Goal: Contribute content: Contribute content

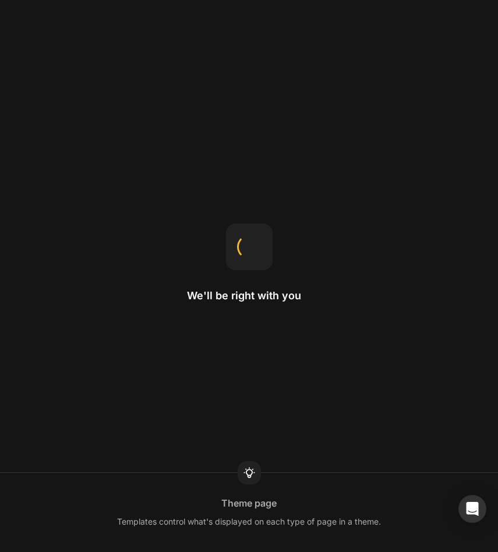
click at [459, 205] on div "We'll be right with you Theme page Templates control what's displayed on each t…" at bounding box center [249, 276] width 498 height 552
click at [318, 285] on div "We'll be right with you Sticky in section Changing the position to sticky makes…" at bounding box center [249, 276] width 498 height 552
click at [262, 266] on div at bounding box center [249, 247] width 47 height 47
click at [380, 245] on div "Loading your design Padding Padding adds spacing inside the element, creating a…" at bounding box center [249, 276] width 498 height 552
click at [477, 502] on div "Open Intercom Messenger" at bounding box center [472, 509] width 31 height 31
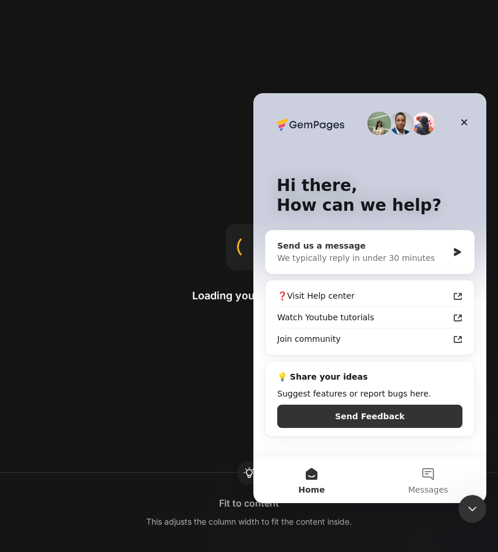
click at [459, 251] on icon "Intercom messenger" at bounding box center [457, 252] width 7 height 8
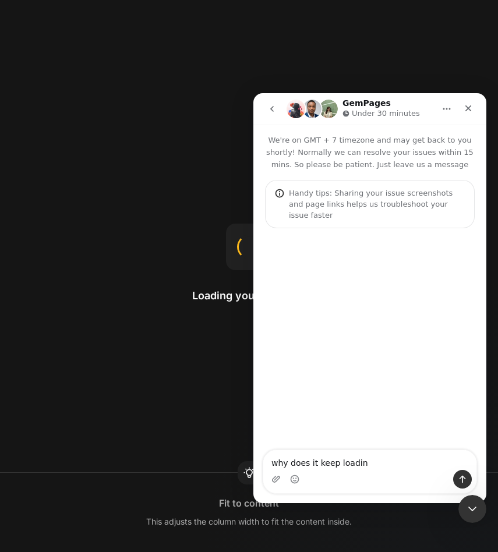
type textarea "why does it keep loading"
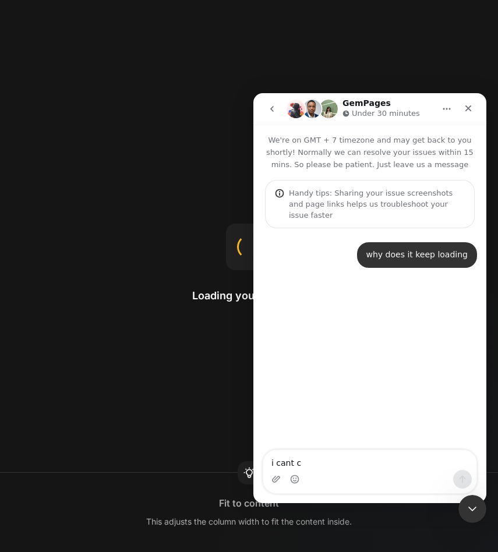
type textarea "i cant ca"
type textarea "i cant access"
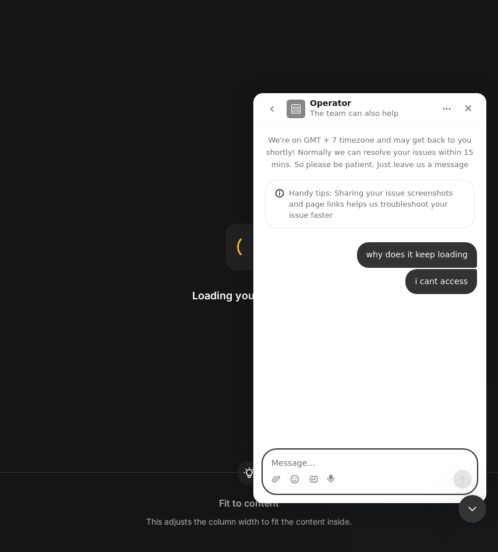
click at [379, 456] on textarea "Message…" at bounding box center [369, 460] width 213 height 20
paste textarea "[URL][DOMAIN_NAME][DOMAIN_NAME]"
type textarea "[URL][DOMAIN_NAME][DOMAIN_NAME]"
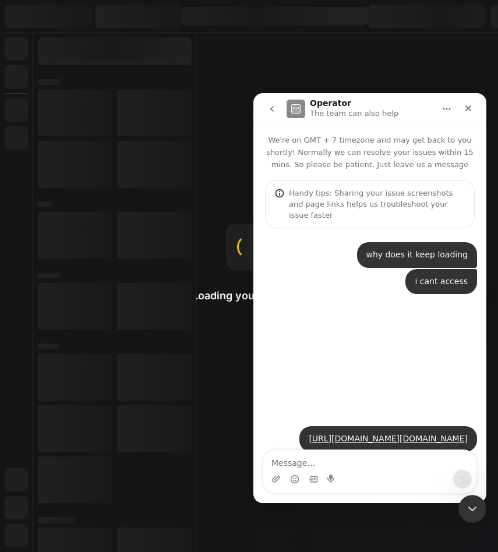
click at [227, 344] on div "Loading your design Fit to content This adjusts the column width to fit the con…" at bounding box center [249, 276] width 498 height 552
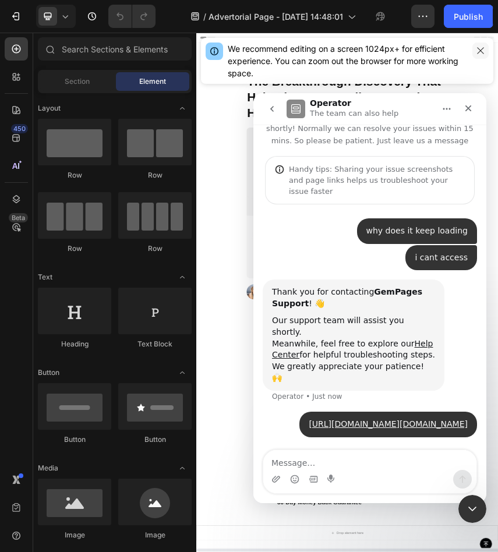
click at [481, 54] on icon "button" at bounding box center [480, 50] width 9 height 9
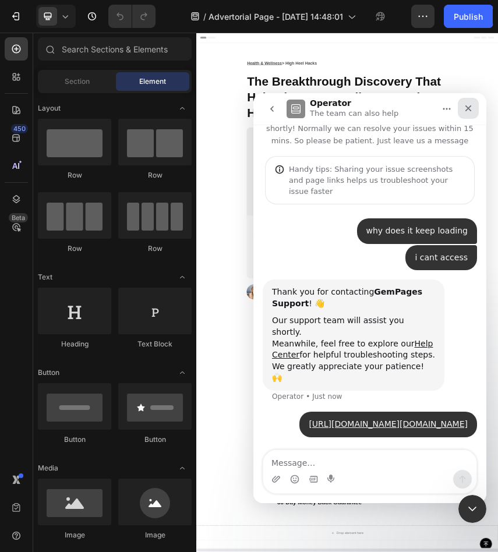
click at [470, 108] on icon "Close" at bounding box center [468, 108] width 9 height 9
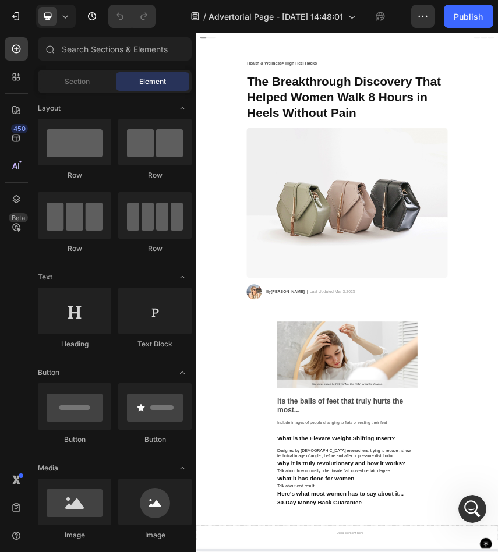
scroll to position [35, 0]
click at [475, 517] on div "Open Intercom Messenger" at bounding box center [471, 507] width 38 height 38
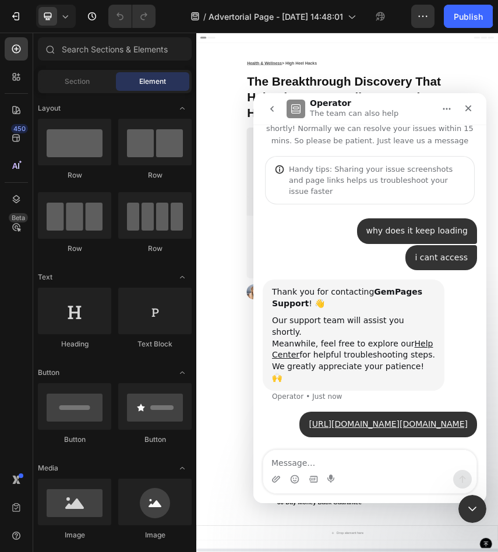
click at [411, 468] on textarea "Message…" at bounding box center [369, 460] width 213 height 20
type textarea "Nvm im in thanks"
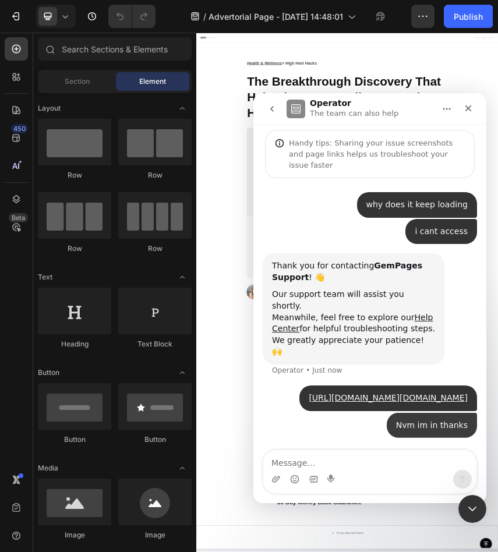
scroll to position [61, 0]
click at [471, 506] on icon "Close Intercom Messenger" at bounding box center [471, 508] width 14 height 14
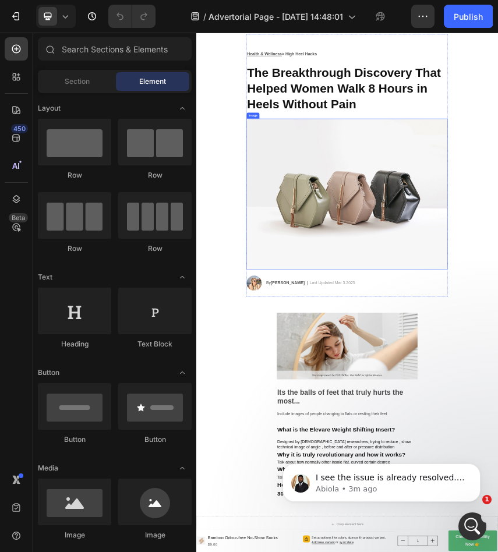
scroll to position [0, 0]
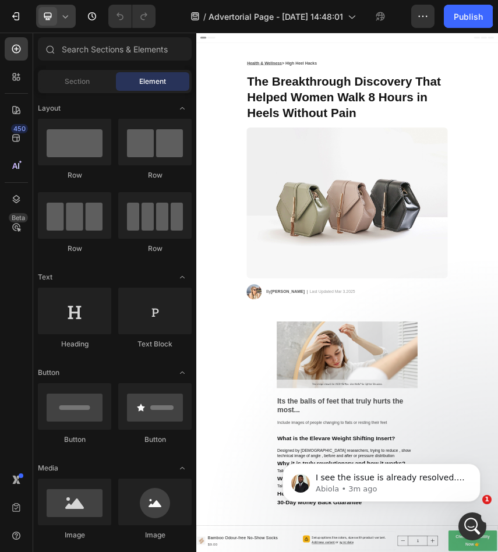
click at [69, 19] on icon at bounding box center [65, 16] width 12 height 12
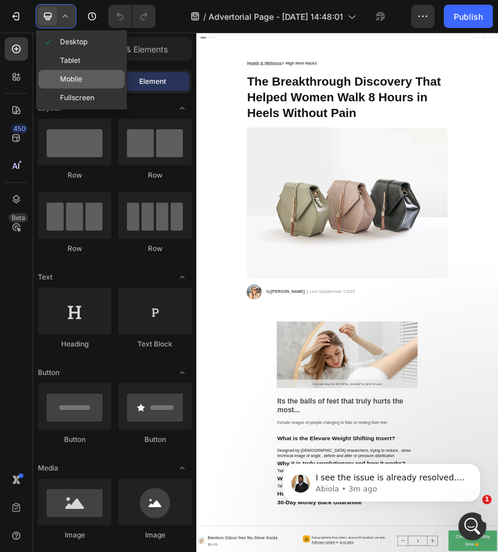
click at [77, 78] on span "Mobile" at bounding box center [71, 79] width 22 height 12
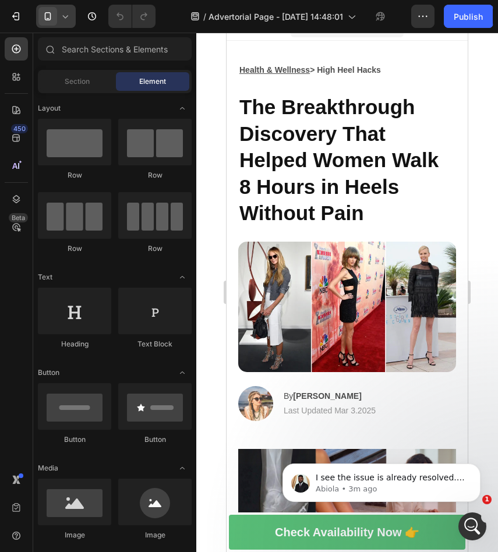
scroll to position [1, 0]
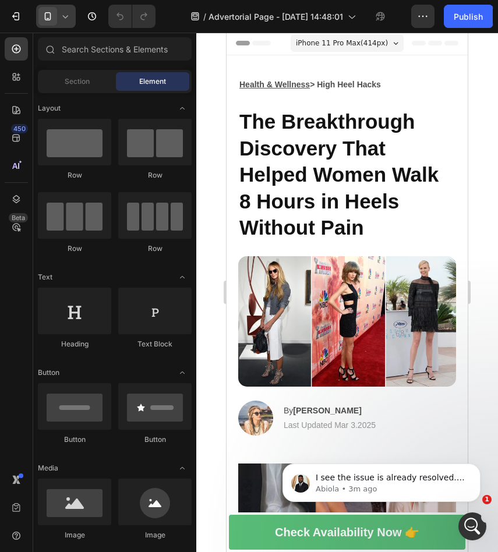
click at [60, 17] on icon at bounding box center [65, 16] width 12 height 12
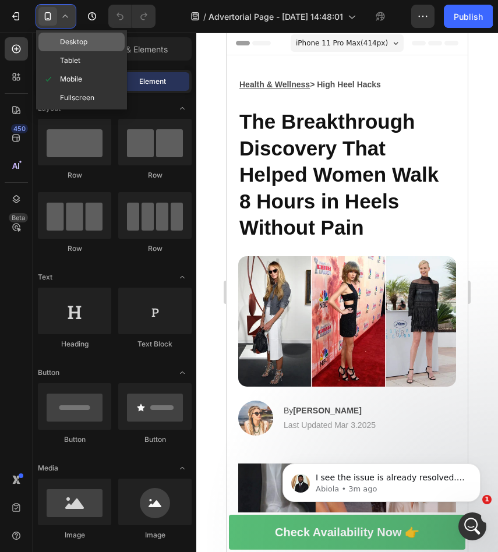
click at [83, 47] on span "Desktop" at bounding box center [73, 42] width 27 height 12
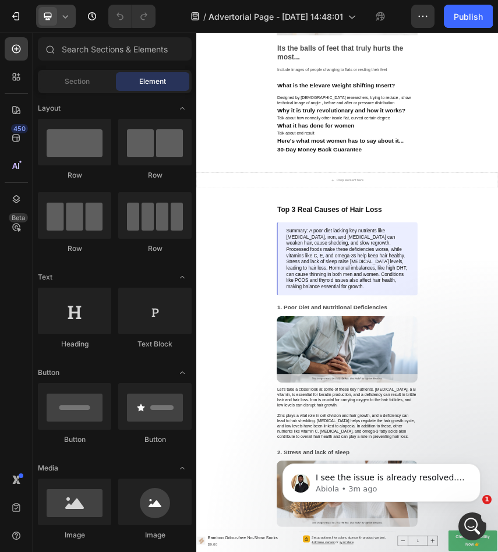
scroll to position [374, 0]
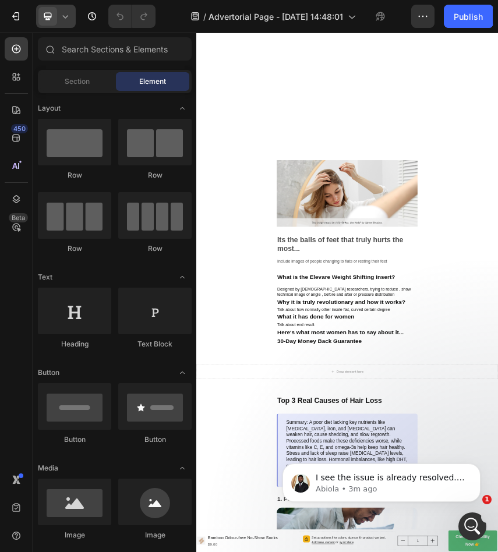
click at [67, 16] on icon at bounding box center [65, 16] width 5 height 3
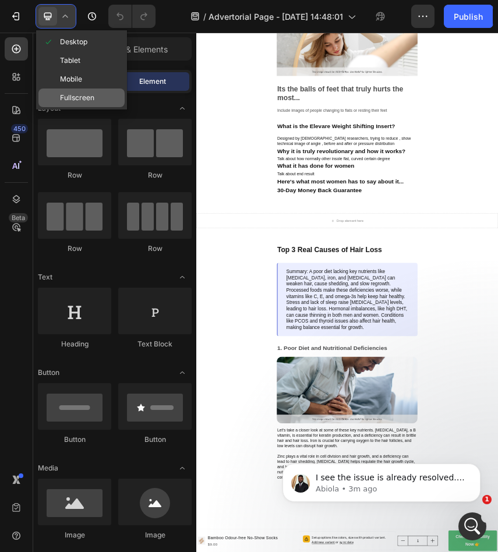
click at [93, 101] on span "Fullscreen" at bounding box center [77, 98] width 34 height 12
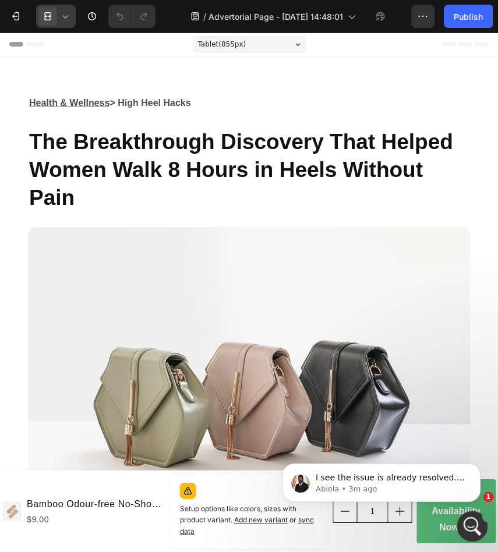
click at [463, 524] on icon "Open Intercom Messenger" at bounding box center [470, 525] width 19 height 19
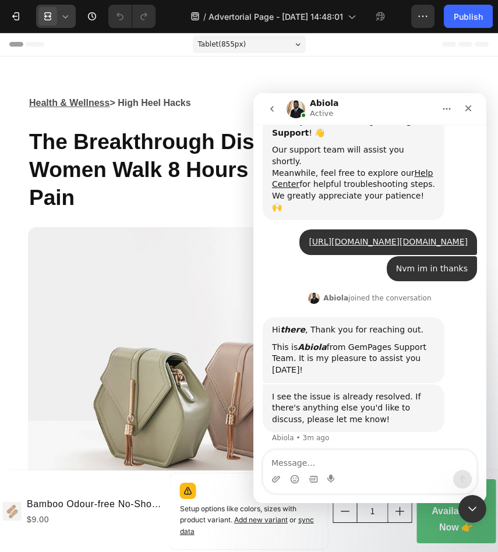
scroll to position [201, 0]
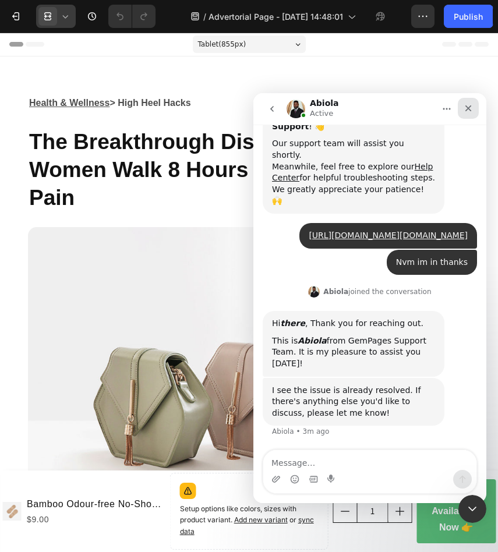
click at [464, 108] on icon "Close" at bounding box center [468, 108] width 9 height 9
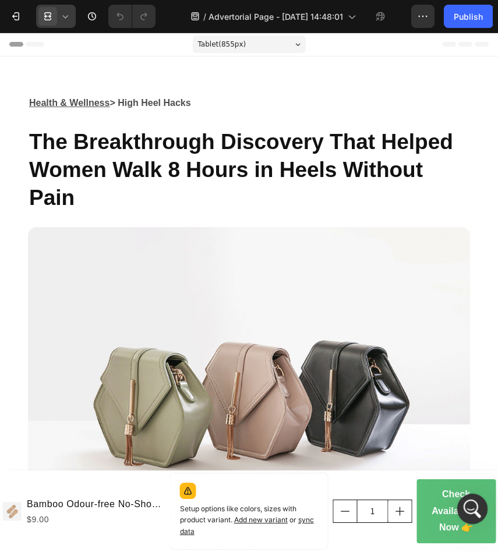
click at [477, 512] on div "Open Intercom Messenger" at bounding box center [471, 507] width 38 height 38
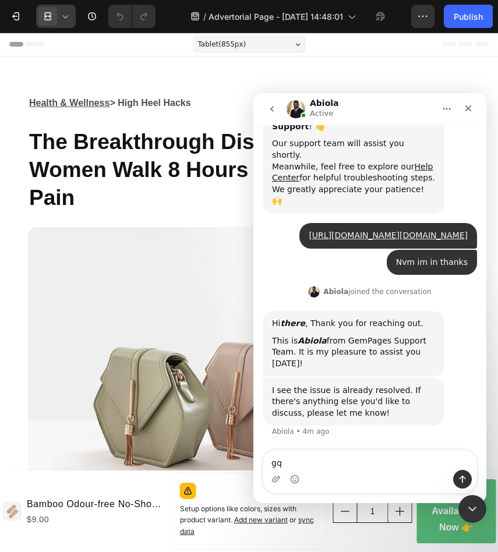
type textarea "g"
type textarea "W"
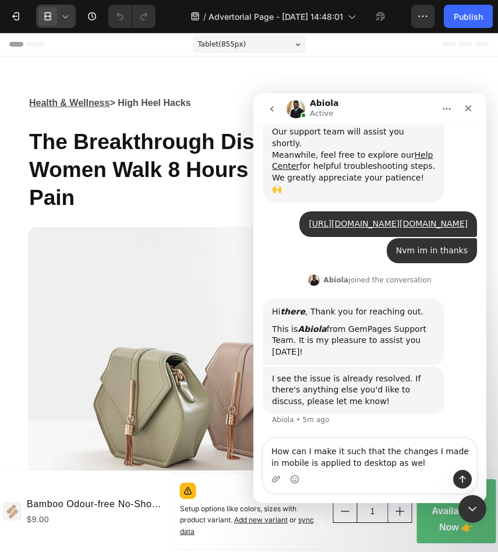
type textarea "How can I make it such that the changes I made in mobile is applied to desktop …"
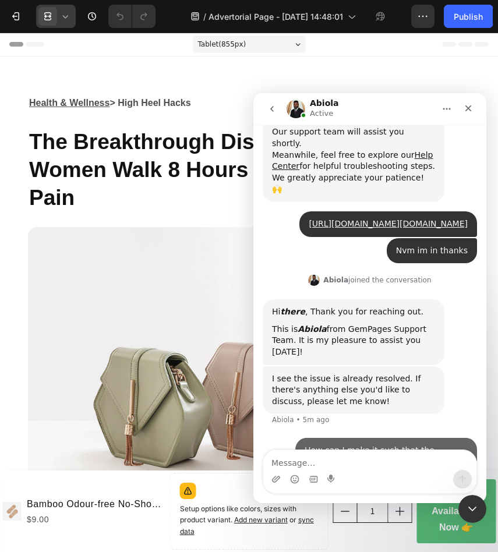
scroll to position [259, 0]
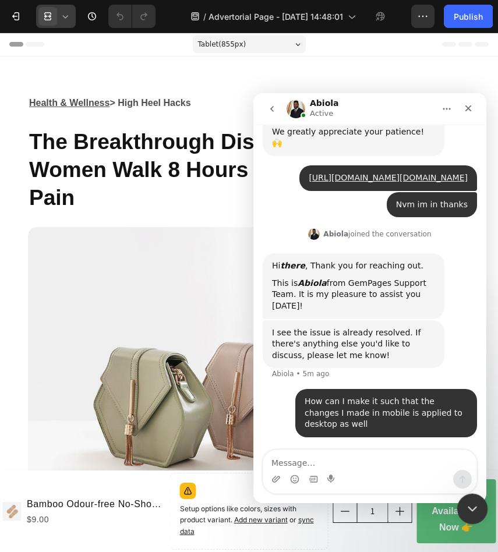
click at [463, 506] on div "Close Intercom Messenger" at bounding box center [471, 508] width 28 height 28
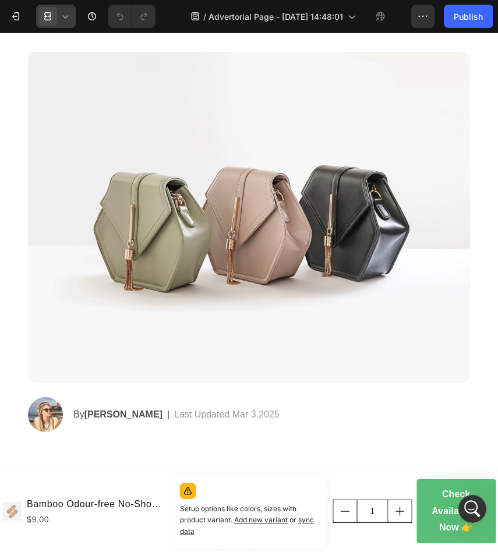
scroll to position [0, 0]
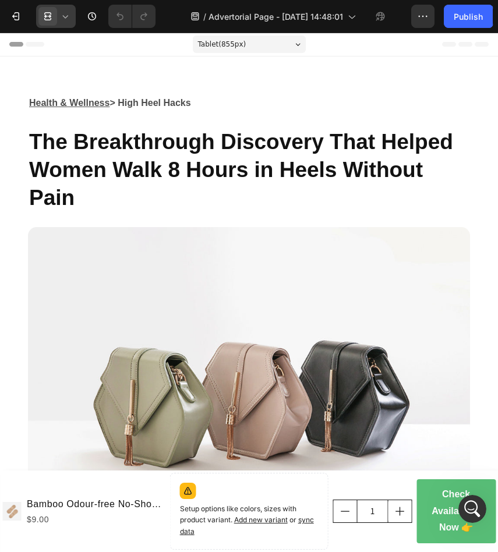
click at [58, 20] on div at bounding box center [56, 16] width 40 height 23
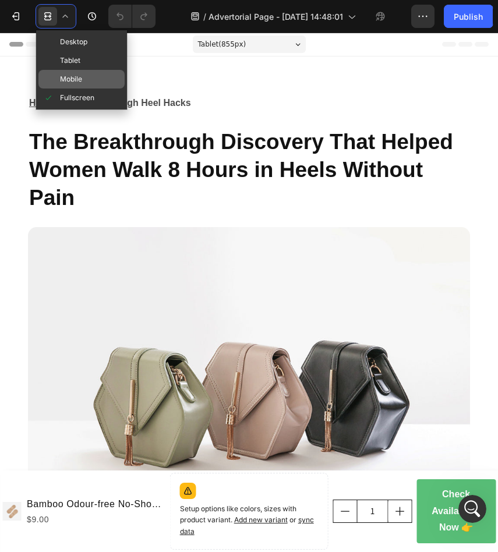
click at [78, 77] on span "Mobile" at bounding box center [71, 79] width 22 height 12
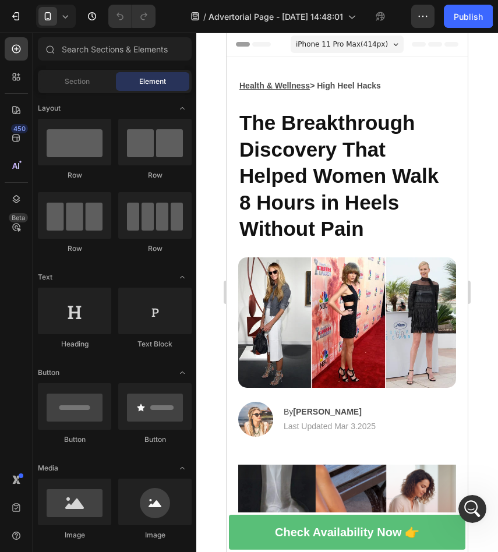
click at [378, 45] on span "iPhone 11 Pro Max ( 414 px)" at bounding box center [342, 44] width 92 height 12
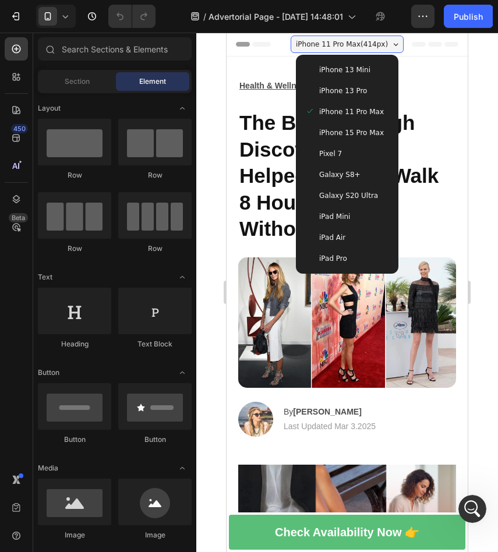
click at [357, 156] on div "Pixel 7" at bounding box center [347, 154] width 84 height 12
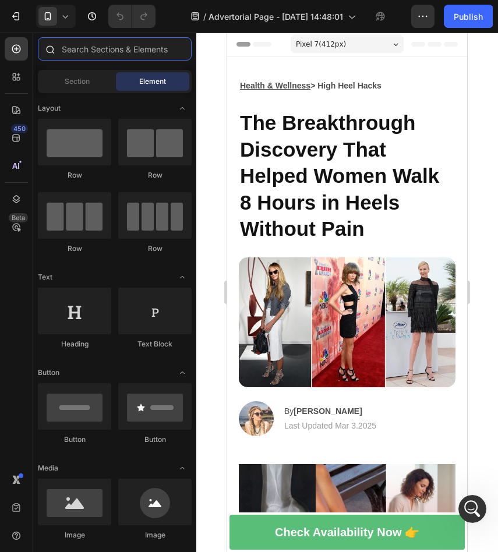
click at [91, 48] on input "text" at bounding box center [115, 48] width 154 height 23
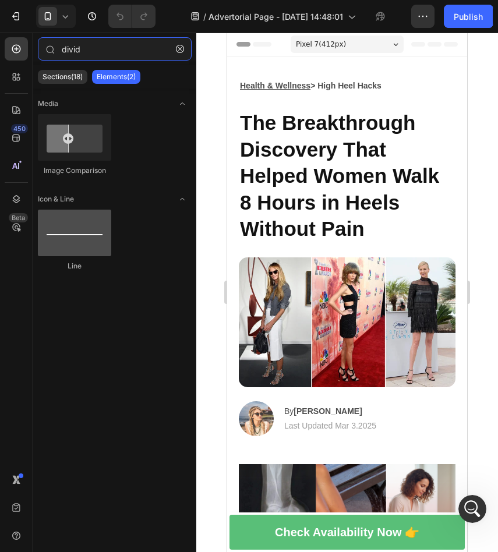
type input "divid"
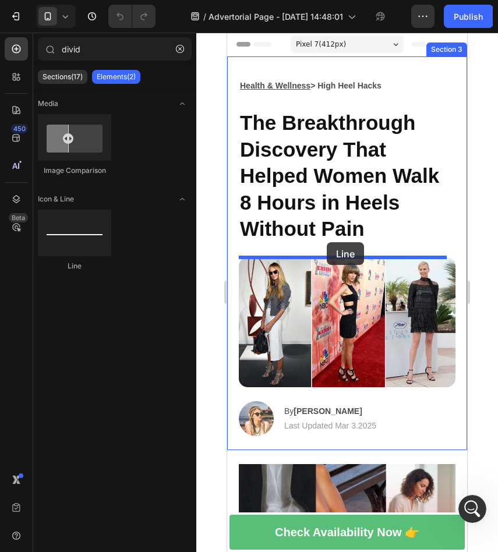
drag, startPoint x: 314, startPoint y: 272, endPoint x: 327, endPoint y: 242, distance: 32.4
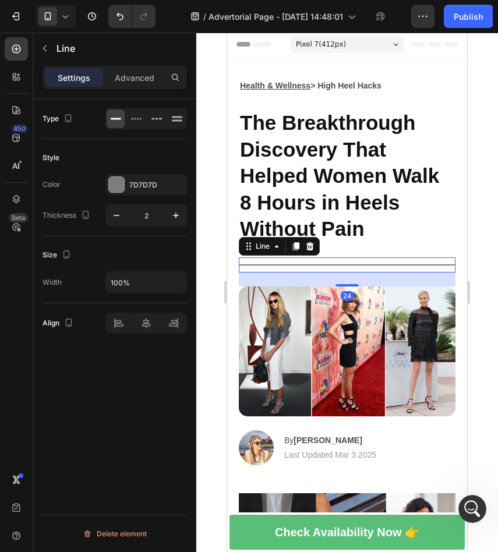
click at [415, 278] on div "24" at bounding box center [347, 280] width 217 height 14
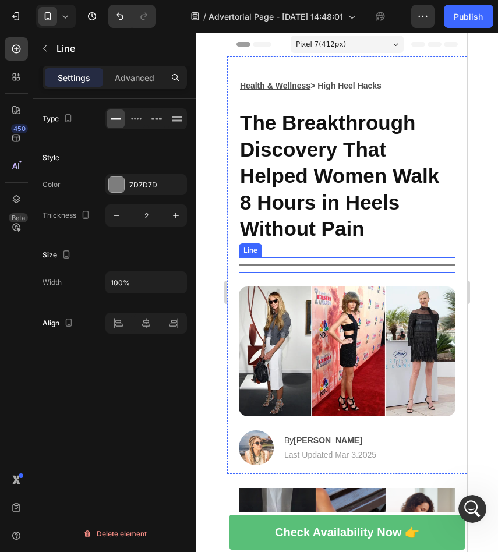
click at [385, 262] on div "Title Line" at bounding box center [347, 265] width 217 height 15
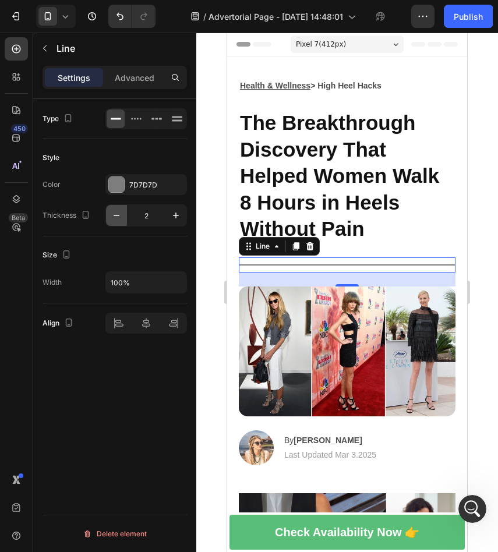
click at [111, 217] on icon "button" at bounding box center [117, 216] width 12 height 12
type input "1"
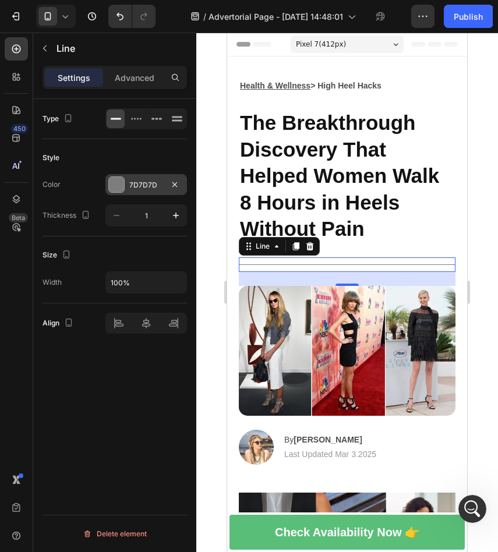
click at [128, 186] on div "7D7D7D" at bounding box center [146, 184] width 82 height 21
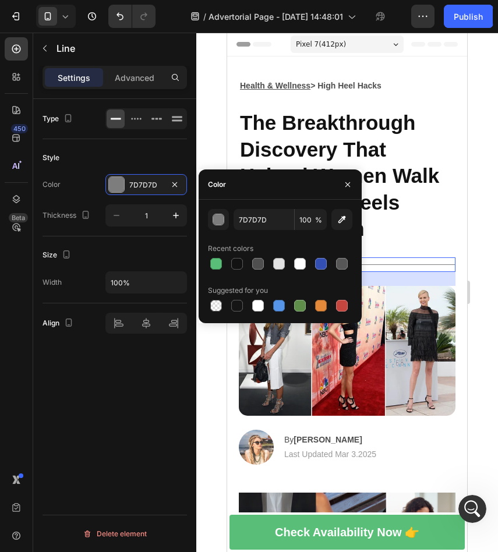
click at [315, 222] on span "%" at bounding box center [318, 220] width 7 height 10
click at [309, 214] on input "100" at bounding box center [311, 219] width 32 height 21
type input "50"
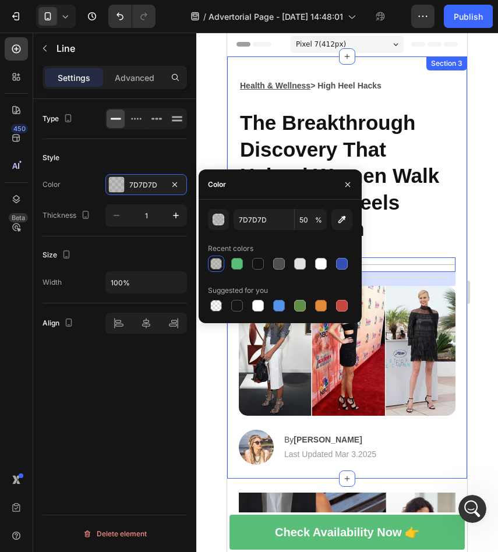
click at [487, 206] on div at bounding box center [347, 293] width 302 height 520
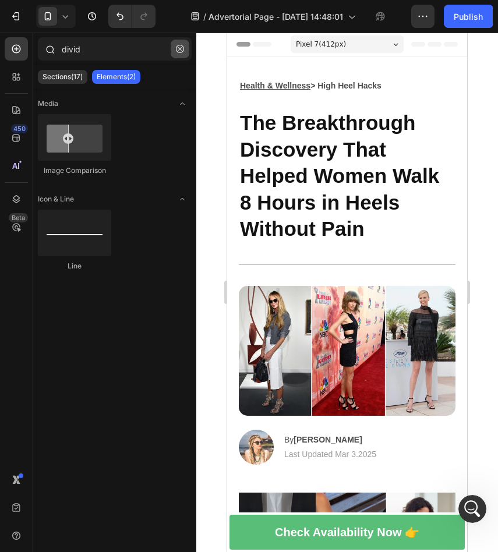
click at [172, 51] on button "button" at bounding box center [180, 49] width 19 height 19
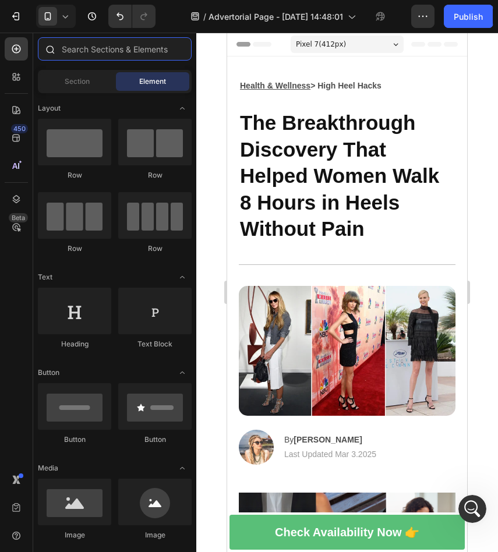
click at [111, 54] on input "text" at bounding box center [115, 48] width 154 height 23
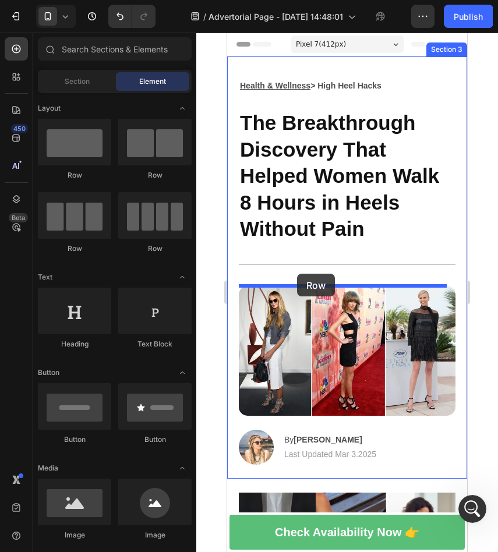
drag, startPoint x: 308, startPoint y: 187, endPoint x: 297, endPoint y: 274, distance: 87.4
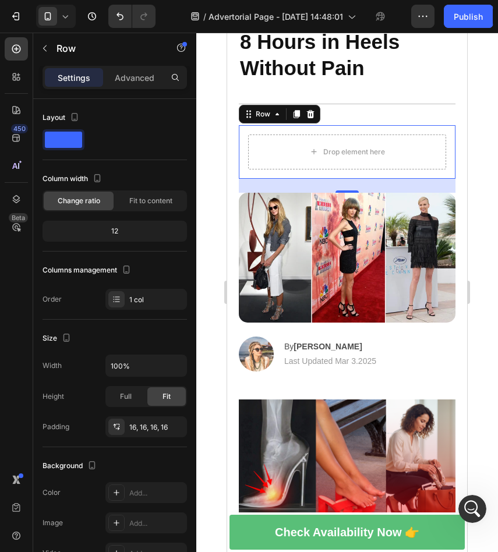
scroll to position [162, 0]
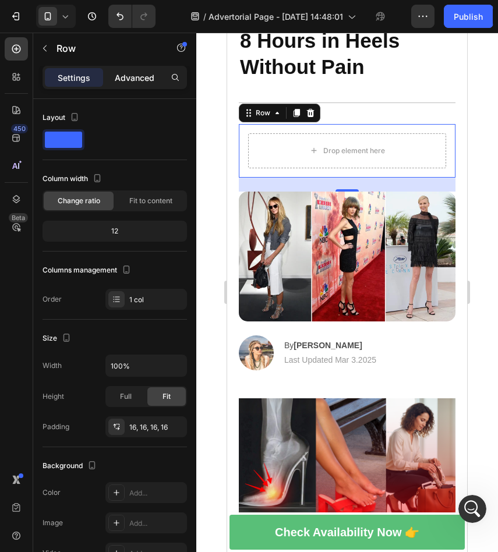
click at [134, 78] on p "Advanced" at bounding box center [135, 78] width 40 height 12
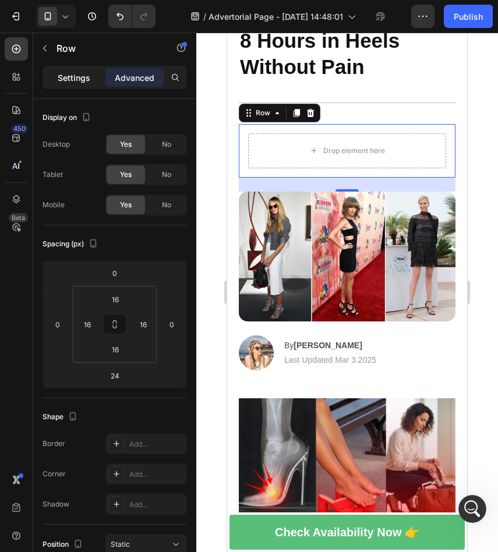
click at [82, 80] on p "Settings" at bounding box center [74, 78] width 33 height 12
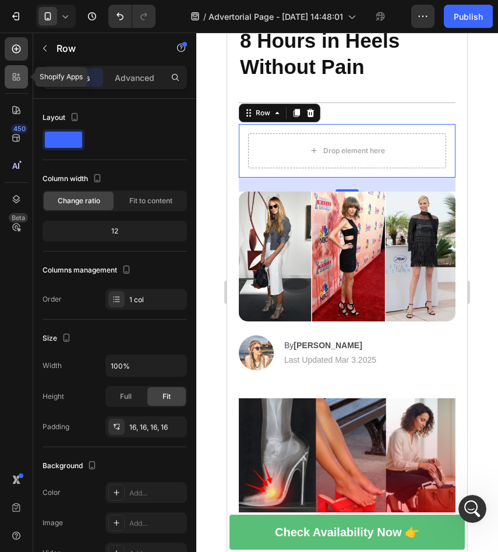
click at [13, 77] on icon at bounding box center [16, 77] width 12 height 12
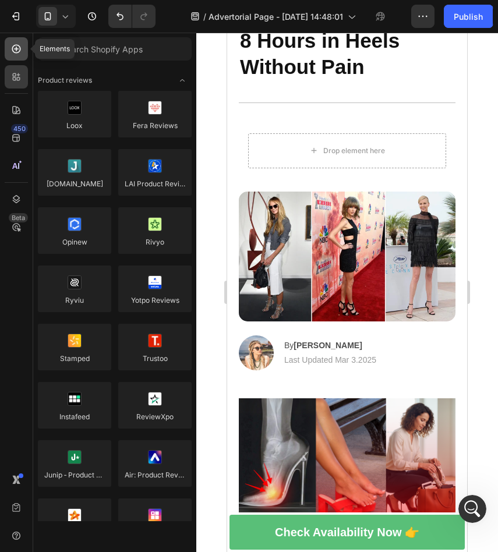
click at [5, 55] on div at bounding box center [16, 48] width 23 height 23
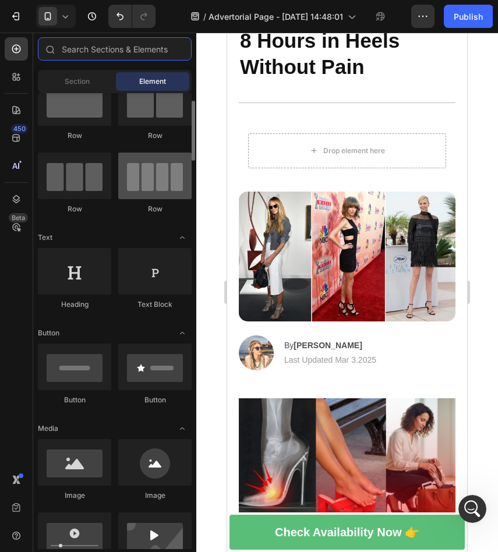
scroll to position [42, 0]
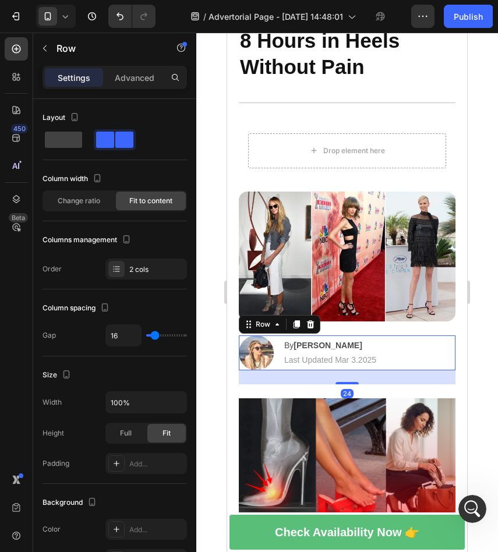
click at [417, 339] on div "Image By Jessica M. Text Block | Text Block Last Updated Mar 3.2025 Text Block …" at bounding box center [347, 353] width 217 height 35
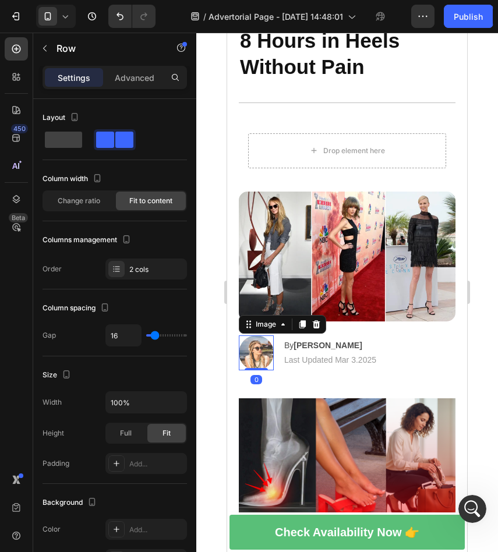
click at [260, 348] on img at bounding box center [256, 353] width 35 height 35
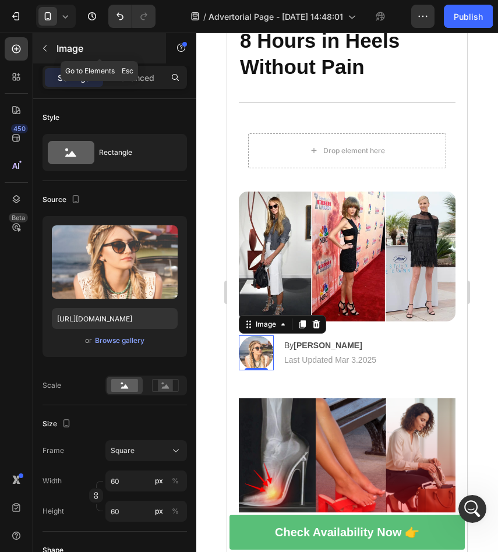
click at [50, 52] on button "button" at bounding box center [45, 48] width 19 height 19
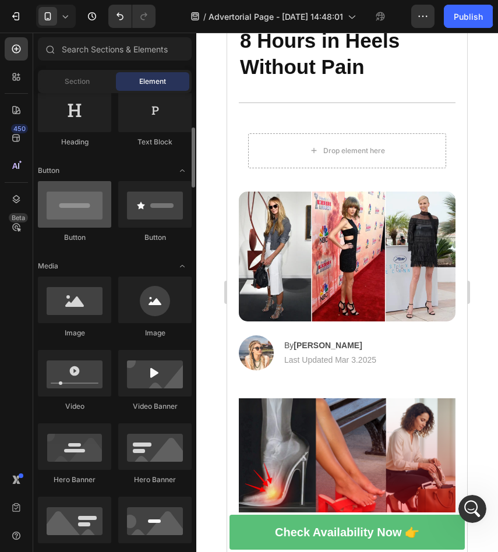
scroll to position [209, 0]
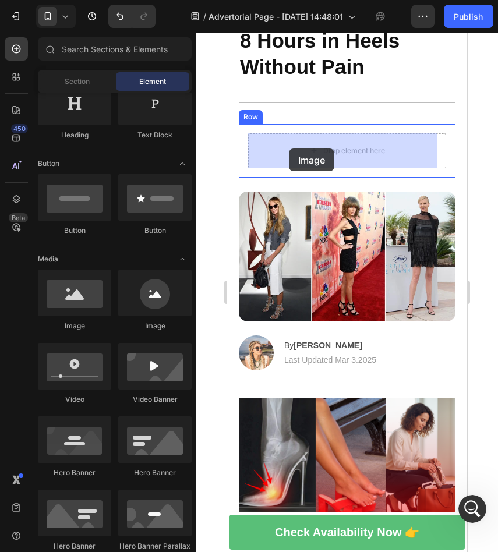
drag, startPoint x: 306, startPoint y: 325, endPoint x: 289, endPoint y: 149, distance: 176.8
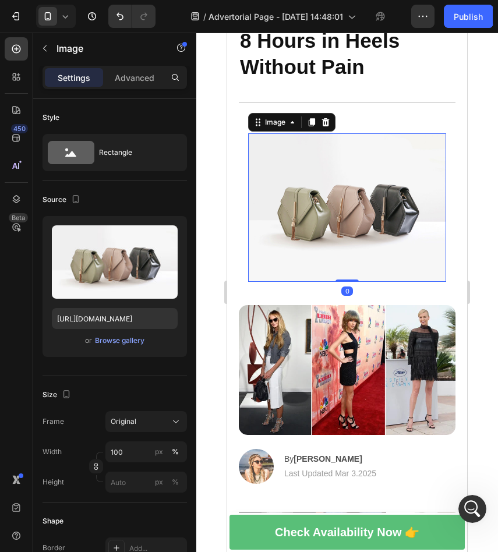
click at [402, 191] on img at bounding box center [347, 207] width 198 height 149
click at [420, 185] on img at bounding box center [347, 207] width 198 height 149
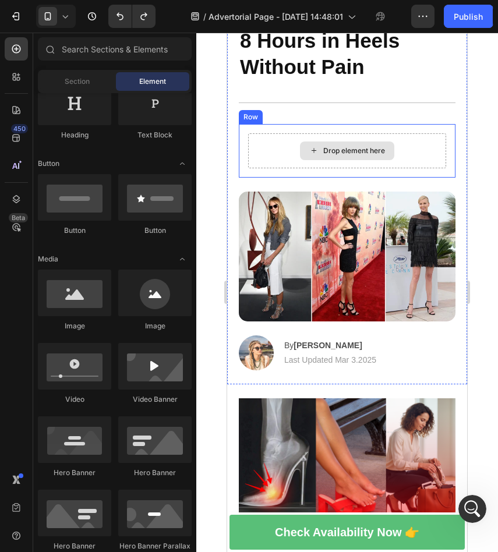
scroll to position [80, 0]
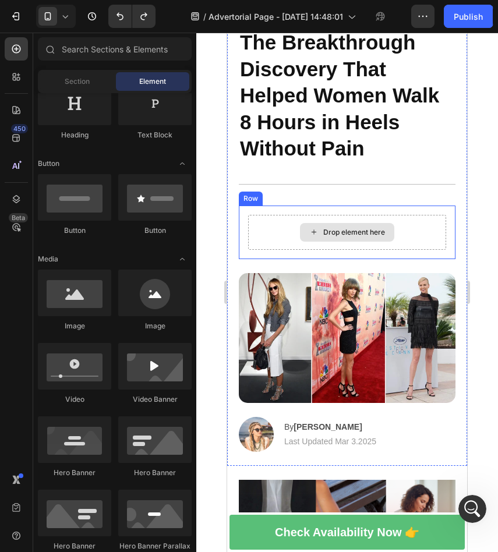
click at [315, 235] on div "Drop element here" at bounding box center [347, 232] width 94 height 19
click at [347, 230] on div "Drop element here" at bounding box center [354, 232] width 62 height 9
click at [310, 230] on icon at bounding box center [313, 232] width 9 height 10
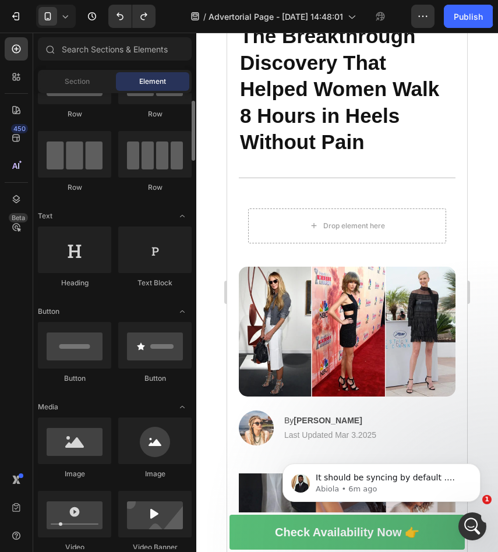
scroll to position [0, 0]
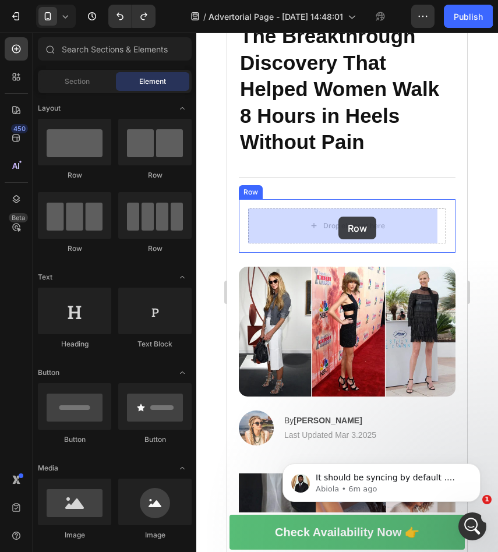
drag, startPoint x: 375, startPoint y: 188, endPoint x: 339, endPoint y: 217, distance: 46.4
drag, startPoint x: 378, startPoint y: 187, endPoint x: 312, endPoint y: 226, distance: 76.5
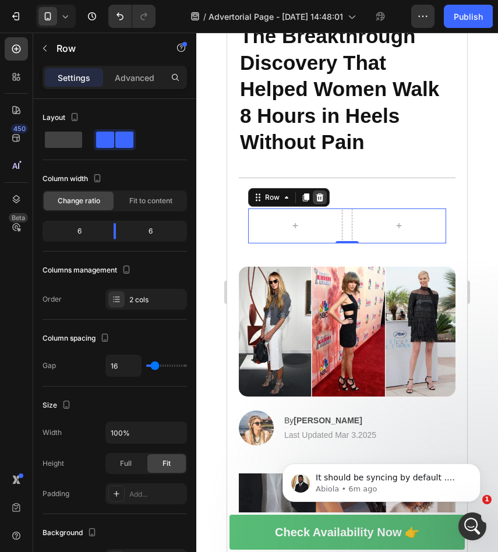
click at [323, 201] on icon at bounding box center [319, 197] width 9 height 9
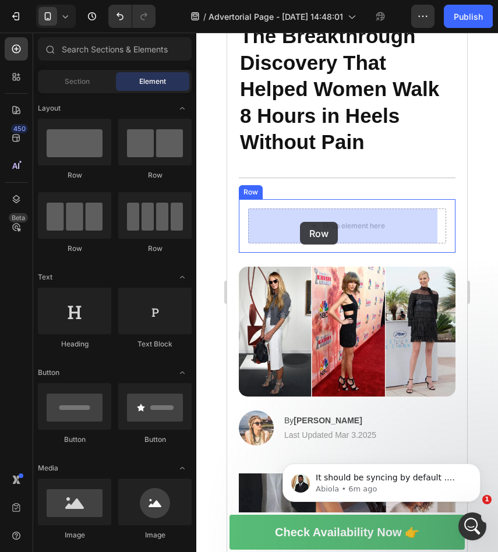
drag, startPoint x: 375, startPoint y: 170, endPoint x: 300, endPoint y: 222, distance: 91.2
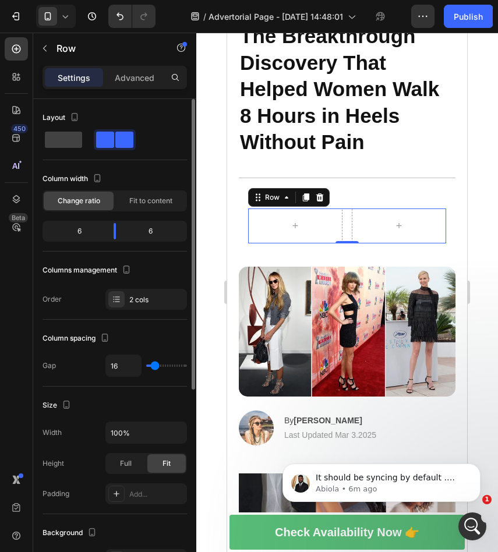
click at [94, 234] on div "6" at bounding box center [74, 231] width 59 height 16
click at [79, 231] on div "6" at bounding box center [74, 231] width 59 height 16
click at [79, 225] on div "6" at bounding box center [74, 231] width 59 height 16
click at [87, 241] on div "6 6" at bounding box center [115, 231] width 145 height 21
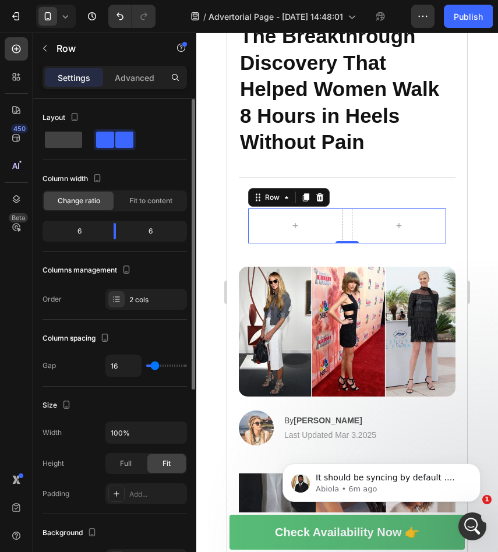
click at [95, 228] on div "6" at bounding box center [74, 231] width 59 height 16
drag, startPoint x: 120, startPoint y: 231, endPoint x: 75, endPoint y: 232, distance: 44.9
click at [75, 0] on body "7 / Advertorial Page - Sep 14, 14:48:01 Preview Save Publish 450 Beta Sections(…" at bounding box center [249, 0] width 498 height 0
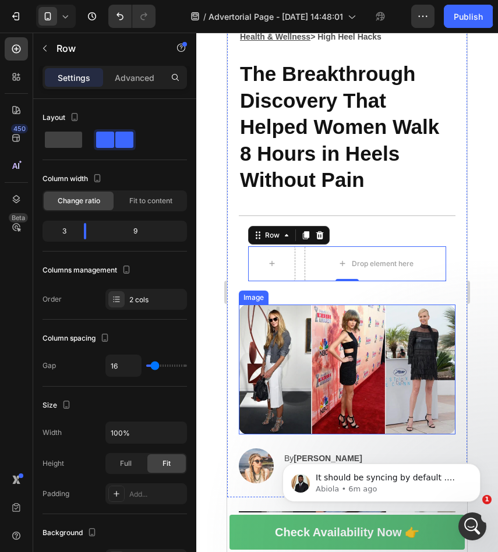
scroll to position [50, 0]
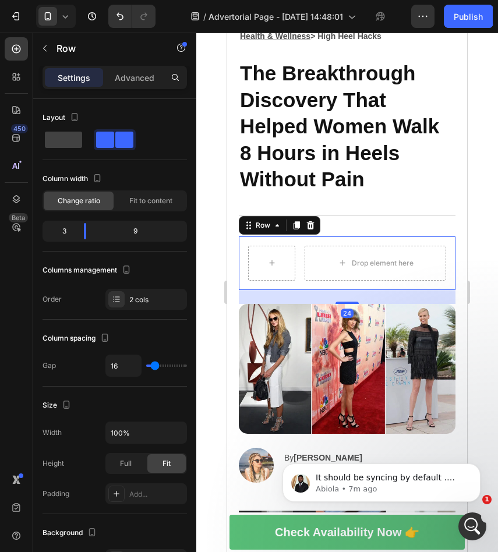
click at [241, 258] on div "Drop element here Row Row 24" at bounding box center [347, 264] width 217 height 54
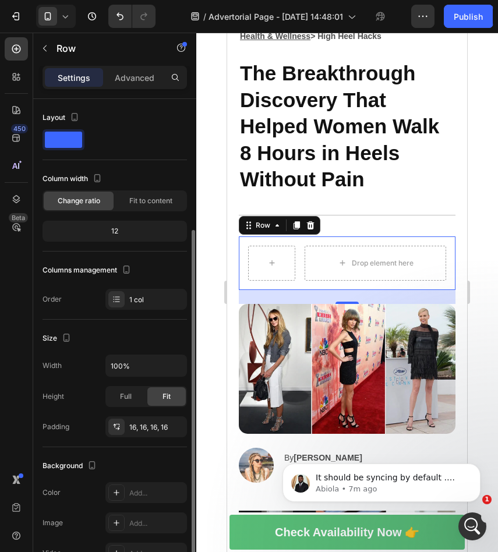
scroll to position [96, 0]
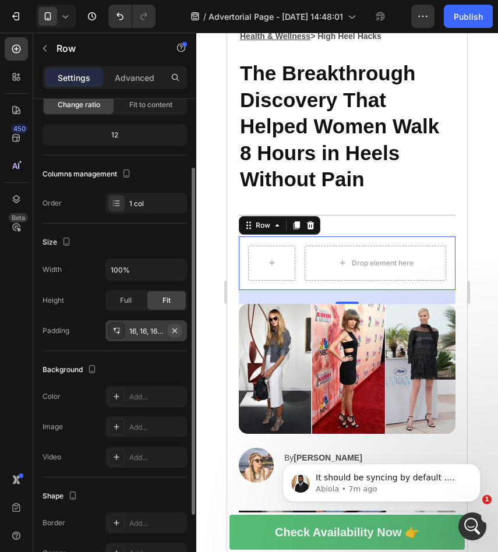
click at [176, 328] on icon "button" at bounding box center [174, 330] width 9 height 9
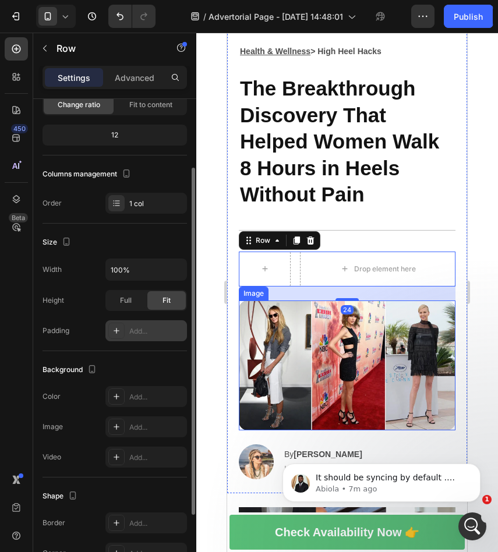
scroll to position [34, 0]
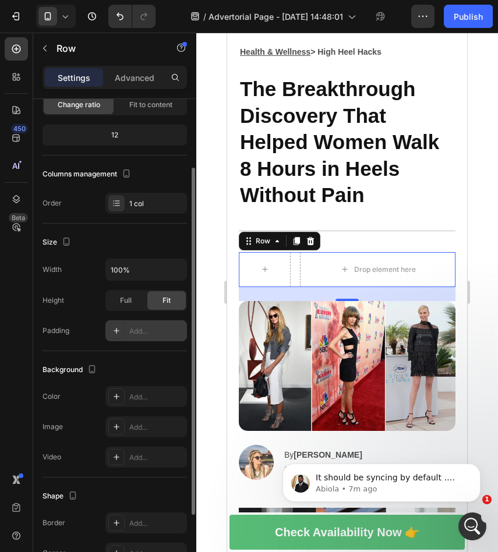
click at [484, 345] on div at bounding box center [347, 293] width 302 height 520
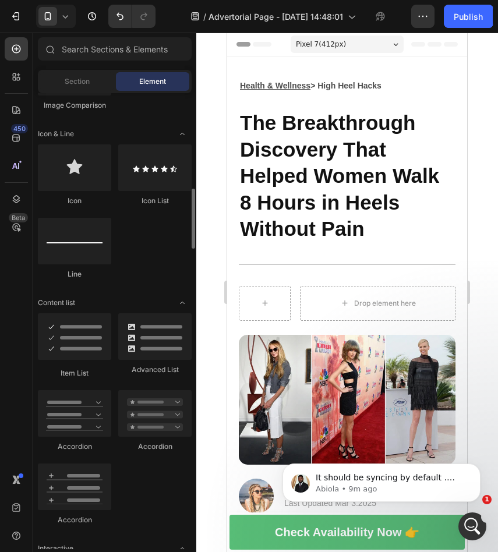
scroll to position [0, 0]
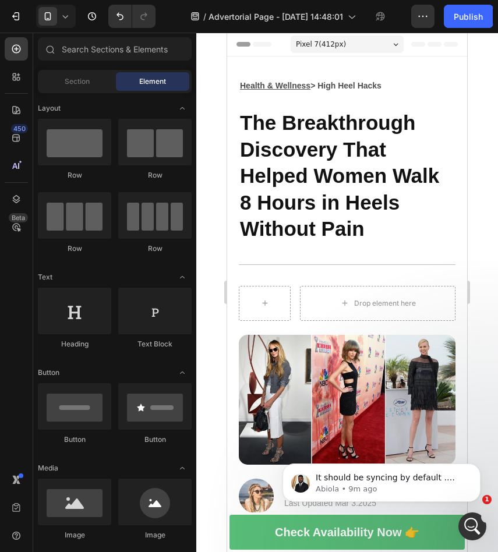
click at [65, 17] on icon at bounding box center [65, 16] width 5 height 3
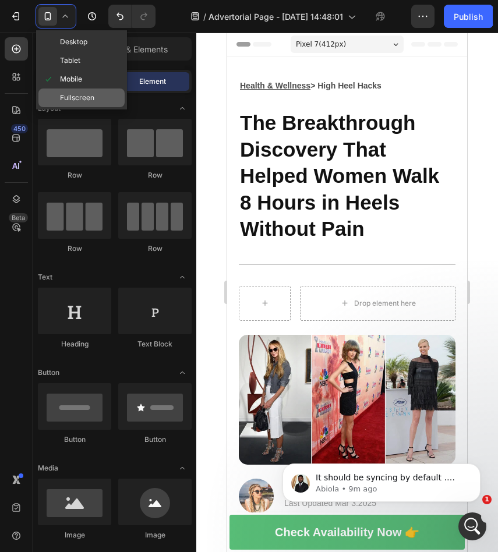
click at [87, 93] on span "Fullscreen" at bounding box center [77, 98] width 34 height 12
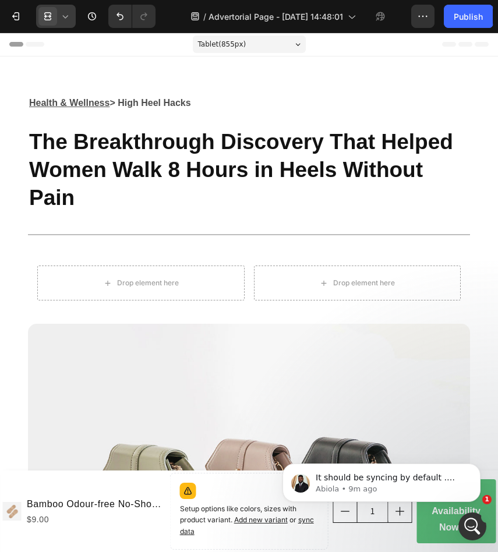
click at [69, 24] on div at bounding box center [56, 16] width 40 height 23
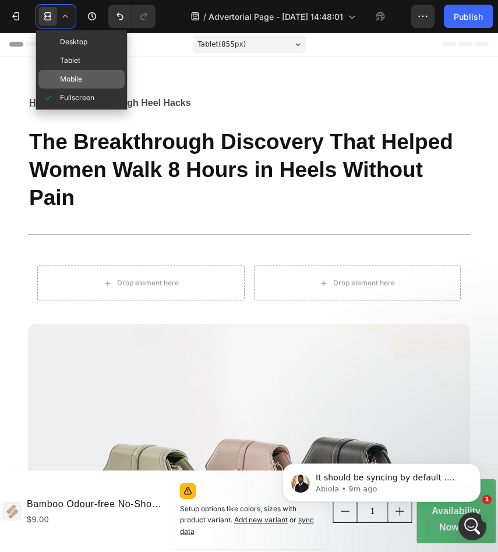
click at [81, 73] on div "Mobile" at bounding box center [81, 79] width 86 height 19
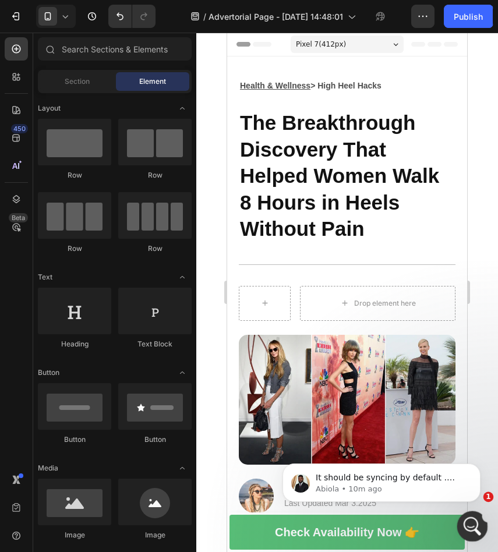
click at [473, 527] on icon "Open Intercom Messenger" at bounding box center [470, 525] width 19 height 19
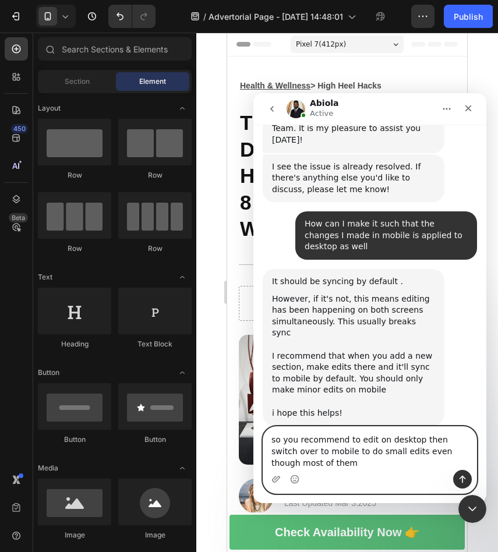
scroll to position [436, 0]
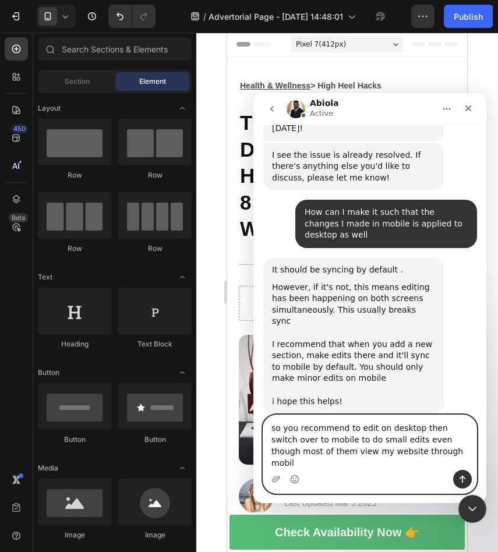
type textarea "so you recommend to edit on desktop then switch over to mobile to do small edit…"
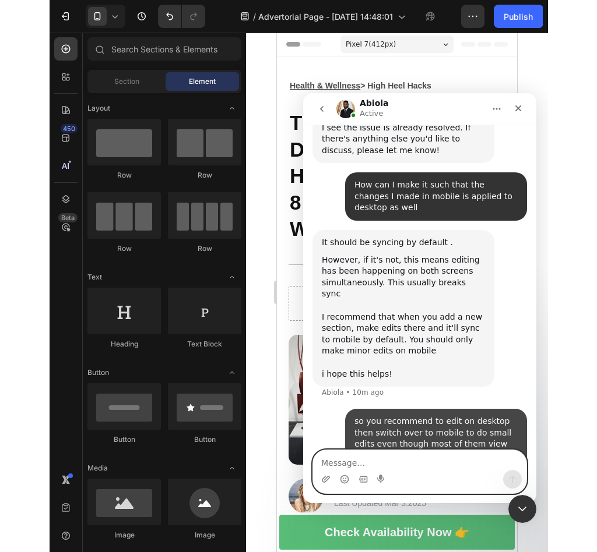
scroll to position [482, 0]
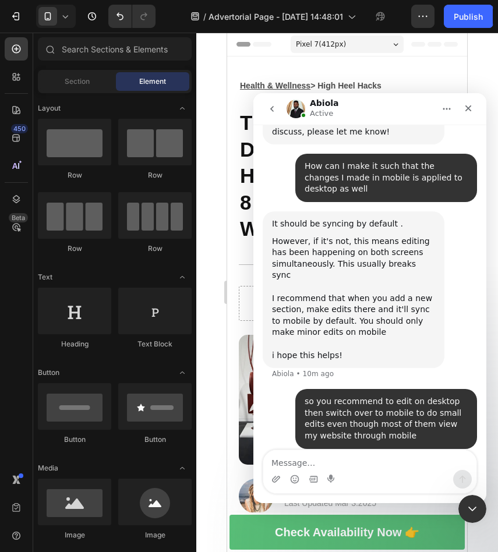
click at [386, 103] on div "Abiola Active" at bounding box center [361, 109] width 148 height 20
click at [473, 508] on icon "Close Intercom Messenger" at bounding box center [471, 508] width 14 height 14
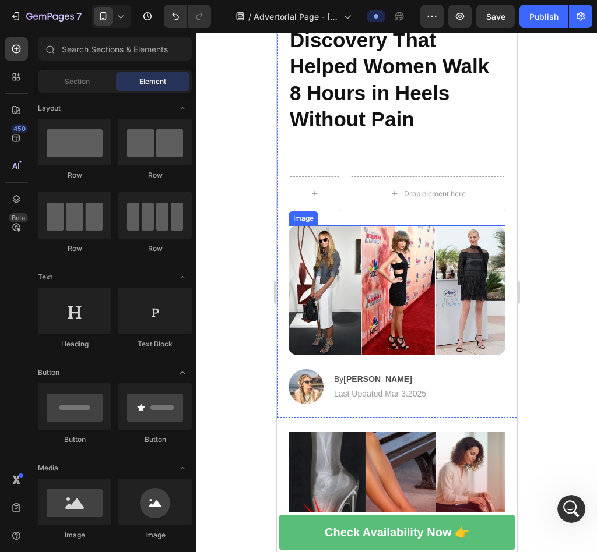
scroll to position [133, 0]
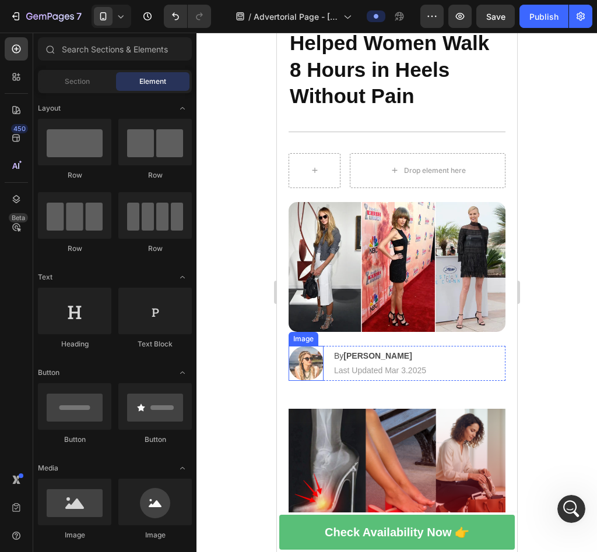
click at [306, 362] on img at bounding box center [305, 363] width 35 height 35
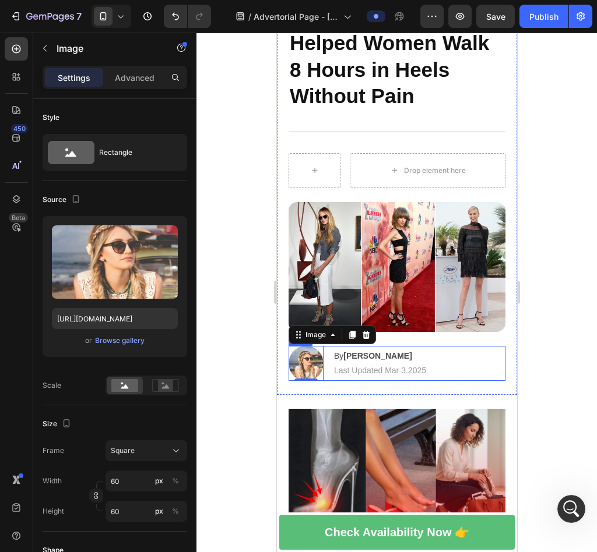
click at [429, 348] on div "Image 0 By Jessica M. Text Block | Text Block Last Updated Mar 3.2025 Text Bloc…" at bounding box center [396, 363] width 217 height 35
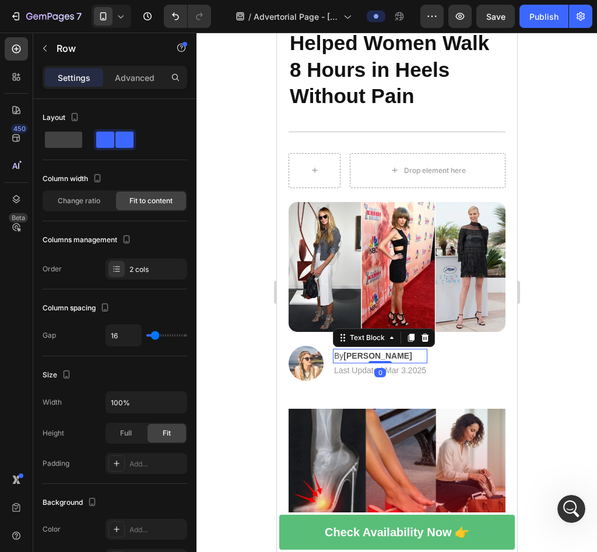
click at [380, 355] on strong "[PERSON_NAME]" at bounding box center [377, 355] width 68 height 9
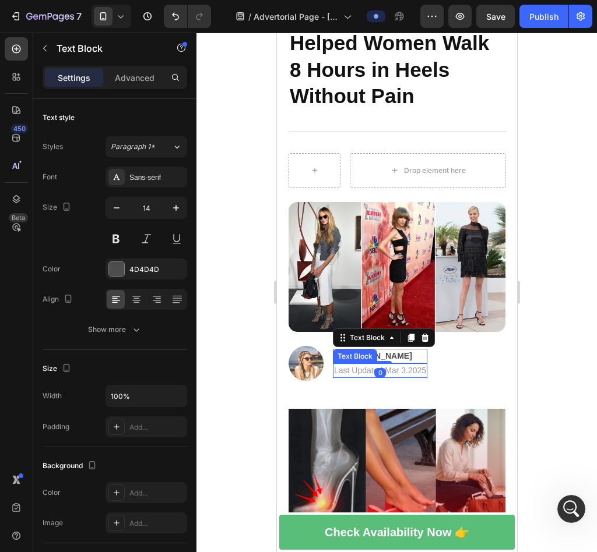
click at [398, 365] on p "Last Updated Mar 3.2025" at bounding box center [379, 371] width 92 height 12
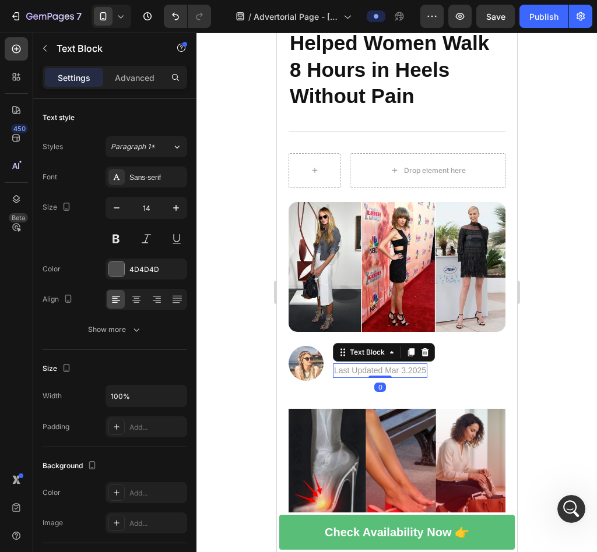
scroll to position [96, 0]
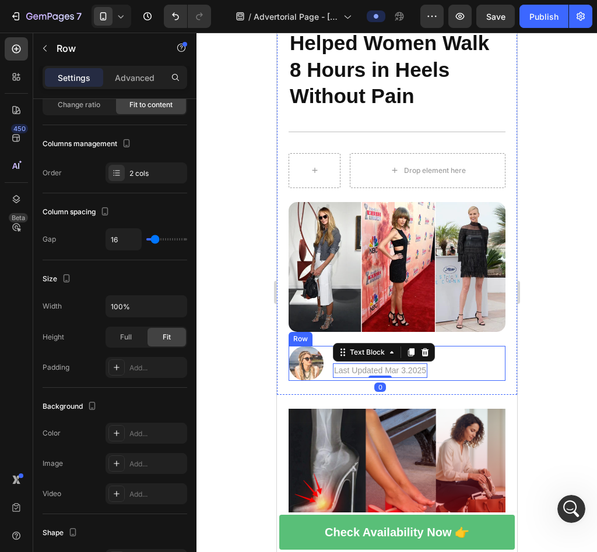
click at [458, 353] on div "Image By Jessica M. Text Block | Text Block Last Updated Mar 3.2025 Text Block …" at bounding box center [396, 363] width 217 height 35
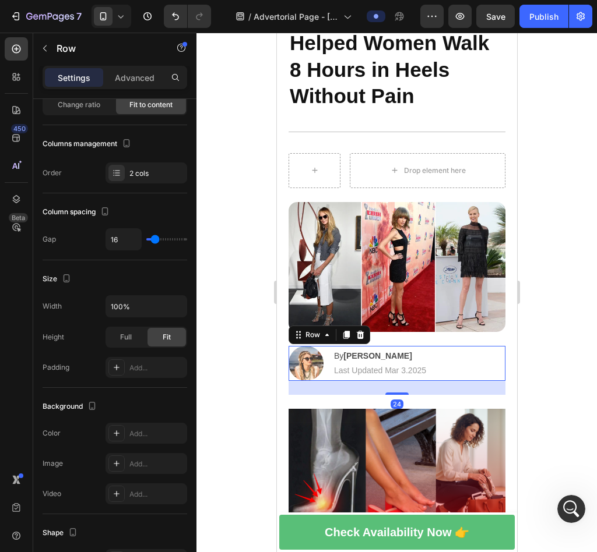
scroll to position [0, 0]
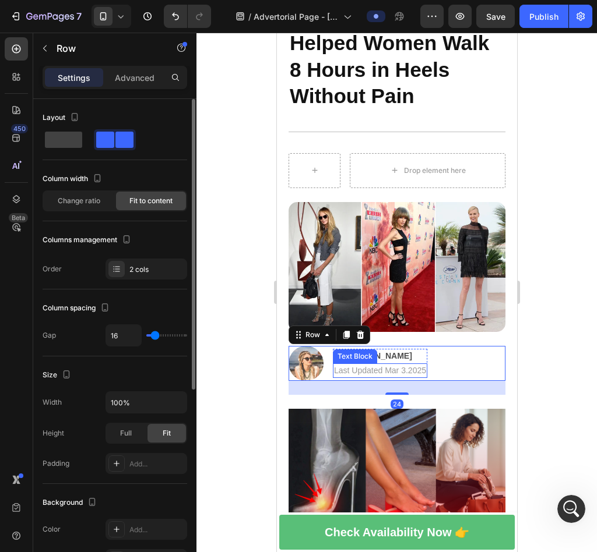
click at [384, 354] on strong "[PERSON_NAME]" at bounding box center [377, 355] width 68 height 9
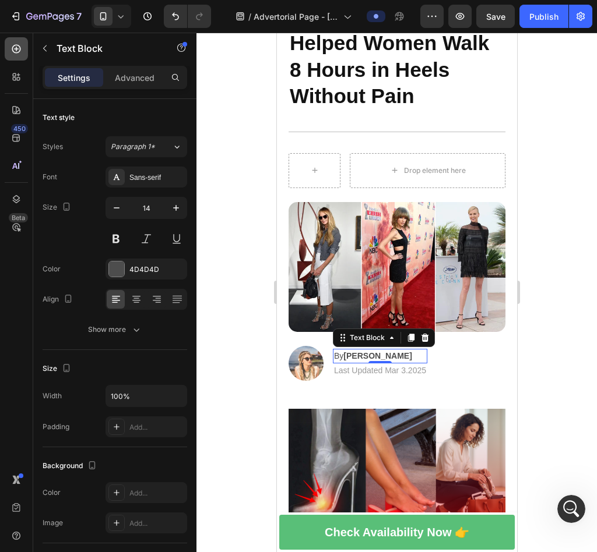
click at [17, 50] on icon at bounding box center [16, 49] width 12 height 12
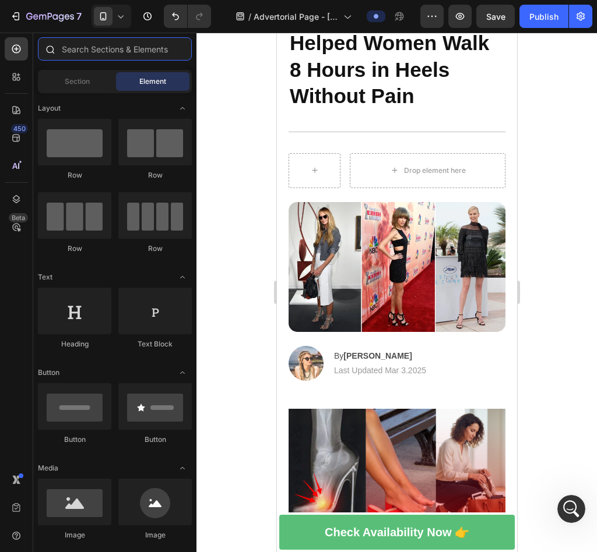
click at [87, 51] on input "text" at bounding box center [115, 48] width 154 height 23
type input "r"
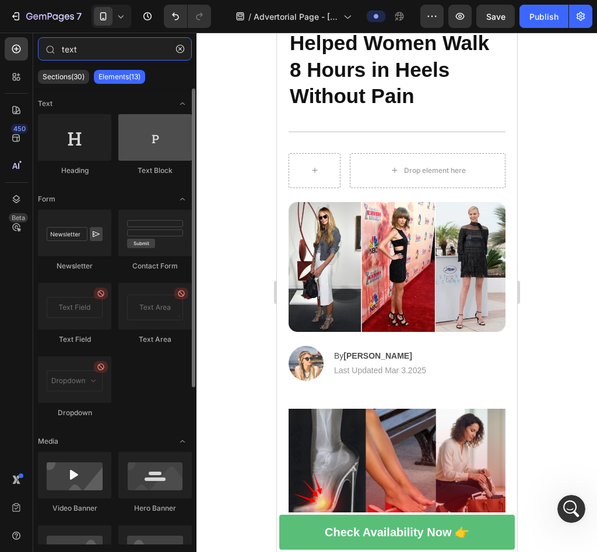
type input "text"
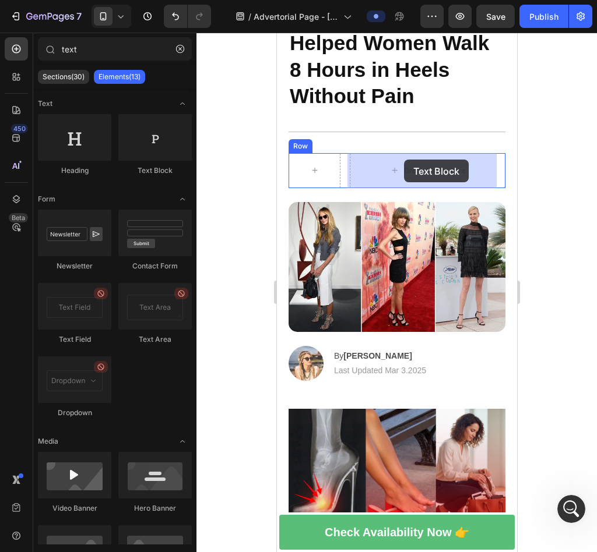
drag, startPoint x: 414, startPoint y: 171, endPoint x: 403, endPoint y: 160, distance: 16.5
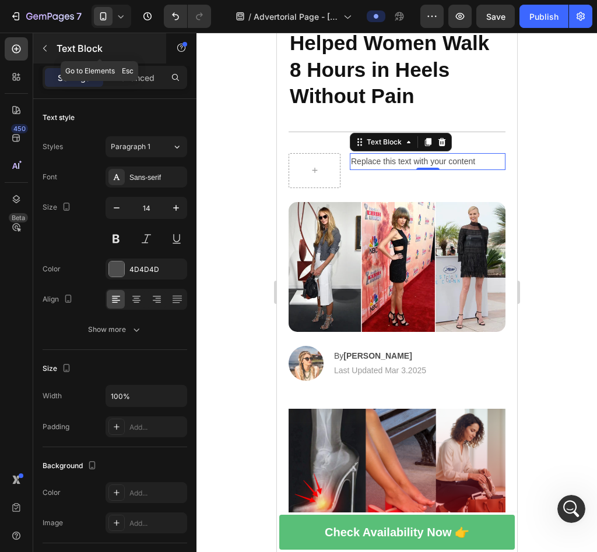
click at [50, 51] on button "button" at bounding box center [45, 48] width 19 height 19
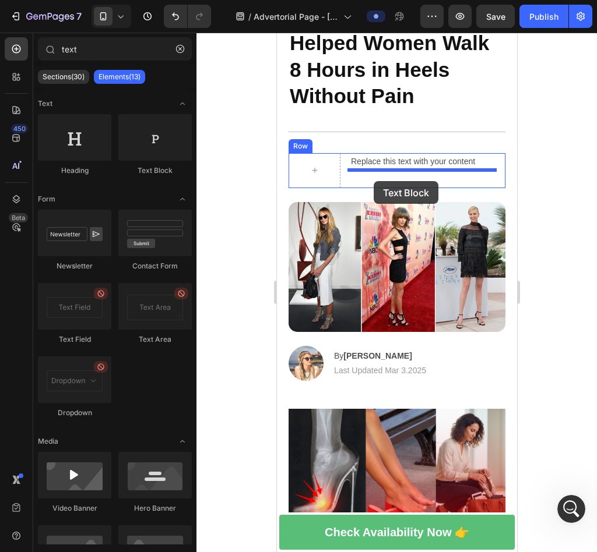
drag, startPoint x: 432, startPoint y: 195, endPoint x: 373, endPoint y: 181, distance: 61.1
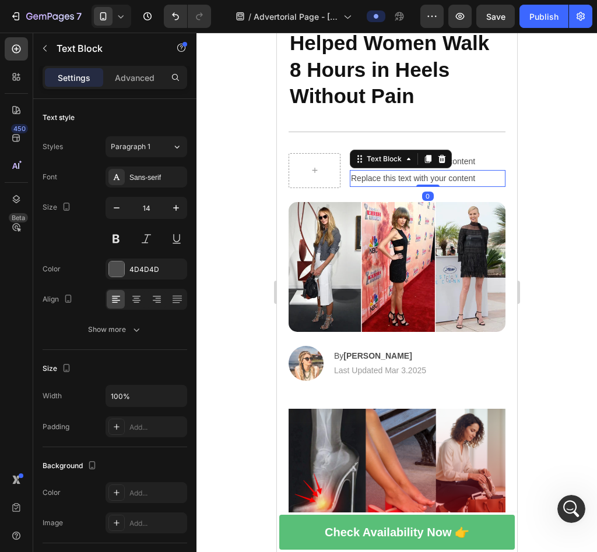
click at [498, 196] on div at bounding box center [396, 293] width 400 height 520
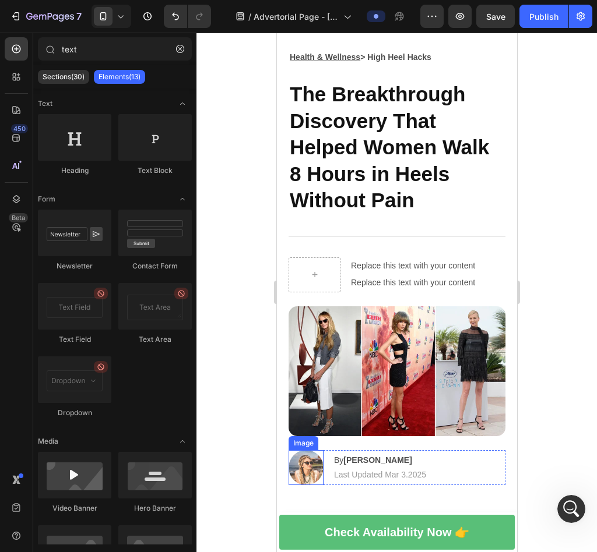
scroll to position [28, 0]
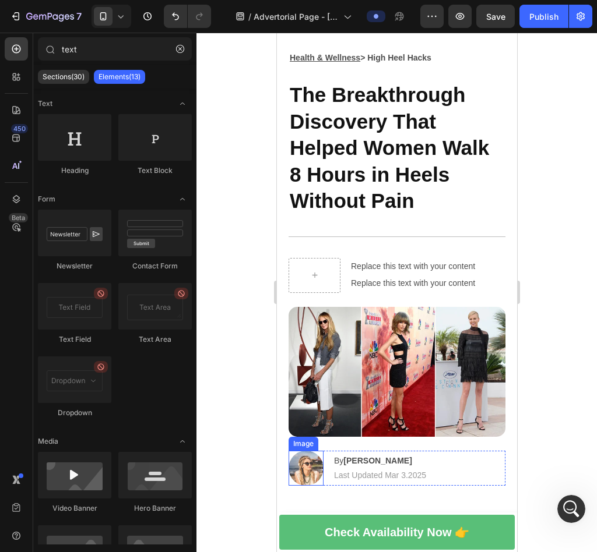
click at [305, 353] on img at bounding box center [396, 372] width 217 height 130
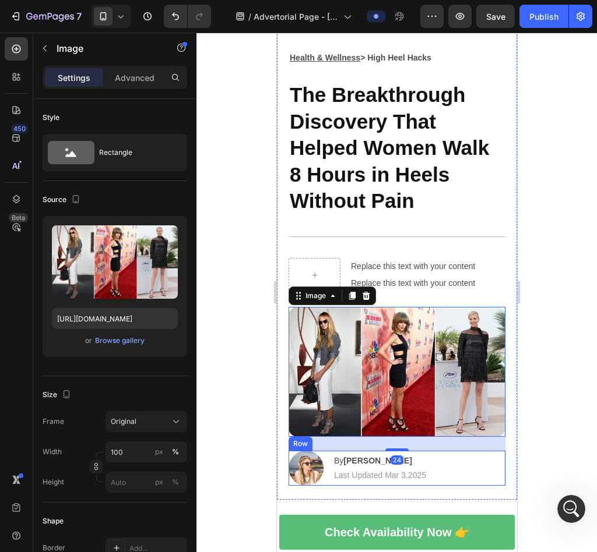
click at [295, 484] on div "Health & Wellness > High Heel Hacks Text Block The Breakthrough Discovery That …" at bounding box center [396, 275] width 217 height 450
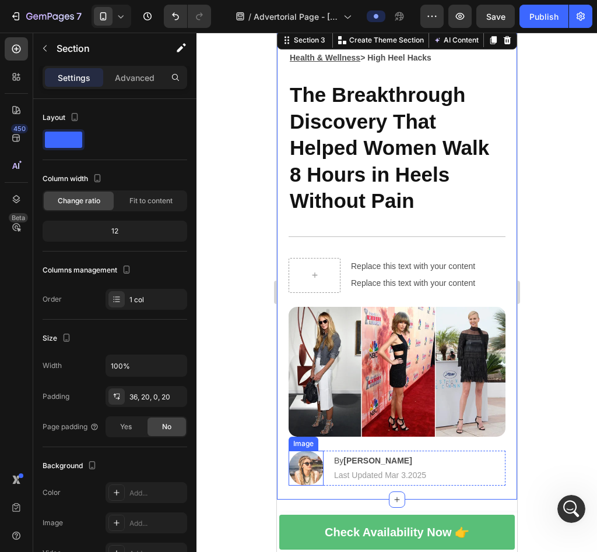
click at [302, 461] on img at bounding box center [305, 468] width 35 height 35
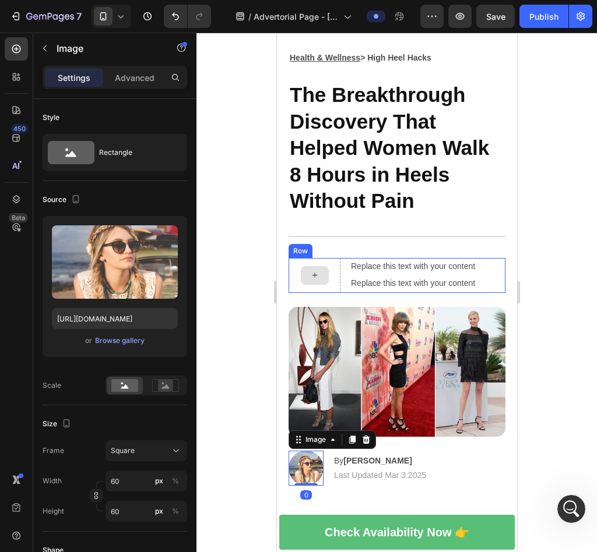
click at [320, 251] on div "Health & Wellness > High Heel Hacks Text Block The Breakthrough Discovery That …" at bounding box center [396, 275] width 217 height 450
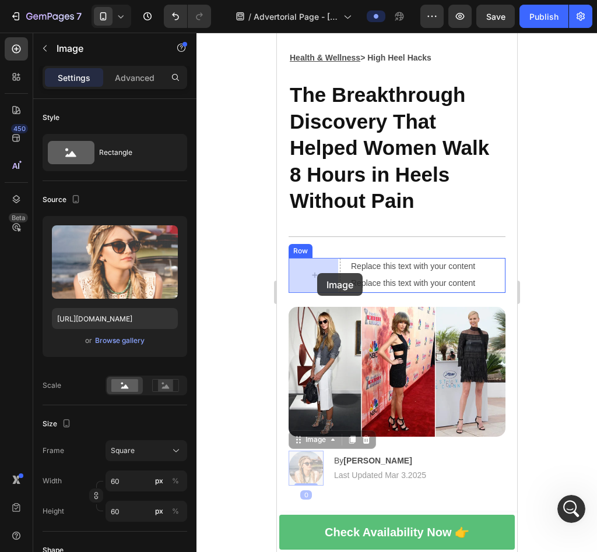
drag, startPoint x: 304, startPoint y: 480, endPoint x: 315, endPoint y: 273, distance: 206.5
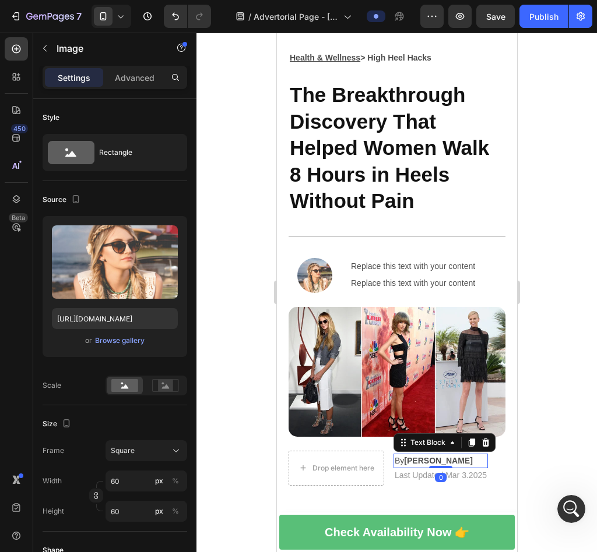
click at [436, 456] on strong "[PERSON_NAME]" at bounding box center [437, 460] width 68 height 9
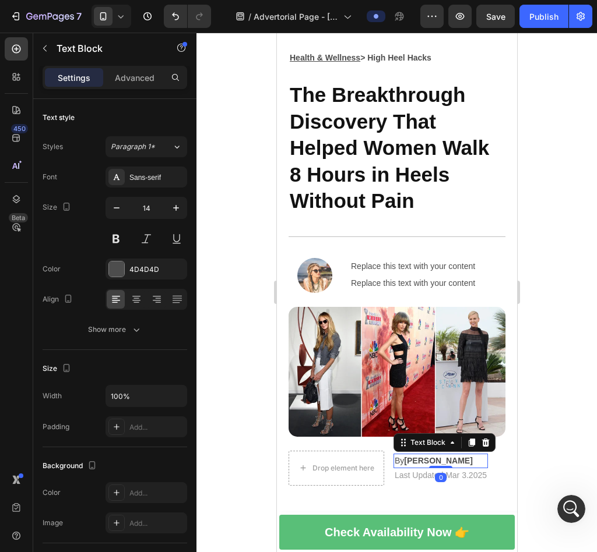
click at [466, 455] on p "By Jessica M." at bounding box center [440, 461] width 92 height 12
click at [498, 436] on div at bounding box center [396, 293] width 400 height 520
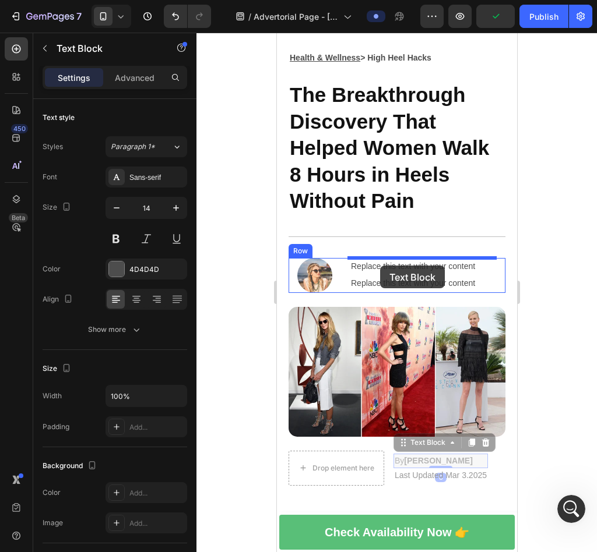
drag, startPoint x: 440, startPoint y: 456, endPoint x: 379, endPoint y: 266, distance: 199.6
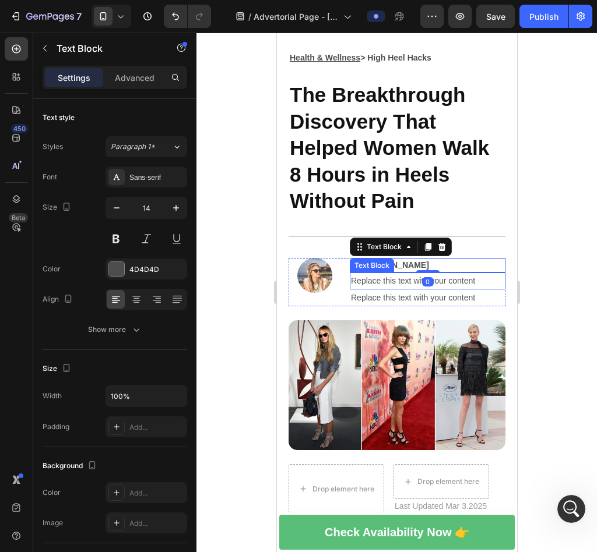
click at [457, 276] on div "Replace this text with your content" at bounding box center [427, 281] width 156 height 17
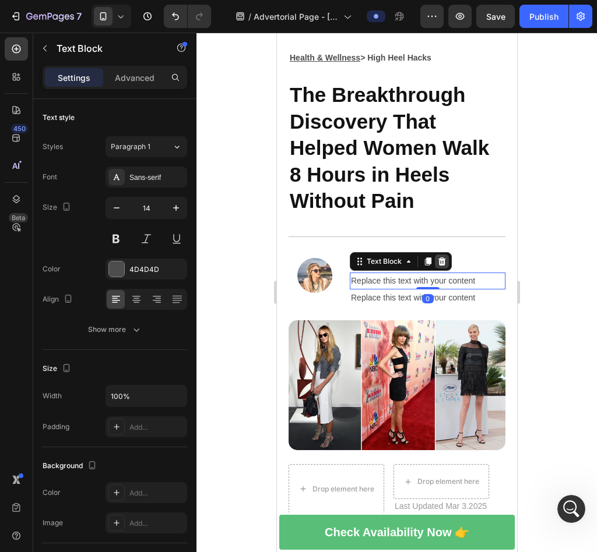
click at [443, 260] on div at bounding box center [441, 262] width 14 height 14
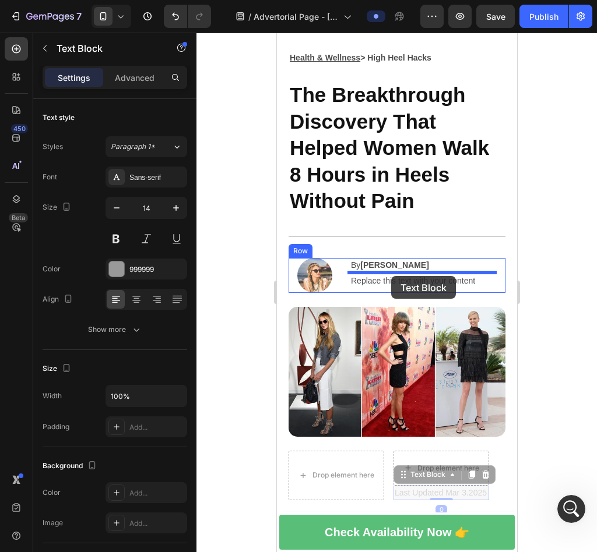
drag, startPoint x: 438, startPoint y: 487, endPoint x: 387, endPoint y: 274, distance: 218.6
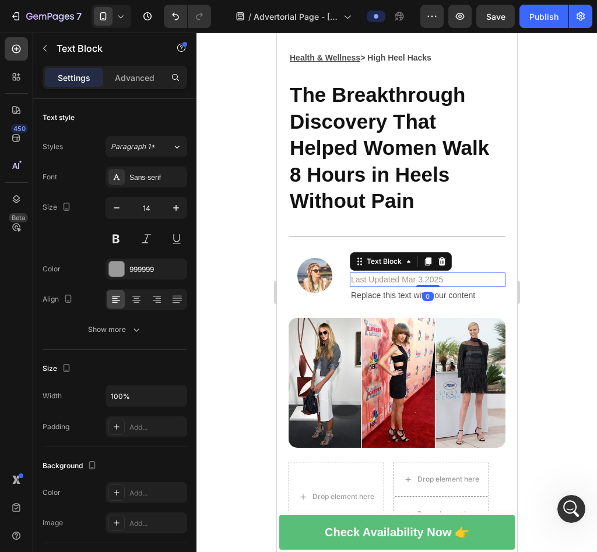
click at [421, 297] on div "0" at bounding box center [427, 296] width 12 height 9
click at [459, 297] on div "Replace this text with your content" at bounding box center [427, 295] width 156 height 17
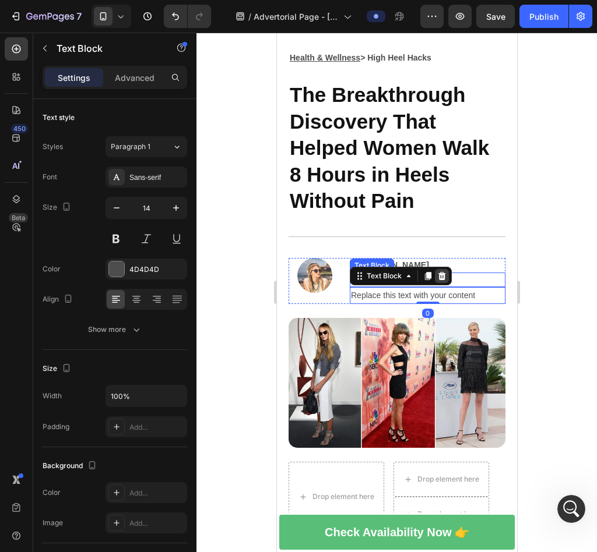
click at [444, 277] on div at bounding box center [441, 276] width 14 height 14
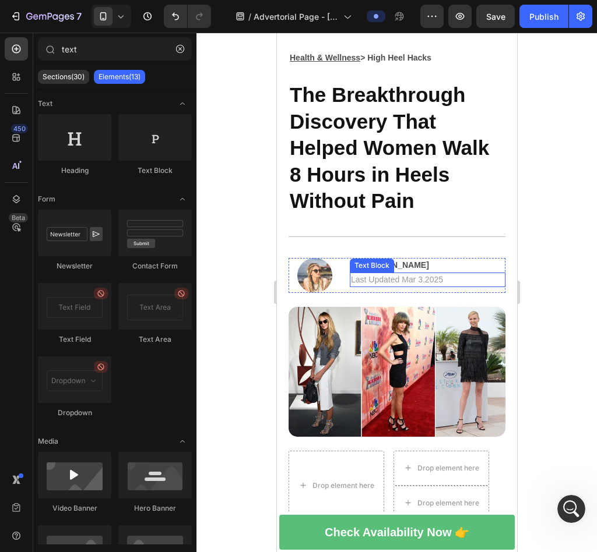
click at [498, 294] on div at bounding box center [396, 293] width 400 height 520
click at [320, 275] on img at bounding box center [314, 275] width 35 height 35
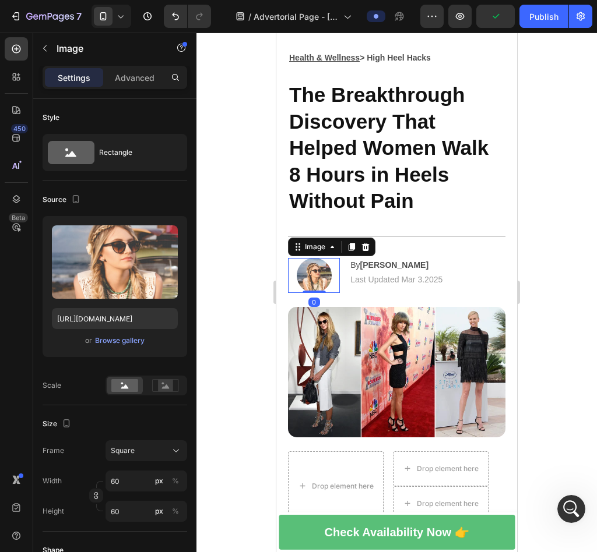
drag, startPoint x: 315, startPoint y: 291, endPoint x: 316, endPoint y: 285, distance: 6.5
click at [316, 285] on div "Image 0" at bounding box center [314, 275] width 52 height 35
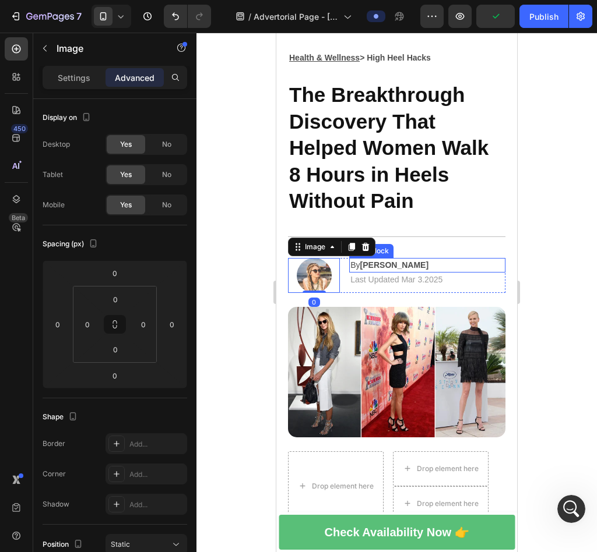
click at [391, 263] on strong "[PERSON_NAME]" at bounding box center [394, 264] width 68 height 9
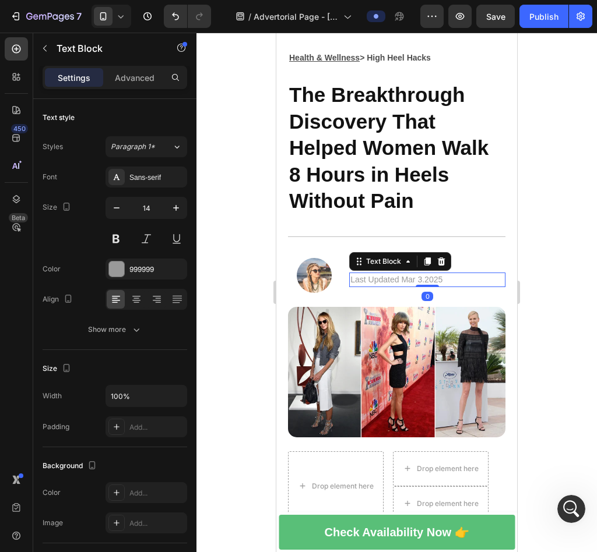
click at [393, 279] on p "Last Updated Mar 3.2025" at bounding box center [427, 280] width 154 height 12
click at [416, 270] on div "By Jessica M. Text Block" at bounding box center [427, 265] width 156 height 15
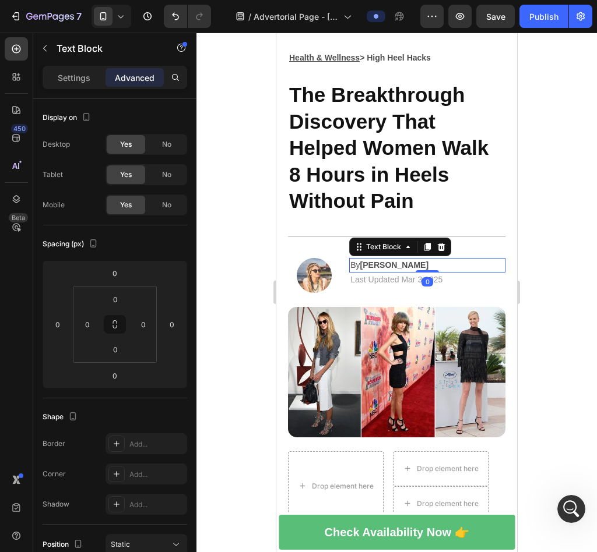
click at [397, 270] on p "By Jessica M." at bounding box center [427, 265] width 154 height 12
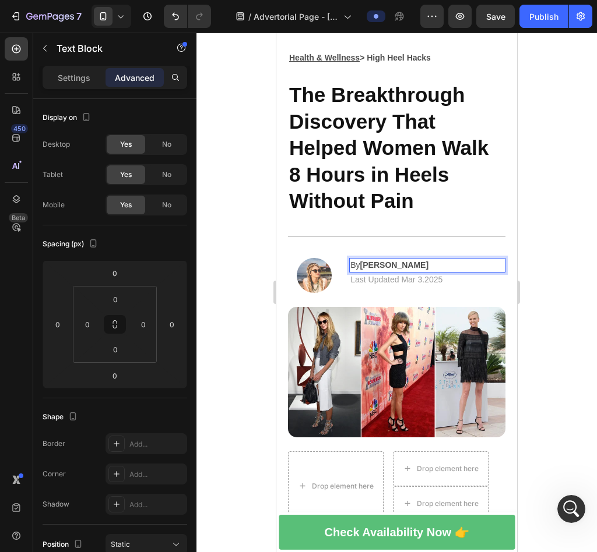
click at [415, 268] on p "By Jessica M." at bounding box center [427, 265] width 154 height 12
click at [425, 262] on p "By Jessica M." at bounding box center [427, 265] width 154 height 12
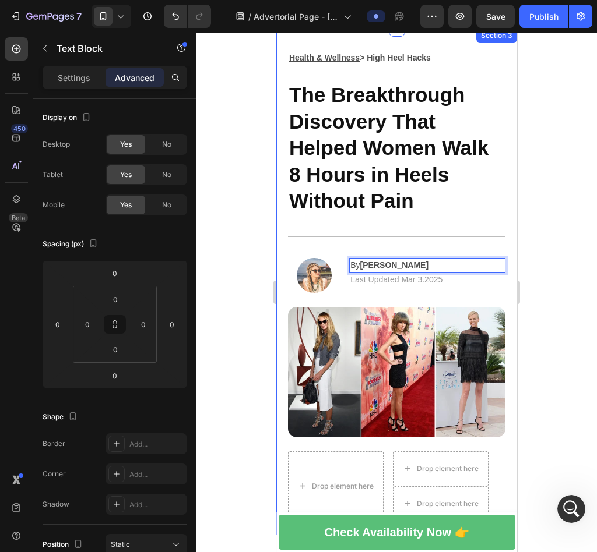
click at [498, 301] on div at bounding box center [396, 293] width 400 height 520
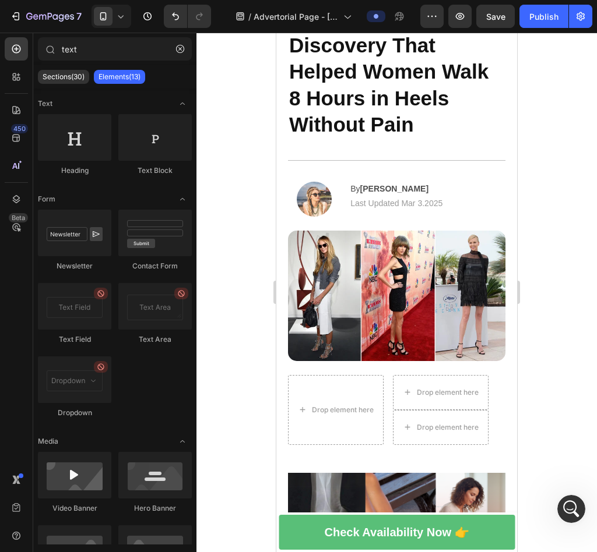
scroll to position [105, 0]
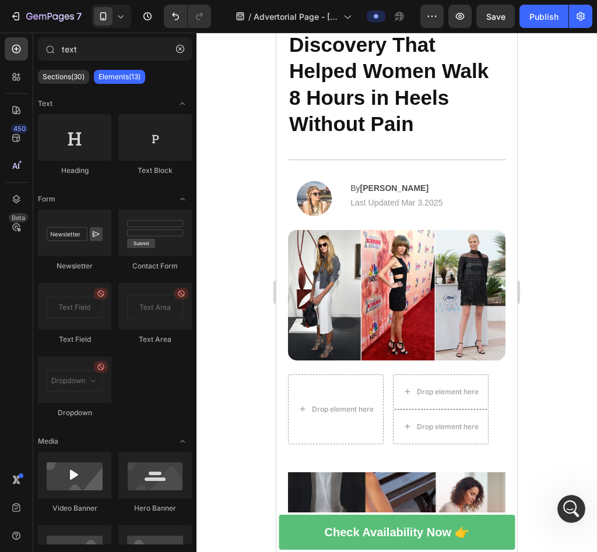
click at [424, 188] on p "By Jessica M." at bounding box center [427, 188] width 154 height 12
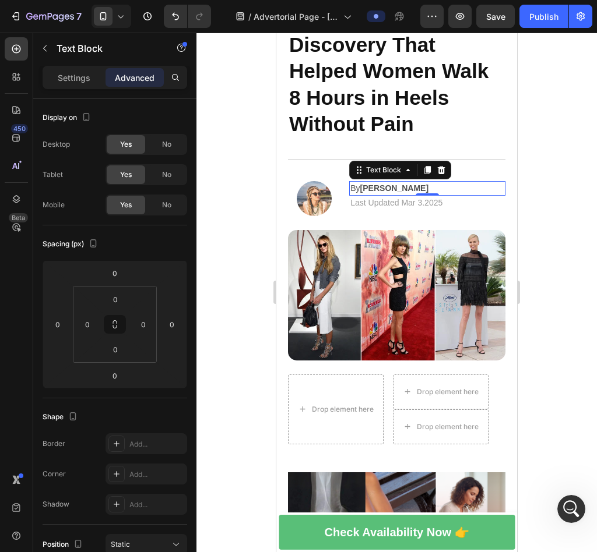
click at [436, 188] on p "By Jessica M." at bounding box center [427, 188] width 154 height 12
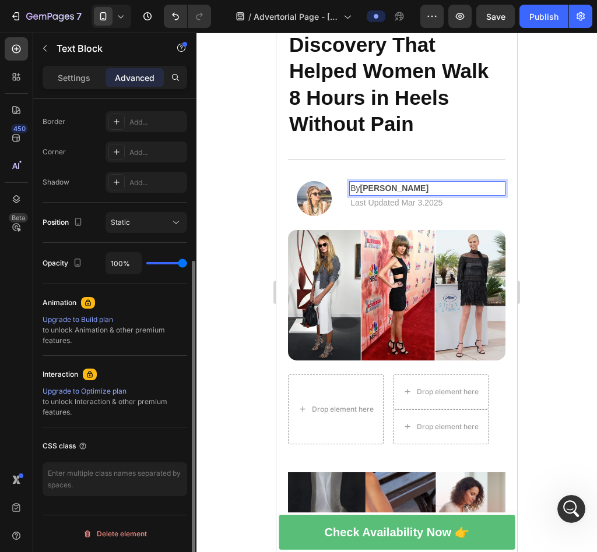
scroll to position [1, 0]
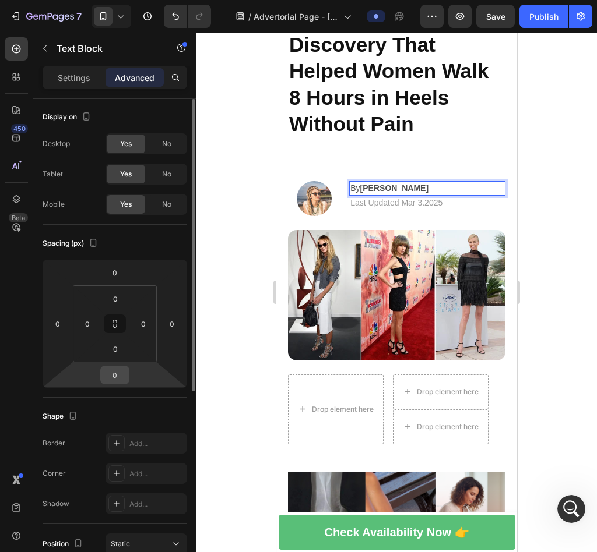
click at [124, 381] on input "0" at bounding box center [114, 374] width 23 height 17
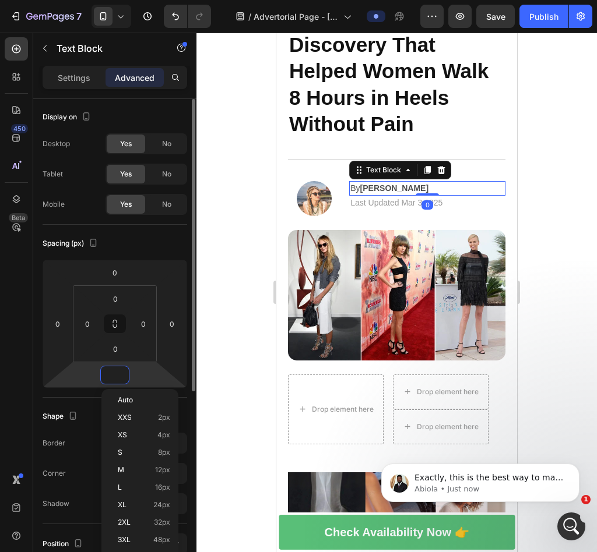
scroll to position [551, 0]
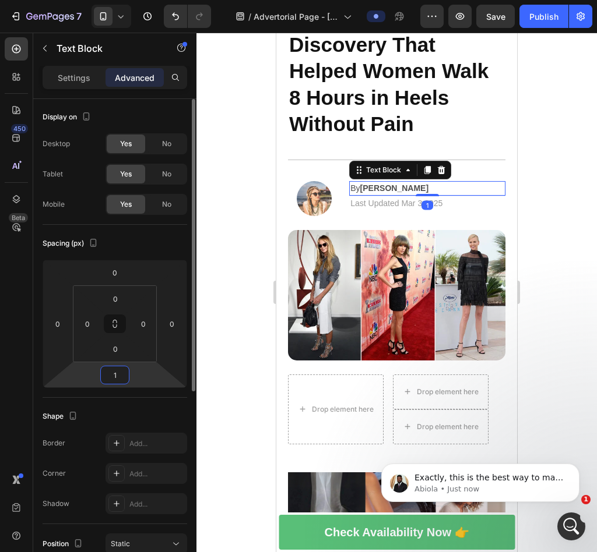
type input "10"
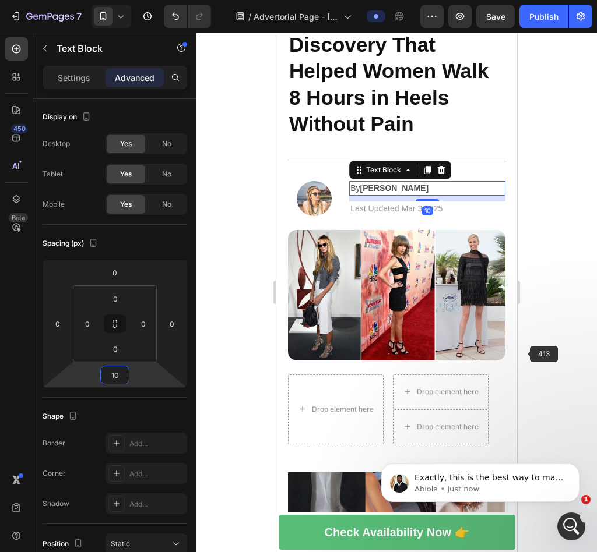
click at [498, 329] on div at bounding box center [396, 293] width 400 height 520
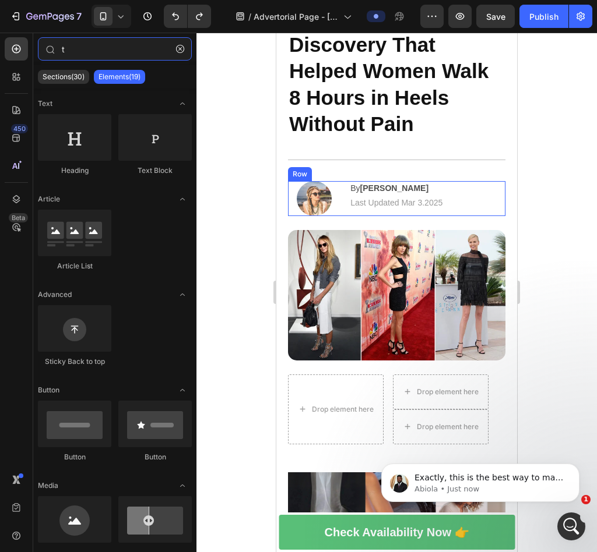
type input "t"
click at [426, 205] on p "Last Updated Mar 3.2025" at bounding box center [427, 203] width 154 height 12
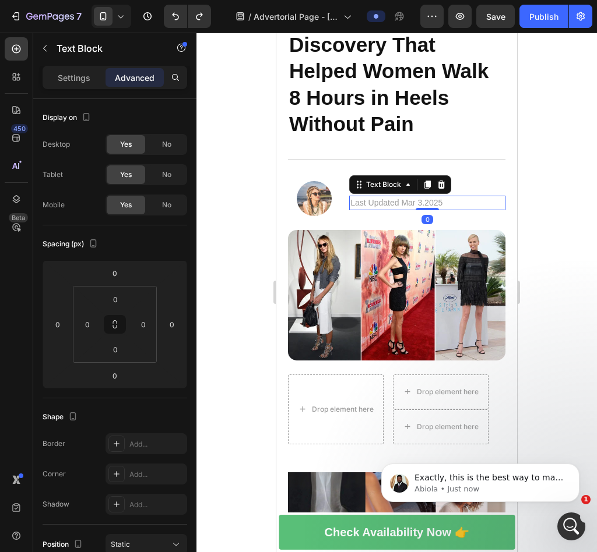
click at [498, 211] on div at bounding box center [396, 293] width 400 height 520
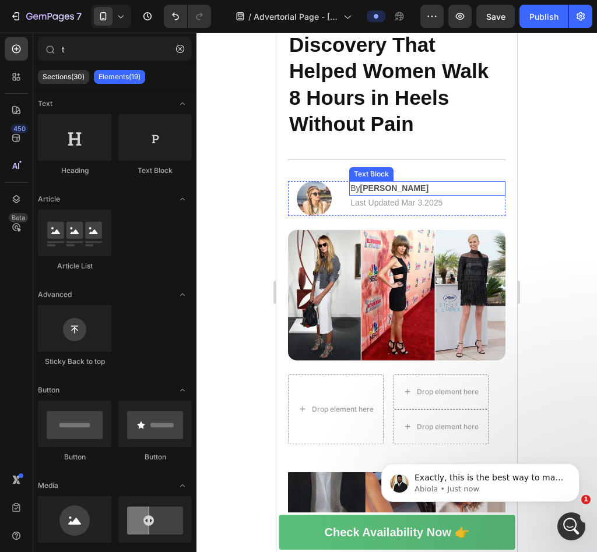
click at [402, 192] on p "By Jessica M." at bounding box center [427, 188] width 154 height 12
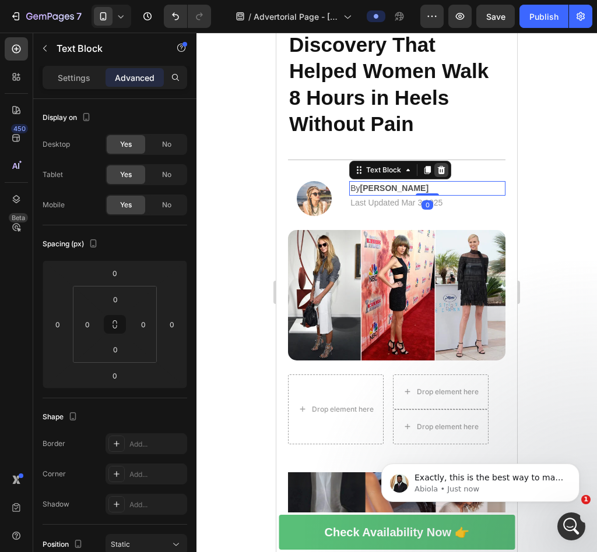
click at [442, 172] on icon at bounding box center [440, 169] width 9 height 9
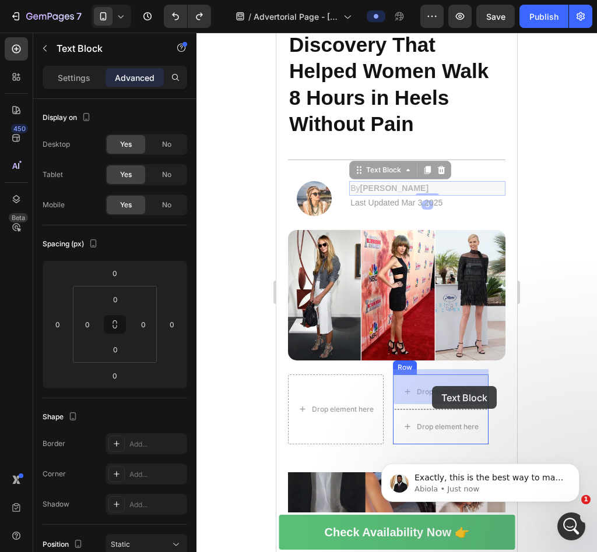
drag, startPoint x: 425, startPoint y: 306, endPoint x: 432, endPoint y: 386, distance: 79.5
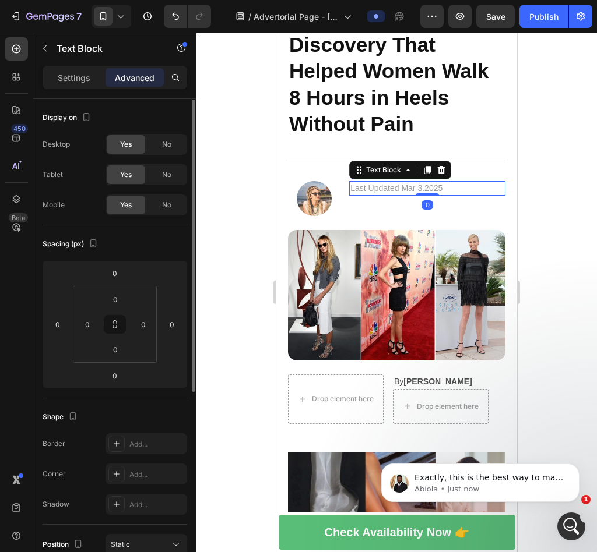
scroll to position [1, 0]
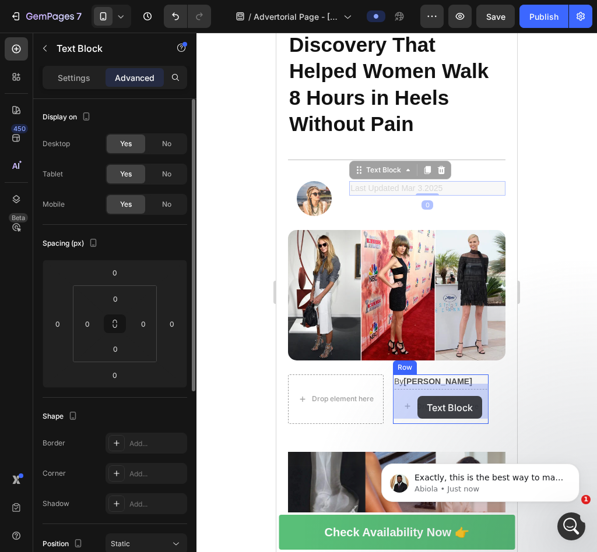
drag, startPoint x: 388, startPoint y: 194, endPoint x: 417, endPoint y: 396, distance: 204.3
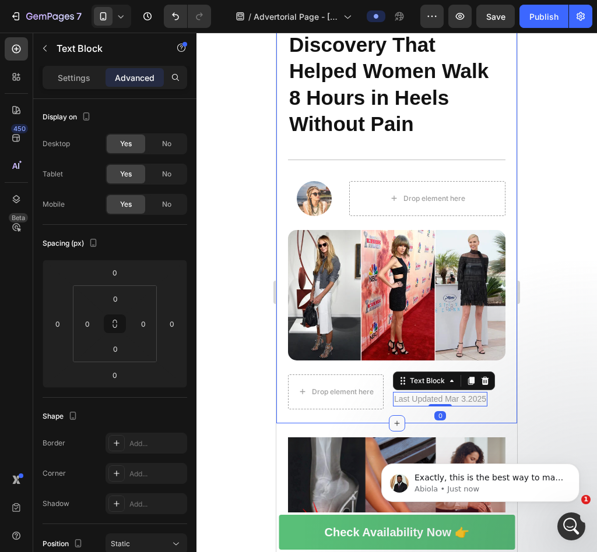
click at [498, 286] on div at bounding box center [396, 293] width 400 height 520
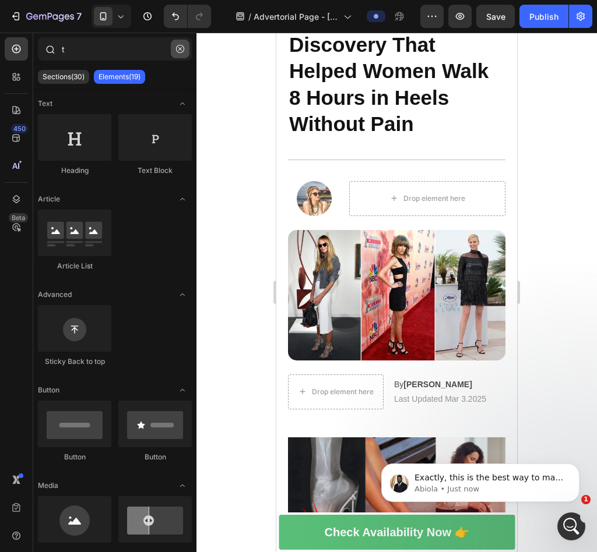
click at [178, 48] on icon "button" at bounding box center [180, 49] width 8 height 8
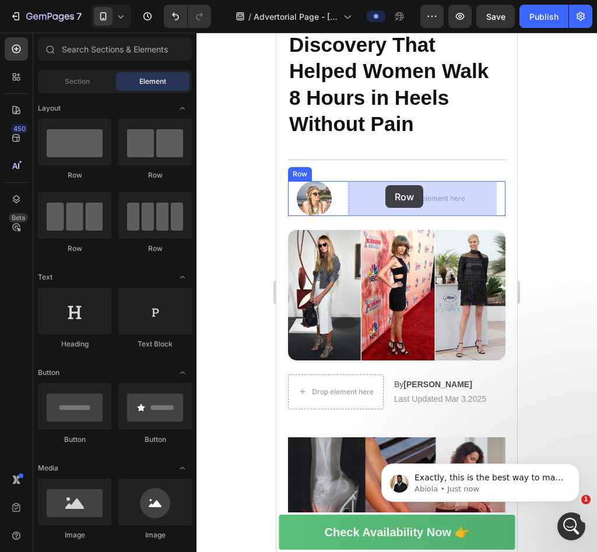
drag, startPoint x: 340, startPoint y: 170, endPoint x: 386, endPoint y: 185, distance: 48.5
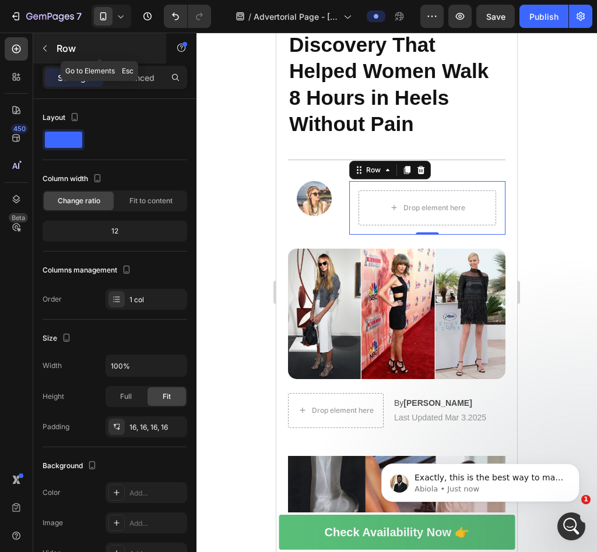
click at [48, 47] on icon "button" at bounding box center [44, 48] width 9 height 9
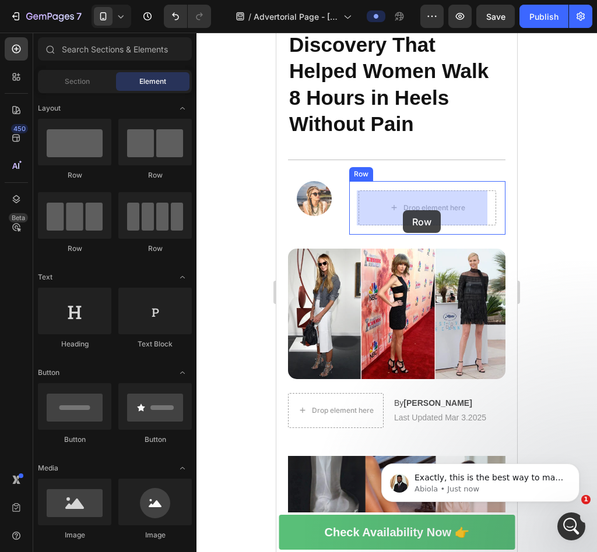
drag, startPoint x: 396, startPoint y: 182, endPoint x: 403, endPoint y: 210, distance: 28.8
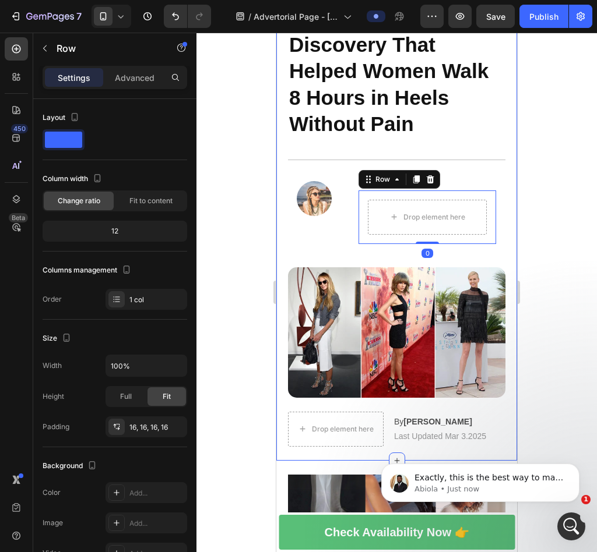
click at [498, 206] on div at bounding box center [396, 293] width 400 height 520
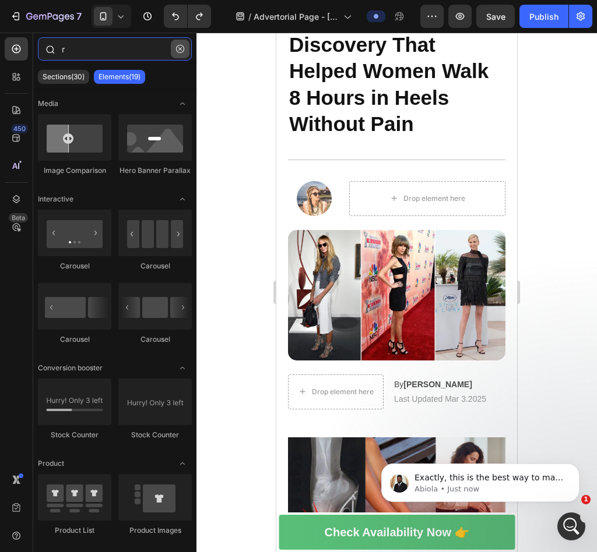
type input "r"
click at [178, 49] on icon "button" at bounding box center [180, 49] width 8 height 8
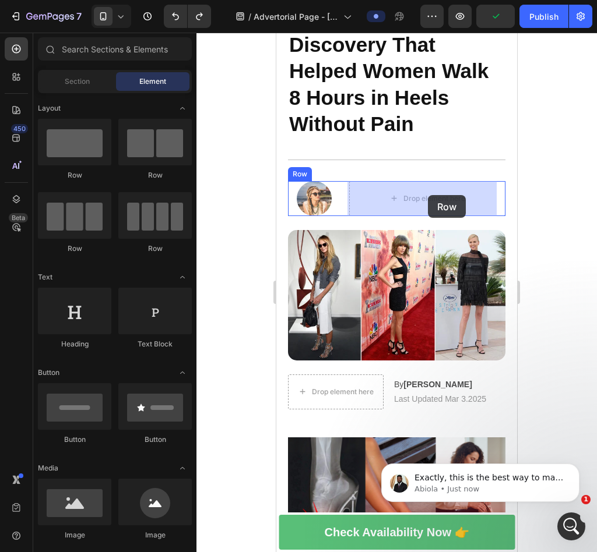
drag, startPoint x: 336, startPoint y: 177, endPoint x: 428, endPoint y: 195, distance: 93.8
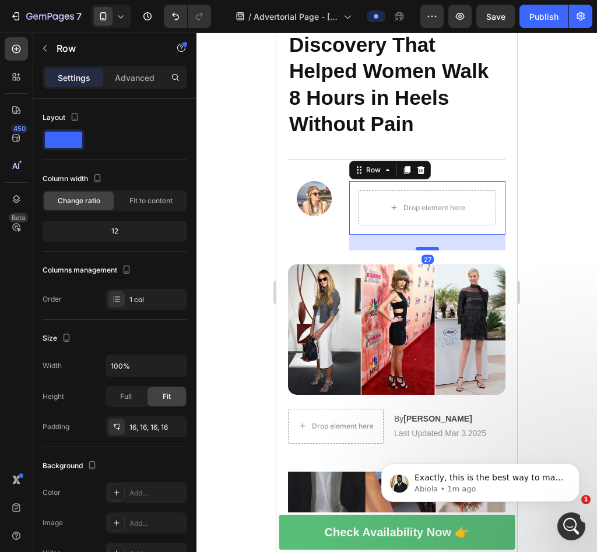
drag, startPoint x: 429, startPoint y: 234, endPoint x: 429, endPoint y: 256, distance: 22.1
click at [429, 251] on div at bounding box center [426, 248] width 23 height 3
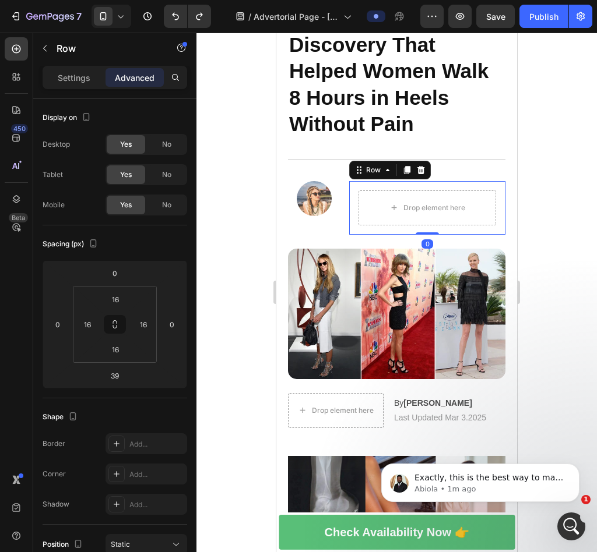
drag, startPoint x: 427, startPoint y: 255, endPoint x: 428, endPoint y: 228, distance: 26.2
click at [428, 228] on div "Drop element here Row 0" at bounding box center [427, 208] width 156 height 54
type input "0"
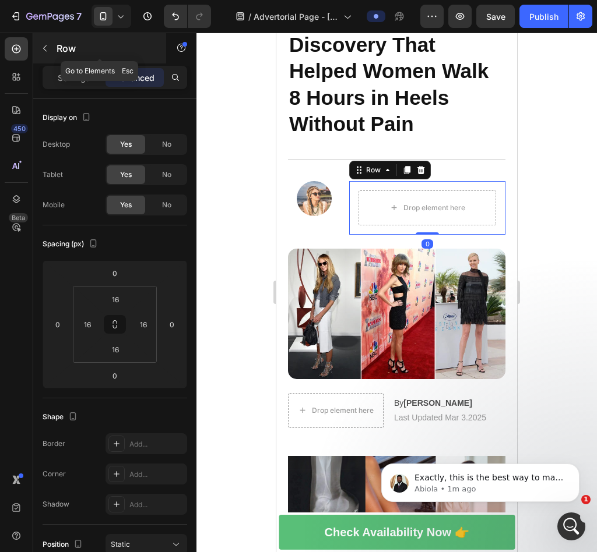
click at [46, 47] on icon "button" at bounding box center [44, 48] width 9 height 9
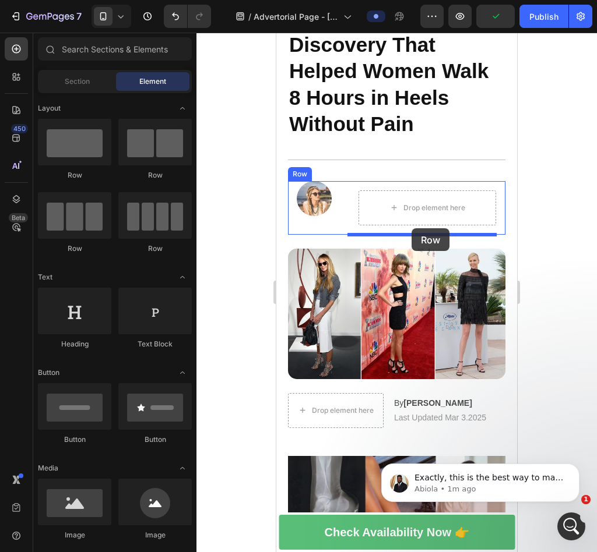
drag, startPoint x: 351, startPoint y: 163, endPoint x: 411, endPoint y: 228, distance: 89.1
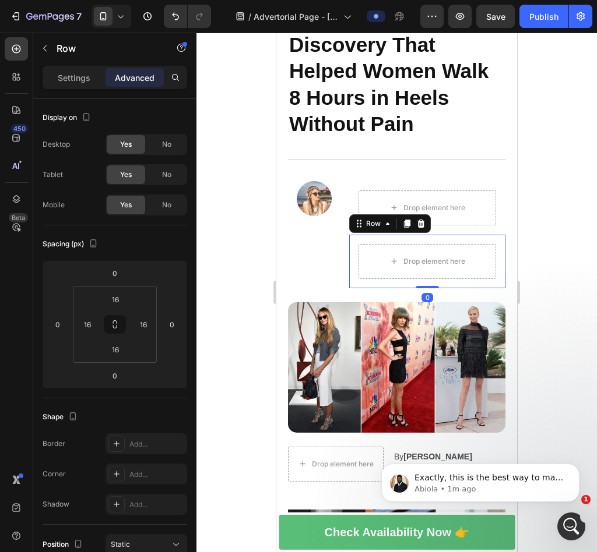
click at [498, 230] on div at bounding box center [396, 293] width 400 height 520
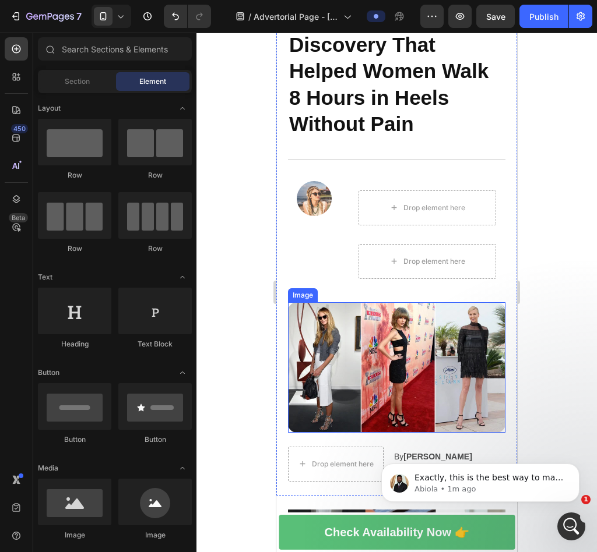
scroll to position [171, 0]
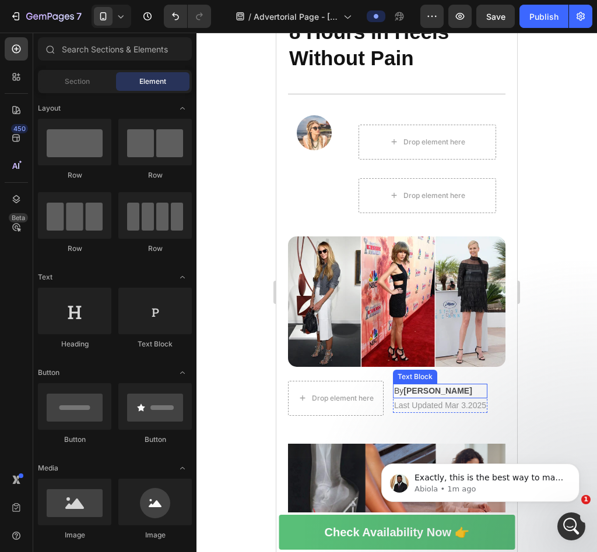
click at [428, 386] on strong "[PERSON_NAME]" at bounding box center [437, 390] width 68 height 9
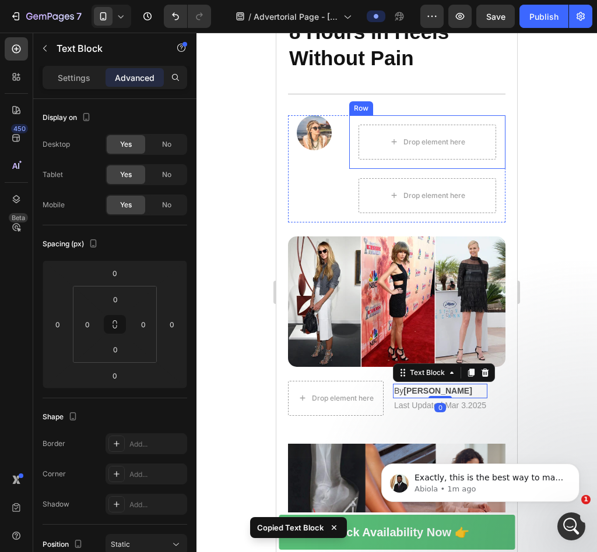
click at [447, 137] on div "Drop element here" at bounding box center [427, 142] width 94 height 19
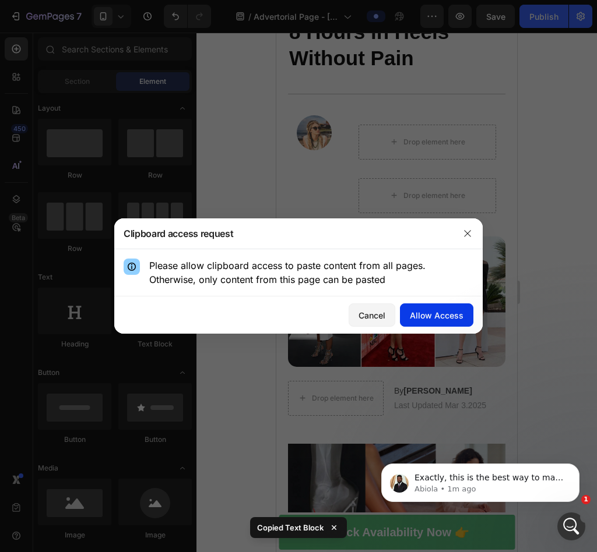
click at [439, 321] on button "Allow Access" at bounding box center [436, 315] width 73 height 23
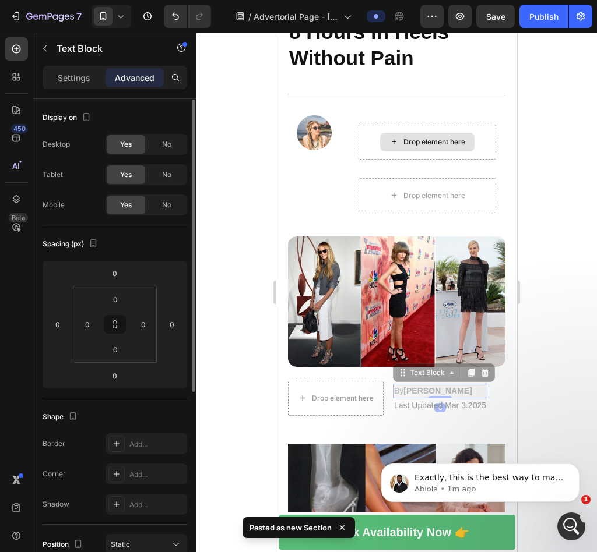
scroll to position [1, 0]
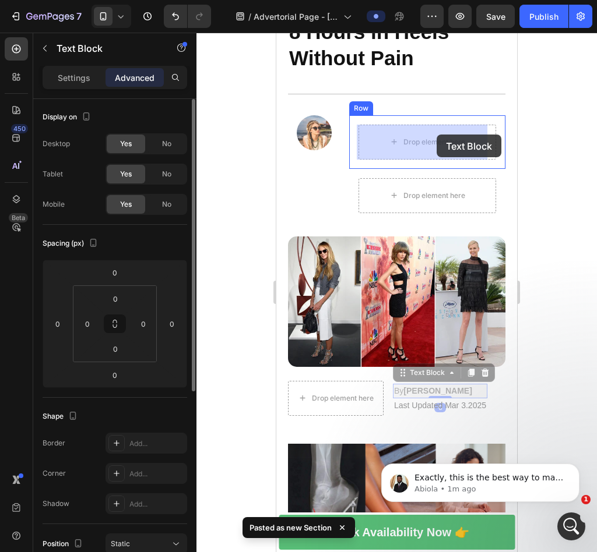
drag, startPoint x: 430, startPoint y: 382, endPoint x: 430, endPoint y: 139, distance: 242.4
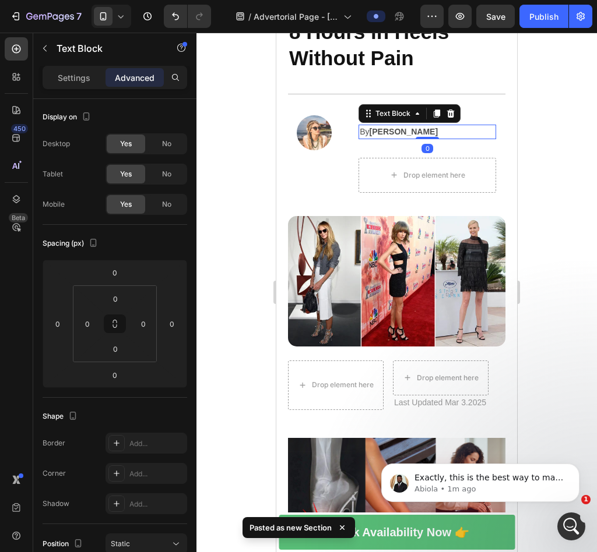
click at [498, 151] on div at bounding box center [396, 293] width 400 height 520
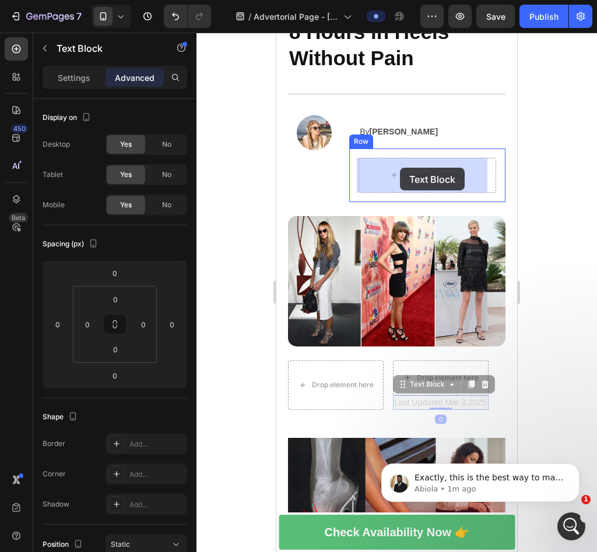
drag, startPoint x: 427, startPoint y: 395, endPoint x: 400, endPoint y: 168, distance: 228.9
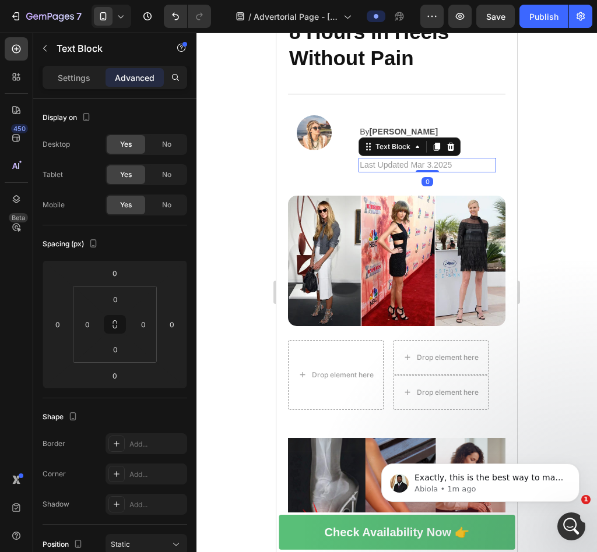
click at [498, 150] on div at bounding box center [396, 293] width 400 height 520
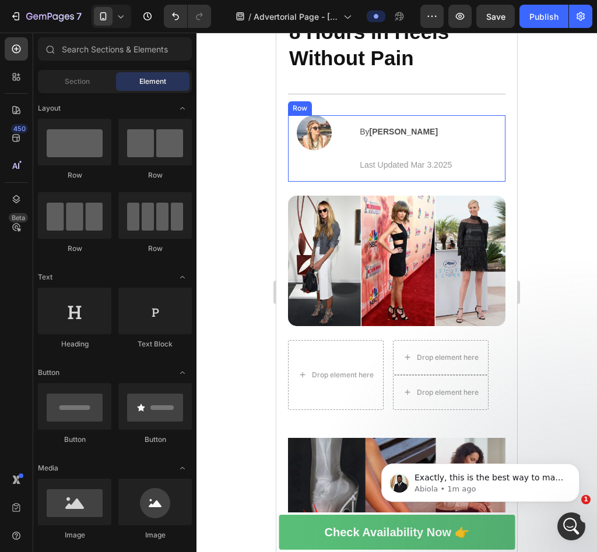
click at [313, 167] on div "Image" at bounding box center [314, 148] width 52 height 66
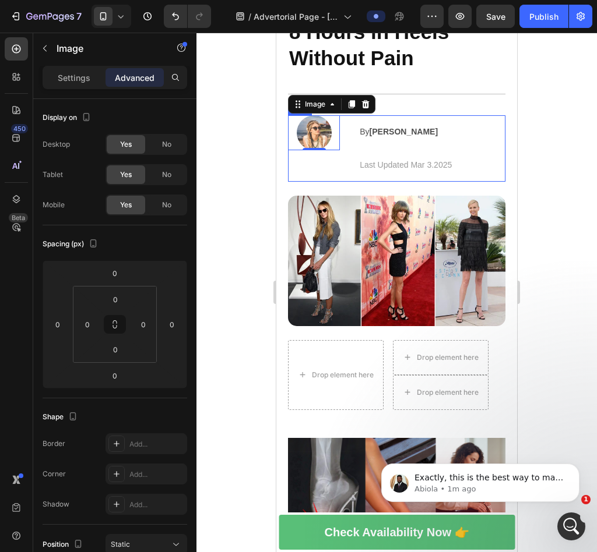
click at [300, 163] on div "Image 0" at bounding box center [314, 148] width 52 height 66
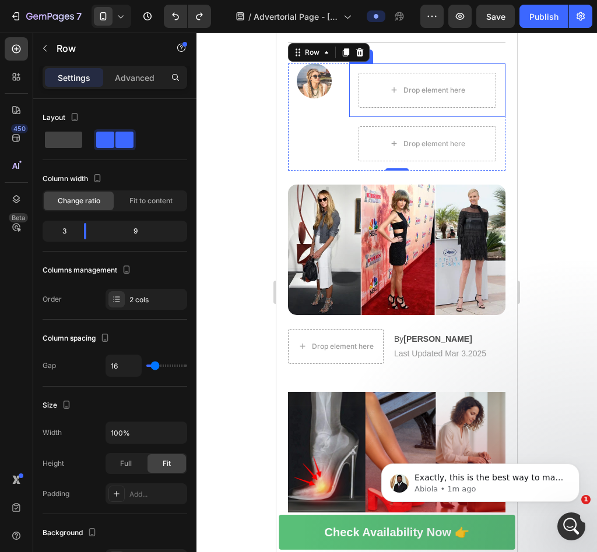
scroll to position [171, 0]
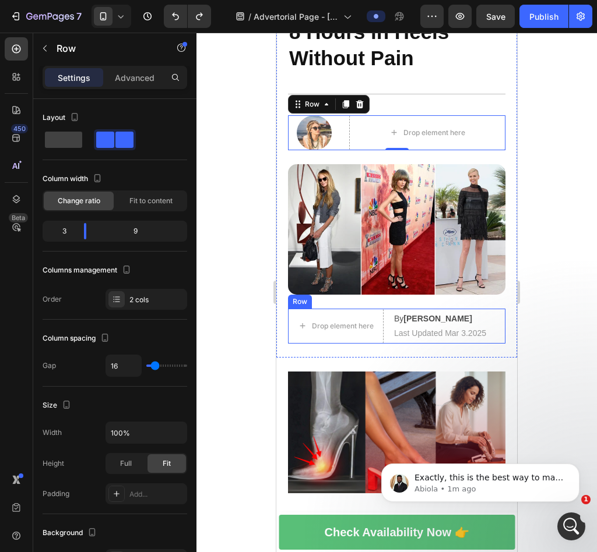
click at [493, 321] on div "Drop element here By Jessica M. Text Block | Text Block Last Updated Mar 3.2025…" at bounding box center [396, 326] width 217 height 35
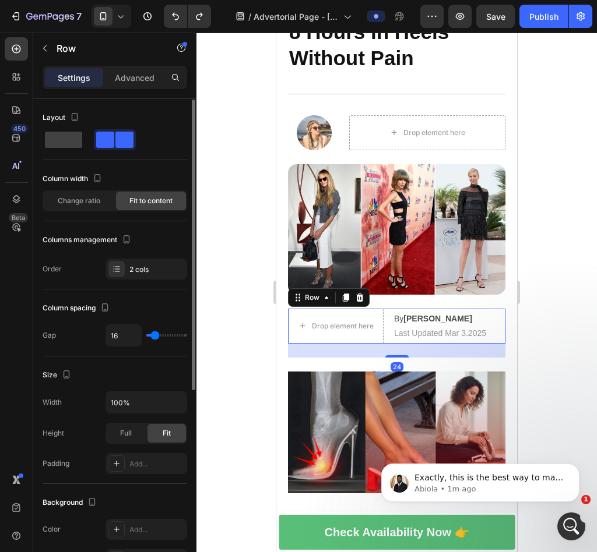
scroll to position [1, 0]
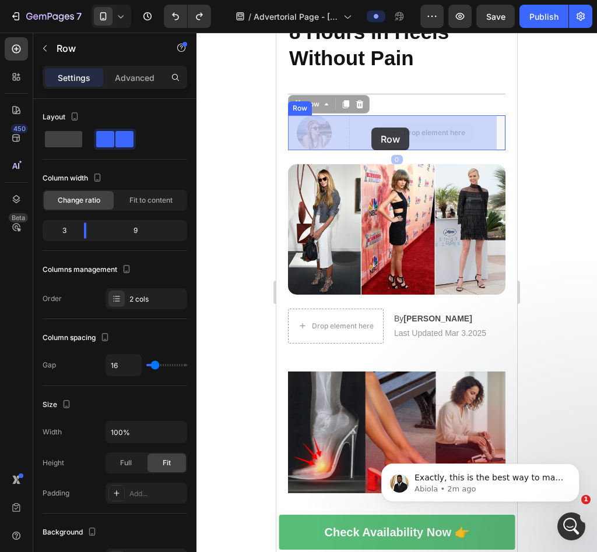
drag, startPoint x: 348, startPoint y: 128, endPoint x: 370, endPoint y: 128, distance: 21.6
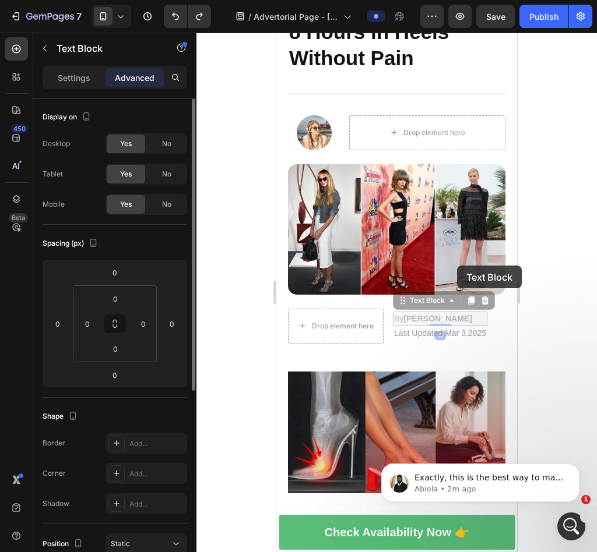
scroll to position [0, 0]
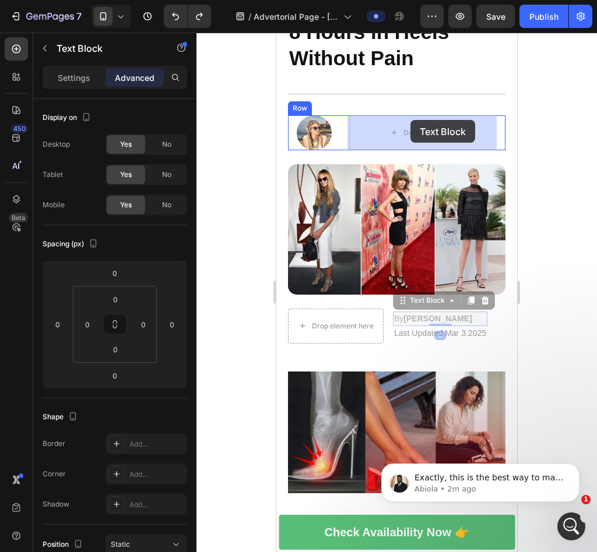
drag, startPoint x: 457, startPoint y: 313, endPoint x: 410, endPoint y: 120, distance: 199.1
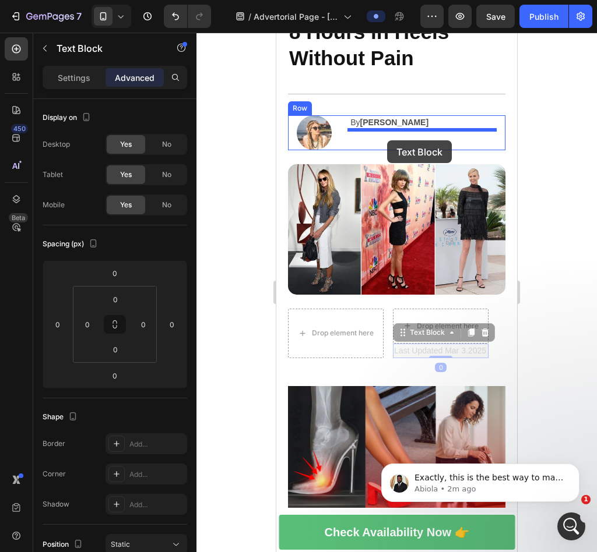
drag, startPoint x: 461, startPoint y: 271, endPoint x: 387, endPoint y: 140, distance: 150.3
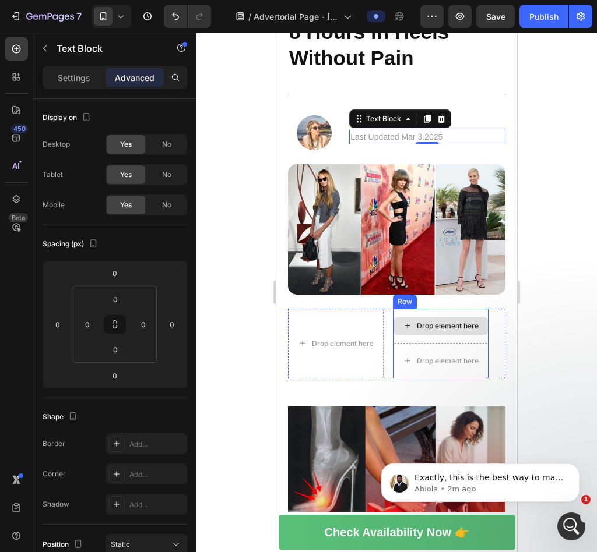
click at [455, 309] on div "Drop element here" at bounding box center [441, 326] width 96 height 35
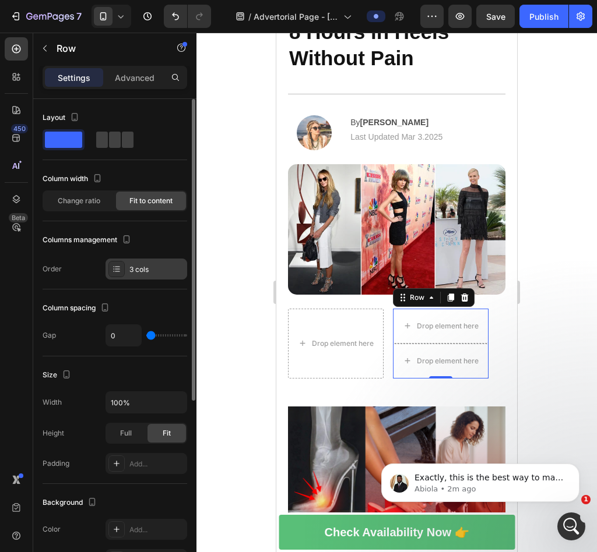
click at [137, 268] on div "3 cols" at bounding box center [156, 270] width 55 height 10
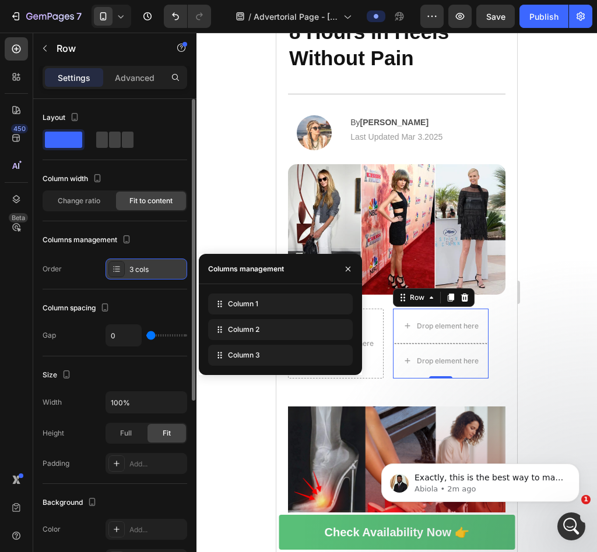
click at [137, 268] on div "3 cols" at bounding box center [156, 270] width 55 height 10
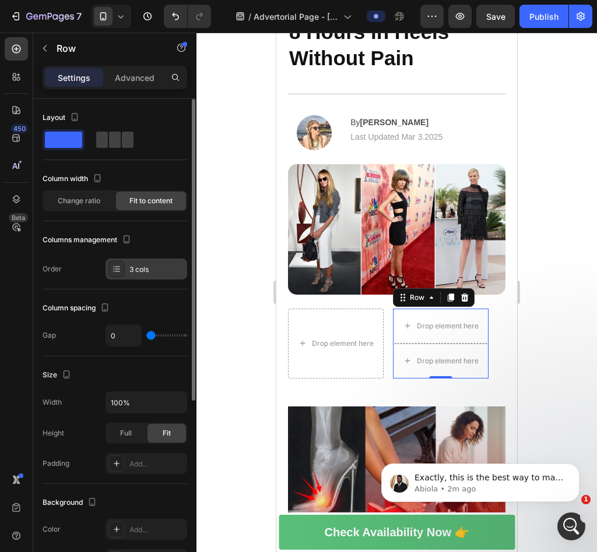
click at [137, 268] on div "3 cols" at bounding box center [156, 270] width 55 height 10
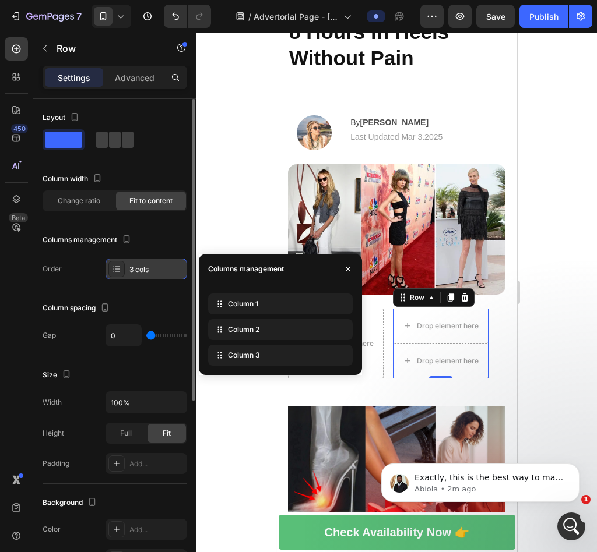
click at [137, 268] on div "3 cols" at bounding box center [156, 270] width 55 height 10
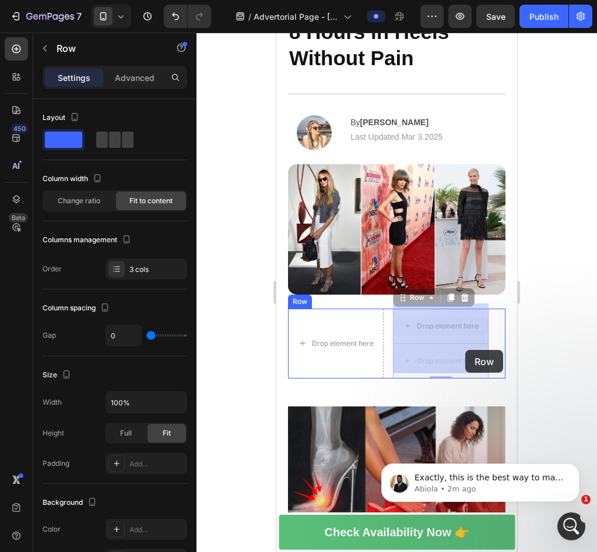
drag, startPoint x: 469, startPoint y: 334, endPoint x: 465, endPoint y: 350, distance: 16.3
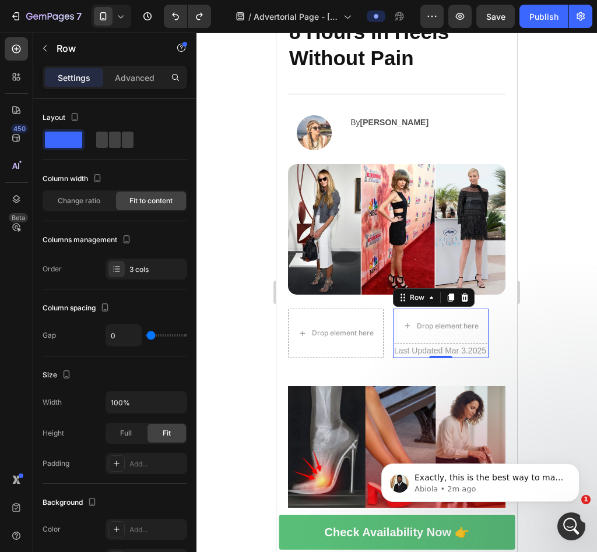
click at [470, 323] on div "Drop element here" at bounding box center [448, 326] width 62 height 9
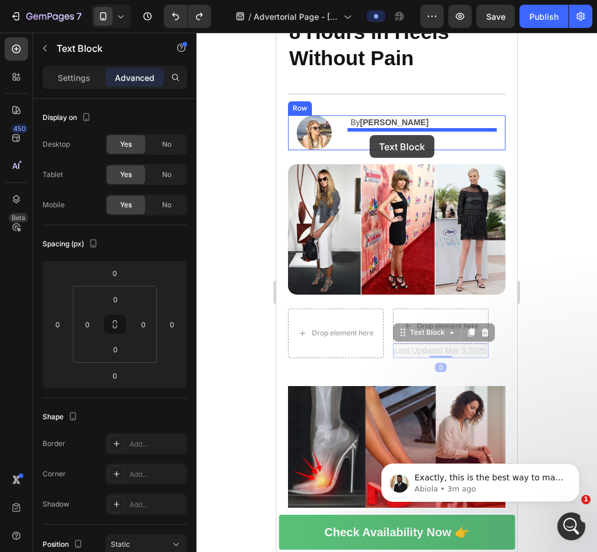
drag, startPoint x: 449, startPoint y: 346, endPoint x: 369, endPoint y: 135, distance: 224.8
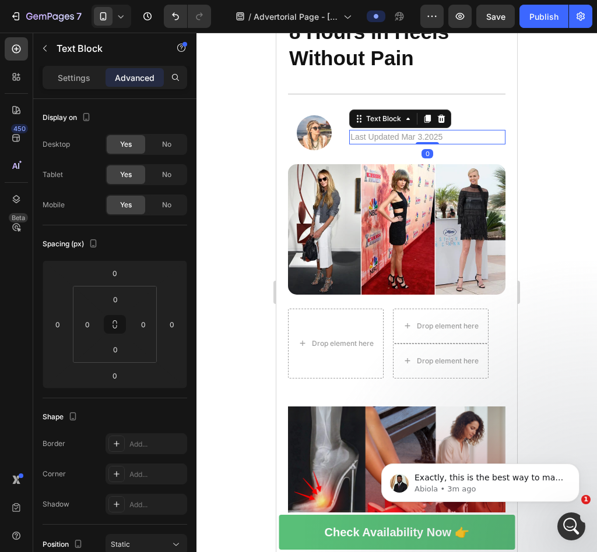
click at [498, 202] on div at bounding box center [396, 293] width 400 height 520
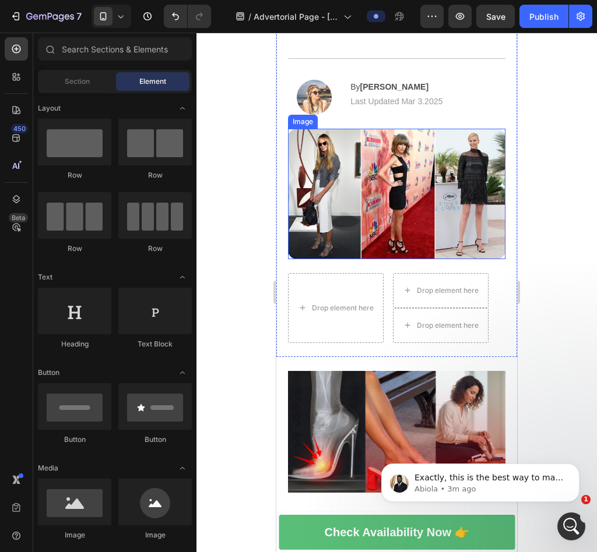
scroll to position [182, 0]
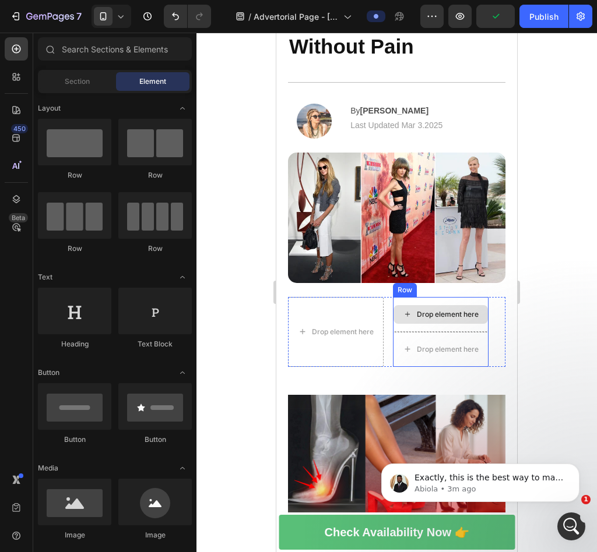
click at [467, 318] on div "Drop element here" at bounding box center [440, 314] width 94 height 19
click at [498, 323] on div at bounding box center [396, 293] width 400 height 520
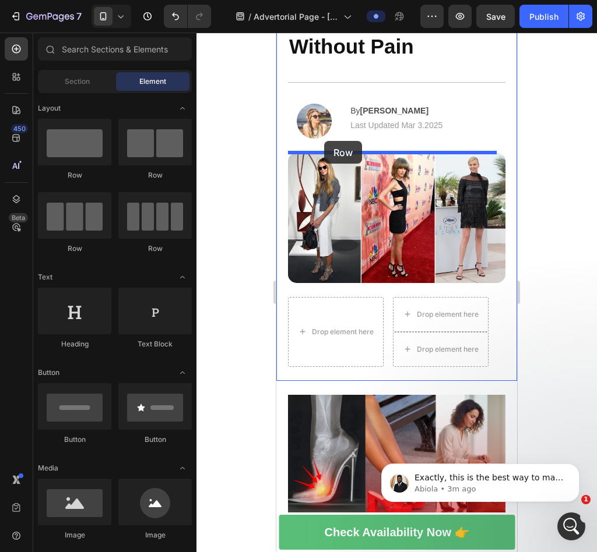
drag, startPoint x: 344, startPoint y: 181, endPoint x: 324, endPoint y: 141, distance: 44.6
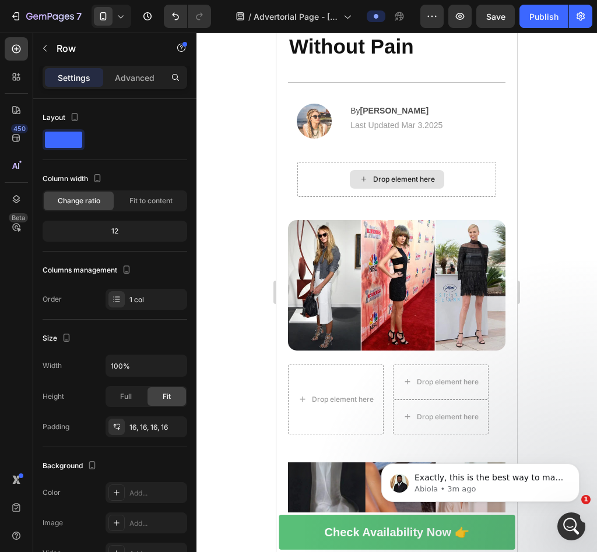
click at [412, 181] on div "Drop element here" at bounding box center [404, 179] width 62 height 9
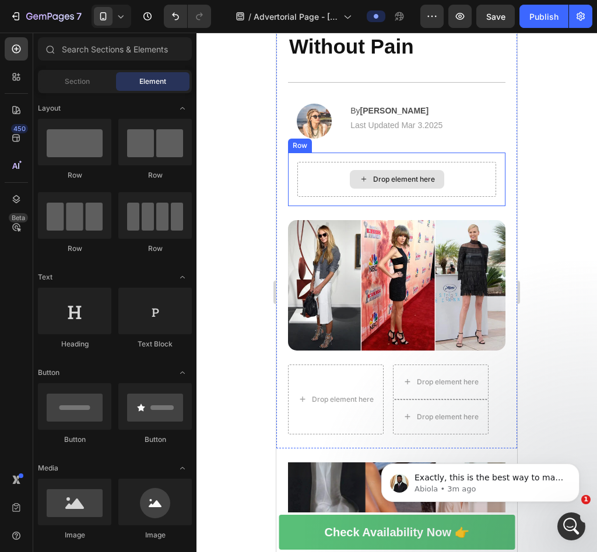
click at [413, 181] on div "Drop element here" at bounding box center [404, 179] width 62 height 9
click at [399, 176] on div "Drop element here" at bounding box center [404, 179] width 62 height 9
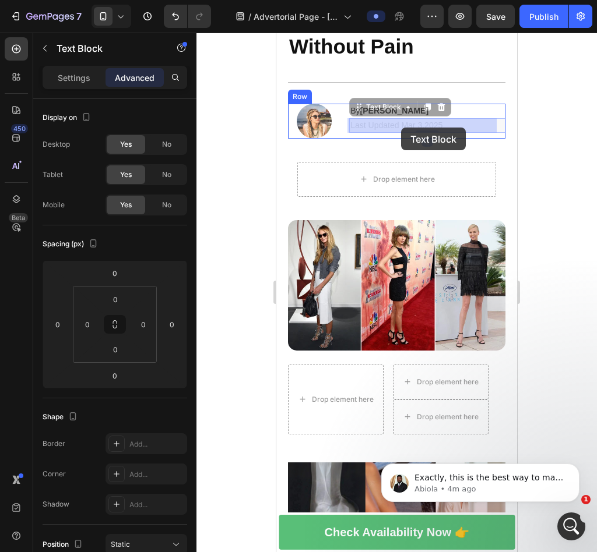
drag, startPoint x: 410, startPoint y: 119, endPoint x: 400, endPoint y: 128, distance: 13.2
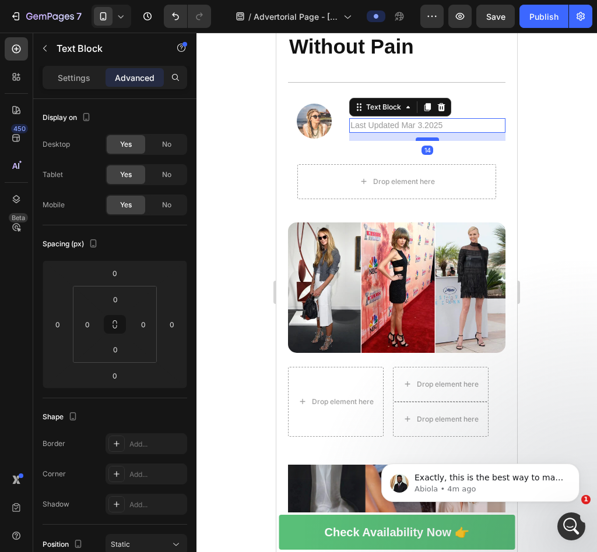
drag, startPoint x: 425, startPoint y: 131, endPoint x: 424, endPoint y: 139, distance: 8.3
click at [424, 139] on div at bounding box center [426, 139] width 23 height 3
type input "14"
click at [460, 125] on p "Last Updated Mar 3.2025" at bounding box center [427, 125] width 154 height 12
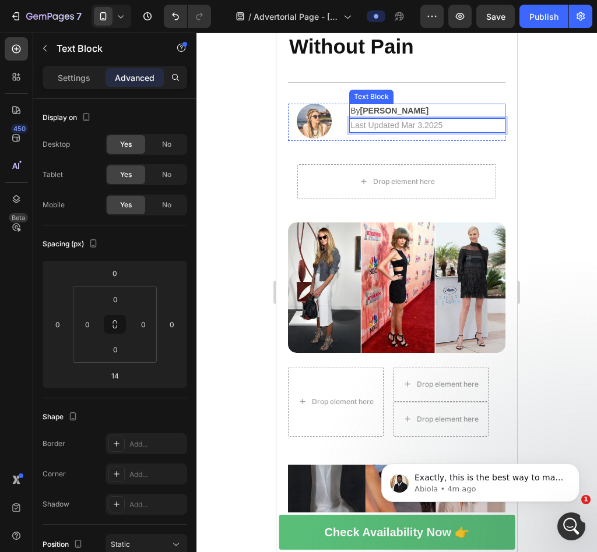
click at [428, 109] on p "By Jessica M." at bounding box center [427, 111] width 154 height 12
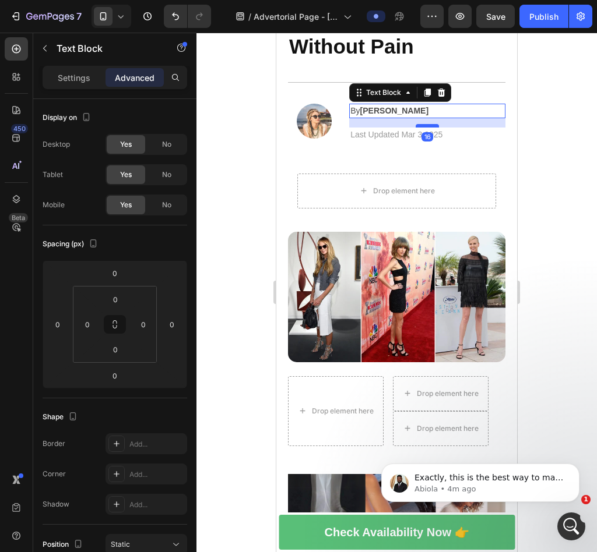
drag, startPoint x: 421, startPoint y: 117, endPoint x: 419, endPoint y: 126, distance: 9.6
click at [419, 126] on div at bounding box center [426, 125] width 23 height 3
type input "16"
click at [498, 127] on div at bounding box center [396, 293] width 400 height 520
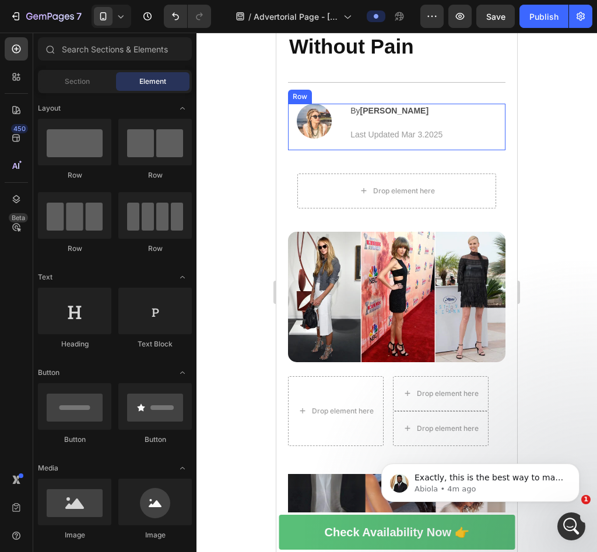
click at [408, 121] on div "By Jessica M. Text Block Last Updated Mar 3.2025 Text Block" at bounding box center [427, 127] width 156 height 47
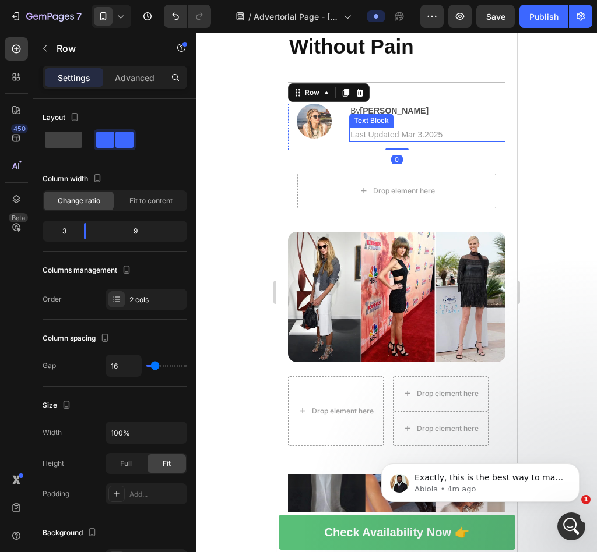
click at [408, 133] on p "Last Updated Mar 3.2025" at bounding box center [427, 135] width 154 height 12
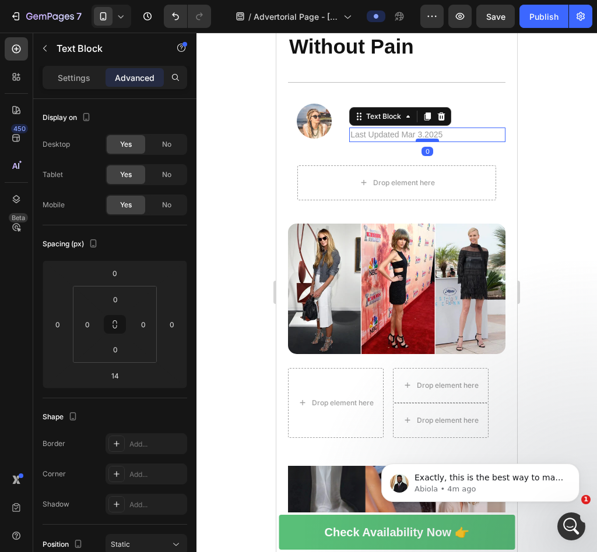
drag, startPoint x: 426, startPoint y: 147, endPoint x: 426, endPoint y: 139, distance: 8.2
click at [426, 139] on div at bounding box center [426, 140] width 23 height 3
type input "0"
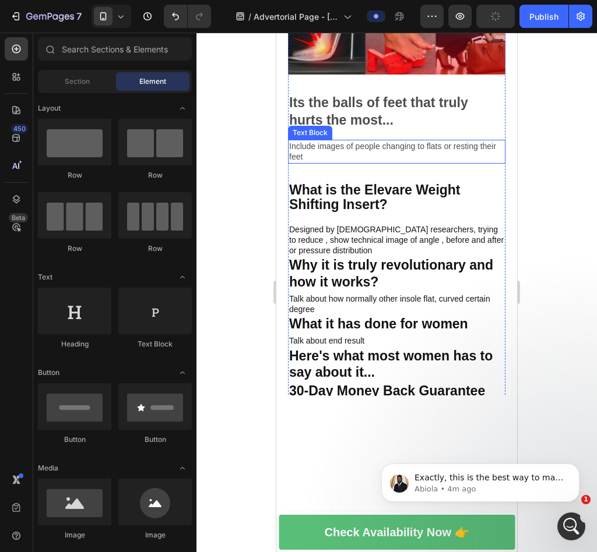
scroll to position [63, 0]
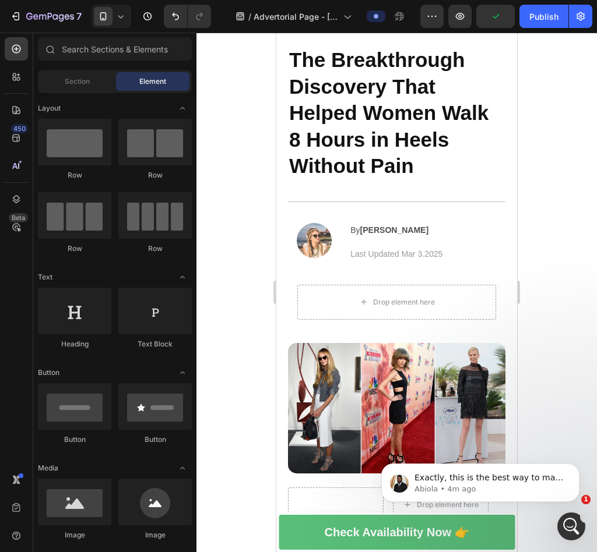
click at [439, 145] on h2 "The Breakthrough Discovery That Helped Women Walk 8 Hours in Heels Without Pain" at bounding box center [396, 112] width 217 height 135
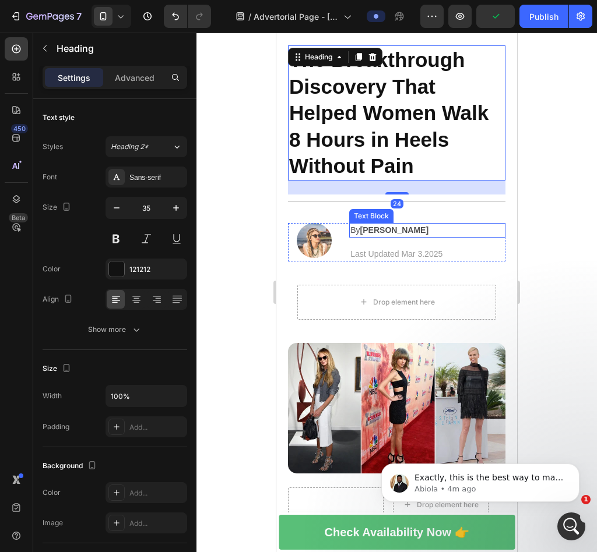
click at [409, 227] on p "By Jessica M." at bounding box center [427, 230] width 154 height 12
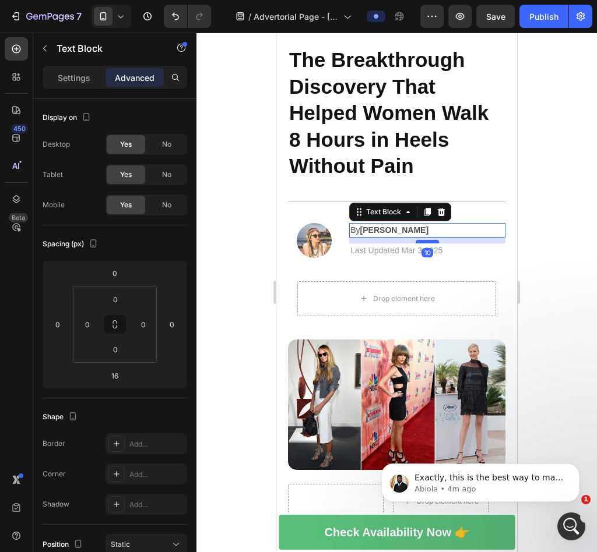
click at [424, 244] on div at bounding box center [426, 241] width 23 height 3
type input "11"
click at [498, 254] on div at bounding box center [396, 293] width 400 height 520
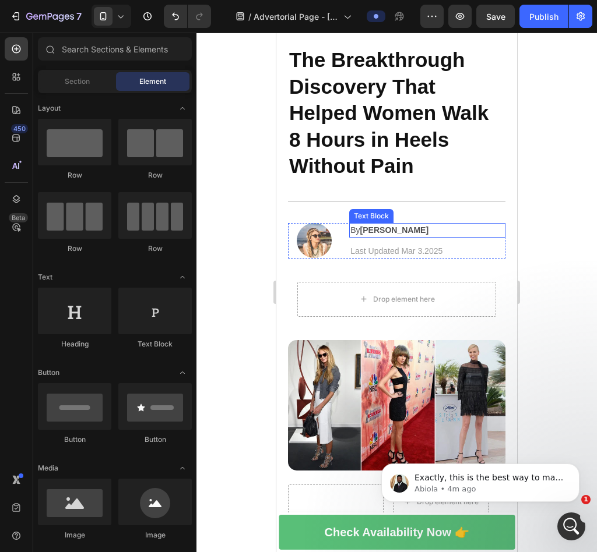
click at [410, 228] on p "By Jessica M." at bounding box center [427, 230] width 154 height 12
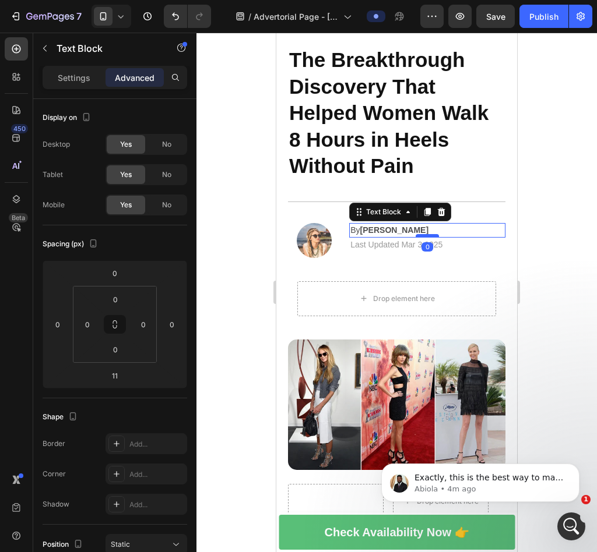
drag, startPoint x: 426, startPoint y: 242, endPoint x: 427, endPoint y: 235, distance: 7.0
click at [427, 235] on div at bounding box center [426, 235] width 23 height 3
type input "0"
click at [498, 239] on div at bounding box center [396, 293] width 400 height 520
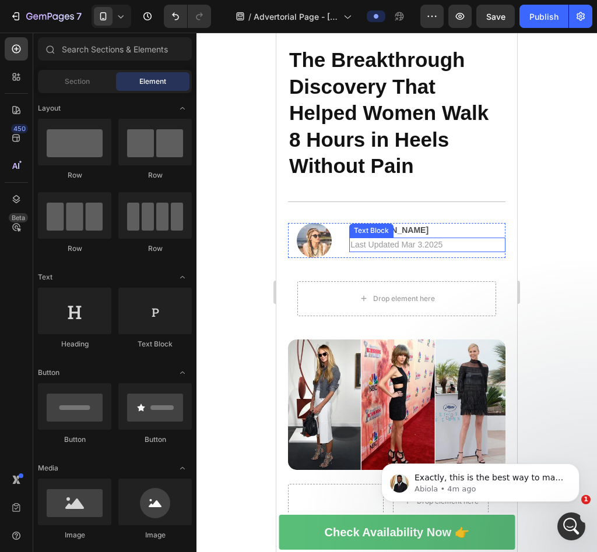
click at [375, 235] on div "Text Block" at bounding box center [371, 231] width 44 height 14
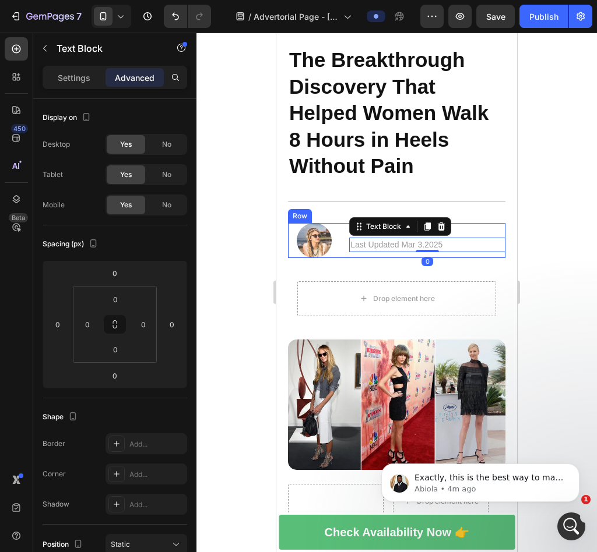
click at [349, 238] on div "Last Updated Mar 3.2025" at bounding box center [427, 245] width 156 height 15
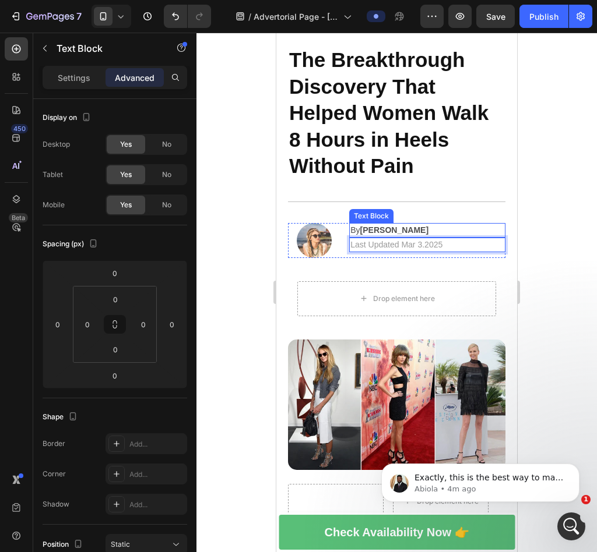
click at [383, 234] on strong "[PERSON_NAME]" at bounding box center [394, 229] width 68 height 9
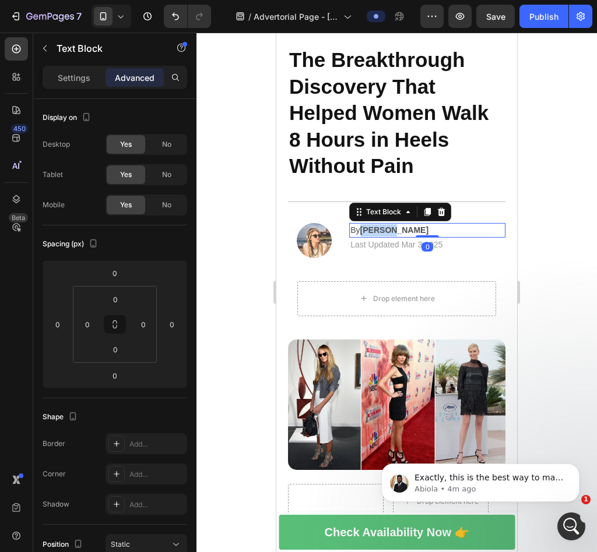
click at [383, 234] on strong "[PERSON_NAME]" at bounding box center [394, 229] width 68 height 9
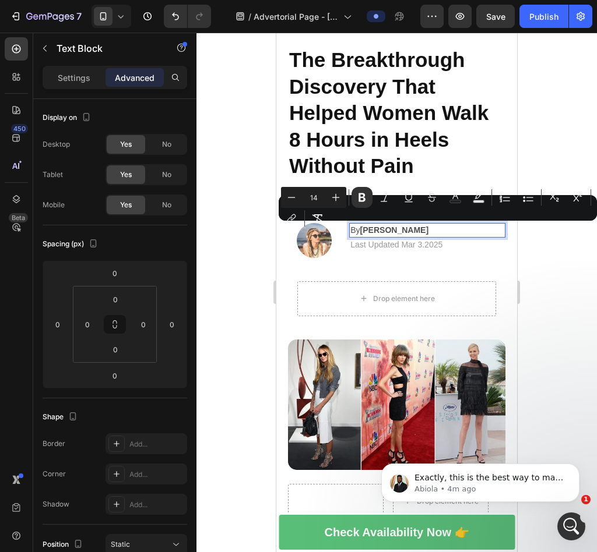
click at [351, 230] on p "By Jessica M." at bounding box center [427, 230] width 154 height 12
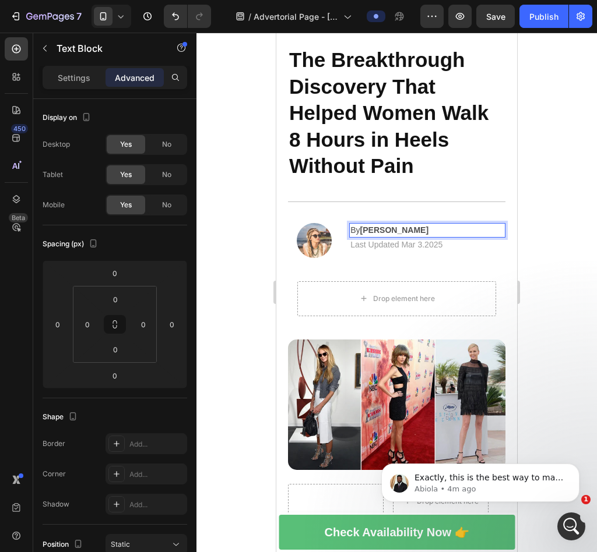
click at [350, 230] on p "By Jessica M." at bounding box center [427, 230] width 154 height 12
click at [420, 223] on div "By Jessica M." at bounding box center [427, 230] width 156 height 15
drag, startPoint x: 420, startPoint y: 230, endPoint x: 419, endPoint y: 239, distance: 9.3
click at [419, 239] on div "By Jessica M. Text Block 0 Last Updated Mar 3.2025 Text Block" at bounding box center [427, 240] width 156 height 35
click at [351, 228] on p "By Jessica M." at bounding box center [427, 230] width 154 height 12
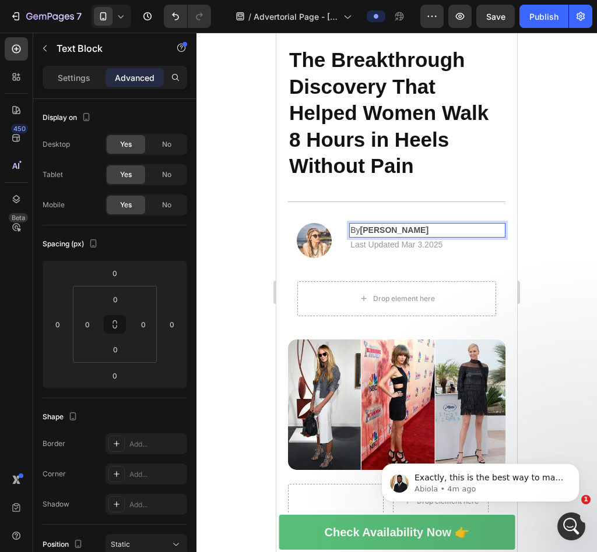
click at [350, 228] on p "By Jessica M." at bounding box center [427, 230] width 154 height 12
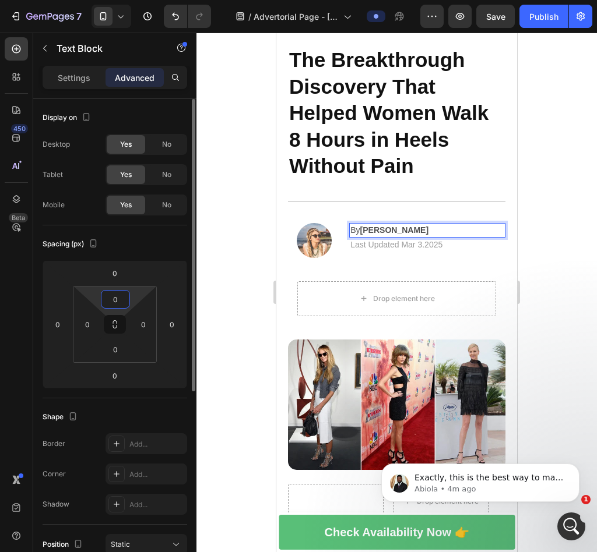
click at [121, 303] on input "0" at bounding box center [115, 299] width 23 height 17
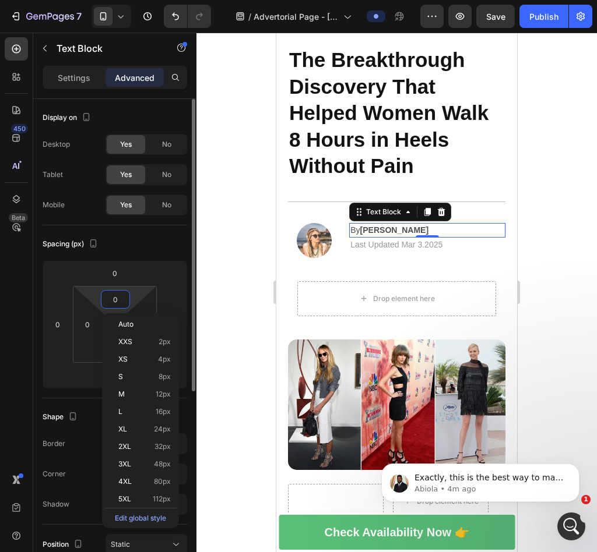
type input "1"
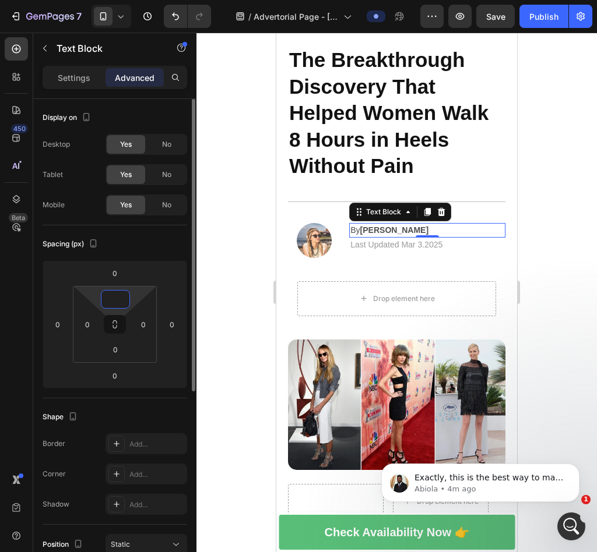
type input "5"
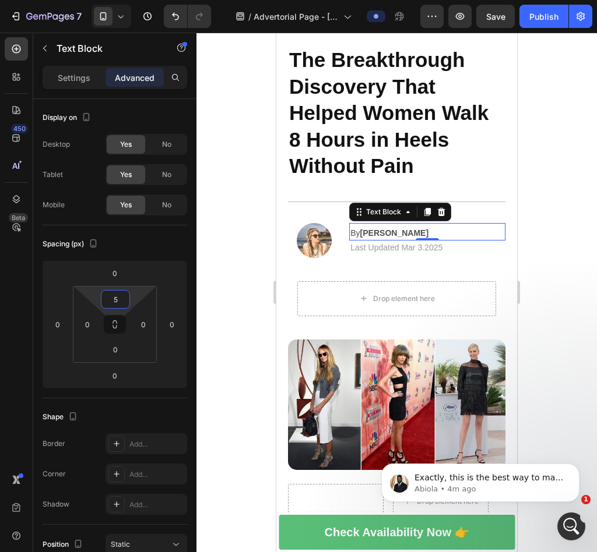
click at [498, 292] on div at bounding box center [396, 293] width 400 height 520
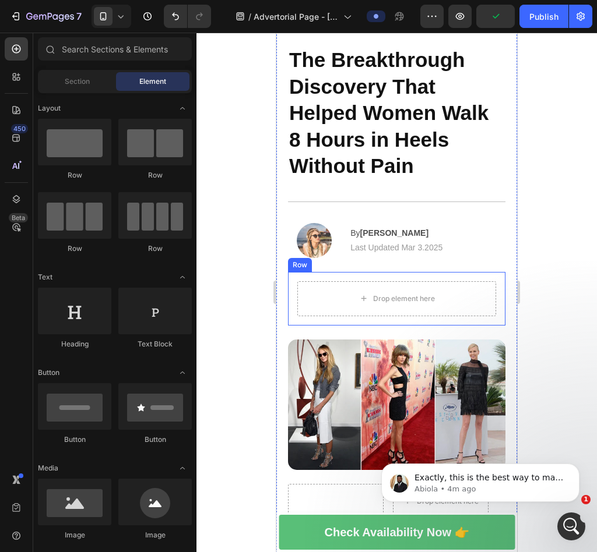
scroll to position [129, 0]
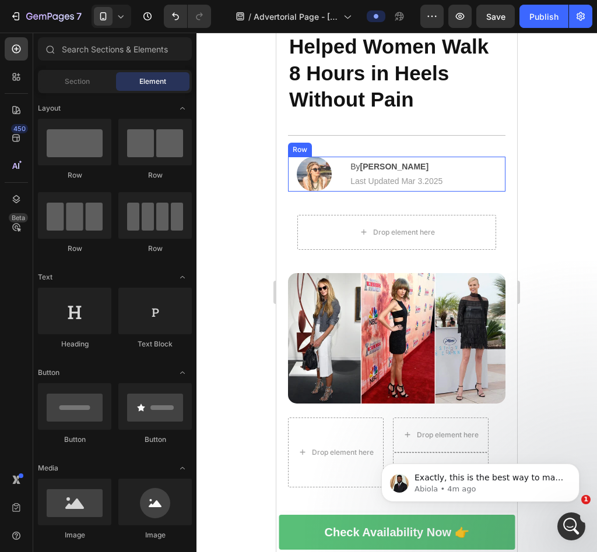
click at [337, 166] on div "Image By Jessica M. Text Block Last Updated Mar 3.2025 Text Block Row" at bounding box center [396, 174] width 217 height 35
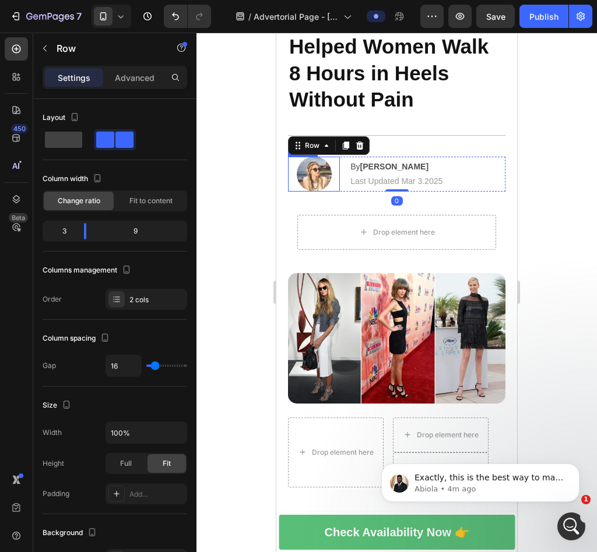
click at [315, 178] on img at bounding box center [314, 174] width 35 height 35
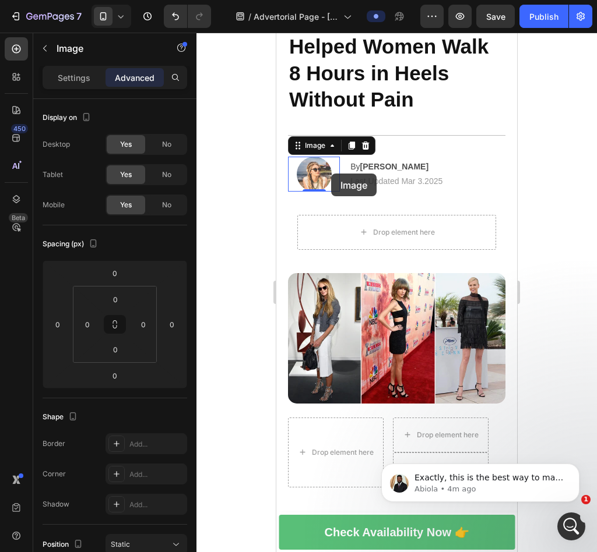
click at [331, 174] on div at bounding box center [314, 174] width 52 height 35
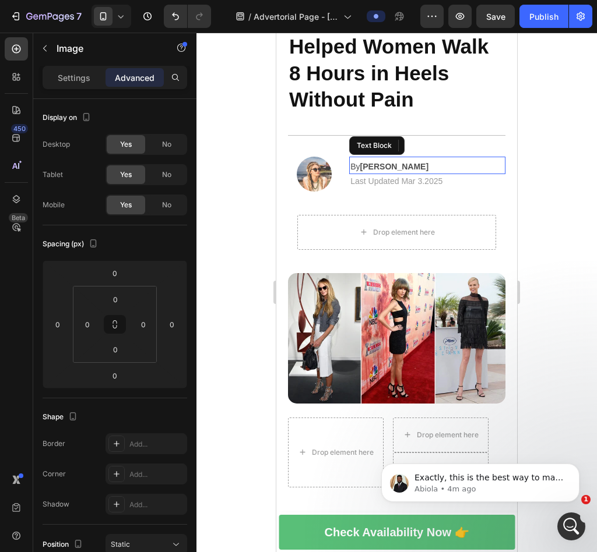
click at [355, 164] on p "By Jessica M." at bounding box center [427, 167] width 154 height 12
click at [357, 184] on p "Last Updated Mar 3.2025" at bounding box center [427, 181] width 154 height 12
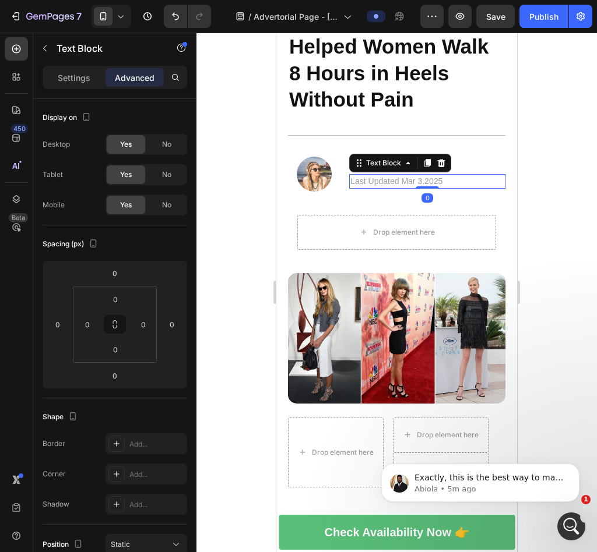
click at [498, 225] on div at bounding box center [396, 293] width 400 height 520
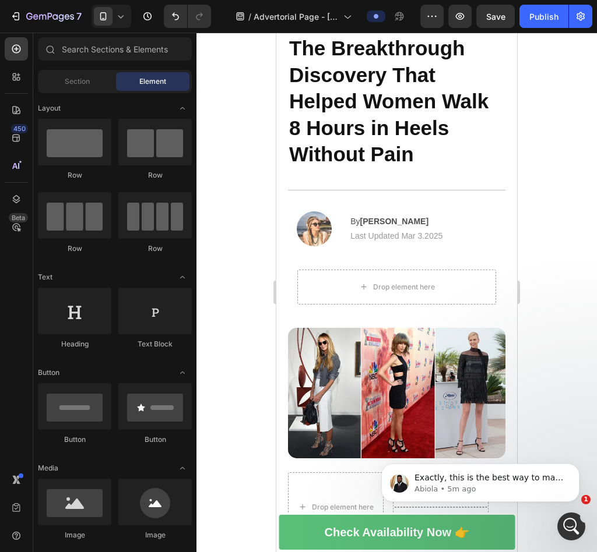
scroll to position [101, 0]
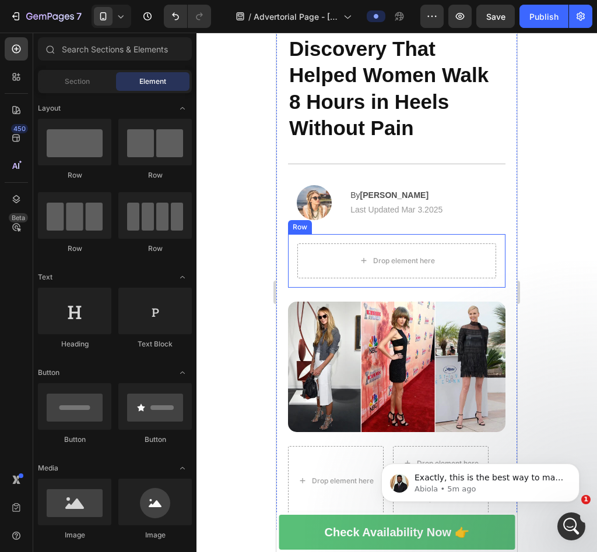
click at [459, 265] on div "Drop element here" at bounding box center [396, 261] width 199 height 35
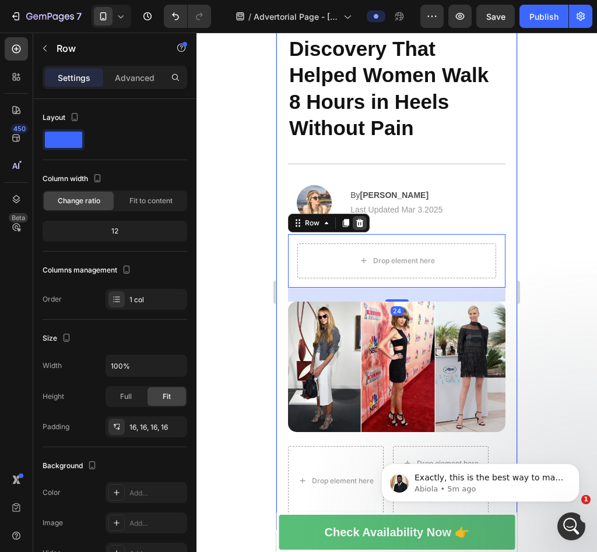
click at [359, 223] on icon at bounding box center [360, 223] width 8 height 8
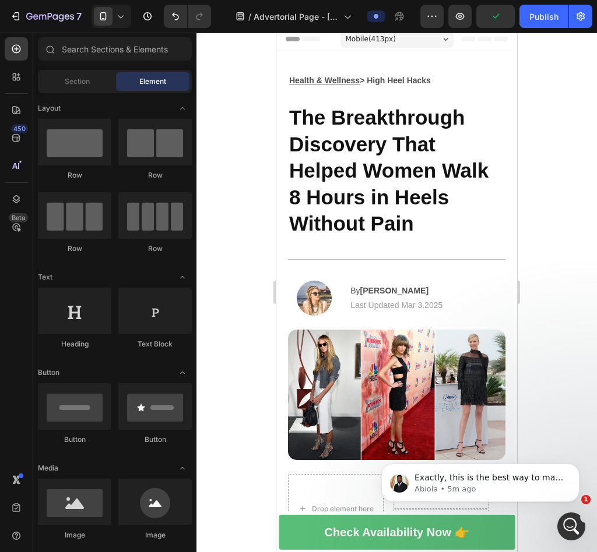
scroll to position [0, 0]
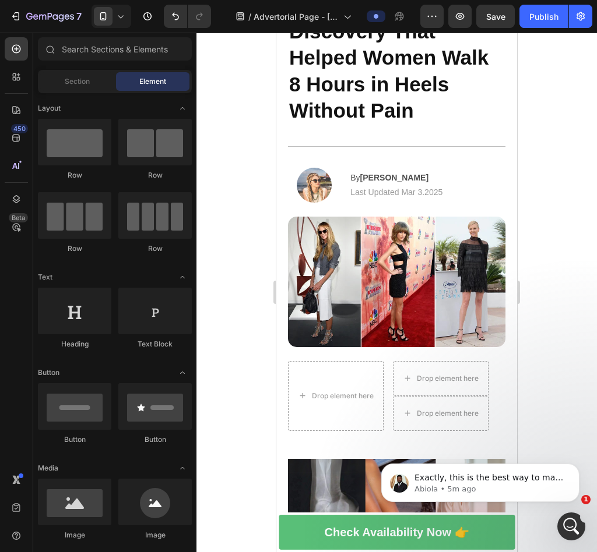
scroll to position [551, 0]
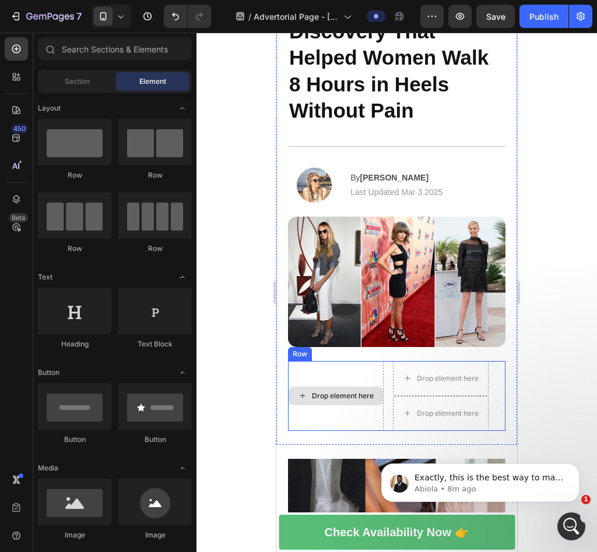
click at [330, 361] on div "Drop element here" at bounding box center [336, 396] width 96 height 70
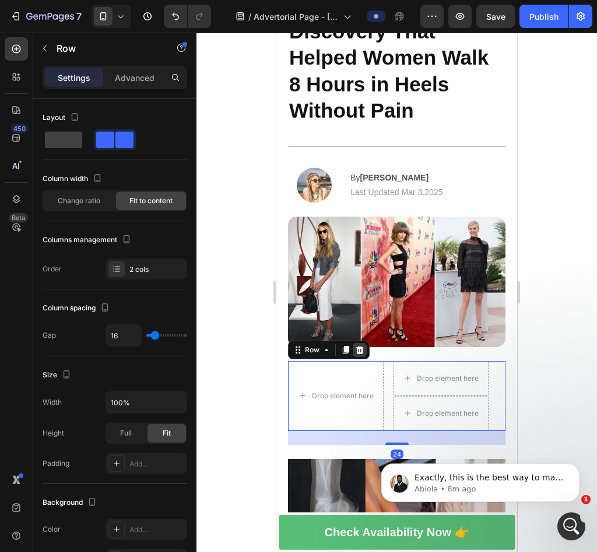
click at [363, 346] on icon at bounding box center [359, 350] width 9 height 9
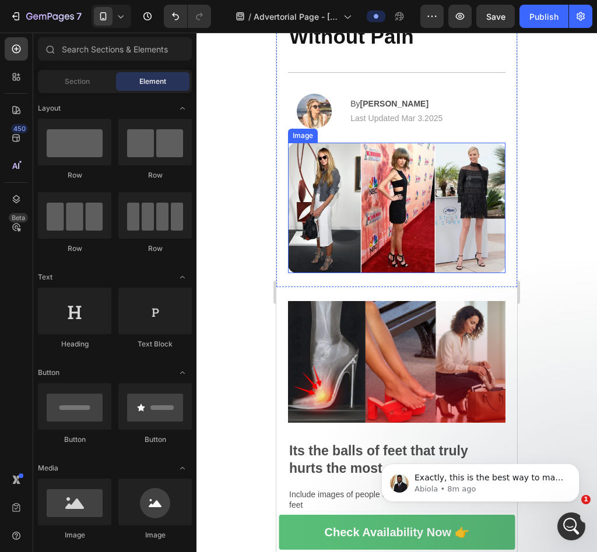
scroll to position [193, 0]
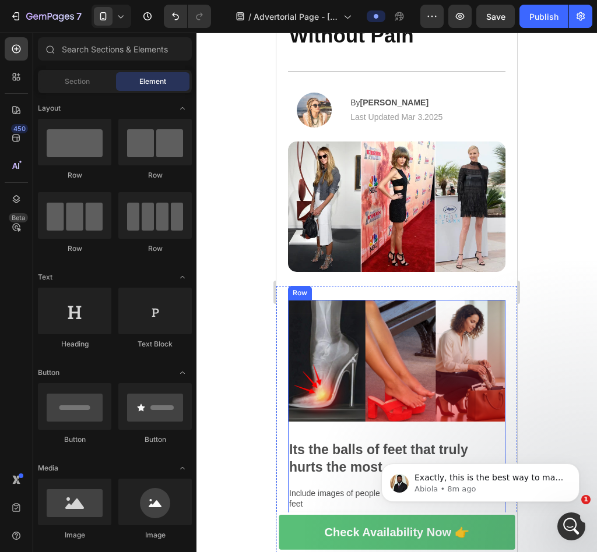
click at [329, 440] on div "Its the balls of feet that truly hurts the most..." at bounding box center [396, 458] width 217 height 37
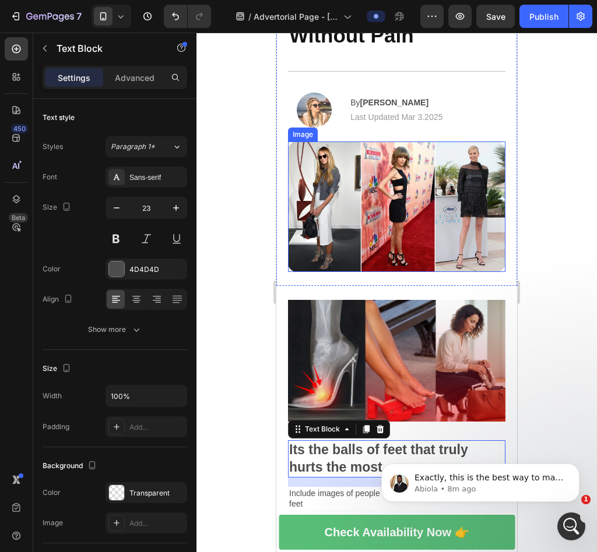
click at [493, 213] on img at bounding box center [396, 207] width 217 height 131
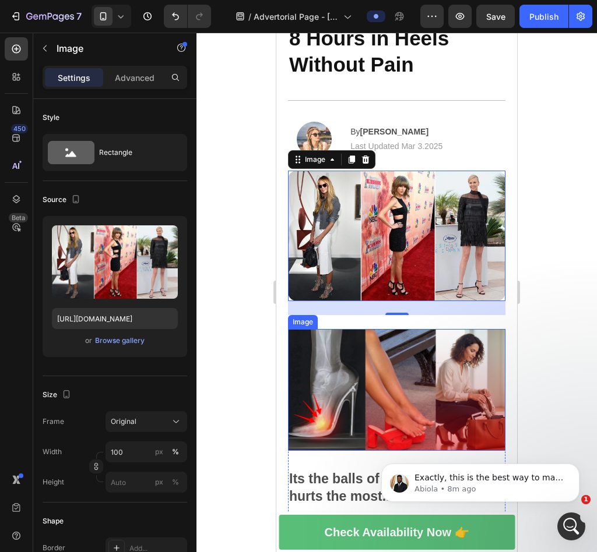
scroll to position [172, 0]
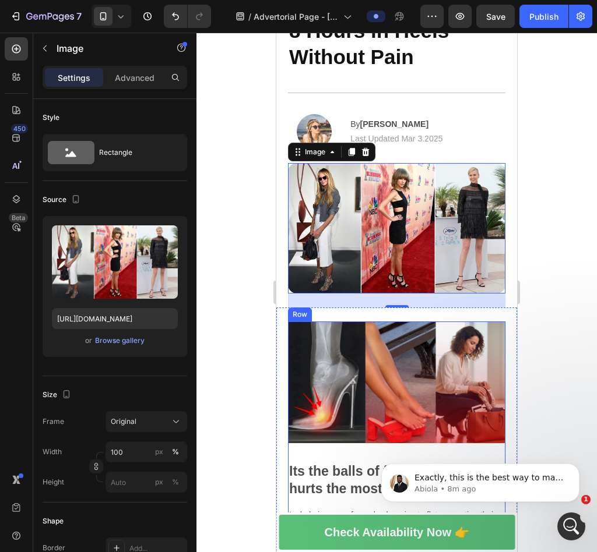
click at [379, 377] on img at bounding box center [396, 383] width 217 height 122
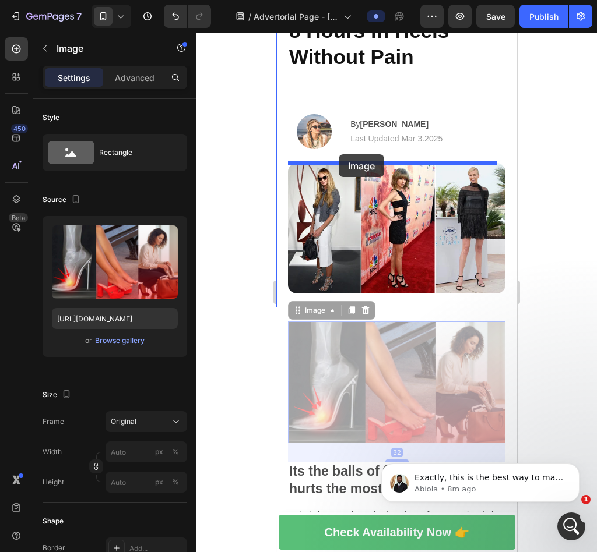
drag, startPoint x: 300, startPoint y: 306, endPoint x: 339, endPoint y: 155, distance: 155.7
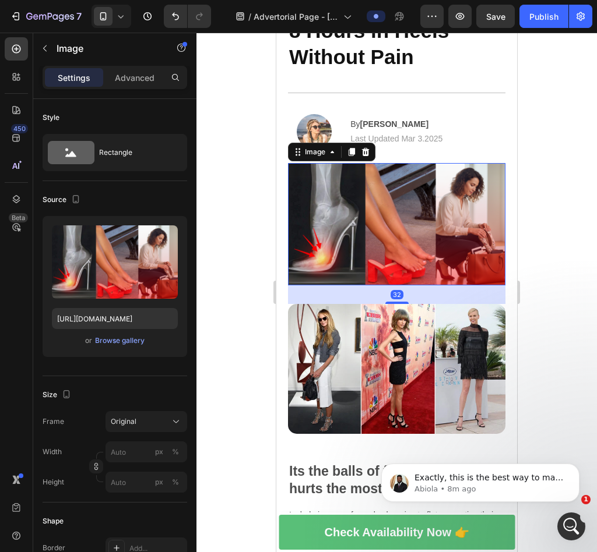
click at [463, 180] on img at bounding box center [396, 224] width 217 height 122
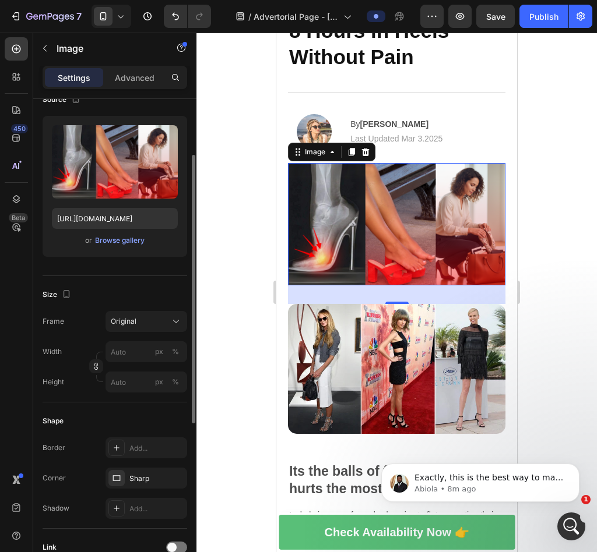
scroll to position [248, 0]
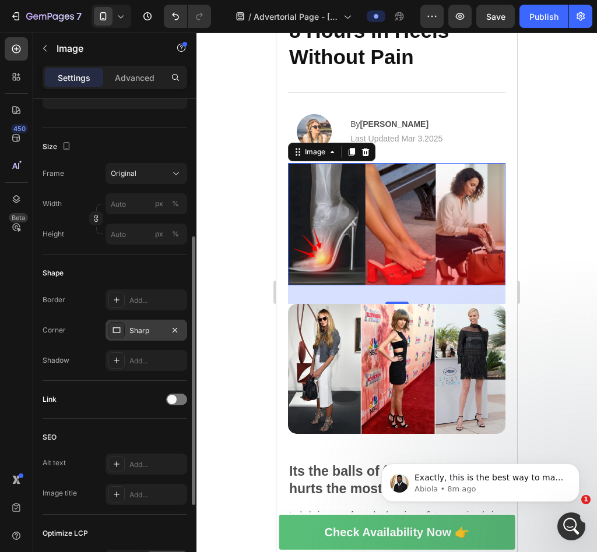
click at [118, 334] on icon at bounding box center [116, 330] width 9 height 9
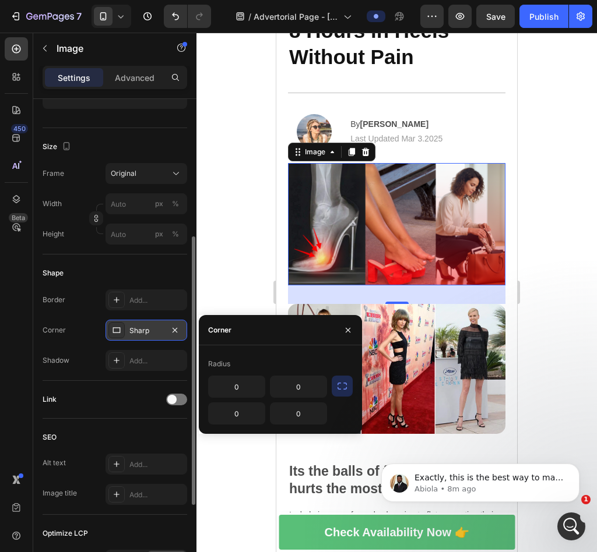
click at [141, 334] on div "Sharp" at bounding box center [146, 331] width 34 height 10
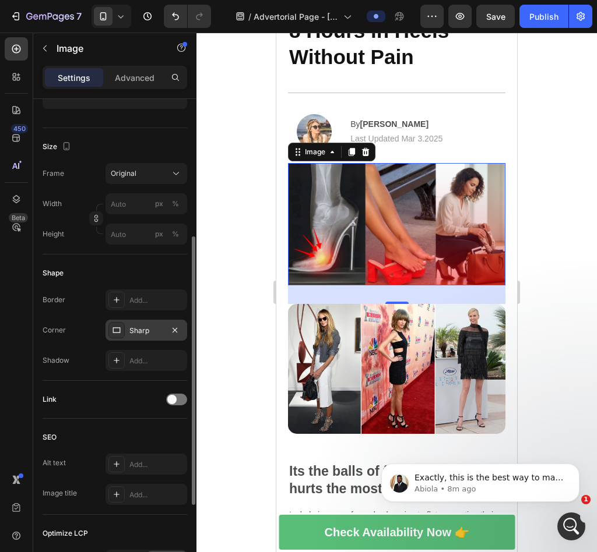
click at [142, 333] on div "Sharp" at bounding box center [146, 331] width 34 height 10
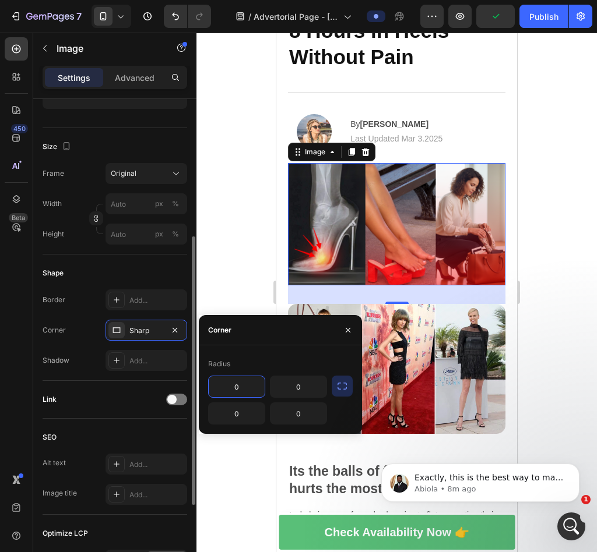
click at [128, 413] on div "Link" at bounding box center [115, 400] width 145 height 38
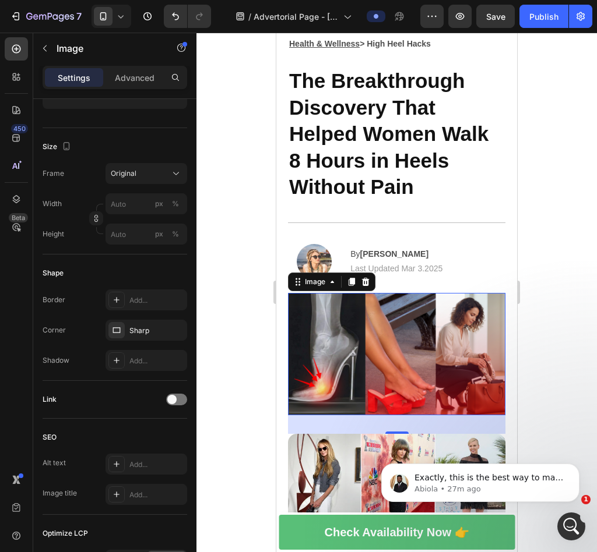
scroll to position [74, 0]
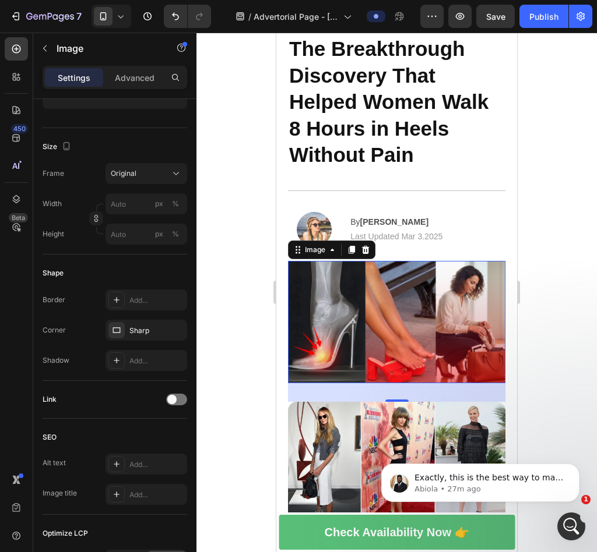
click at [457, 306] on img at bounding box center [396, 322] width 217 height 122
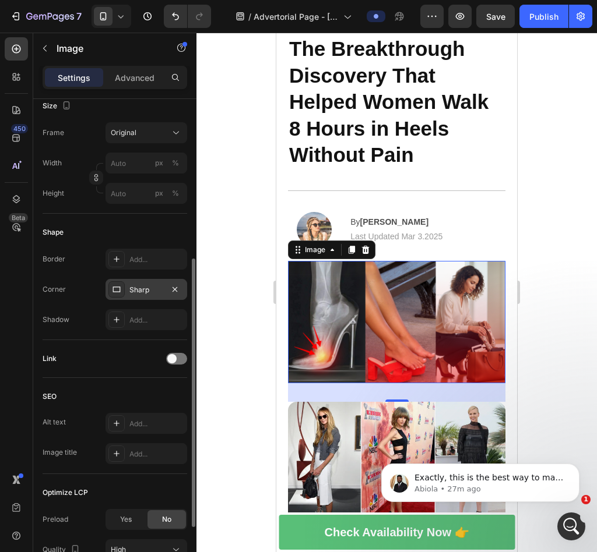
click at [149, 281] on div "Sharp" at bounding box center [146, 289] width 82 height 21
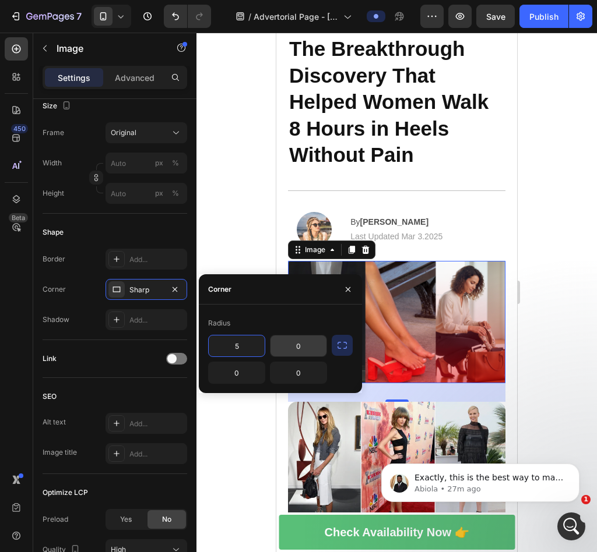
type input "5"
click at [292, 345] on input "0" at bounding box center [298, 346] width 56 height 21
type input "5"
click at [256, 372] on input "0" at bounding box center [237, 372] width 56 height 21
type input "5"
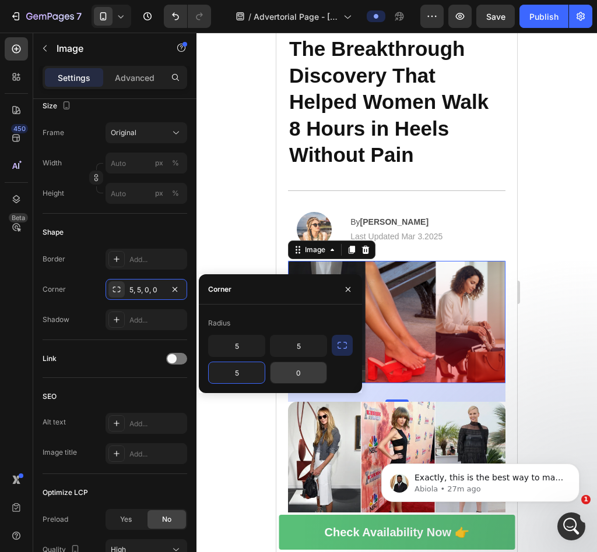
click at [294, 375] on input "0" at bounding box center [298, 372] width 56 height 21
type input "5"
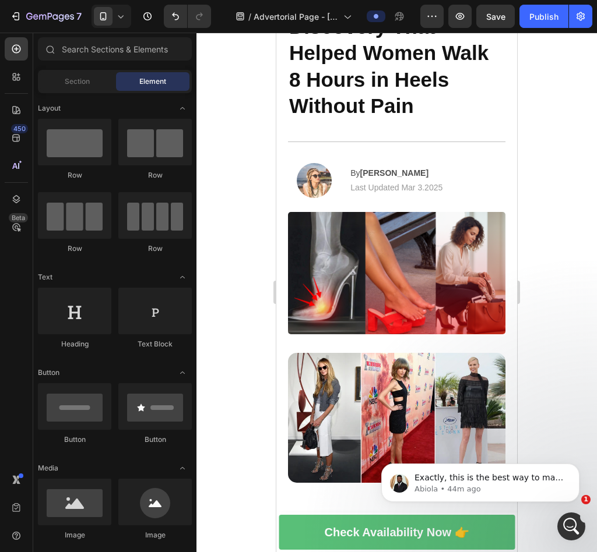
scroll to position [159, 0]
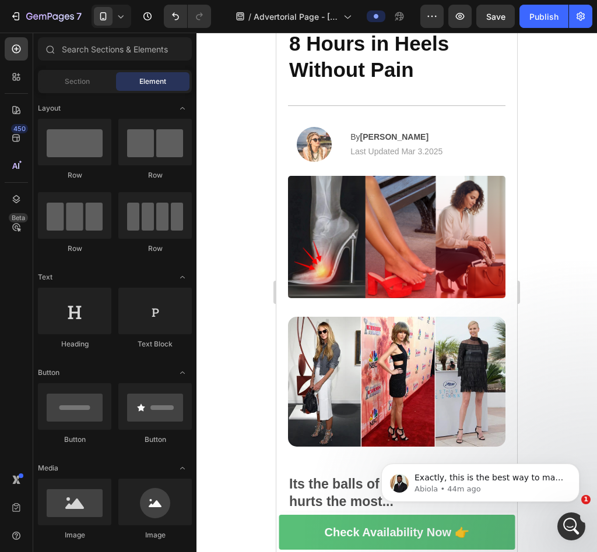
click at [315, 479] on p "Its the balls of feet that truly hurts the most..." at bounding box center [396, 493] width 215 height 35
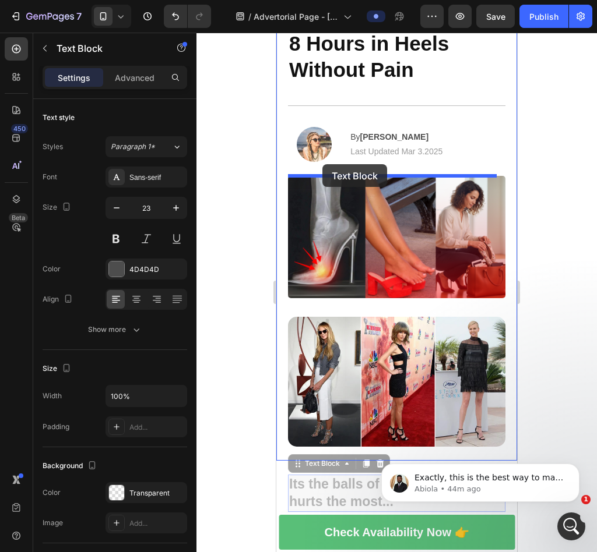
drag, startPoint x: 298, startPoint y: 456, endPoint x: 322, endPoint y: 164, distance: 292.4
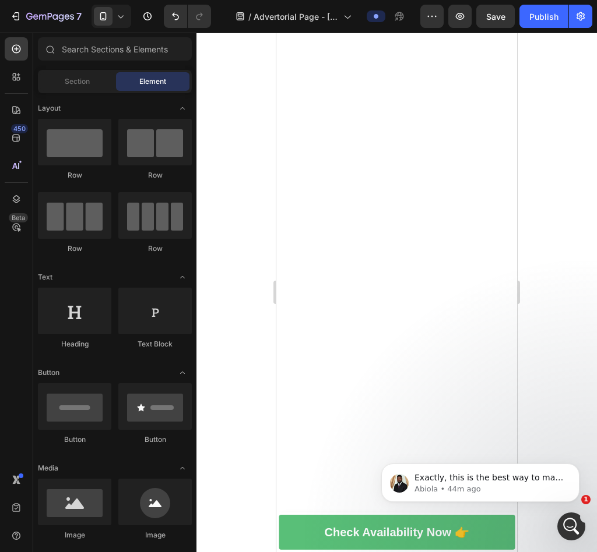
scroll to position [0, 0]
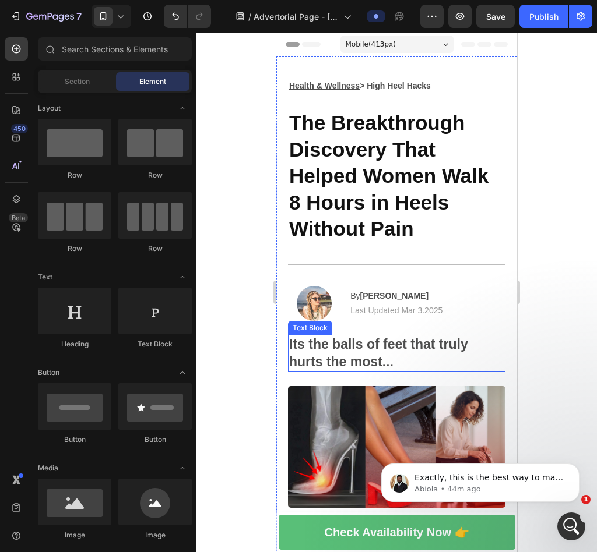
click at [425, 358] on p "Its the balls of feet that truly hurts the most..." at bounding box center [396, 353] width 215 height 35
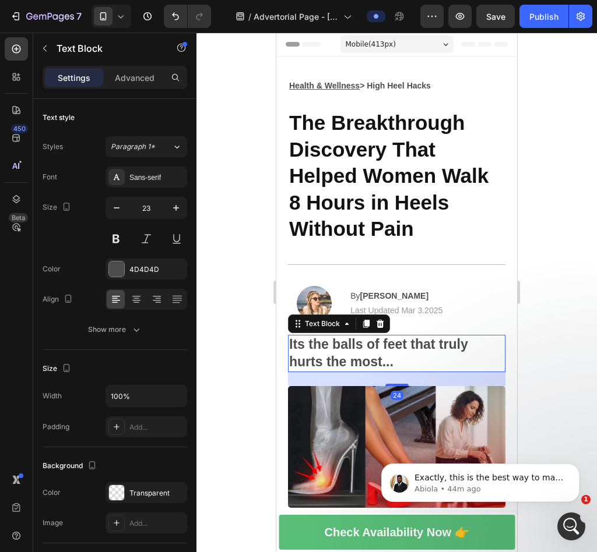
click at [425, 358] on p "Its the balls of feet that truly hurts the most..." at bounding box center [396, 353] width 215 height 35
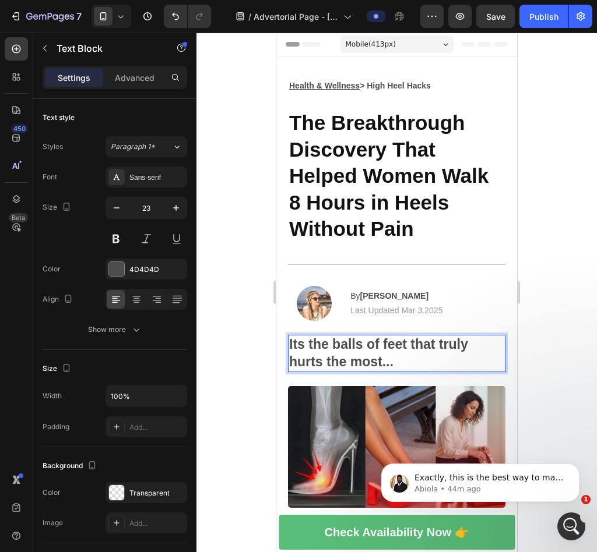
click at [394, 353] on p "Its the balls of feet that truly hurts the most..." at bounding box center [396, 353] width 215 height 35
drag, startPoint x: 329, startPoint y: 346, endPoint x: 292, endPoint y: 347, distance: 36.1
click at [292, 347] on p "Its the balls of feet that truly hurts the most..." at bounding box center [396, 353] width 215 height 35
click at [357, 346] on p "When the balls of feet that truly hurts the most..." at bounding box center [396, 353] width 215 height 35
click at [360, 347] on p "When the balls of feet that truly hurts the most..." at bounding box center [396, 353] width 215 height 35
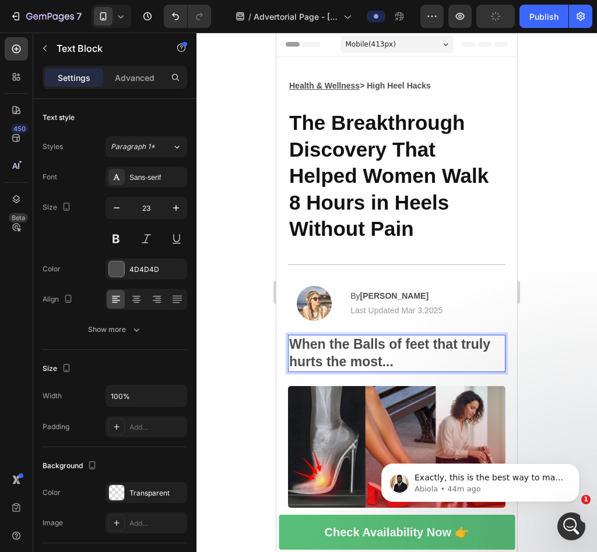
click at [413, 346] on p "When the Balls of feet that truly hurts the most..." at bounding box center [396, 353] width 215 height 35
drag, startPoint x: 407, startPoint y: 360, endPoint x: 438, endPoint y: 347, distance: 33.8
click at [438, 347] on p "When the Balls of Feet that truly hurts the most..." at bounding box center [396, 353] width 215 height 35
click at [404, 346] on p "When the Balls of Feet Start Screaming" at bounding box center [396, 353] width 215 height 35
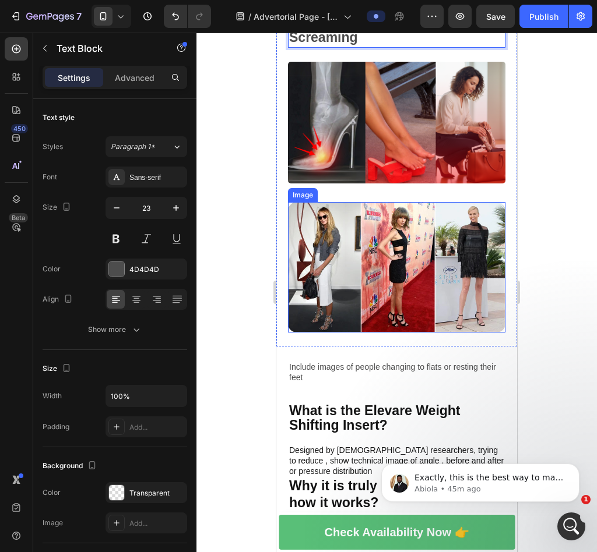
scroll to position [331, 0]
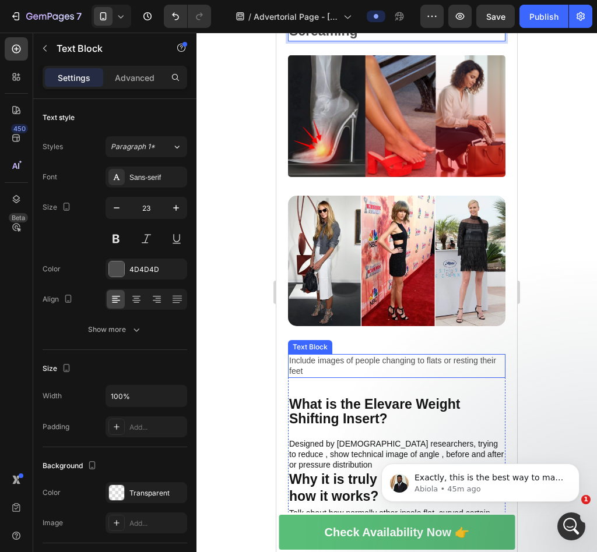
click at [344, 355] on p "Include images of people changing to flats or resting their feet" at bounding box center [396, 365] width 215 height 21
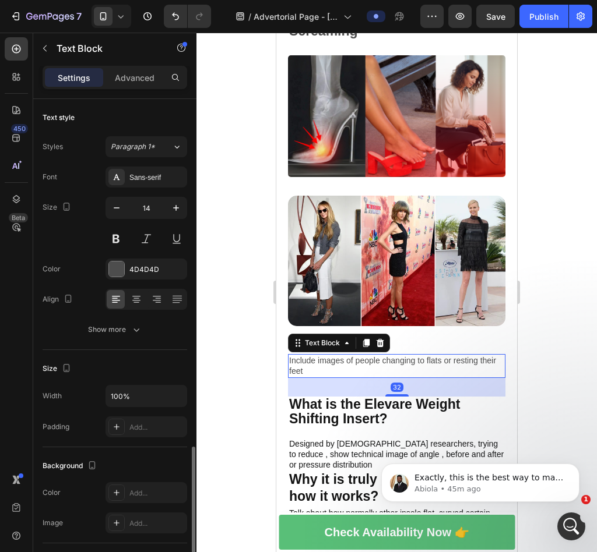
scroll to position [204, 0]
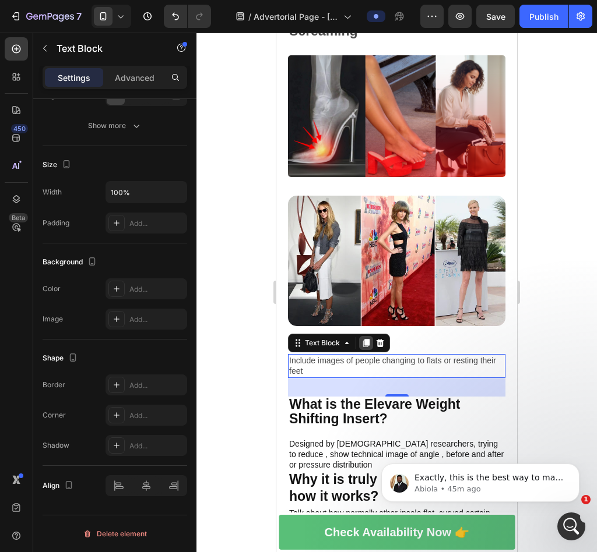
click at [362, 339] on icon at bounding box center [365, 343] width 9 height 9
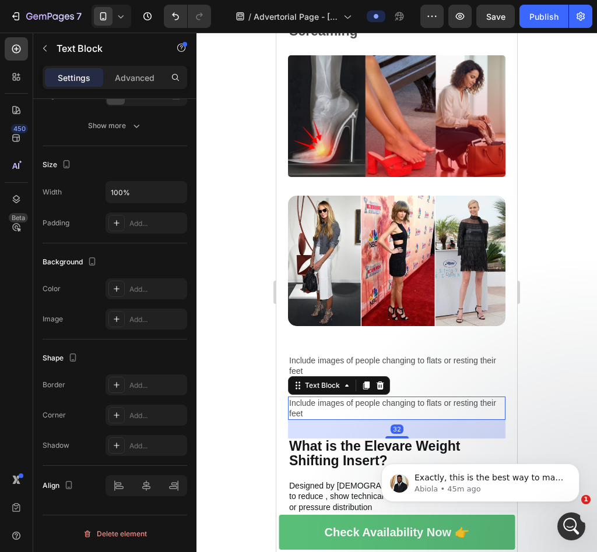
click at [294, 404] on p "Include images of people changing to flats or resting their feet" at bounding box center [396, 408] width 215 height 21
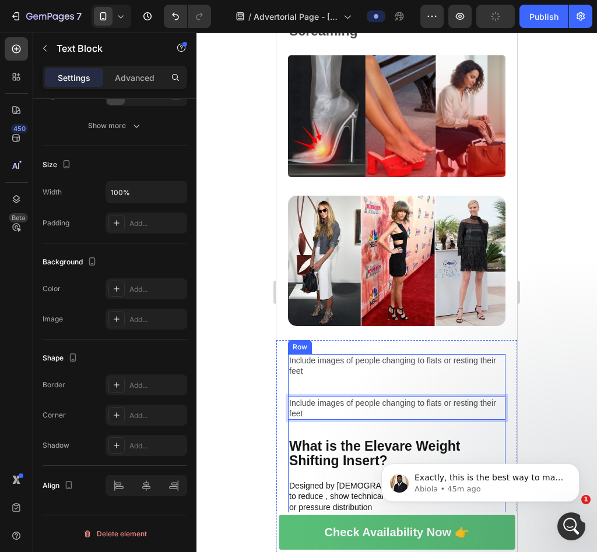
click at [297, 366] on div "Include images of people changing to flats or resting their feet" at bounding box center [396, 365] width 217 height 23
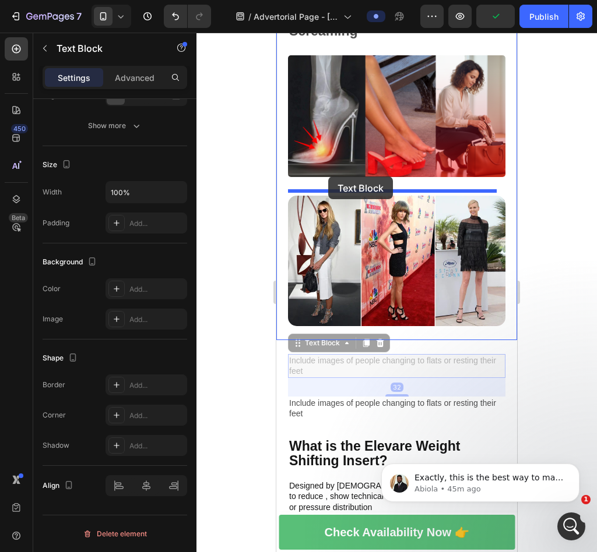
drag, startPoint x: 294, startPoint y: 336, endPoint x: 328, endPoint y: 177, distance: 162.7
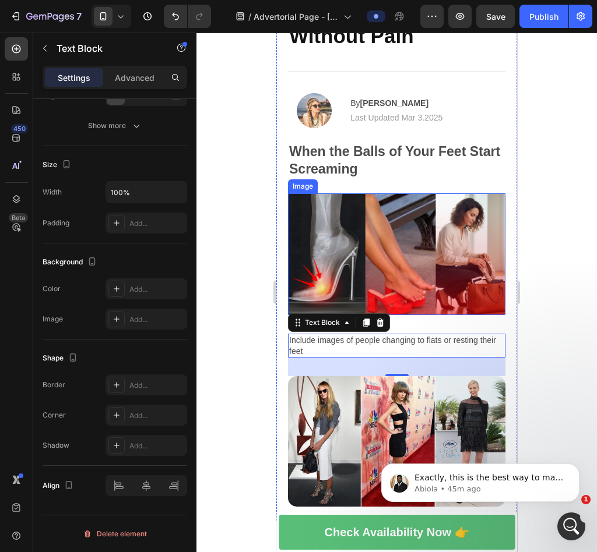
scroll to position [234, 0]
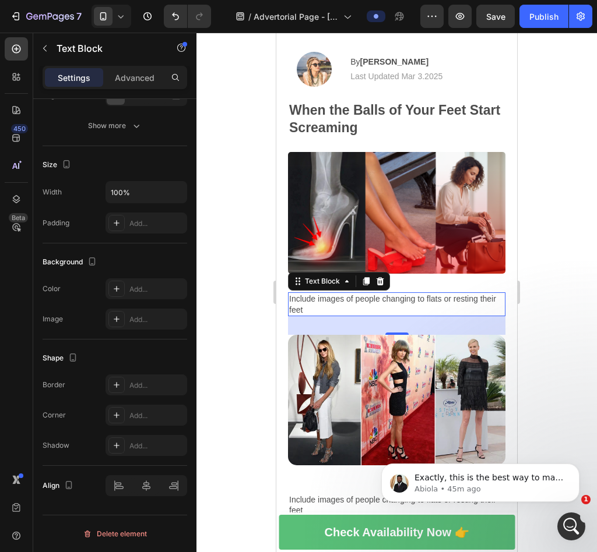
click at [410, 303] on p "Include images of people changing to flats or resting their feet" at bounding box center [396, 304] width 215 height 21
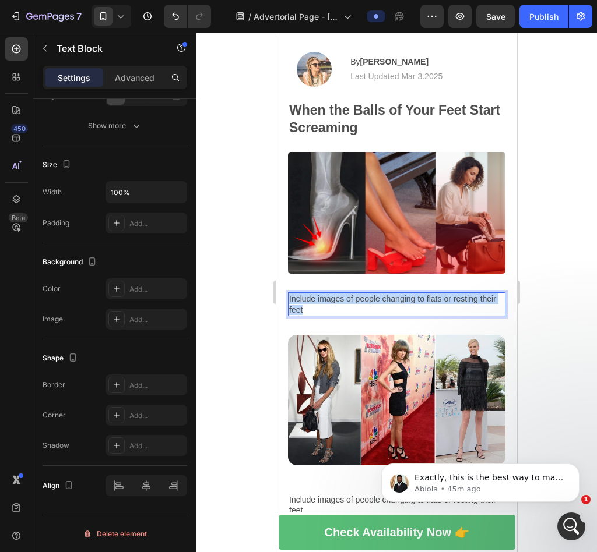
click at [410, 303] on p "Include images of people changing to flats or resting their feet" at bounding box center [396, 304] width 215 height 21
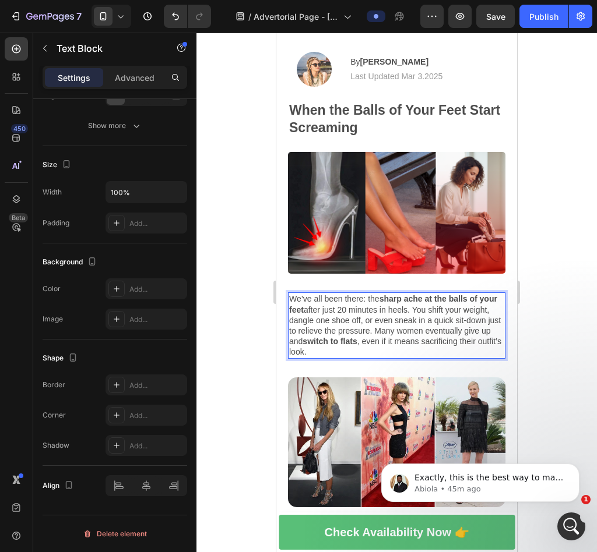
click at [446, 305] on p "We’ve all been there: the sharp ache at the balls of your feet after just 20 mi…" at bounding box center [396, 326] width 215 height 64
click at [577, 298] on div at bounding box center [396, 293] width 400 height 520
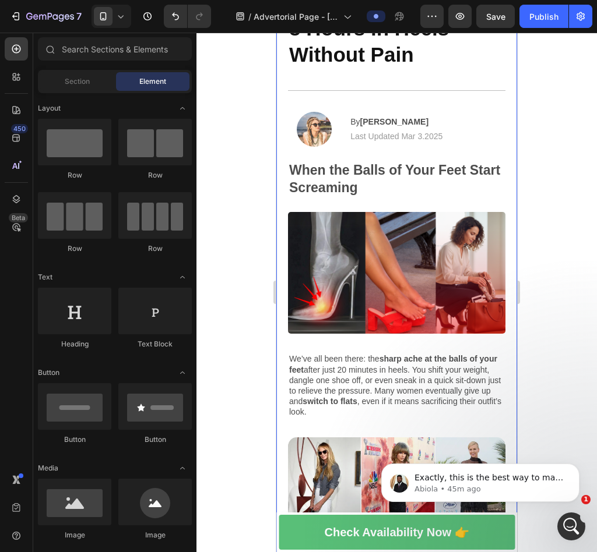
scroll to position [204, 0]
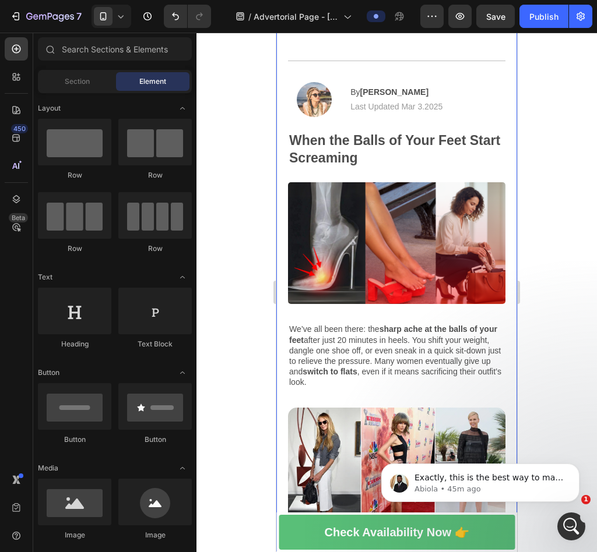
click at [442, 341] on p "We’ve all been there: the sharp ache at the balls of your feet after just 20 mi…" at bounding box center [396, 356] width 215 height 64
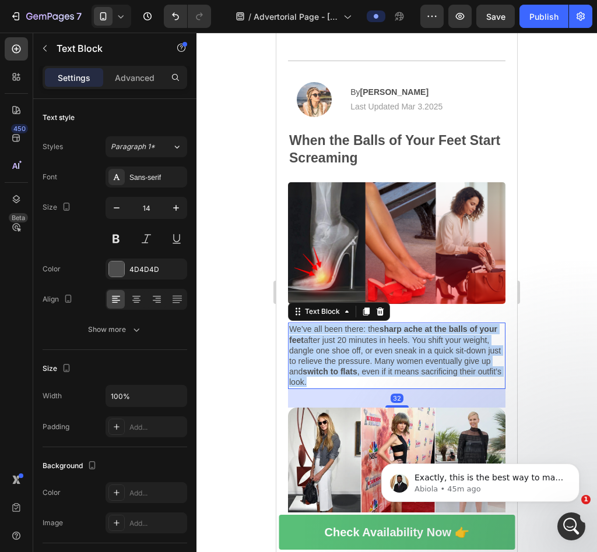
click at [442, 341] on p "We’ve all been there: the sharp ache at the balls of your feet after just 20 mi…" at bounding box center [396, 356] width 215 height 64
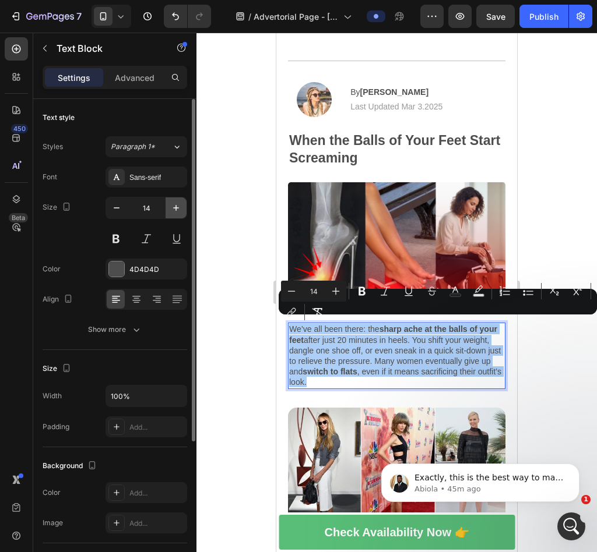
click at [174, 207] on icon "button" at bounding box center [176, 208] width 6 height 6
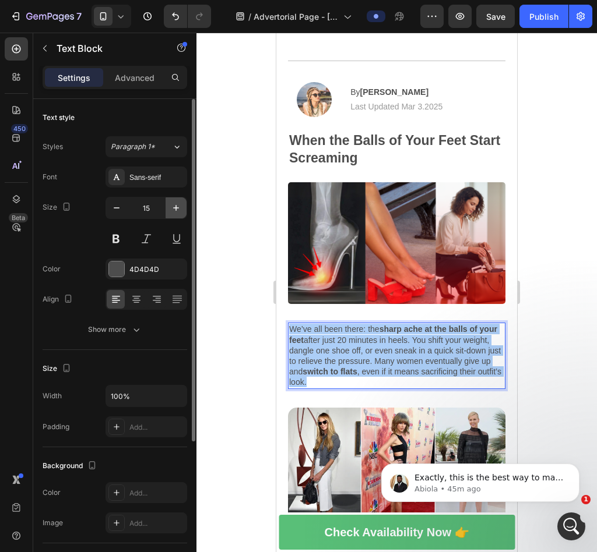
type input "16"
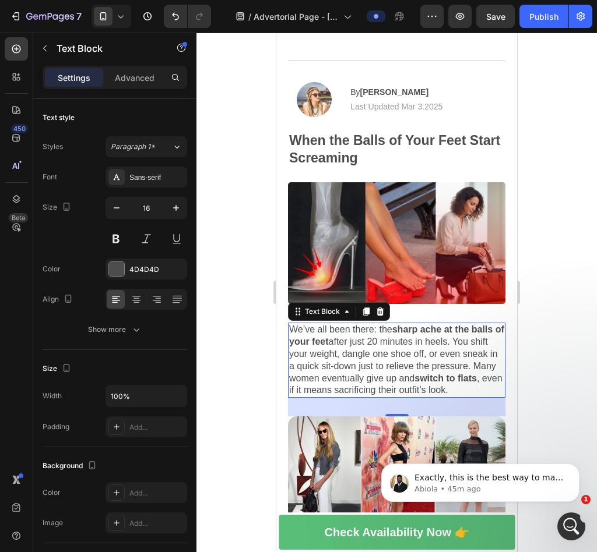
click at [541, 292] on div at bounding box center [396, 293] width 400 height 520
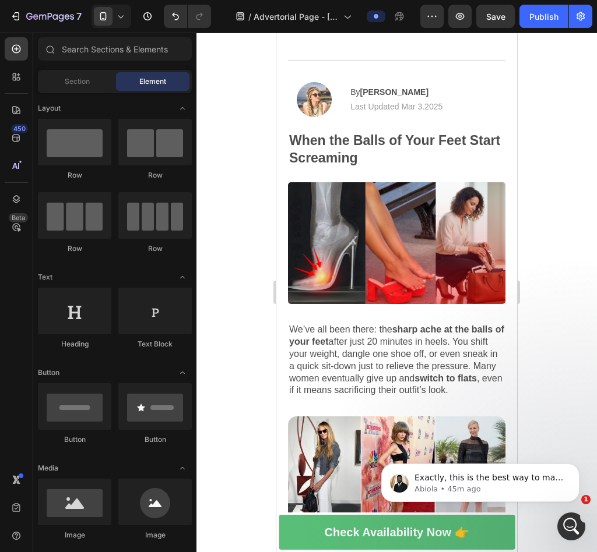
click at [439, 365] on p "We’ve all been there: the sharp ache at the balls of your feet after just 20 mi…" at bounding box center [396, 360] width 215 height 73
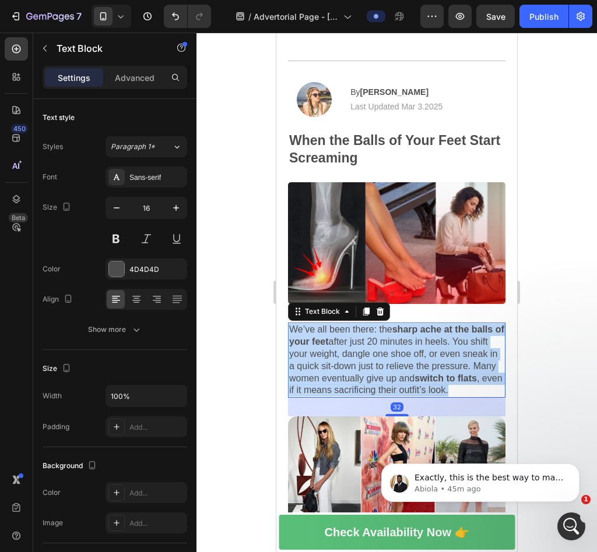
click at [439, 365] on p "We’ve all been there: the sharp ache at the balls of your feet after just 20 mi…" at bounding box center [396, 360] width 215 height 73
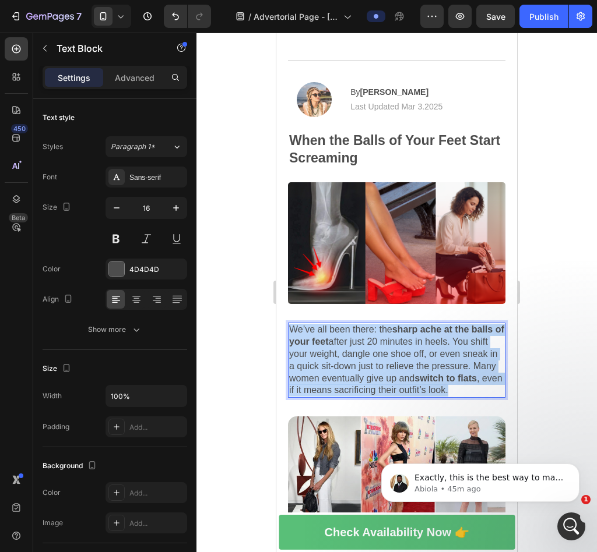
click at [439, 365] on p "We’ve all been there: the sharp ache at the balls of your feet after just 20 mi…" at bounding box center [396, 360] width 215 height 73
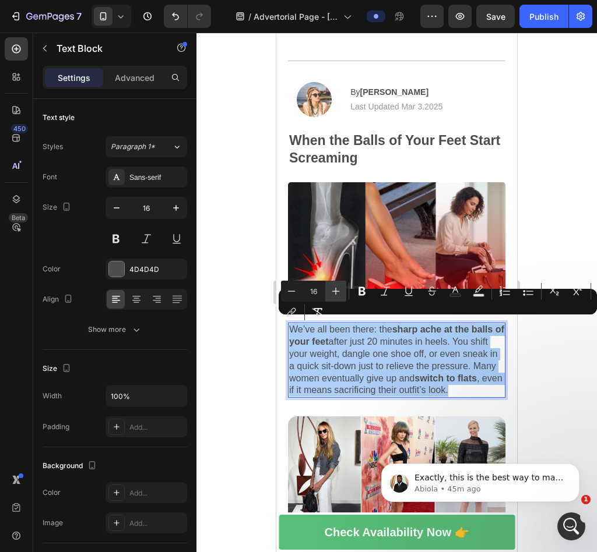
click at [337, 290] on icon "Editor contextual toolbar" at bounding box center [336, 292] width 12 height 12
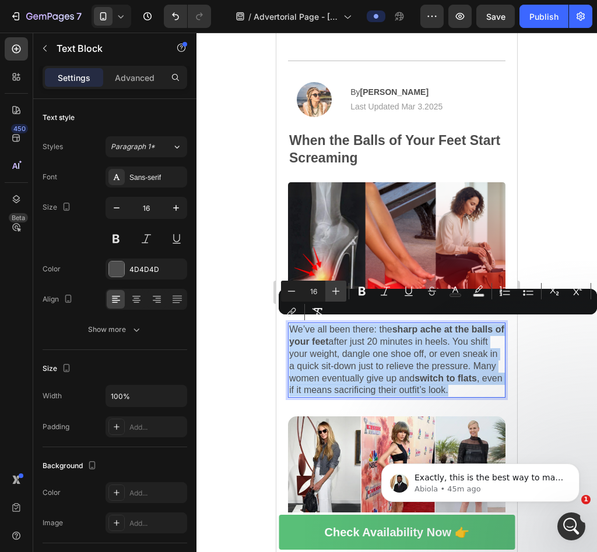
type input "17"
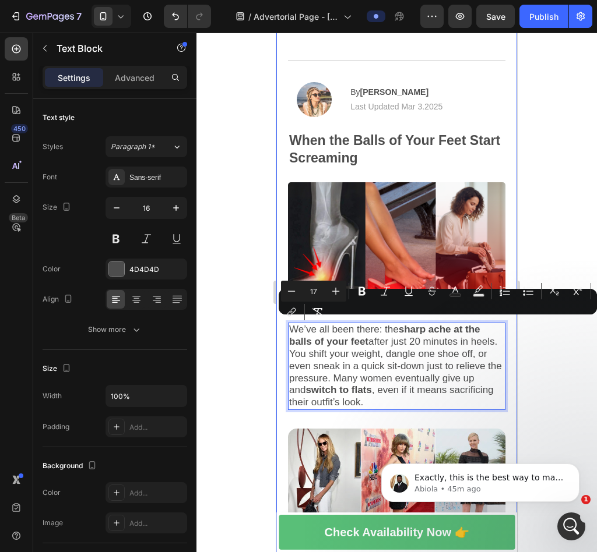
click at [554, 364] on div at bounding box center [396, 293] width 400 height 520
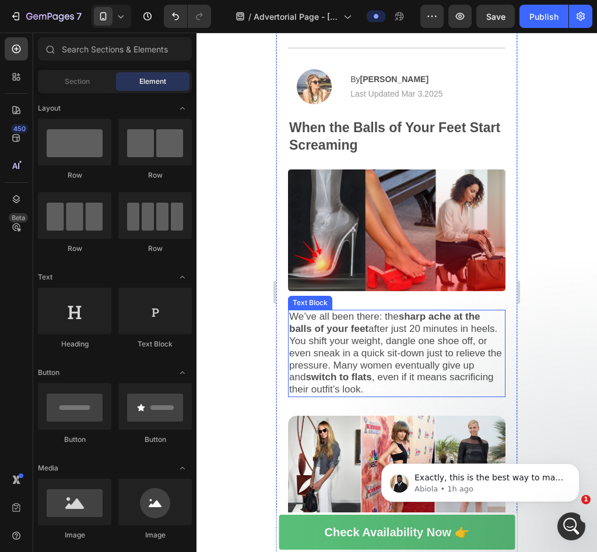
scroll to position [195, 0]
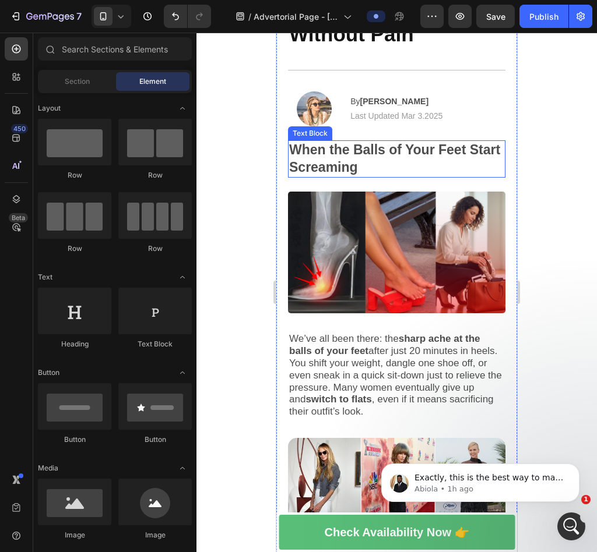
click at [435, 165] on p "When the Balls of Your Feet Start Screaming" at bounding box center [396, 159] width 215 height 35
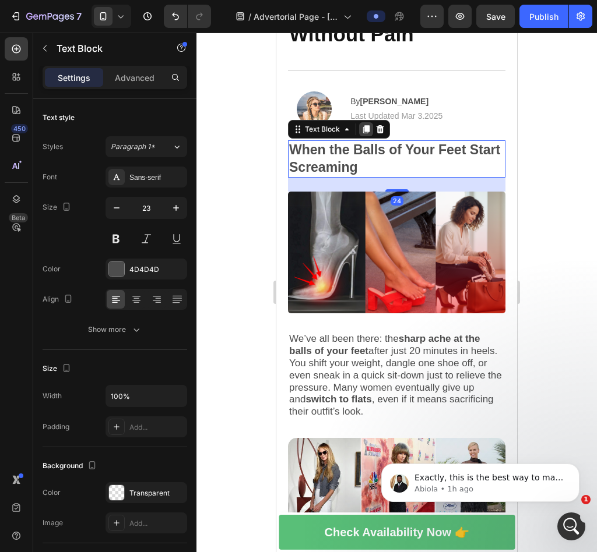
click at [369, 128] on icon at bounding box center [365, 129] width 9 height 9
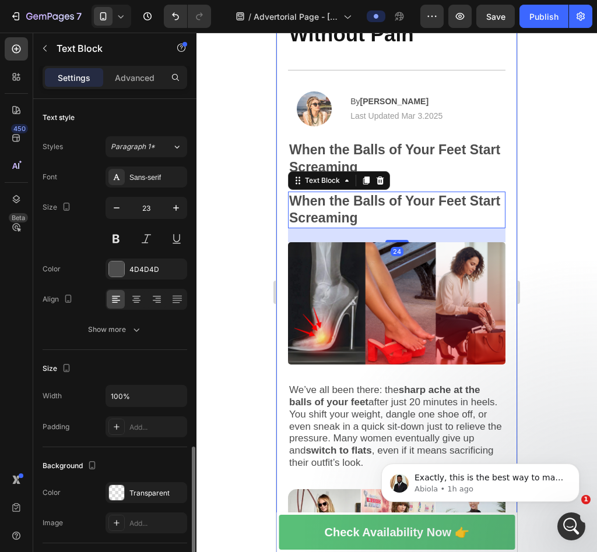
scroll to position [204, 0]
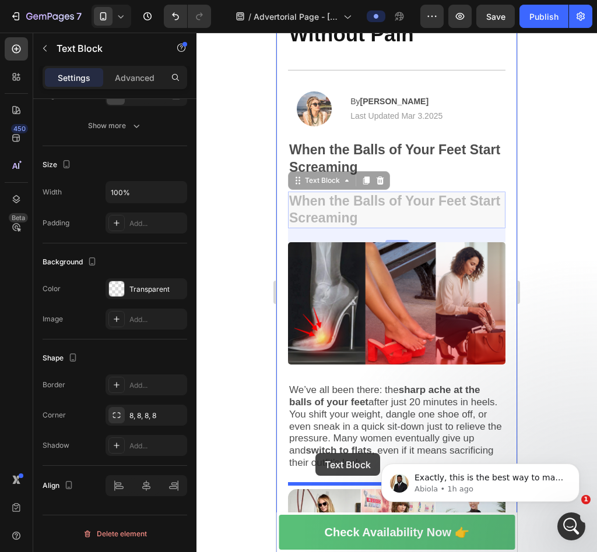
drag, startPoint x: 295, startPoint y: 178, endPoint x: 333, endPoint y: 438, distance: 262.0
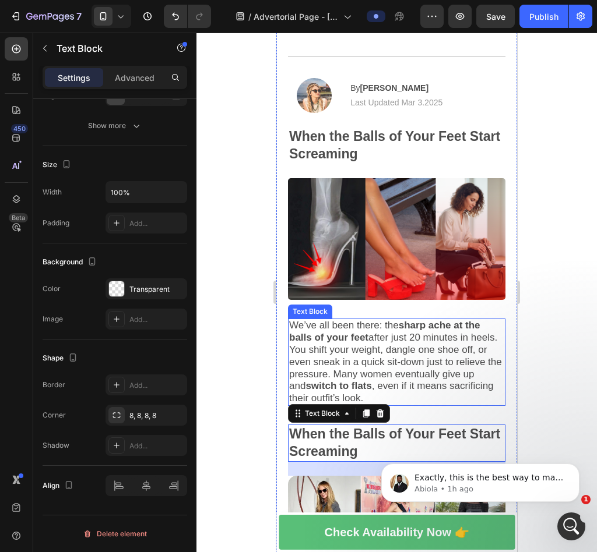
scroll to position [329, 0]
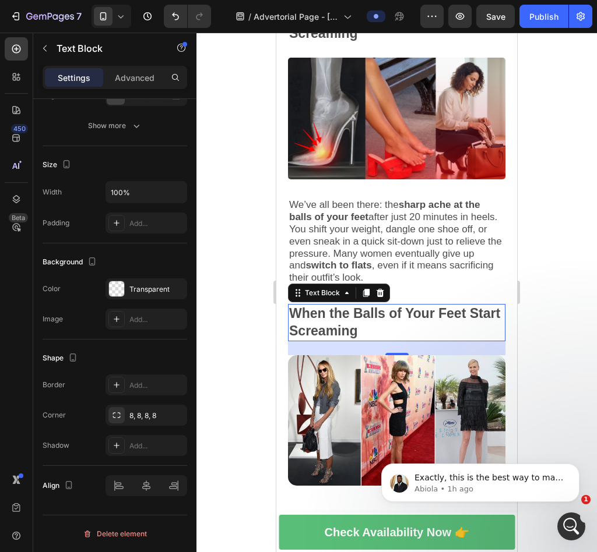
click at [389, 320] on p "When the Balls of Your Feet Start Screaming" at bounding box center [396, 322] width 215 height 35
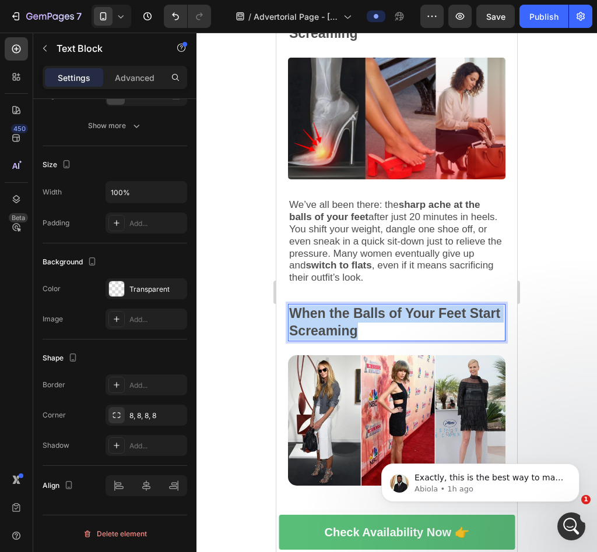
click at [389, 320] on p "When the Balls of Your Feet Start Screaming" at bounding box center [396, 322] width 215 height 35
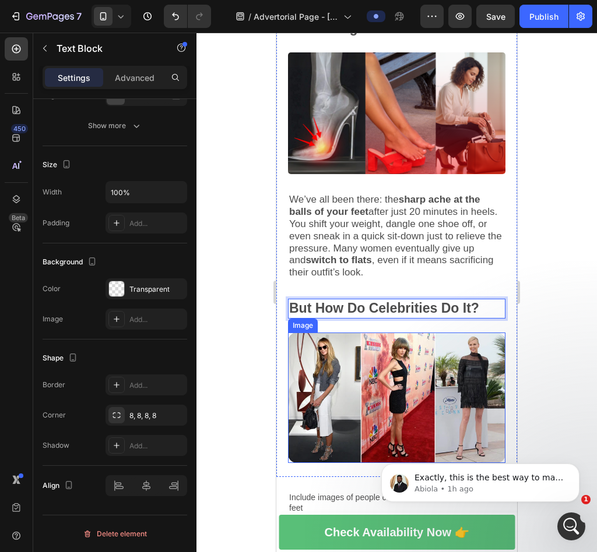
scroll to position [325, 0]
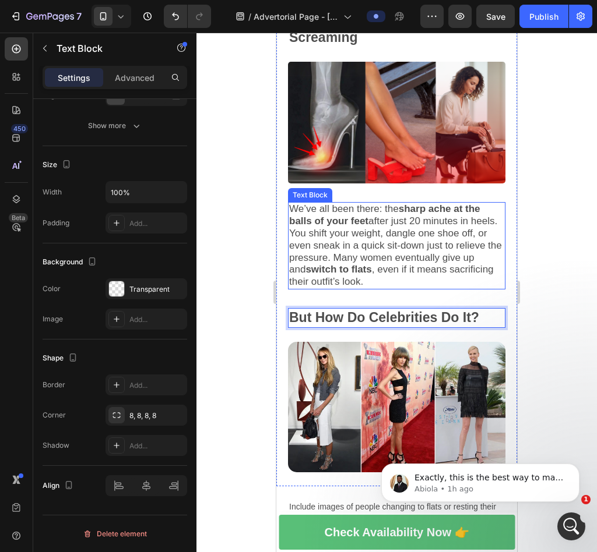
click at [347, 214] on strong "sharp ache at the balls of your feet" at bounding box center [384, 214] width 191 height 23
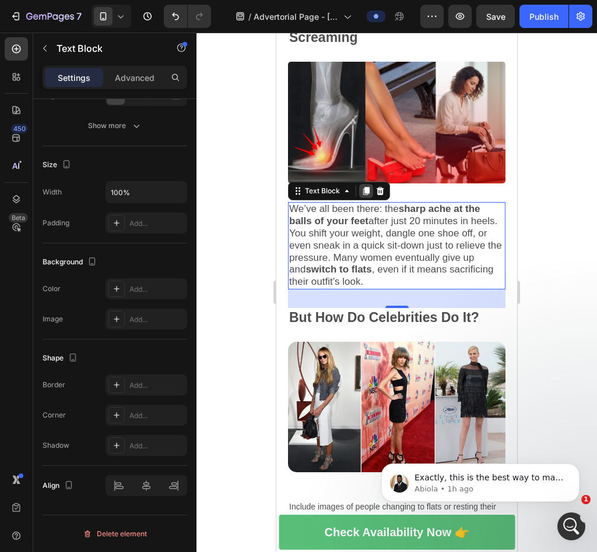
click at [363, 188] on icon at bounding box center [365, 190] width 9 height 9
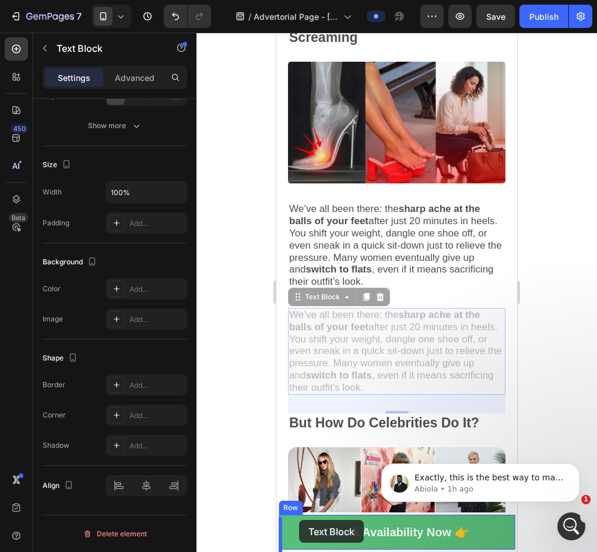
scroll to position [327, 0]
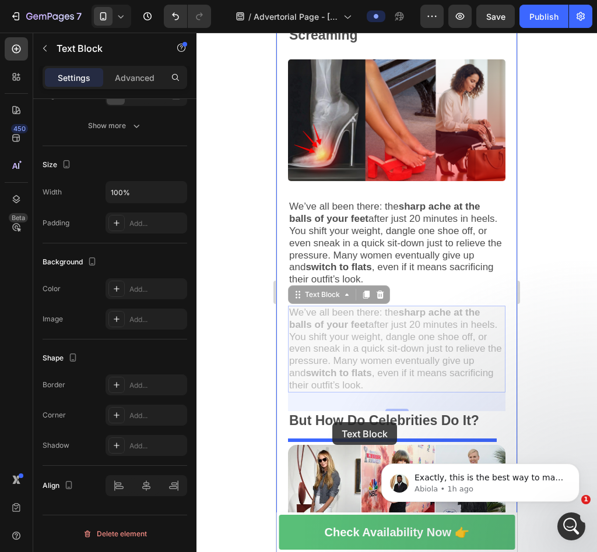
drag, startPoint x: 294, startPoint y: 292, endPoint x: 332, endPoint y: 422, distance: 135.3
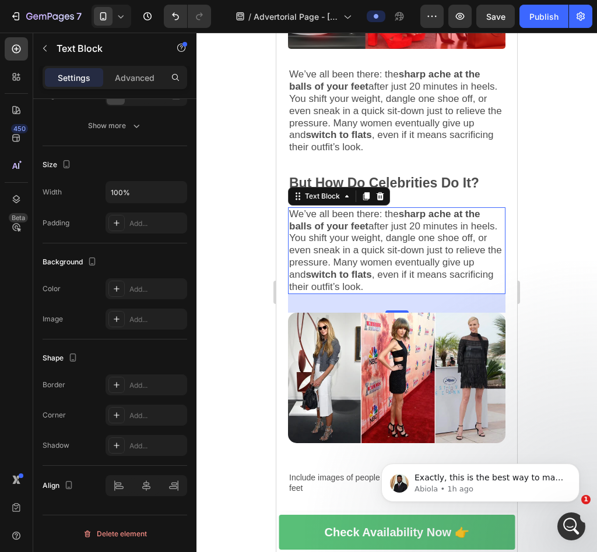
scroll to position [517, 0]
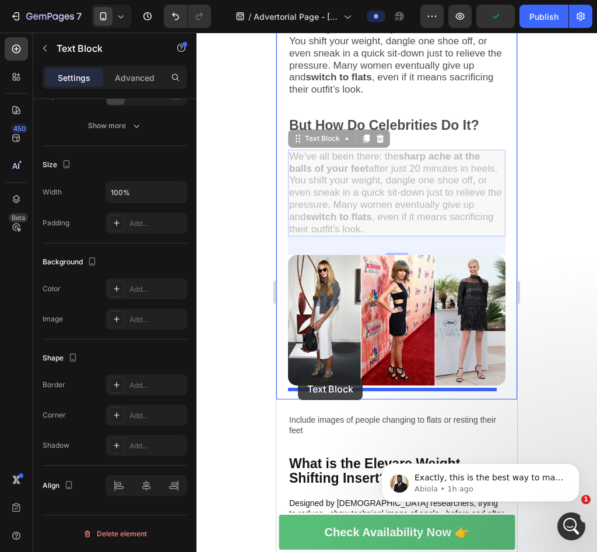
drag, startPoint x: 297, startPoint y: 133, endPoint x: 298, endPoint y: 378, distance: 244.7
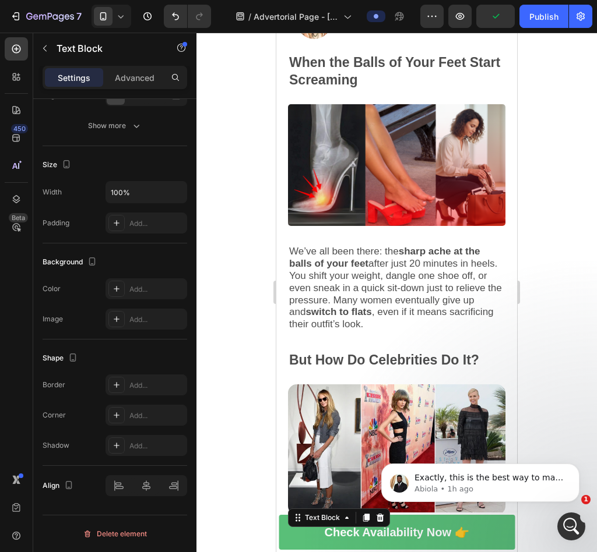
scroll to position [272, 0]
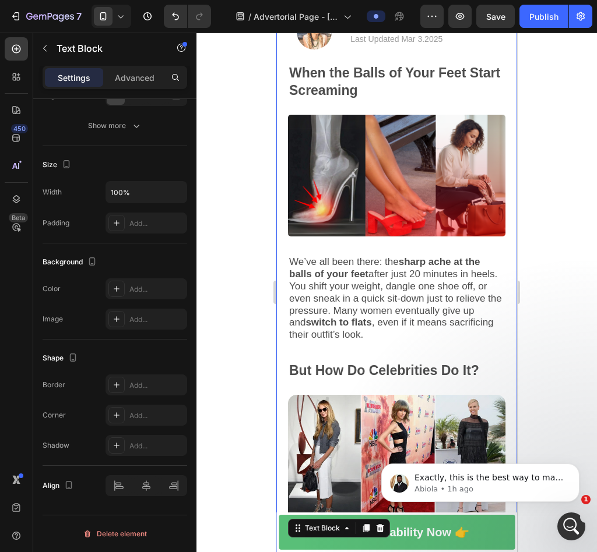
click at [348, 353] on div "Health & Wellness > High Heel Hacks Text Block The Breakthrough Discovery That …" at bounding box center [396, 225] width 217 height 839
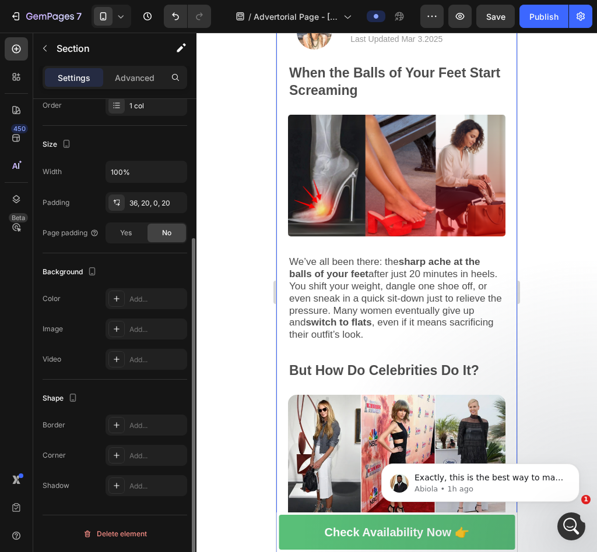
scroll to position [0, 0]
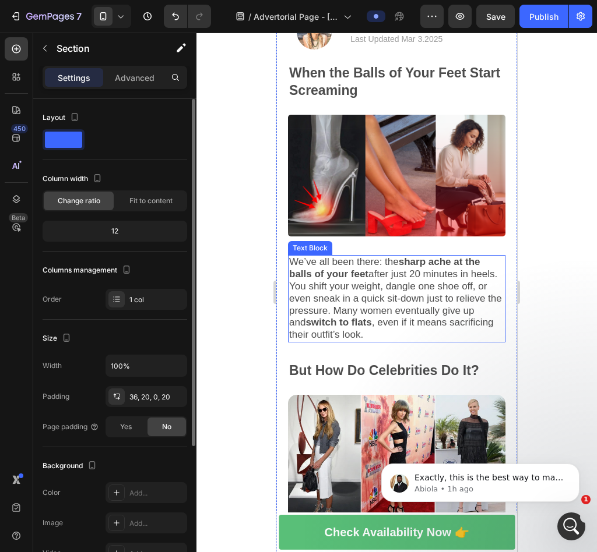
click at [382, 327] on span "We’ve all been there: the sharp ache at the balls of your feet after just 20 mi…" at bounding box center [395, 298] width 213 height 84
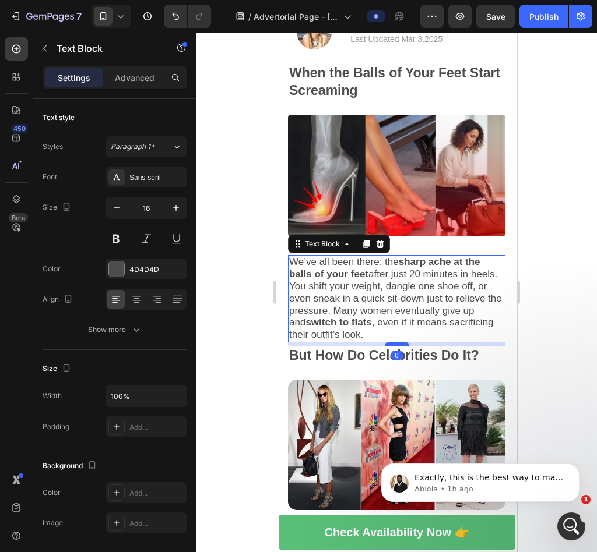
drag, startPoint x: 393, startPoint y: 354, endPoint x: 393, endPoint y: 340, distance: 14.6
click at [393, 343] on div at bounding box center [396, 344] width 23 height 3
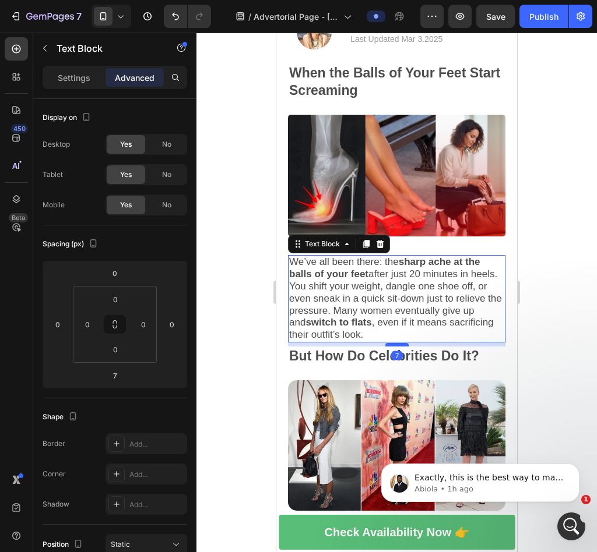
drag, startPoint x: 396, startPoint y: 340, endPoint x: 396, endPoint y: 351, distance: 10.5
click at [396, 347] on div at bounding box center [396, 344] width 23 height 3
type input "25"
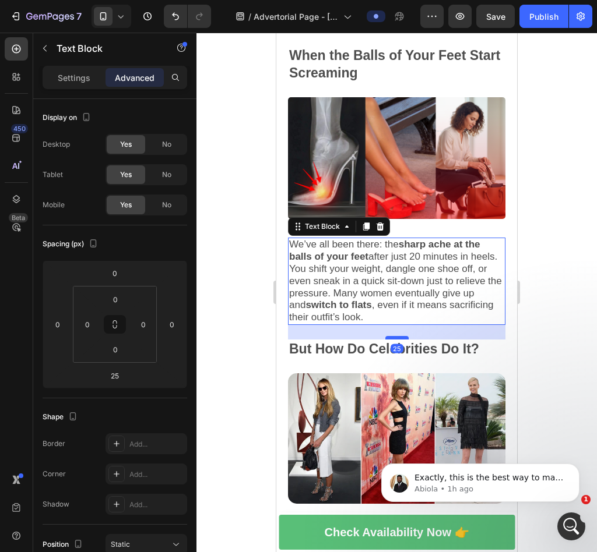
scroll to position [440, 0]
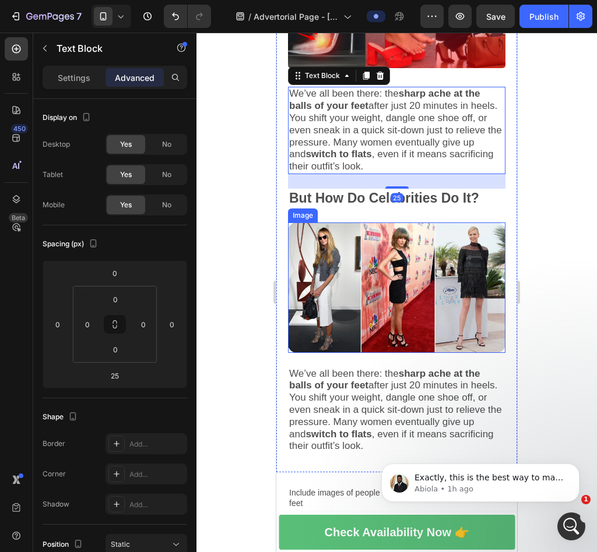
click at [400, 347] on div "Health & Wellness > High Heel Hacks Text Block The Breakthrough Discovery That …" at bounding box center [396, 55] width 217 height 835
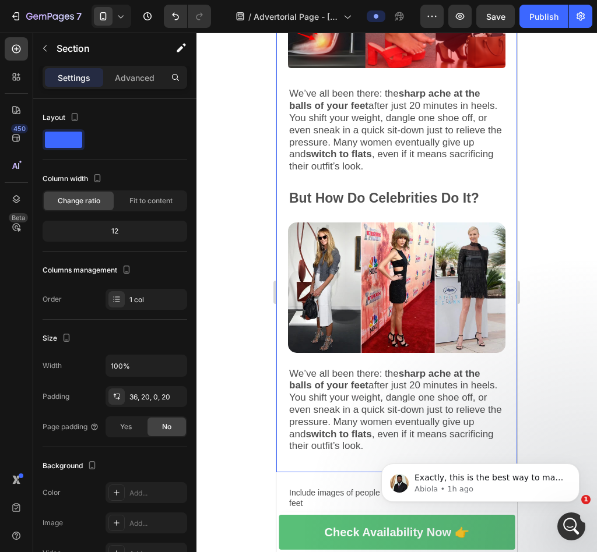
click at [487, 425] on p "We’ve all been there: the sharp ache at the balls of your feet after just 20 mi…" at bounding box center [396, 410] width 215 height 85
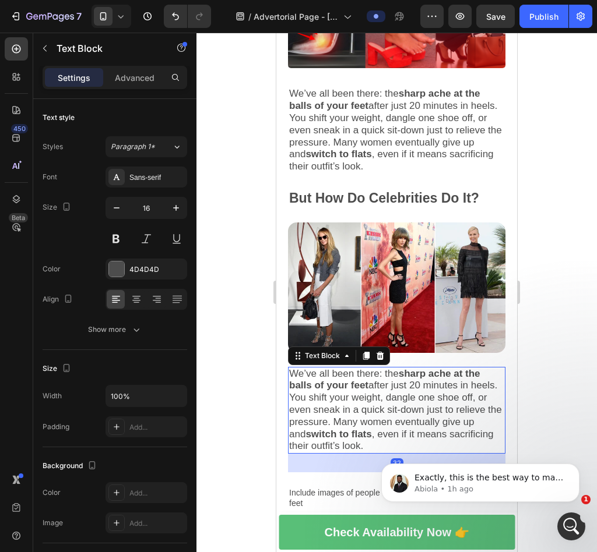
click at [487, 425] on p "We’ve all been there: the sharp ache at the balls of your feet after just 20 mi…" at bounding box center [396, 410] width 215 height 85
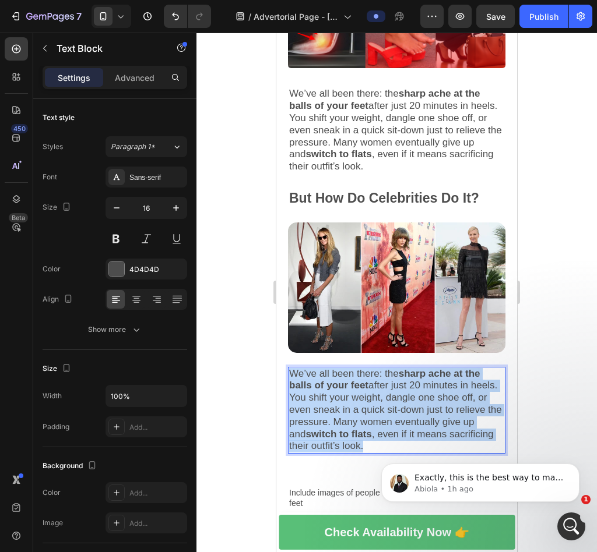
click at [487, 425] on p "We’ve all been there: the sharp ache at the balls of your feet after just 20 mi…" at bounding box center [396, 410] width 215 height 85
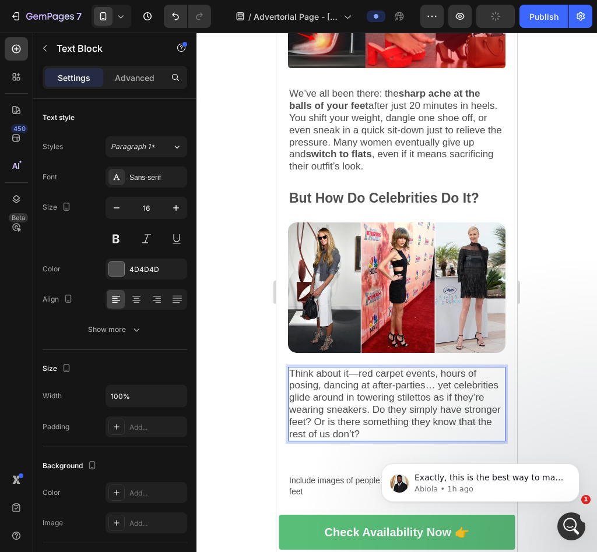
click at [533, 348] on div at bounding box center [396, 293] width 400 height 520
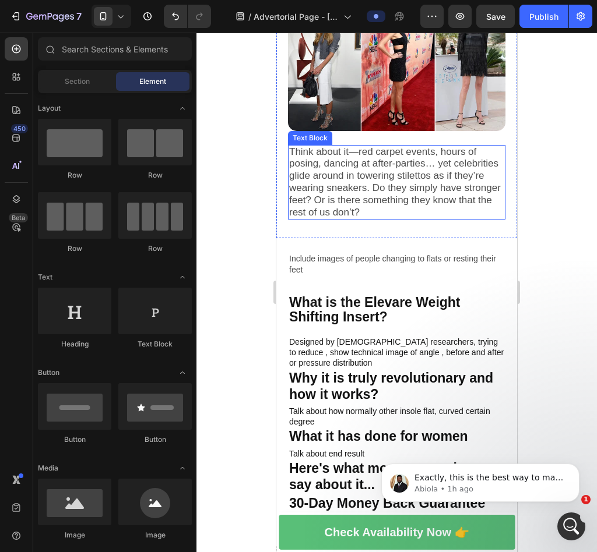
scroll to position [662, 0]
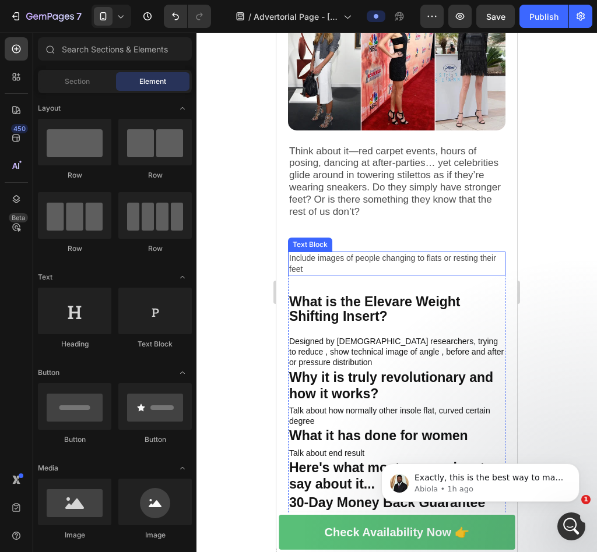
click at [436, 253] on p "Include images of people changing to flats or resting their feet" at bounding box center [396, 263] width 215 height 21
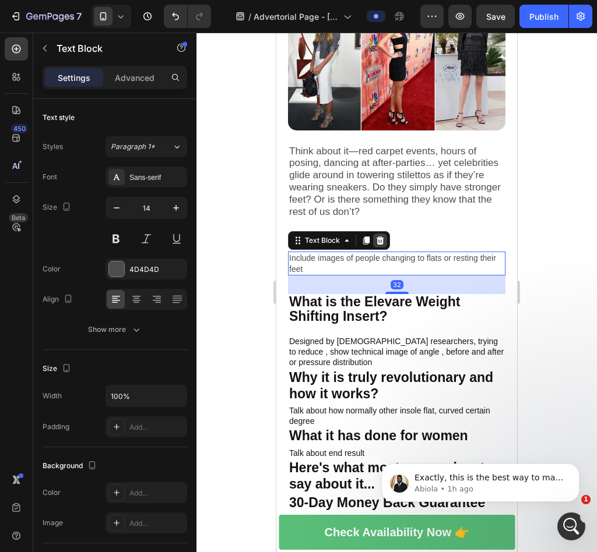
click at [382, 236] on icon at bounding box center [379, 240] width 9 height 9
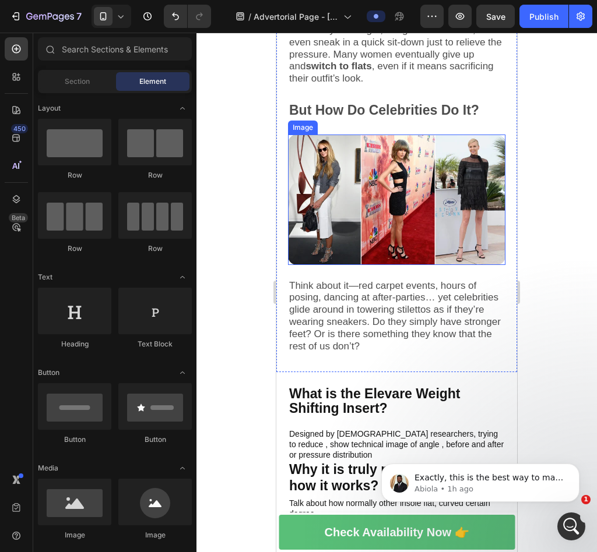
scroll to position [530, 0]
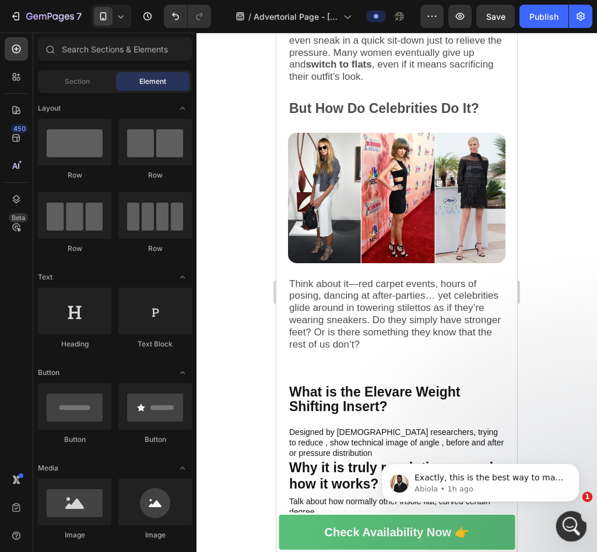
click at [567, 528] on icon "Open Intercom Messenger" at bounding box center [569, 525] width 19 height 19
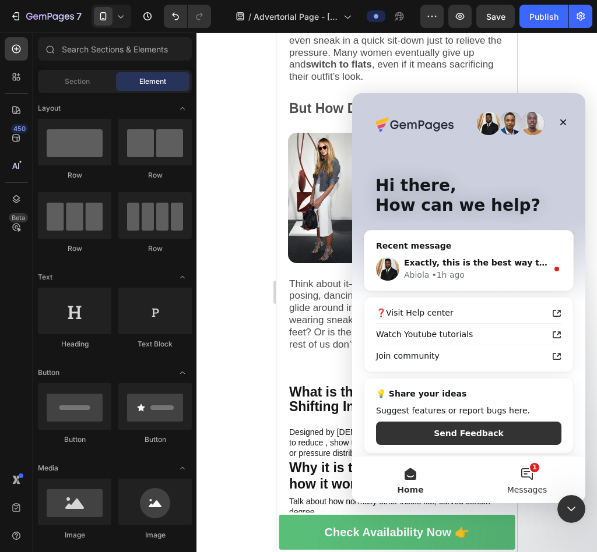
click at [540, 494] on span "Messages" at bounding box center [527, 490] width 40 height 8
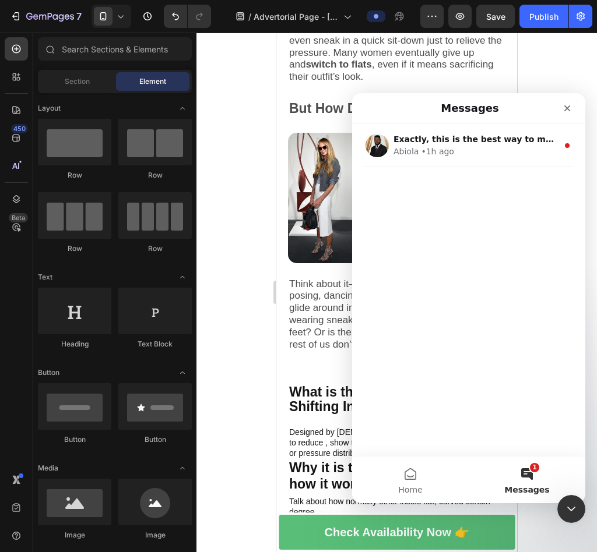
click at [580, 523] on div at bounding box center [396, 293] width 400 height 520
click at [575, 512] on icon "Close Intercom Messenger" at bounding box center [569, 508] width 14 height 14
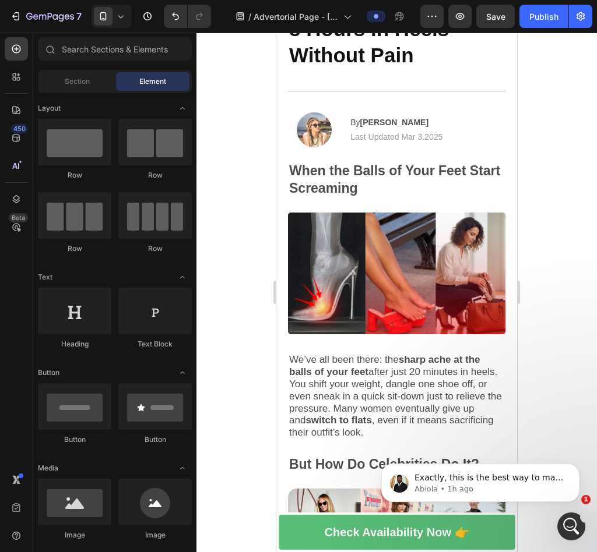
scroll to position [188, 0]
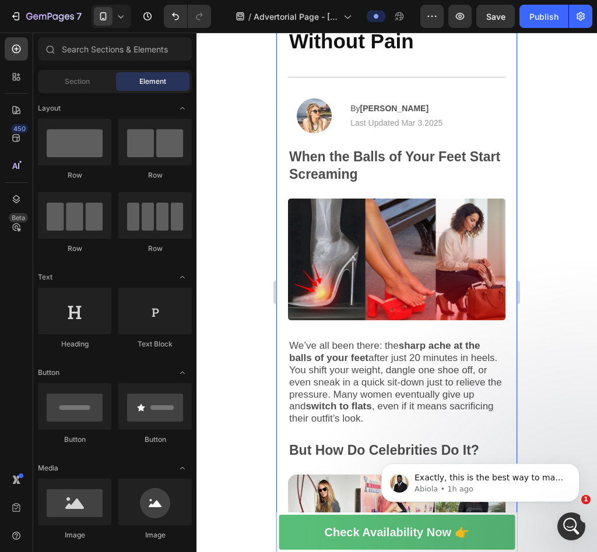
click at [413, 195] on div "Health & Wellness > High Heel Hacks Text Block The Breakthrough Discovery That …" at bounding box center [396, 301] width 217 height 823
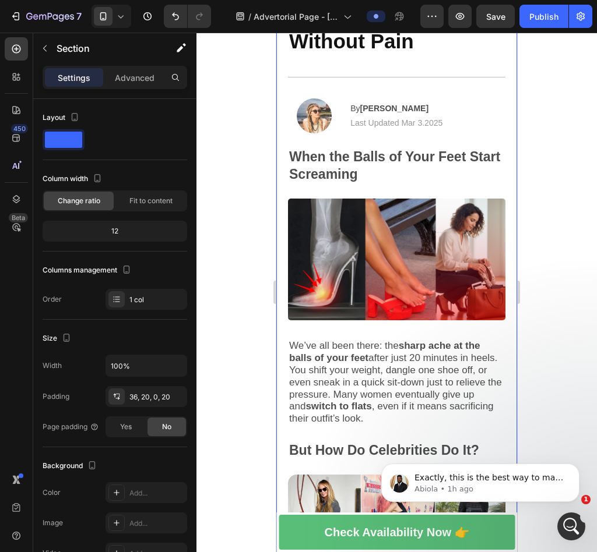
click at [416, 172] on p "When the Balls of Your Feet Start Screaming" at bounding box center [396, 166] width 215 height 35
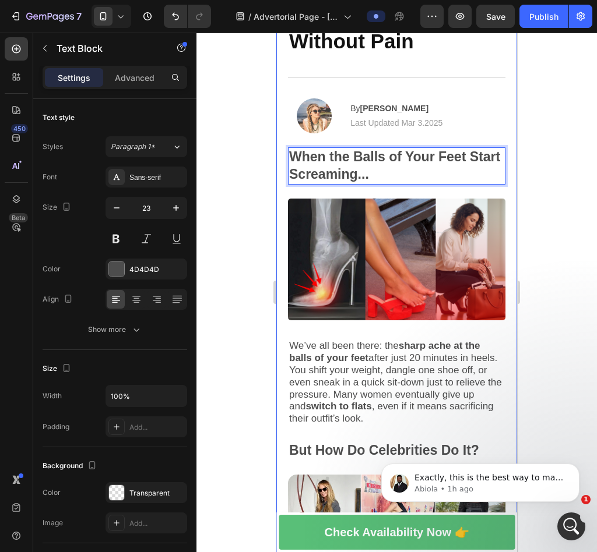
click at [536, 227] on div at bounding box center [396, 293] width 400 height 520
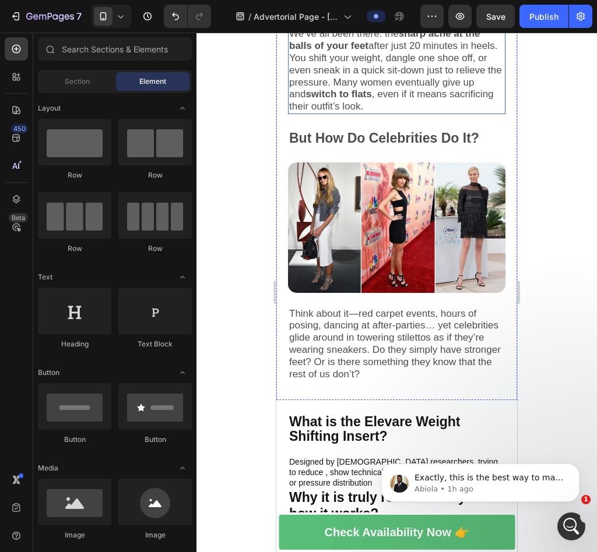
scroll to position [509, 0]
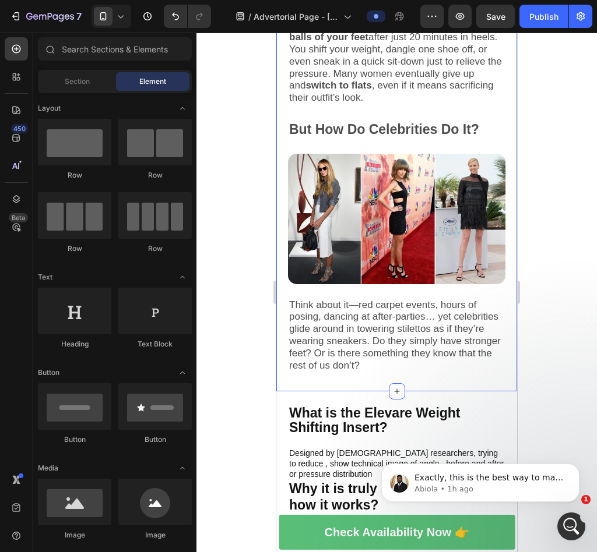
click at [345, 302] on span "Think about it—red carpet events, hours of posing, dancing at after-parties… ye…" at bounding box center [395, 335] width 212 height 72
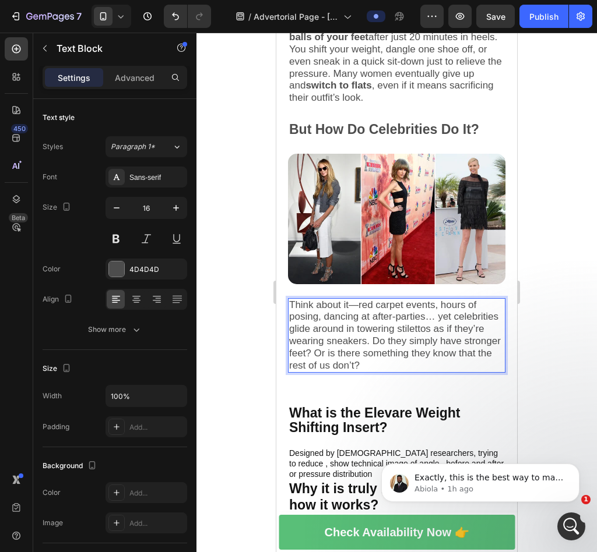
click at [360, 299] on span "Think about it—red carpet events, hours of posing, dancing at after-parties… ye…" at bounding box center [395, 335] width 212 height 72
click at [359, 299] on span "Think about it—red carpet events, hours of posing, dancing at after-parties… ye…" at bounding box center [395, 335] width 212 height 72
click at [400, 310] on span "Think about it, red carpet events, hours of posing, dancing at after-parties… y…" at bounding box center [395, 335] width 212 height 72
click at [418, 313] on span "Think about it, red carpet events, hours of posing, dancing at after-parties… y…" at bounding box center [395, 335] width 212 height 72
click at [409, 326] on span "Think about it, red carpet events, hours of posing, dancing at after-parties… y…" at bounding box center [395, 335] width 212 height 72
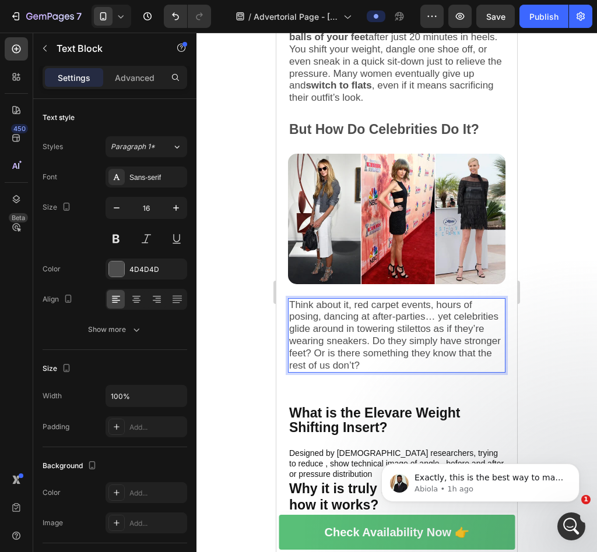
click at [401, 336] on span "Think about it, red carpet events, hours of posing, dancing at after-parties… y…" at bounding box center [395, 335] width 212 height 72
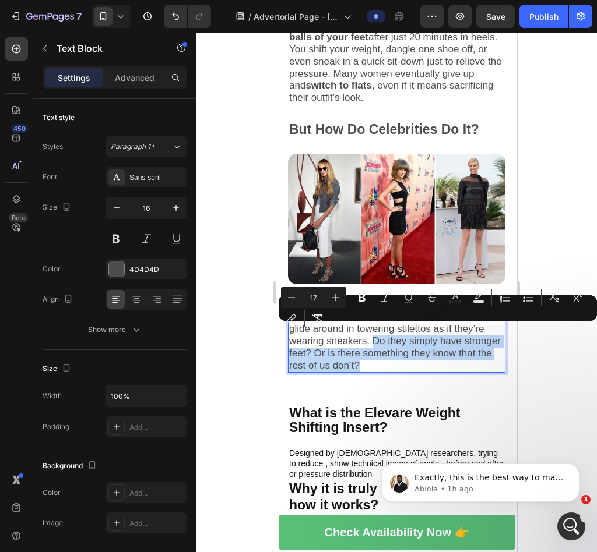
drag, startPoint x: 413, startPoint y: 332, endPoint x: 458, endPoint y: 350, distance: 48.9
click at [458, 350] on p "Think about it, red carpet events, hours of posing, dancing at after-parties… y…" at bounding box center [396, 335] width 215 height 73
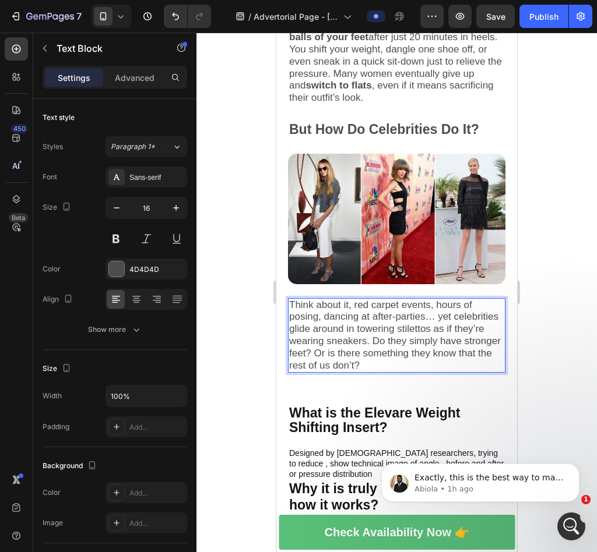
click at [458, 350] on p "Think about it, red carpet events, hours of posing, dancing at after-parties… y…" at bounding box center [396, 335] width 215 height 73
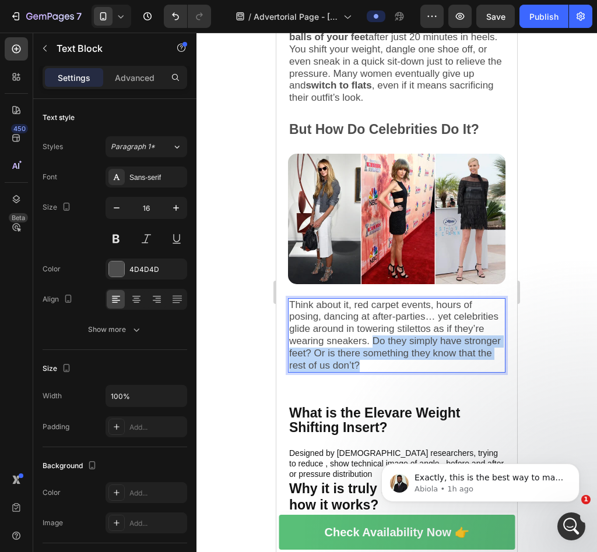
drag, startPoint x: 458, startPoint y: 350, endPoint x: 415, endPoint y: 334, distance: 45.4
click at [415, 334] on p "Think about it, red carpet events, hours of posing, dancing at after-parties… y…" at bounding box center [396, 335] width 215 height 73
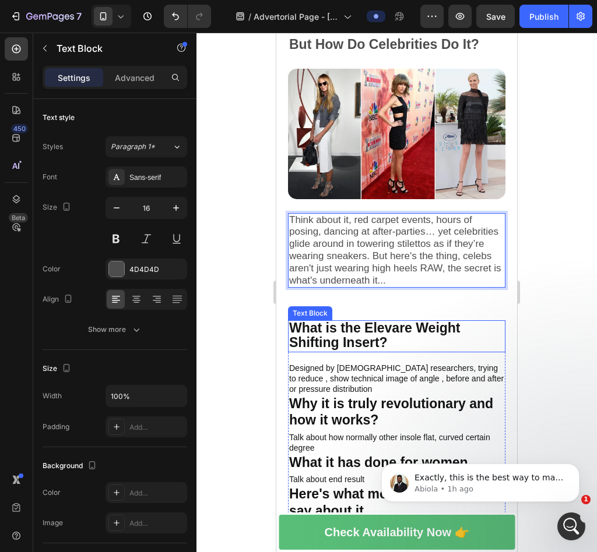
scroll to position [595, 0]
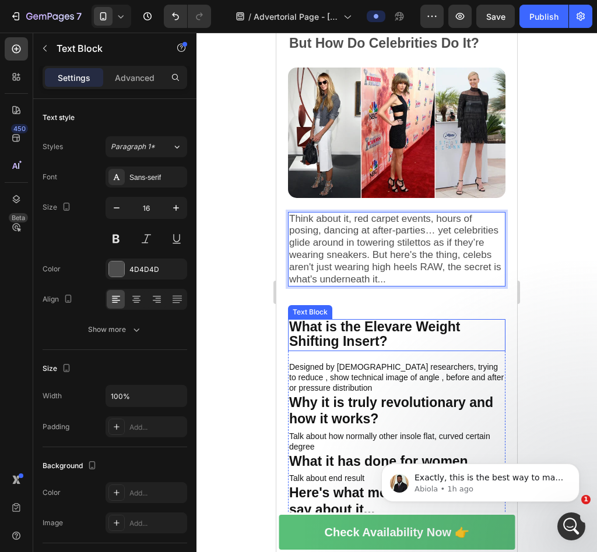
click at [385, 327] on span "What is the Elevare Weight Shifting Insert?" at bounding box center [374, 334] width 171 height 30
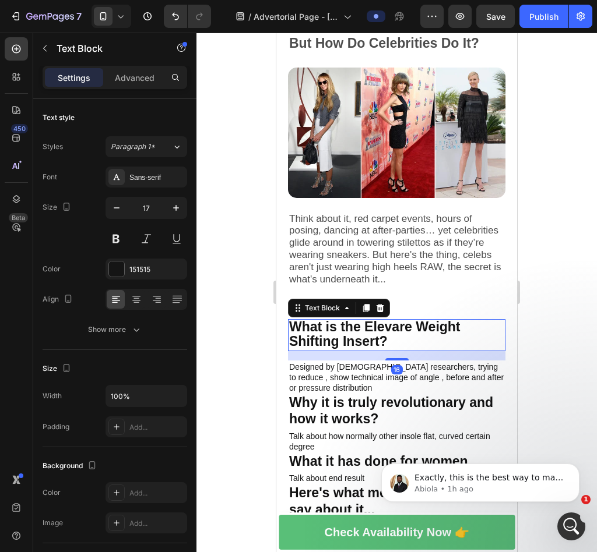
click at [409, 319] on span "What is the Elevare Weight Shifting Insert?" at bounding box center [374, 334] width 171 height 30
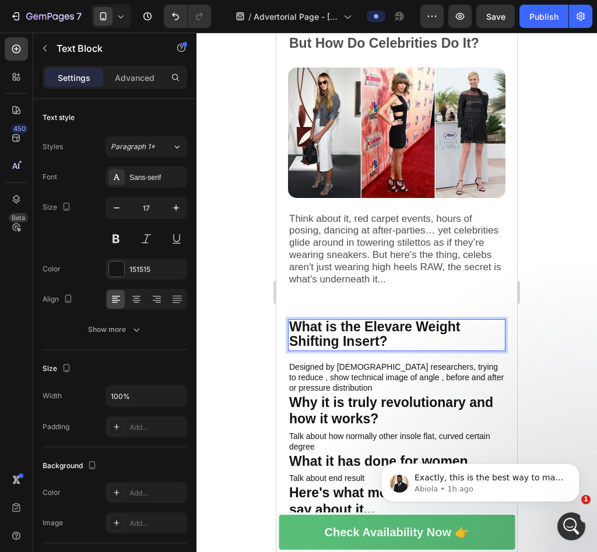
click at [411, 323] on span "What is the Elevare Weight Shifting Insert?" at bounding box center [374, 334] width 171 height 30
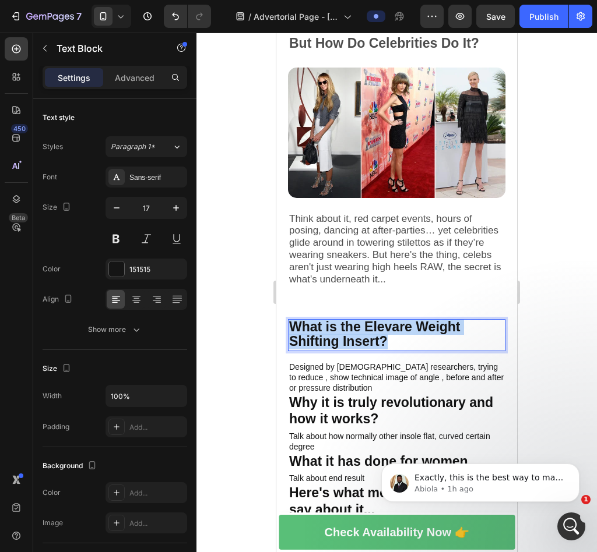
click at [411, 323] on span "What is the Elevare Weight Shifting Insert?" at bounding box center [374, 334] width 171 height 30
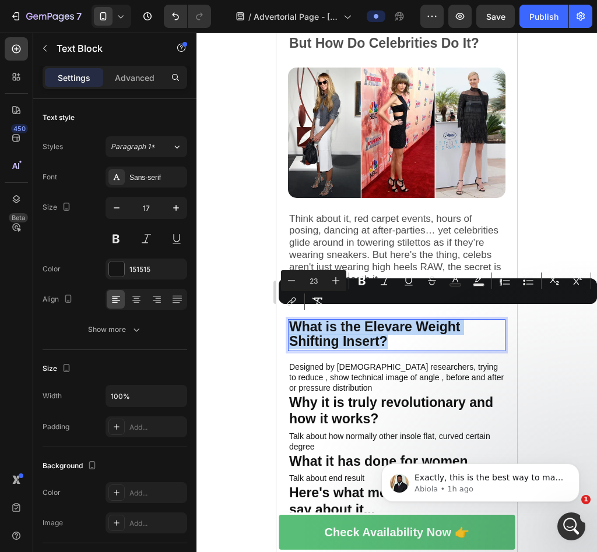
click at [491, 217] on p "Think about it, red carpet events, hours of posing, dancing at after-parties… y…" at bounding box center [396, 249] width 215 height 73
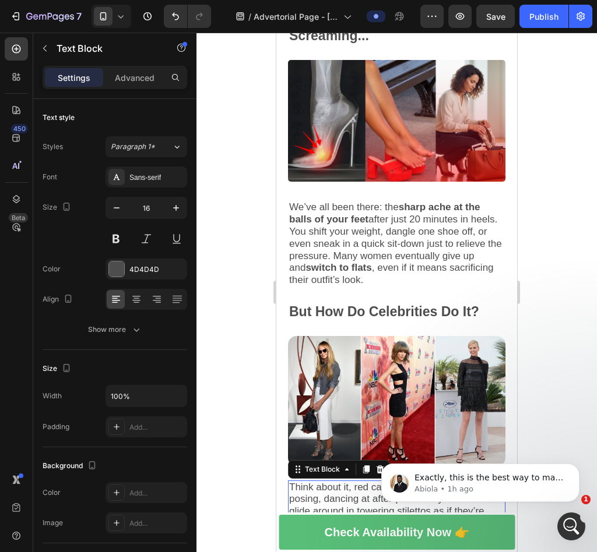
scroll to position [567, 0]
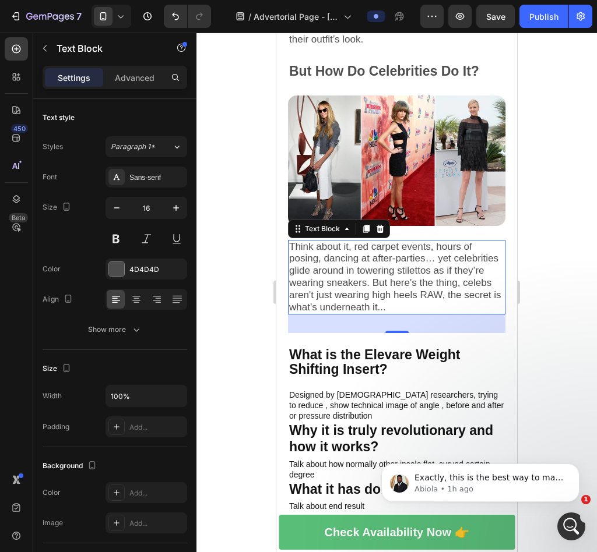
click at [395, 319] on div "32" at bounding box center [396, 324] width 217 height 19
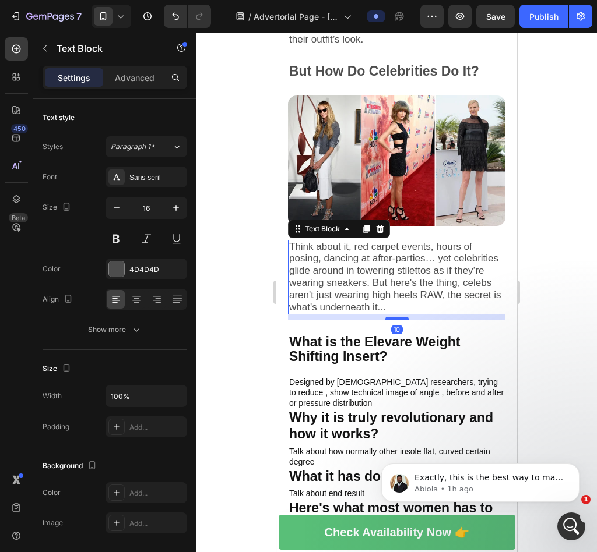
drag, startPoint x: 397, startPoint y: 322, endPoint x: 397, endPoint y: 309, distance: 12.8
click at [397, 317] on div at bounding box center [396, 318] width 23 height 3
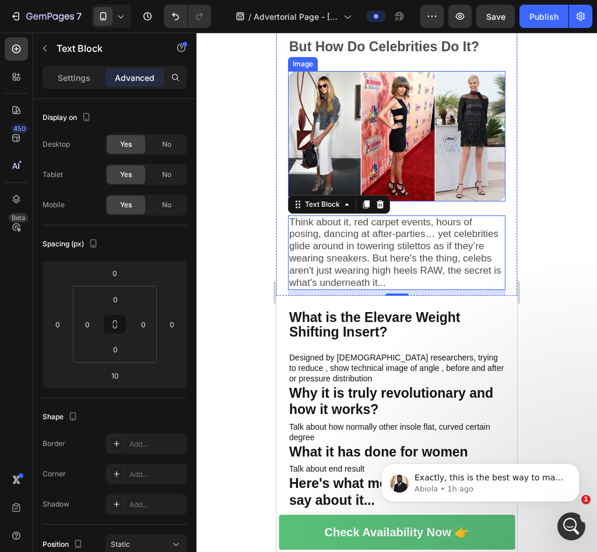
scroll to position [625, 0]
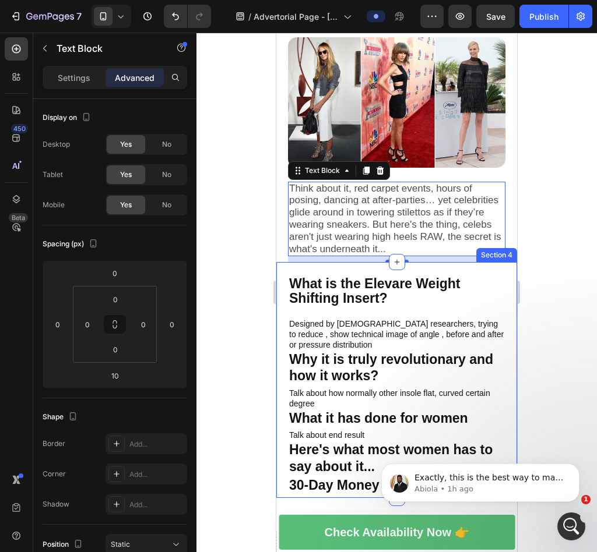
click at [363, 276] on span "What is the Elevare Weight Shifting Insert?" at bounding box center [374, 291] width 171 height 30
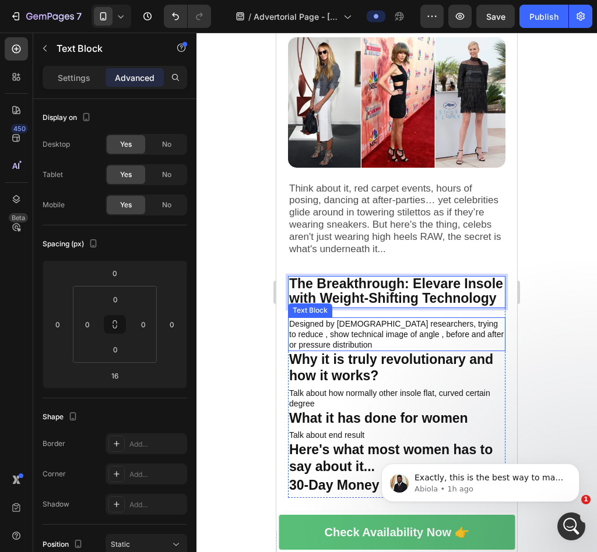
scroll to position [665, 0]
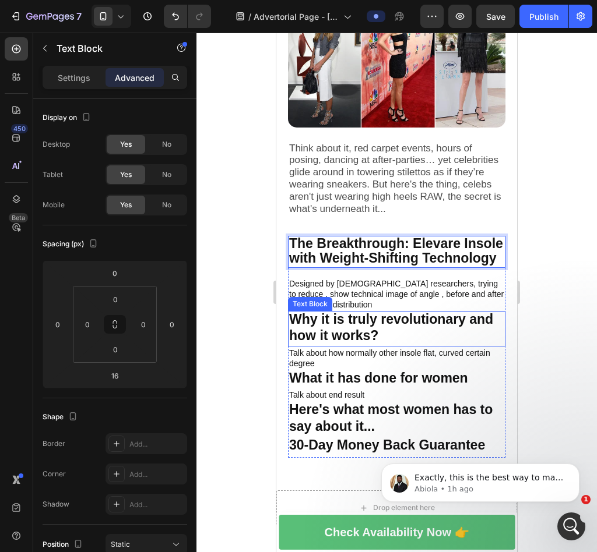
click at [420, 283] on p "Designed by [DEMOGRAPHIC_DATA] researchers, trying to reduce , show technical i…" at bounding box center [396, 295] width 215 height 32
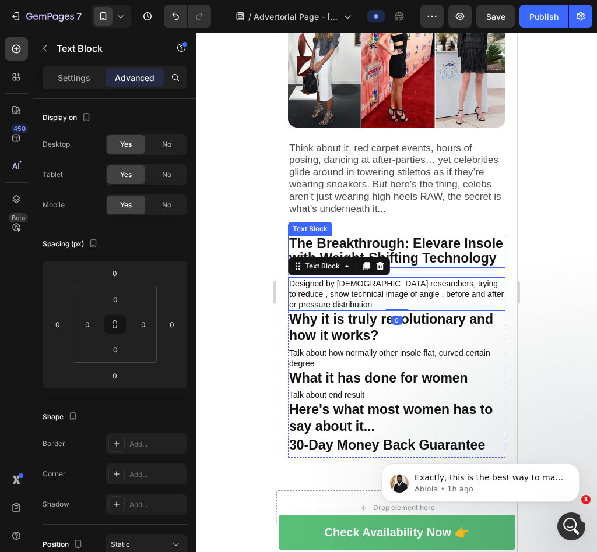
click at [479, 247] on p "The Breakthrough: Elevare Insole with Weight-Shifting Technology" at bounding box center [396, 251] width 215 height 29
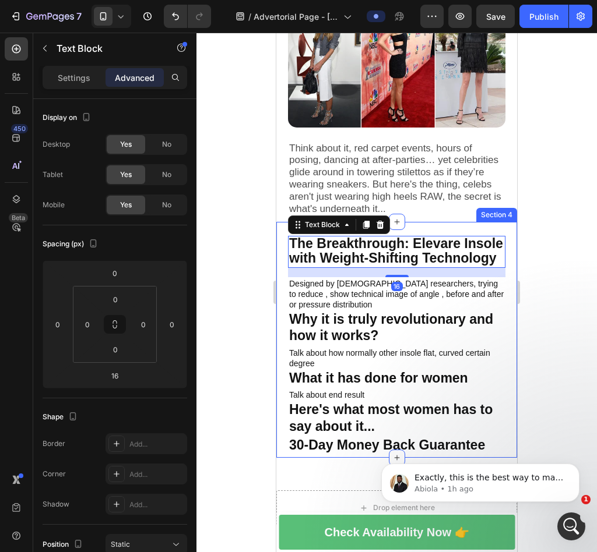
click at [306, 273] on div "16" at bounding box center [396, 272] width 217 height 9
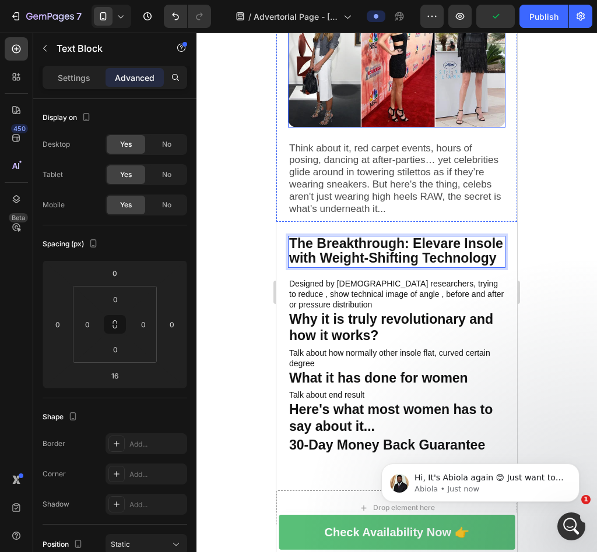
click at [410, 97] on img at bounding box center [396, 62] width 217 height 131
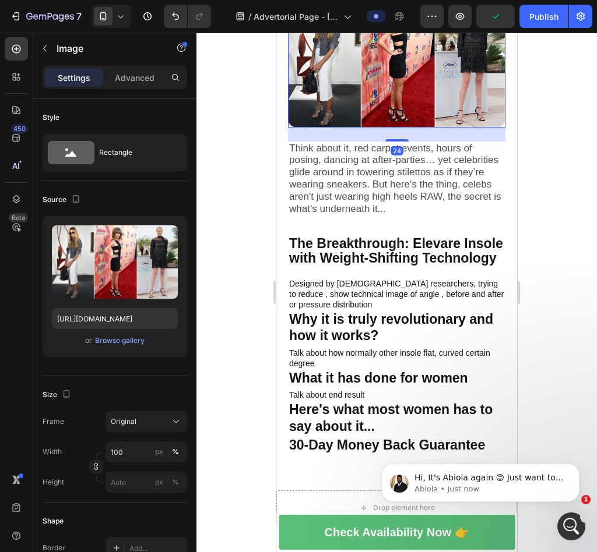
scroll to position [612, 0]
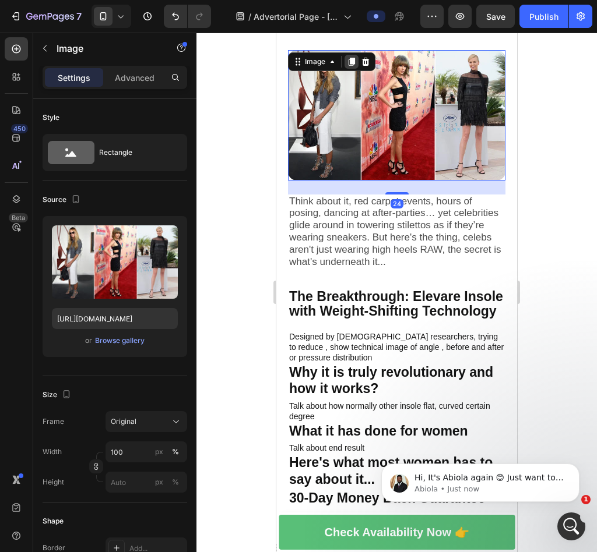
click at [352, 58] on icon at bounding box center [351, 62] width 6 height 8
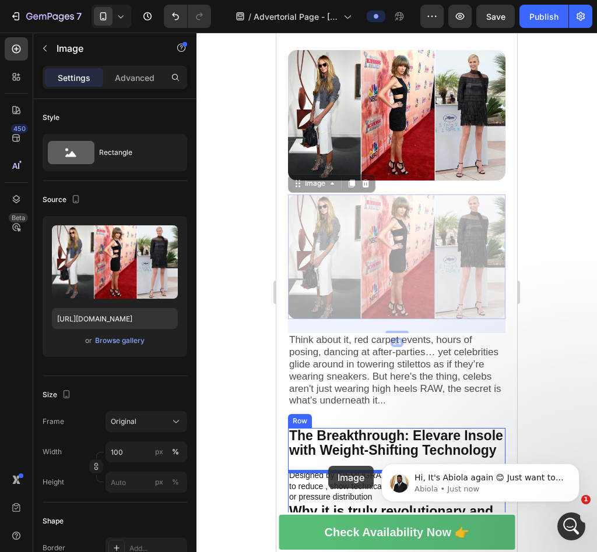
drag, startPoint x: 298, startPoint y: 177, endPoint x: 328, endPoint y: 466, distance: 290.5
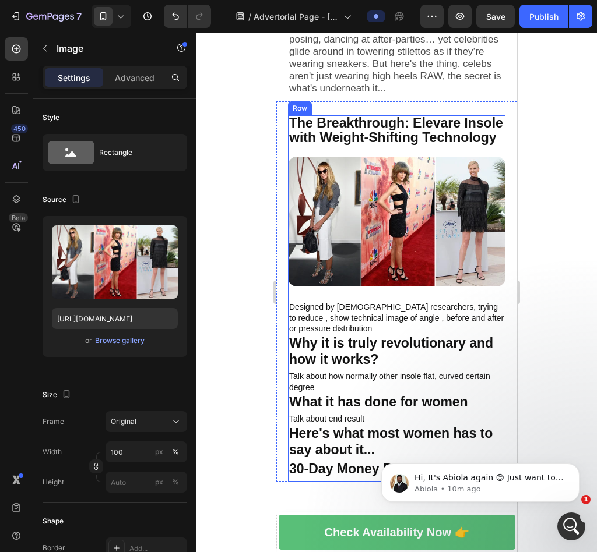
scroll to position [703, 0]
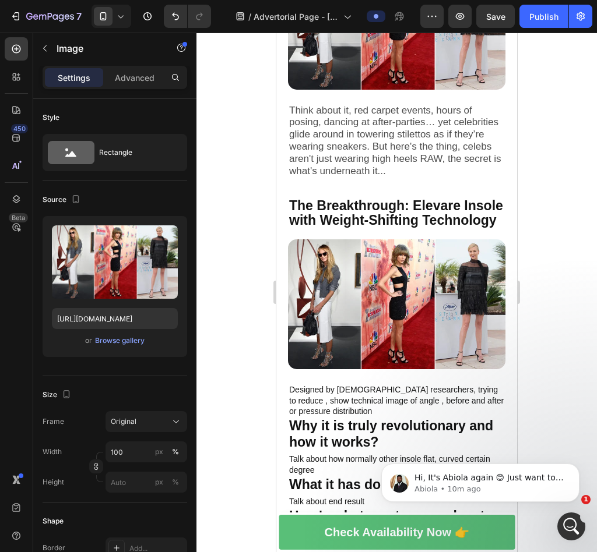
click at [392, 295] on img at bounding box center [396, 304] width 217 height 131
click at [373, 281] on img at bounding box center [396, 304] width 217 height 131
click at [390, 306] on img at bounding box center [396, 304] width 217 height 131
click at [408, 290] on img at bounding box center [396, 304] width 217 height 131
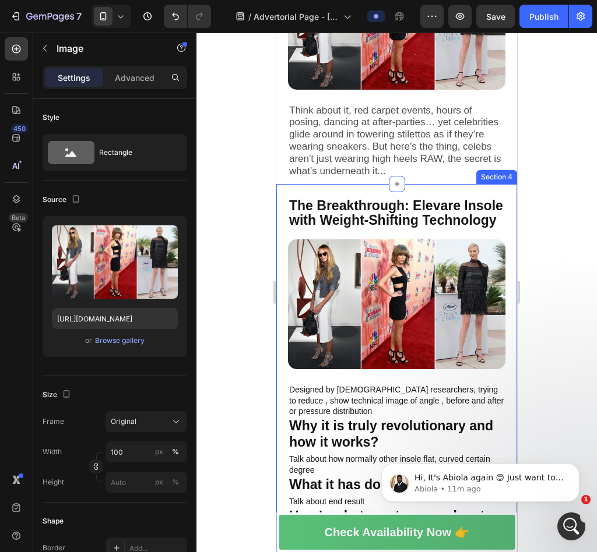
click at [447, 184] on div "The Breakthrough: Elevare Insole with Weight-Shifting Technology Text Block Ima…" at bounding box center [396, 374] width 241 height 380
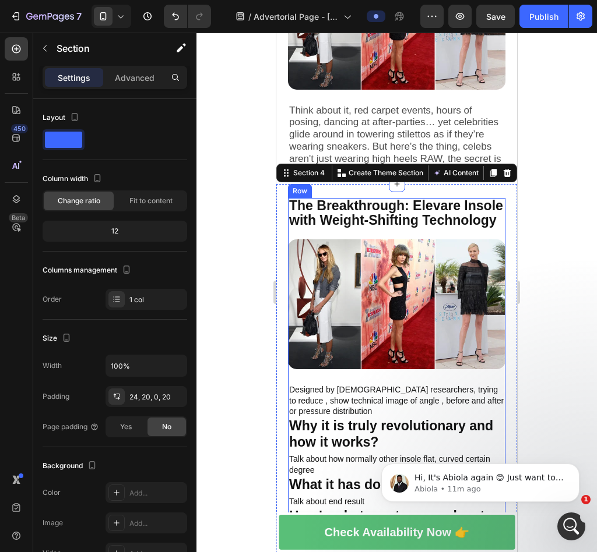
drag, startPoint x: 422, startPoint y: 223, endPoint x: 413, endPoint y: 280, distance: 57.9
click at [422, 223] on p "The Breakthrough: Elevare Insole with Weight-Shifting Technology" at bounding box center [396, 213] width 215 height 29
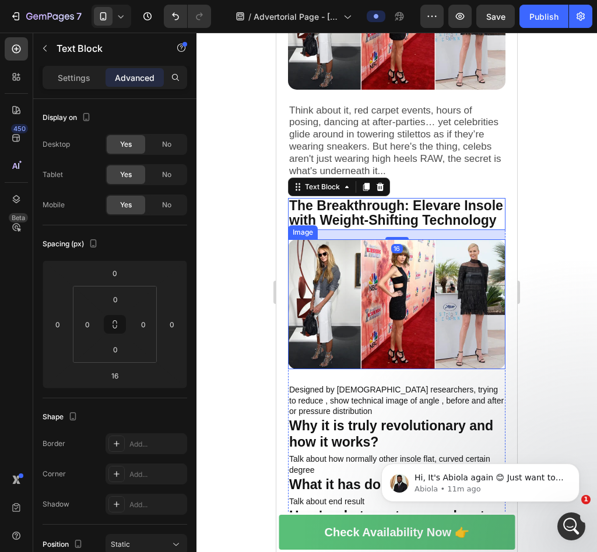
click at [411, 281] on img at bounding box center [396, 304] width 217 height 131
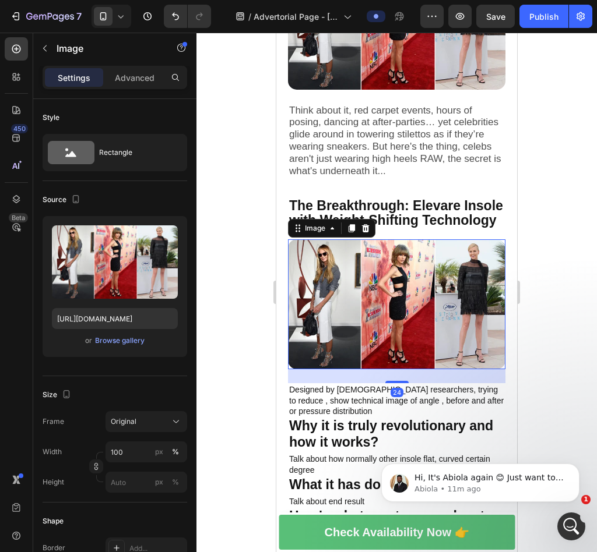
click at [411, 281] on img at bounding box center [396, 304] width 217 height 131
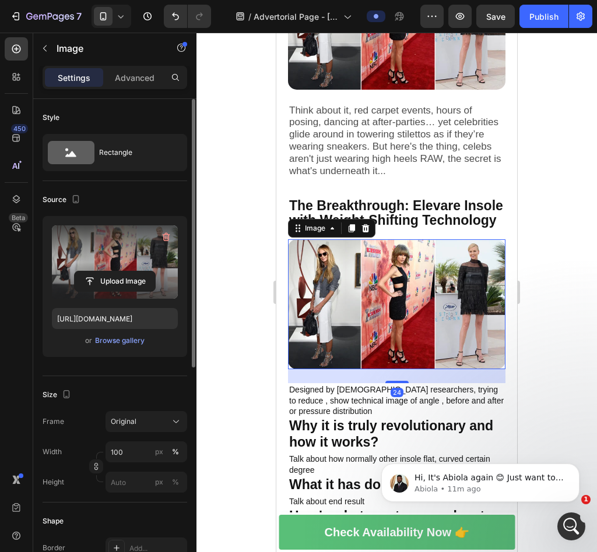
click at [101, 247] on label at bounding box center [115, 261] width 126 height 73
click at [101, 272] on input "file" at bounding box center [115, 282] width 80 height 20
click at [101, 238] on label at bounding box center [115, 261] width 126 height 73
click at [101, 272] on input "file" at bounding box center [115, 282] width 80 height 20
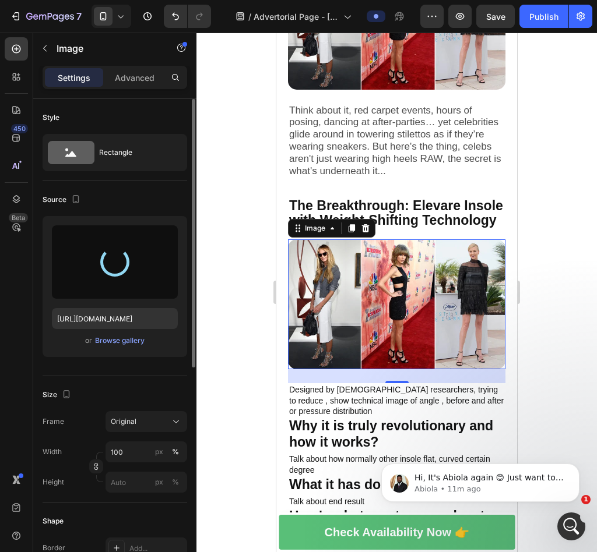
type input "[URL][DOMAIN_NAME]"
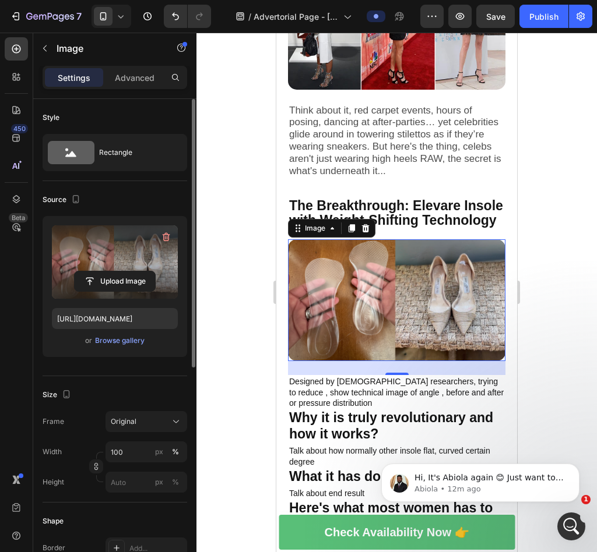
click at [545, 217] on div at bounding box center [396, 293] width 400 height 520
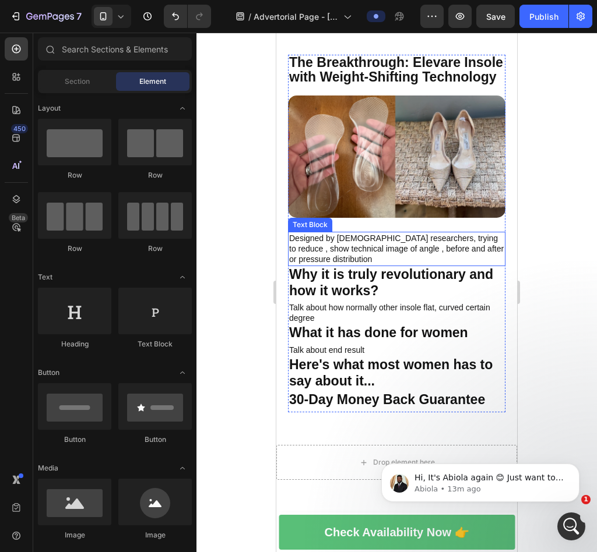
scroll to position [890, 0]
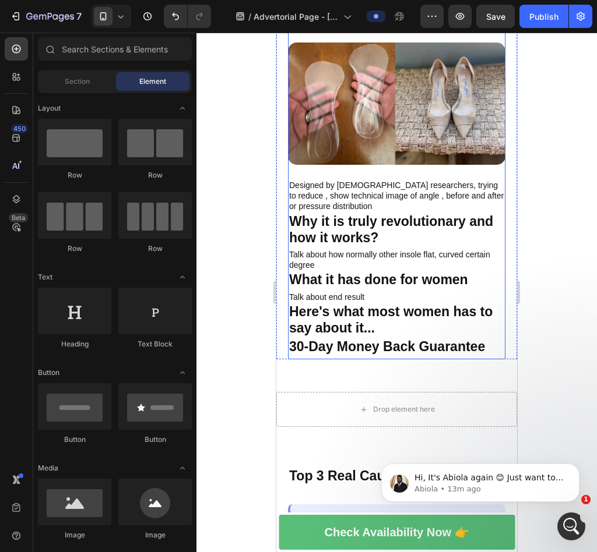
click at [392, 201] on p "Designed by [DEMOGRAPHIC_DATA] researchers, trying to reduce , show technical i…" at bounding box center [396, 196] width 215 height 32
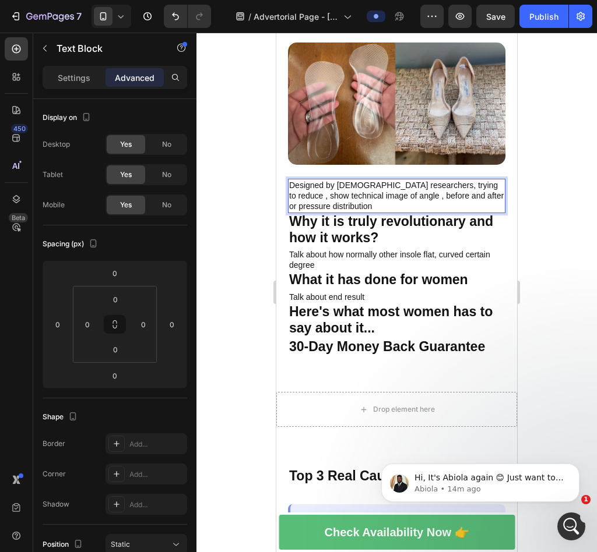
click at [364, 194] on p "Designed by [DEMOGRAPHIC_DATA] researchers, trying to reduce , show technical i…" at bounding box center [396, 196] width 215 height 32
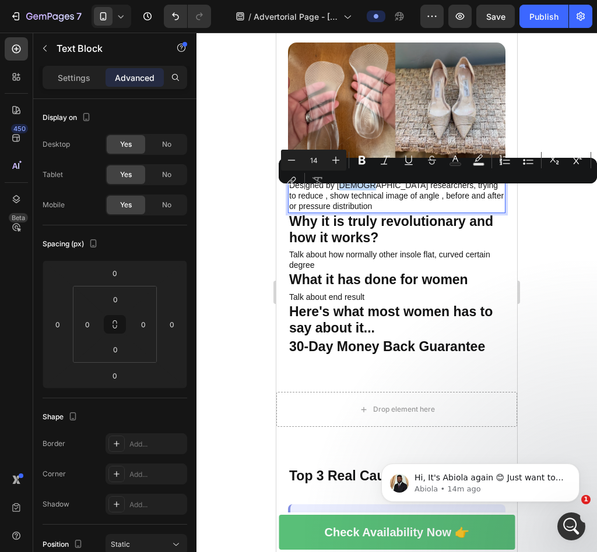
drag, startPoint x: 363, startPoint y: 194, endPoint x: 339, endPoint y: 194, distance: 23.9
click at [339, 194] on p "Designed by [DEMOGRAPHIC_DATA] researchers, trying to reduce , show technical i…" at bounding box center [396, 196] width 215 height 32
click at [372, 195] on p "Designed by [DEMOGRAPHIC_DATA] researchers, trying to reduce , show technical i…" at bounding box center [396, 196] width 215 height 32
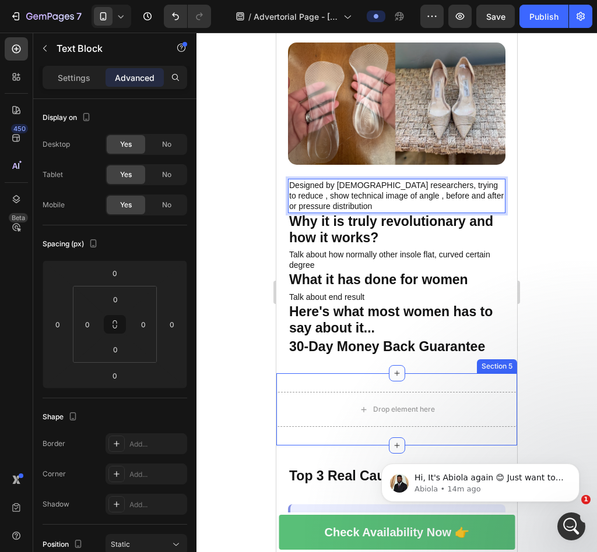
click at [410, 387] on div "Drop element here Section 5" at bounding box center [396, 409] width 241 height 72
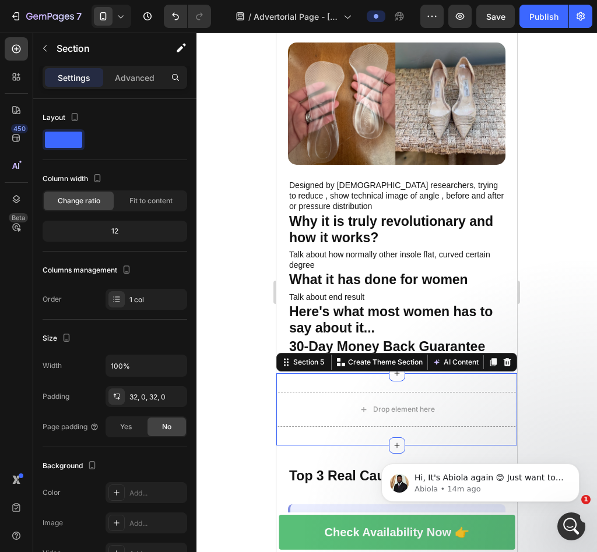
scroll to position [907, 0]
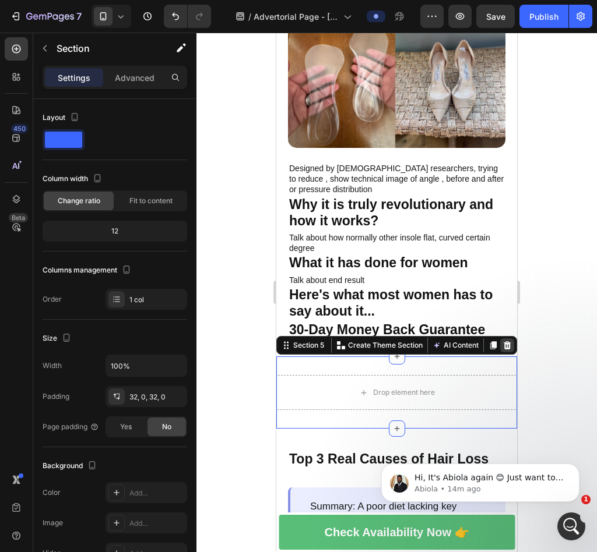
click at [500, 348] on div at bounding box center [507, 346] width 14 height 14
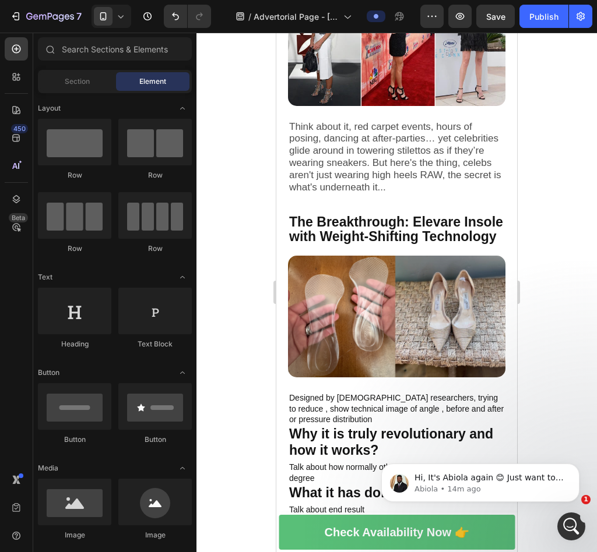
scroll to position [812, 0]
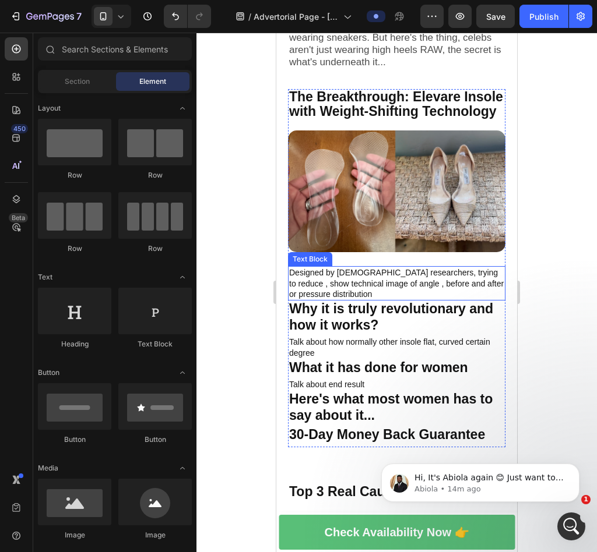
click at [429, 286] on p "Designed by [DEMOGRAPHIC_DATA] researchers, trying to reduce , show technical i…" at bounding box center [396, 283] width 215 height 32
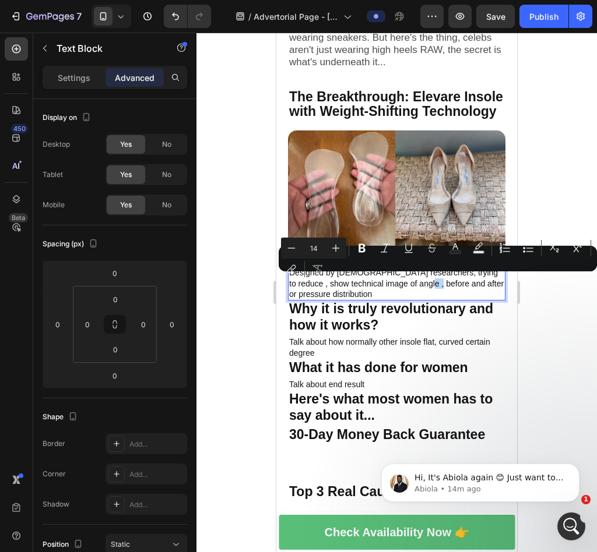
click at [447, 291] on p "Designed by [DEMOGRAPHIC_DATA] researchers, trying to reduce , show technical i…" at bounding box center [396, 283] width 215 height 32
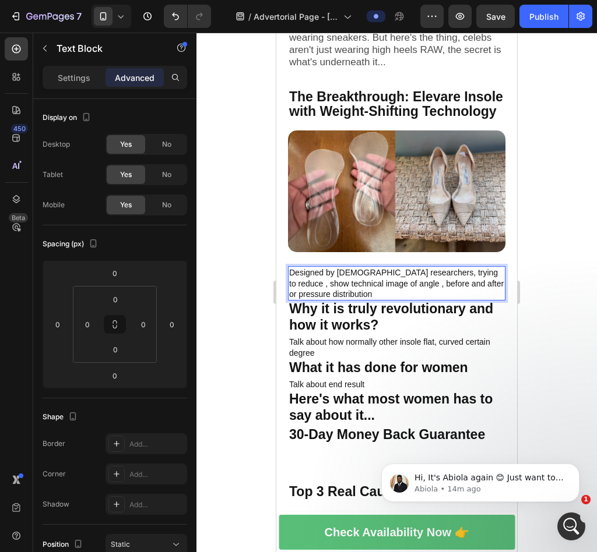
click at [447, 291] on p "Designed by [DEMOGRAPHIC_DATA] researchers, trying to reduce , show technical i…" at bounding box center [396, 283] width 215 height 32
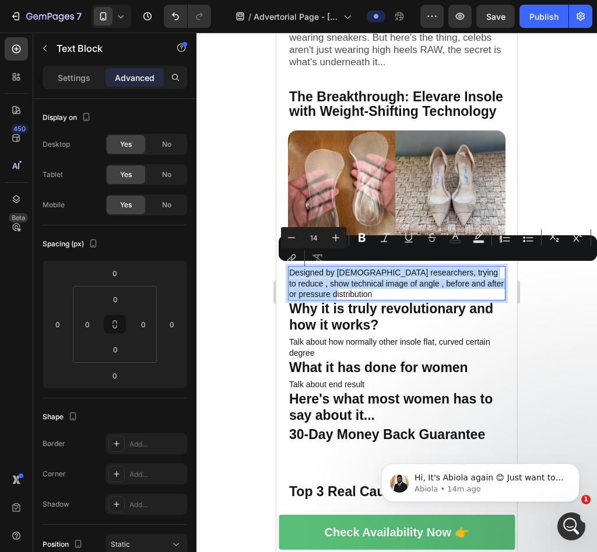
click at [447, 291] on p "Designed by [DEMOGRAPHIC_DATA] researchers, trying to reduce , show technical i…" at bounding box center [396, 283] width 215 height 32
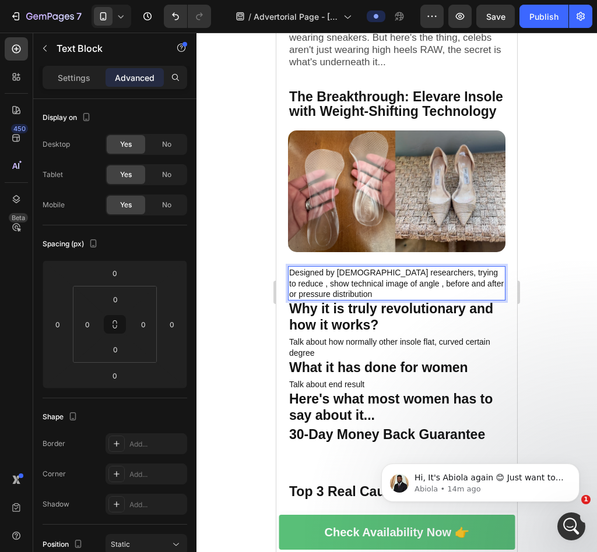
click at [414, 270] on p "Designed by [DEMOGRAPHIC_DATA] researchers, trying to reduce , show technical i…" at bounding box center [396, 283] width 215 height 32
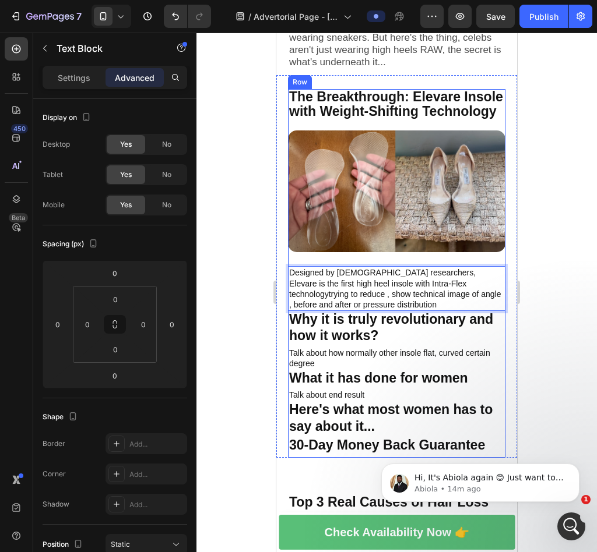
click at [350, 262] on div "The Breakthrough: Elevare Insole with Weight-Shifting Technology Text Block Ima…" at bounding box center [396, 273] width 217 height 369
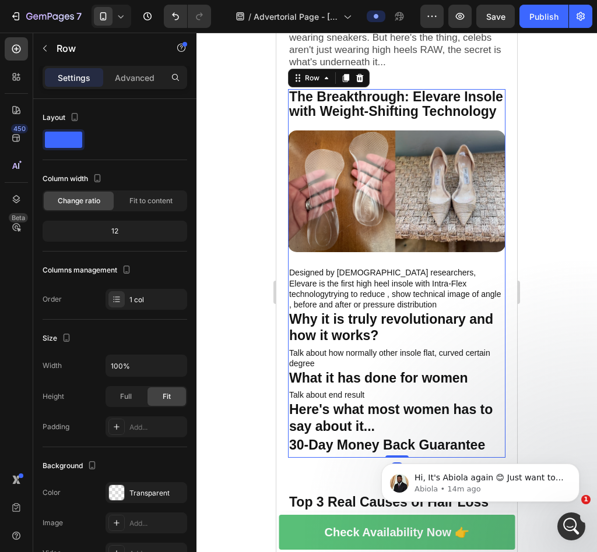
click at [350, 270] on p "Designed by [DEMOGRAPHIC_DATA] researchers, Elevare is the first high heel inso…" at bounding box center [396, 288] width 215 height 43
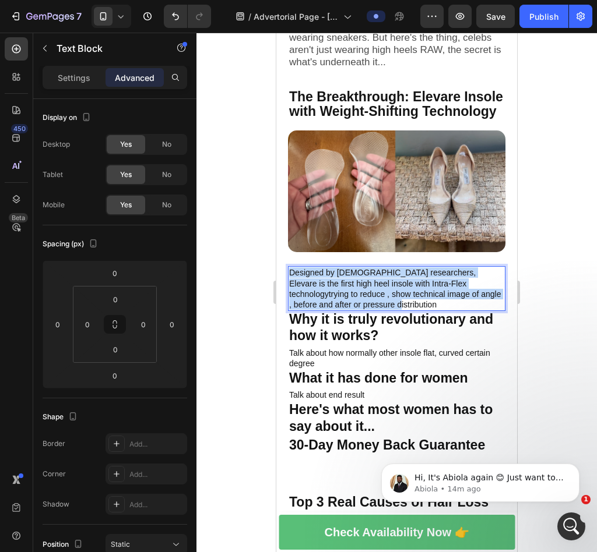
click at [350, 270] on p "Designed by [DEMOGRAPHIC_DATA] researchers, Elevare is the first high heel inso…" at bounding box center [396, 288] width 215 height 43
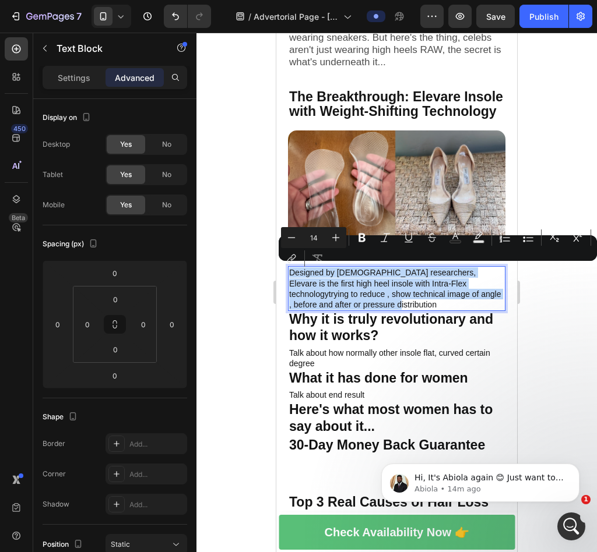
click at [352, 274] on p "Designed by [DEMOGRAPHIC_DATA] researchers, Elevare is the first high heel inso…" at bounding box center [396, 288] width 215 height 43
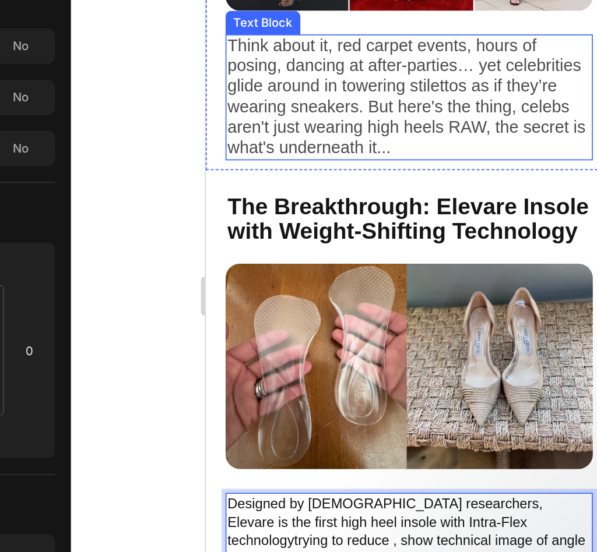
drag, startPoint x: 325, startPoint y: -31, endPoint x: 317, endPoint y: 22, distance: 53.6
click at [325, 0] on span "Think about it, red carpet events, hours of posing, dancing at after-parties… y…" at bounding box center [324, 0] width 212 height 72
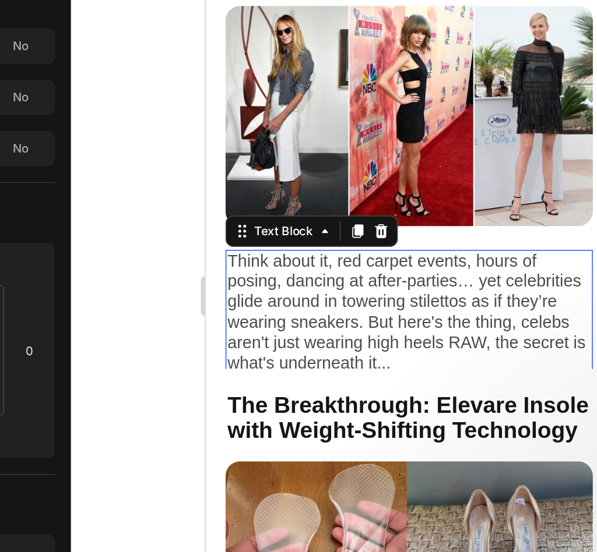
scroll to position [864, 0]
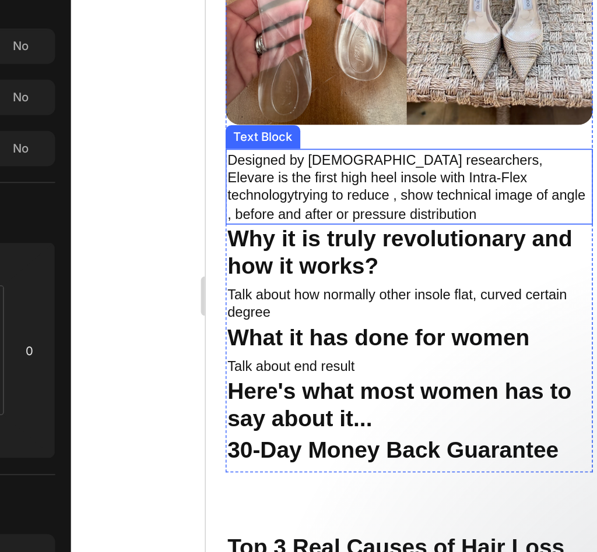
click at [307, 66] on p "Designed by [DEMOGRAPHIC_DATA] researchers, Elevare is the first high heel inso…" at bounding box center [325, 52] width 215 height 43
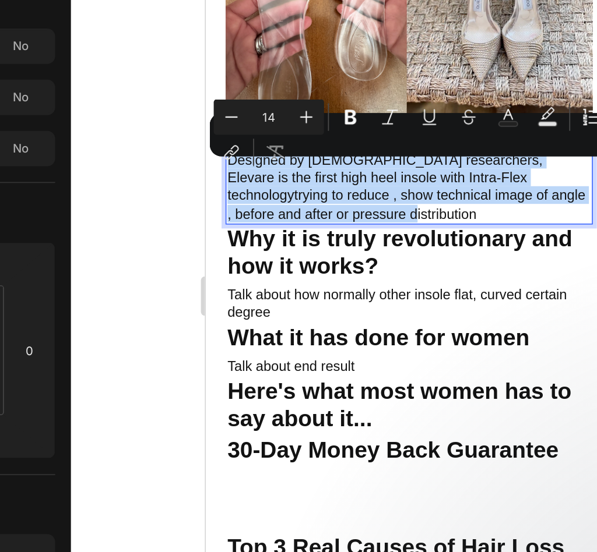
click at [366, 57] on p "Designed by [DEMOGRAPHIC_DATA] researchers, Elevare is the first high heel inso…" at bounding box center [325, 52] width 215 height 43
click at [369, 57] on p "Designed by [DEMOGRAPHIC_DATA] researchers, Elevare is the first high heel inso…" at bounding box center [325, 52] width 215 height 43
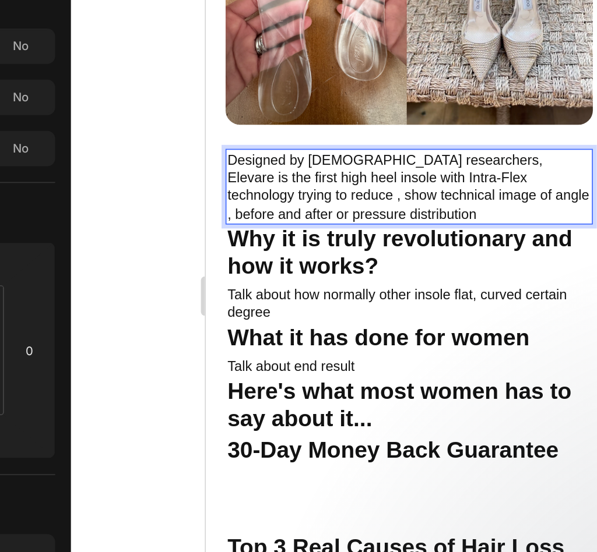
click at [293, 53] on p "Designed by [DEMOGRAPHIC_DATA] researchers, Elevare is the first high heel inso…" at bounding box center [325, 52] width 215 height 43
click at [334, 52] on p "Designed by [DEMOGRAPHIC_DATA] researchers, Elevare is the first high heel inso…" at bounding box center [325, 52] width 215 height 43
click at [379, 58] on p "Designed by [DEMOGRAPHIC_DATA] researchers, Elevare is the first high heel inso…" at bounding box center [325, 52] width 215 height 43
click at [373, 57] on p "Designed by [DEMOGRAPHIC_DATA] researchers, Elevare is the first high heel inso…" at bounding box center [325, 52] width 215 height 43
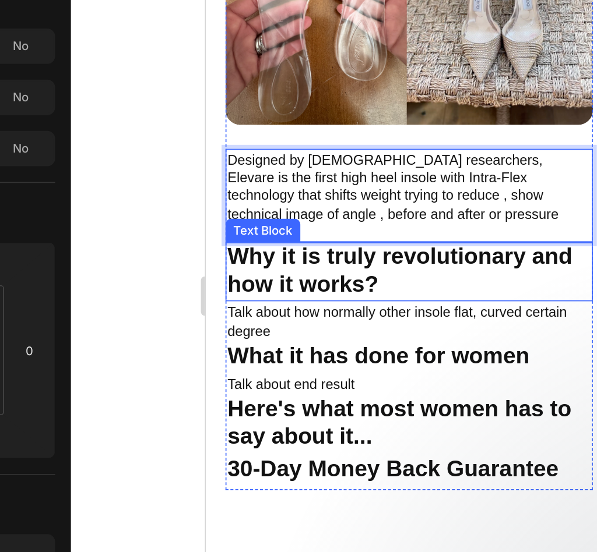
scroll to position [748, 0]
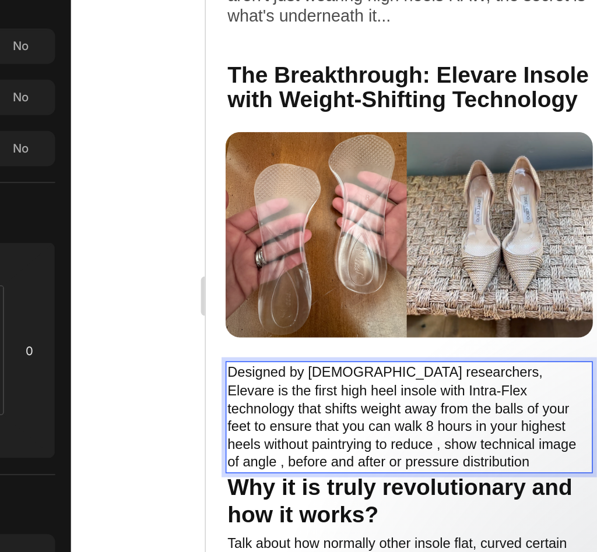
click at [366, 212] on p "Designed by [DEMOGRAPHIC_DATA] researchers, Elevare is the first high heel inso…" at bounding box center [325, 189] width 215 height 64
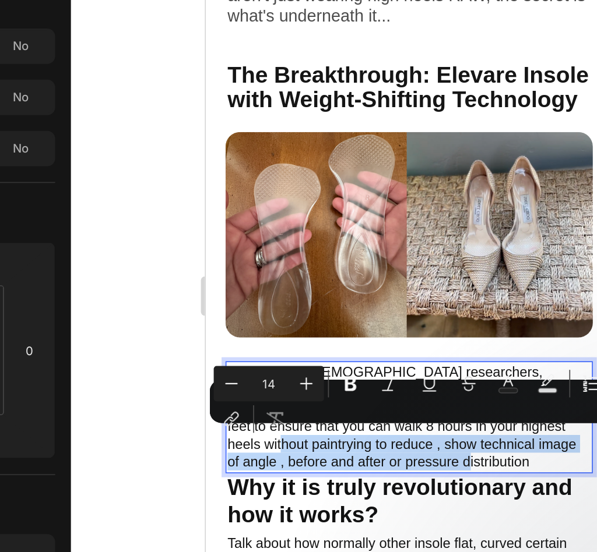
drag, startPoint x: 366, startPoint y: 212, endPoint x: 238, endPoint y: 205, distance: 127.8
click at [238, 205] on p "Designed by [DEMOGRAPHIC_DATA] researchers, Elevare is the first high heel inso…" at bounding box center [325, 189] width 215 height 64
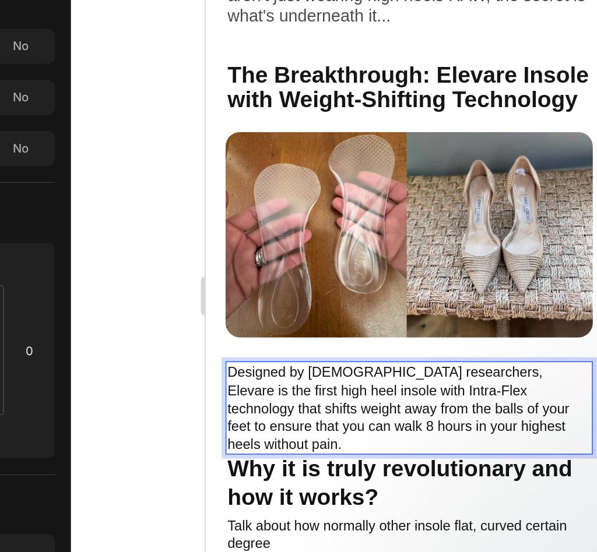
click at [326, 196] on p "Designed by [DEMOGRAPHIC_DATA] researchers, Elevare is the first high heel inso…" at bounding box center [325, 183] width 215 height 53
click at [332, 193] on p "Designed by [DEMOGRAPHIC_DATA] researchers, Elevare is the first high heel inso…" at bounding box center [325, 183] width 215 height 53
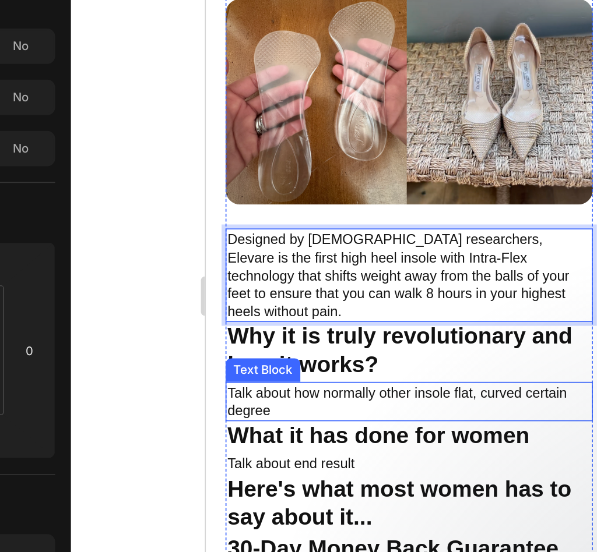
scroll to position [832, 0]
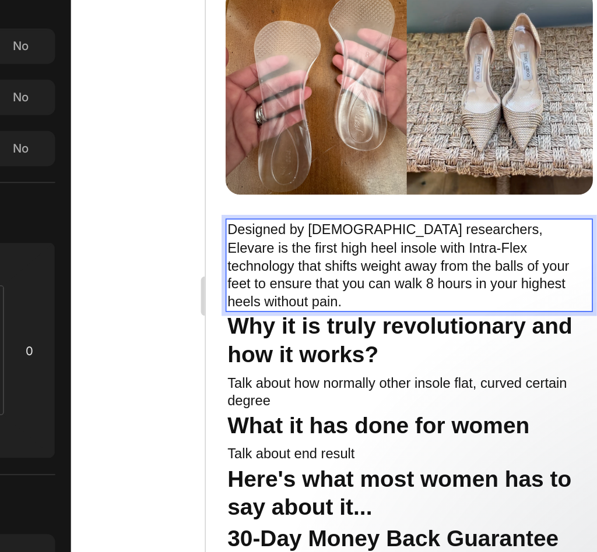
click at [370, 78] on p "Designed by [DEMOGRAPHIC_DATA] researchers, Elevare is the first high heel inso…" at bounding box center [325, 99] width 215 height 53
click at [280, 76] on p "Designed by [DEMOGRAPHIC_DATA] researchers, Elevare is the first high heel inso…" at bounding box center [325, 99] width 215 height 53
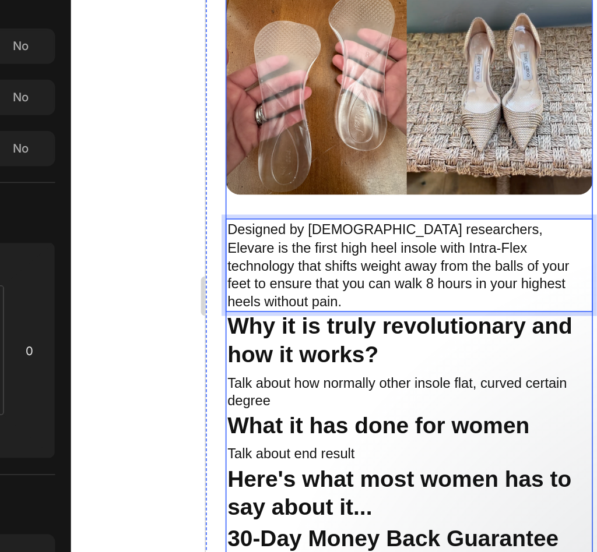
click at [274, 56] on div "The Breakthrough: Elevare Insole with Weight-Shifting Technology Text Block Ima…" at bounding box center [325, 84] width 217 height 379
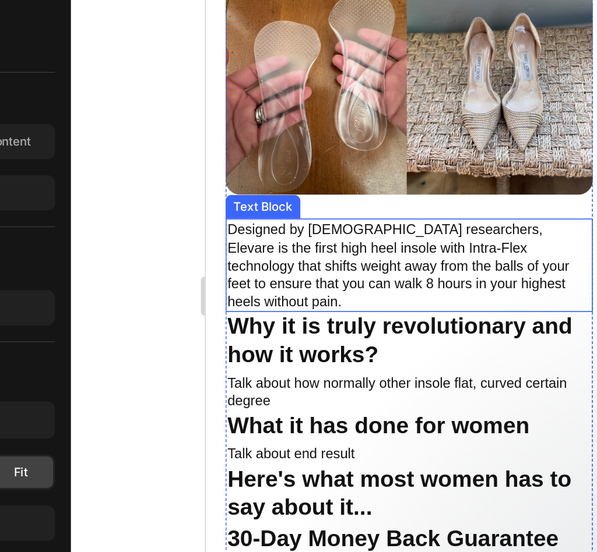
click at [255, 89] on p "Designed by [DEMOGRAPHIC_DATA] researchers, Elevare is the first high heel inso…" at bounding box center [325, 99] width 215 height 53
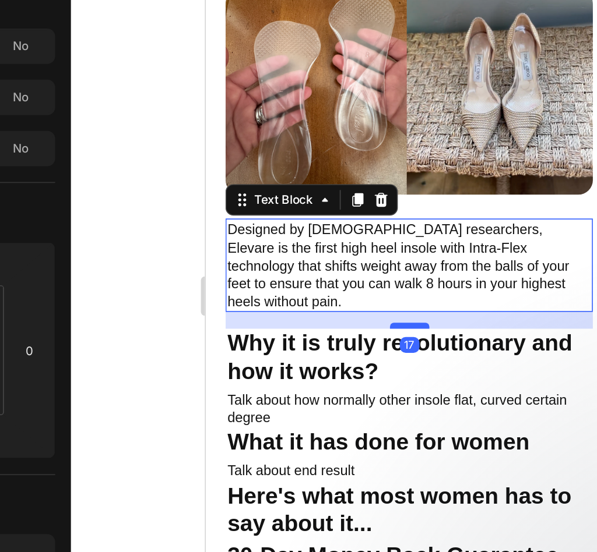
drag, startPoint x: 321, startPoint y: 112, endPoint x: 321, endPoint y: 122, distance: 9.9
click at [321, 133] on div at bounding box center [326, 134] width 23 height 3
type input "17"
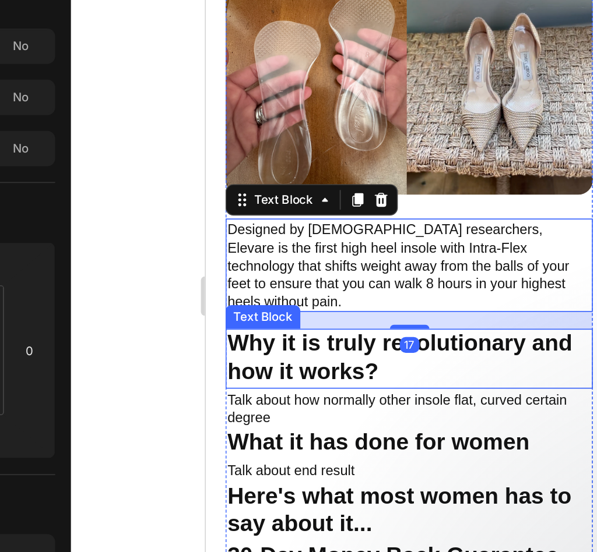
click at [323, 151] on p "Why it is truly revolutionary and how it works?" at bounding box center [325, 154] width 215 height 33
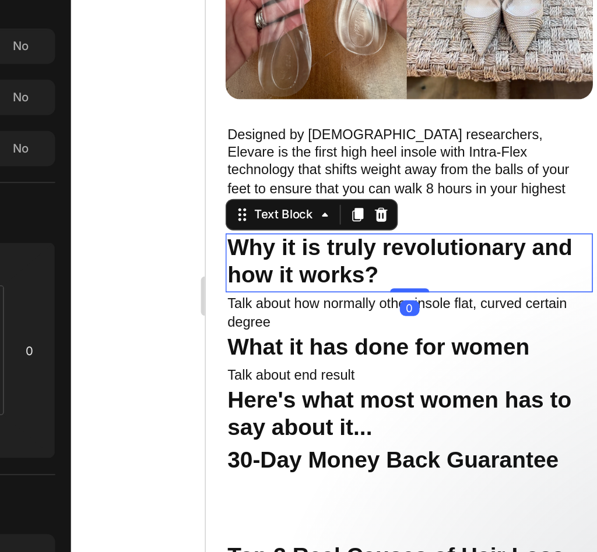
scroll to position [879, 0]
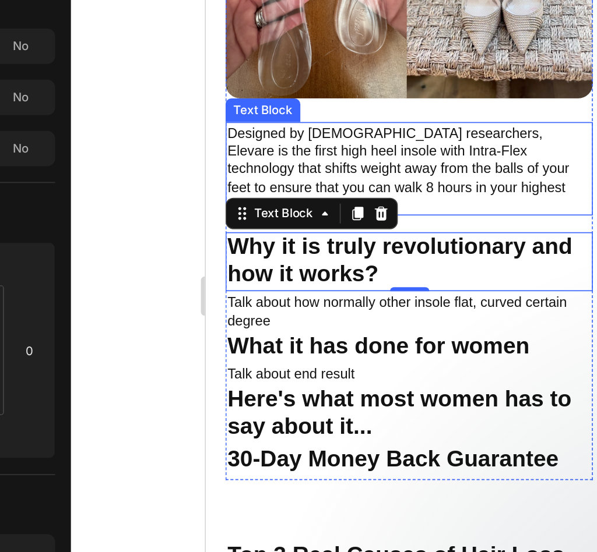
click at [386, 38] on p "Designed by [DEMOGRAPHIC_DATA] researchers, Elevare is the first high heel inso…" at bounding box center [325, 42] width 215 height 53
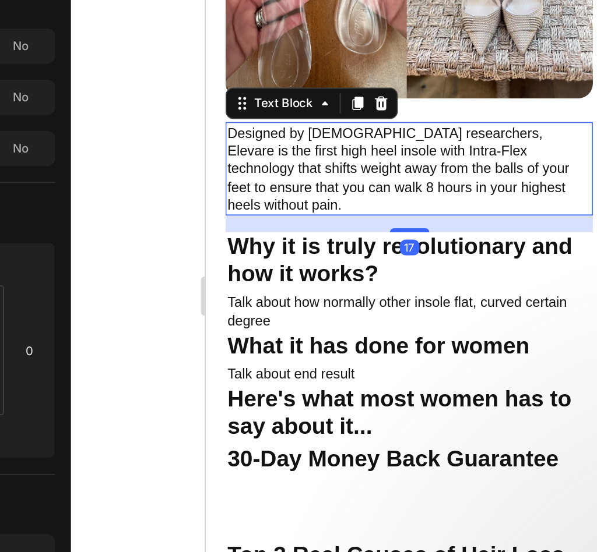
scroll to position [819, 0]
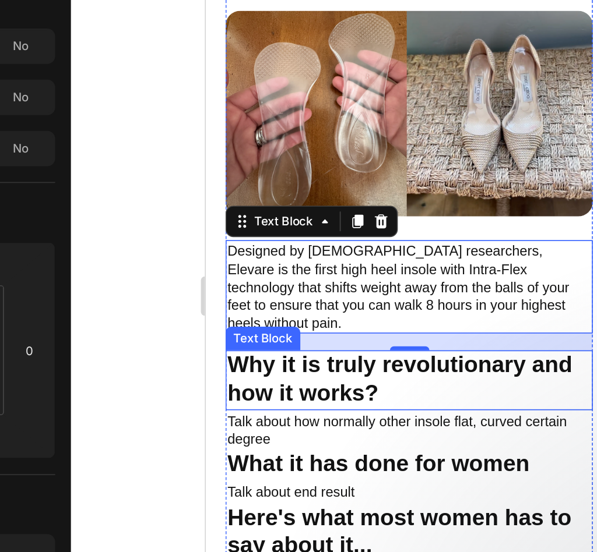
click at [254, 154] on strong "Why it is truly revolutionary and how it works?" at bounding box center [320, 165] width 204 height 31
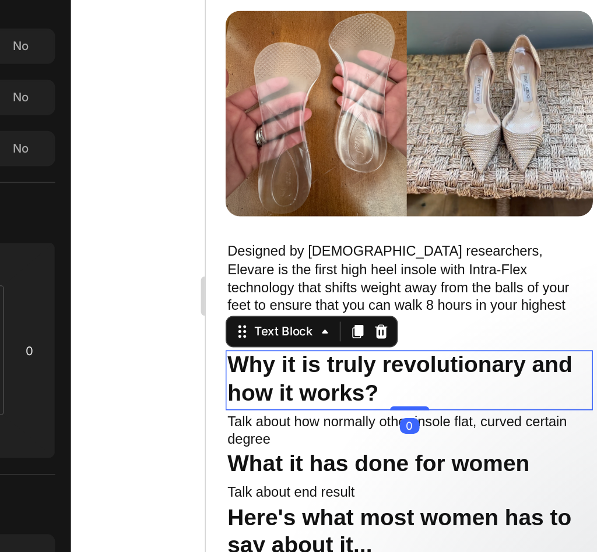
click at [249, 170] on p "Why it is truly revolutionary and how it works?" at bounding box center [325, 167] width 215 height 33
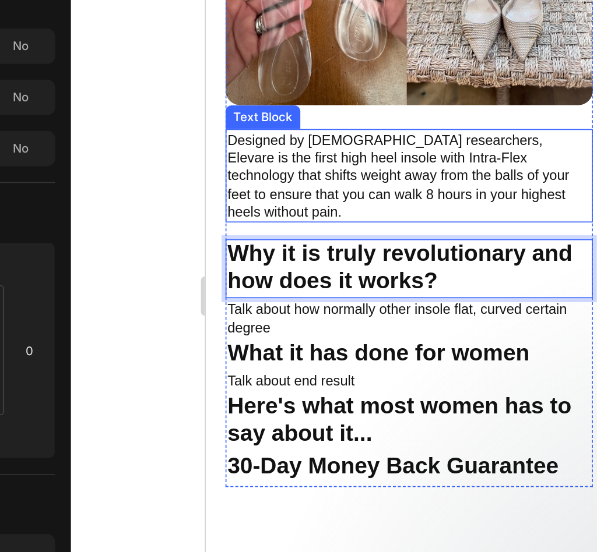
scroll to position [750, 0]
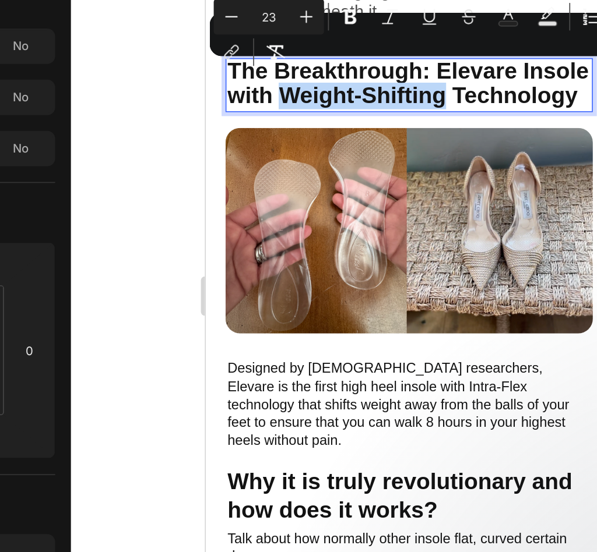
drag, startPoint x: 390, startPoint y: -8, endPoint x: 294, endPoint y: -9, distance: 96.1
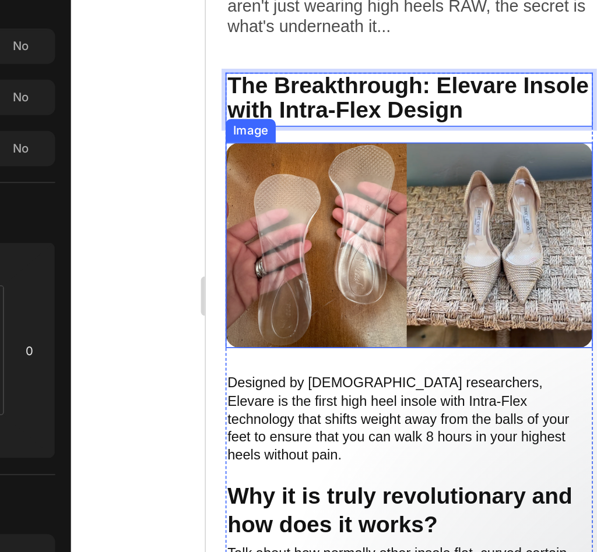
scroll to position [735, 0]
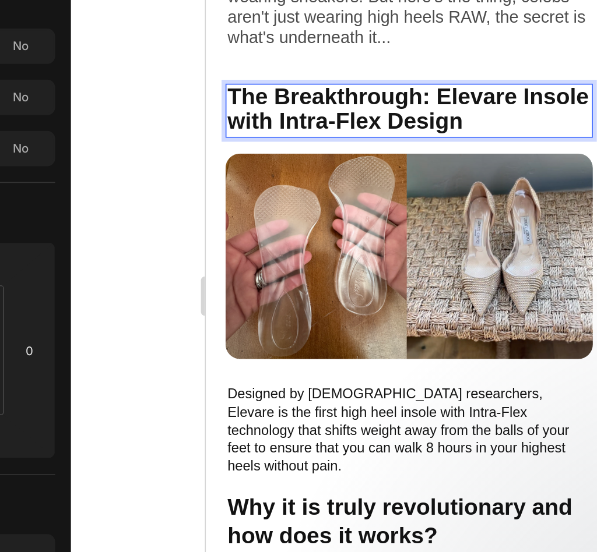
click at [305, 0] on span "The Breakthrough: Elevare Insole with Intra-Flex Design" at bounding box center [325, 7] width 214 height 30
click at [340, 0] on span "The Breakthrough: Elevare Insole with Intra-Flex Design" at bounding box center [325, 7] width 214 height 30
click at [349, 0] on span "The Breakthrough: Elevare Insole with Intra-Flex Design" at bounding box center [325, 7] width 214 height 30
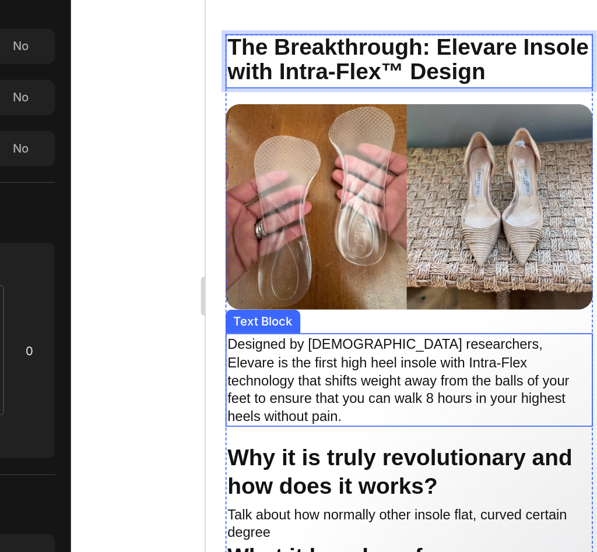
scroll to position [765, 0]
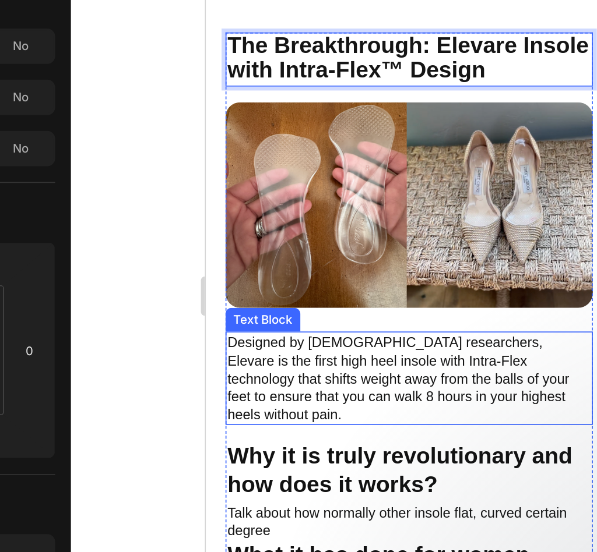
click at [332, 143] on p "Designed by [DEMOGRAPHIC_DATA] researchers, Elevare is the first high heel inso…" at bounding box center [325, 166] width 215 height 53
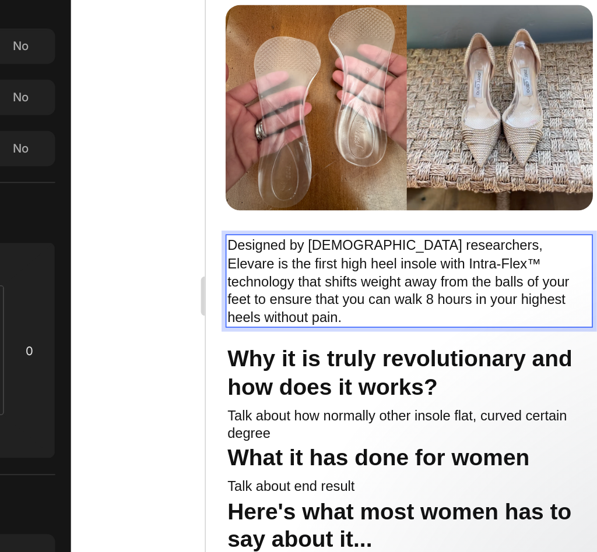
scroll to position [827, 0]
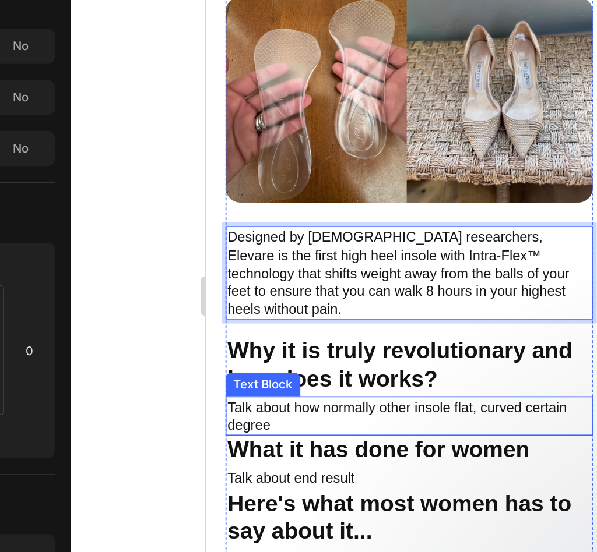
click at [337, 178] on p "Talk about how normally other insole flat, curved certain degree" at bounding box center [325, 188] width 215 height 21
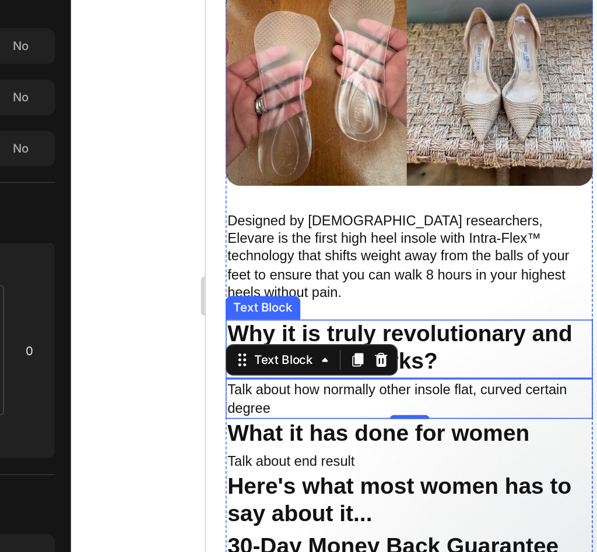
scroll to position [912, 0]
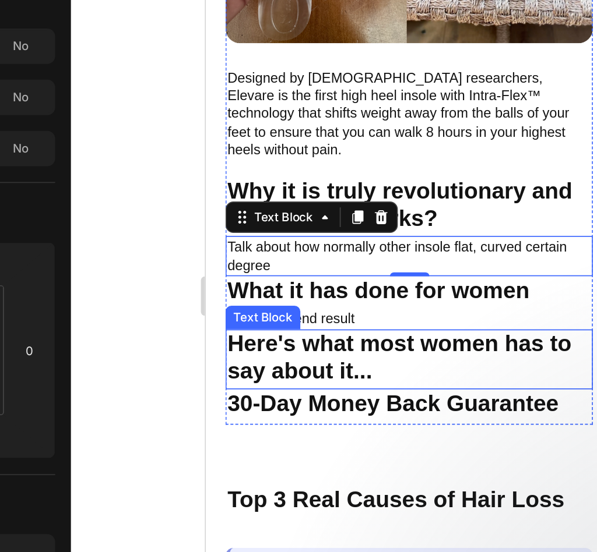
click at [357, 126] on p "Talk about end result" at bounding box center [325, 131] width 215 height 10
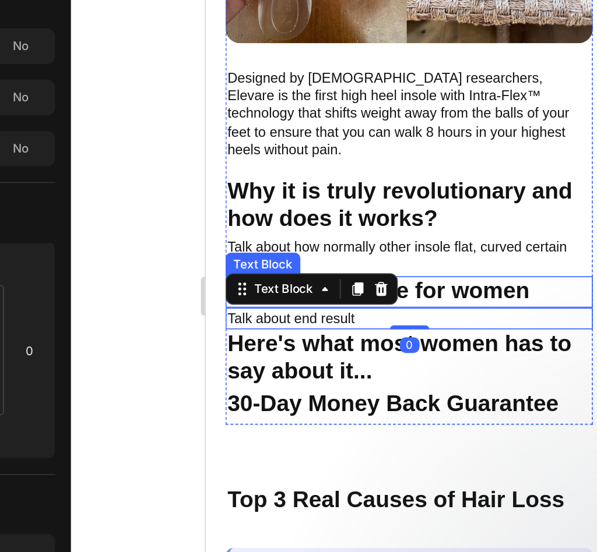
click at [385, 107] on strong "What it has done for women" at bounding box center [307, 114] width 179 height 15
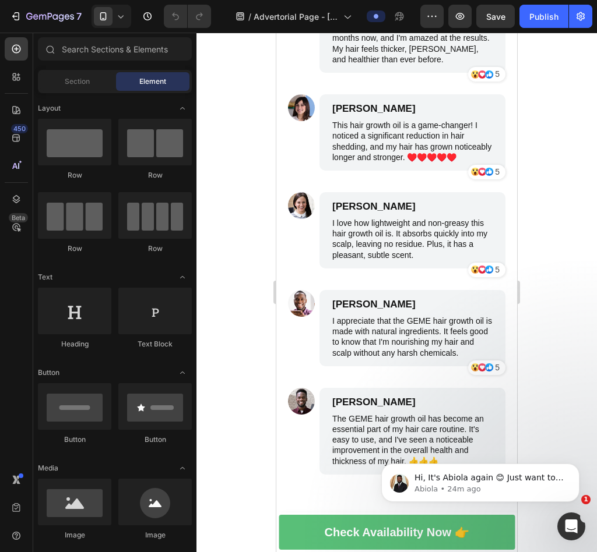
scroll to position [4443, 0]
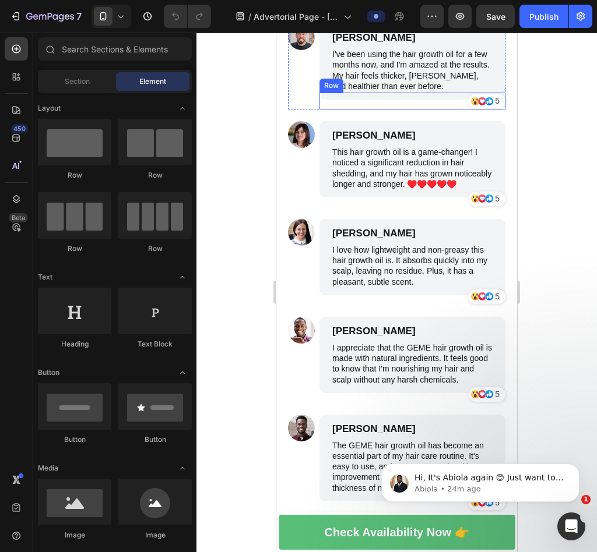
click at [475, 108] on div "Icon Icon Icon 5 Text Block Row" at bounding box center [486, 101] width 37 height 17
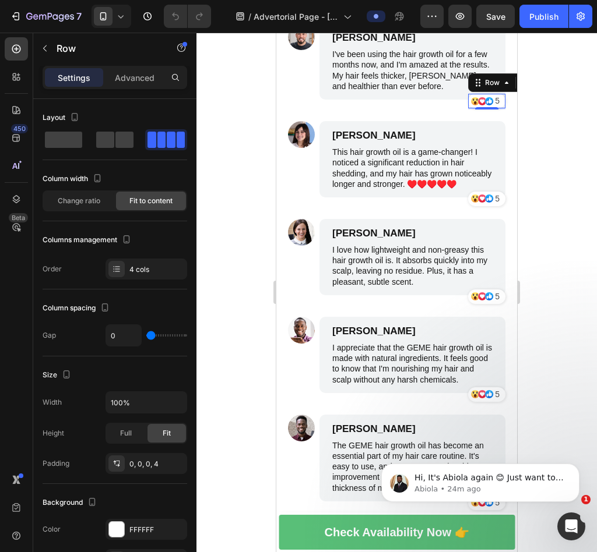
click at [475, 107] on div "Icon Icon Icon 5 Text Block Row 0" at bounding box center [486, 101] width 37 height 15
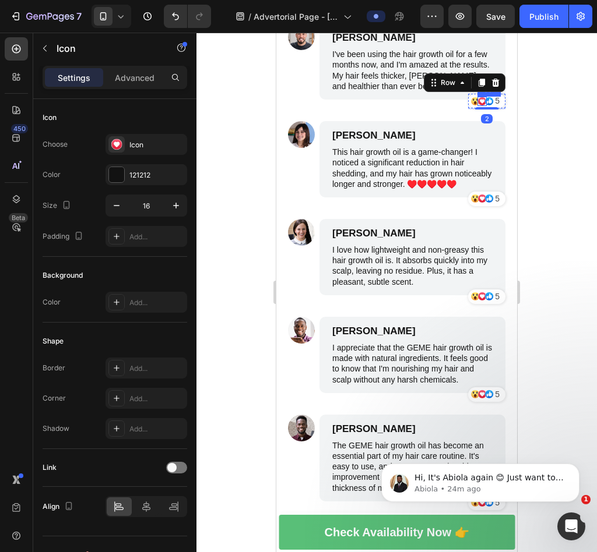
click at [478, 99] on icon at bounding box center [482, 101] width 8 height 8
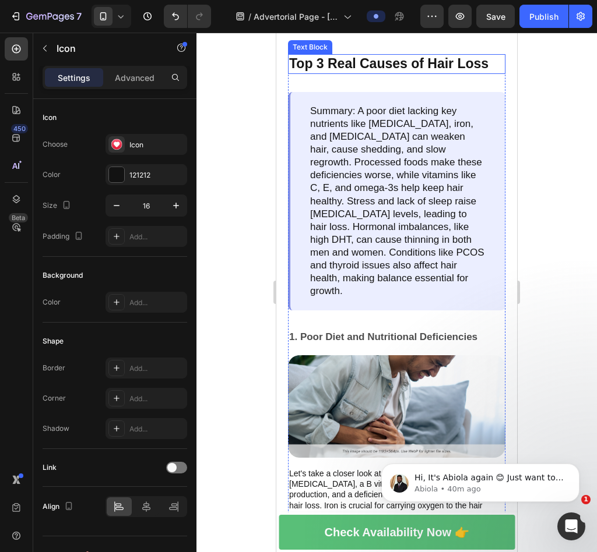
scroll to position [1174, 0]
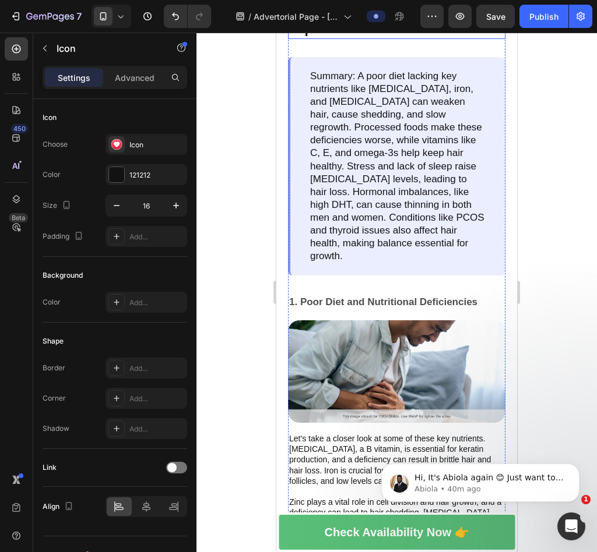
click at [403, 38] on p "Top 3 Real Causes of Hair Loss" at bounding box center [396, 28] width 215 height 17
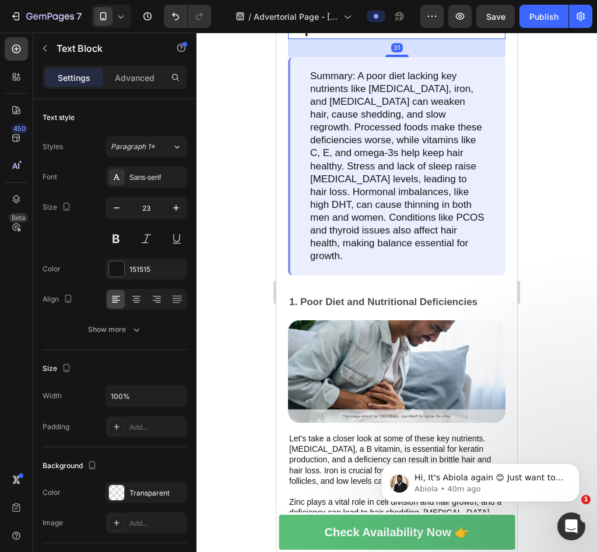
click at [380, 13] on icon at bounding box center [379, 7] width 9 height 9
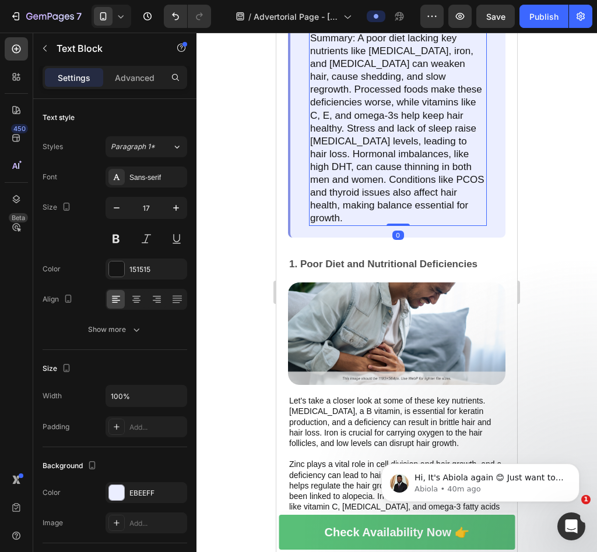
click at [390, 136] on p "Summary: A poor diet lacking key nutrients like [MEDICAL_DATA], iron, and [MEDI…" at bounding box center [397, 128] width 175 height 193
click at [403, 24] on icon at bounding box center [401, 20] width 8 height 8
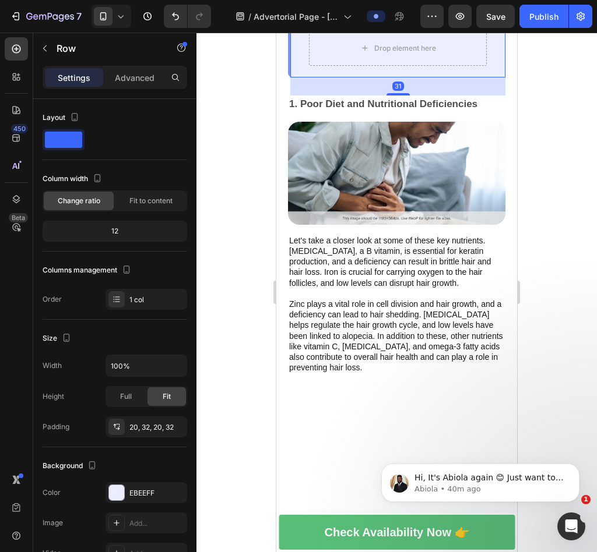
click at [421, 77] on div "Drop element here Row 31" at bounding box center [396, 48] width 217 height 58
click at [365, 15] on div at bounding box center [362, 8] width 14 height 14
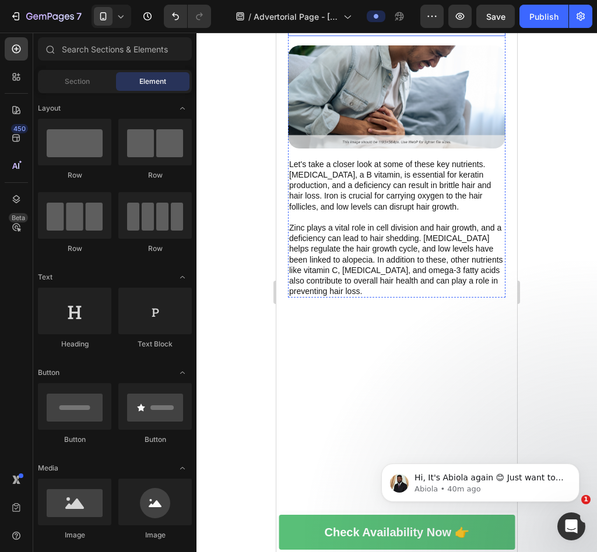
click at [460, 36] on p "1. Poor Diet and Nutritional Deficiencies" at bounding box center [396, 27] width 215 height 15
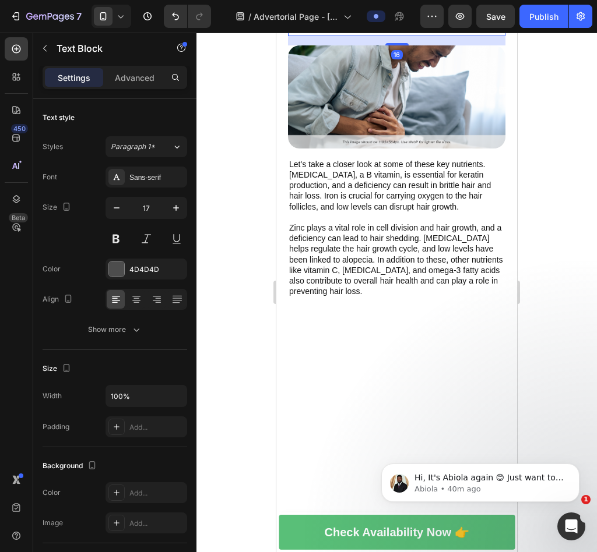
click at [380, 12] on icon at bounding box center [380, 8] width 8 height 8
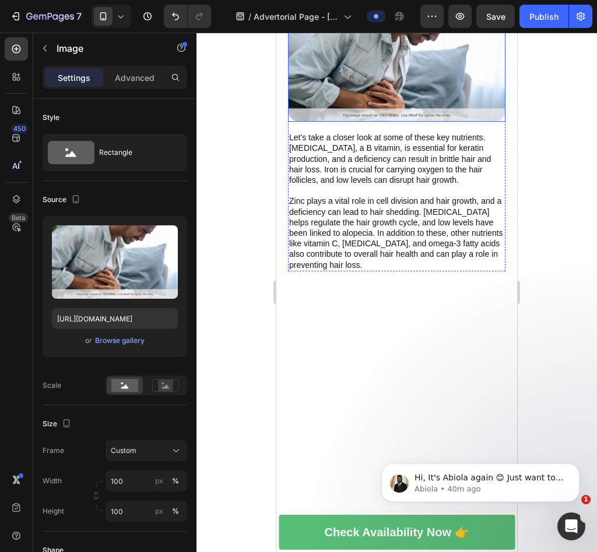
click at [405, 122] on img at bounding box center [396, 70] width 217 height 103
click at [364, 15] on div at bounding box center [365, 8] width 14 height 14
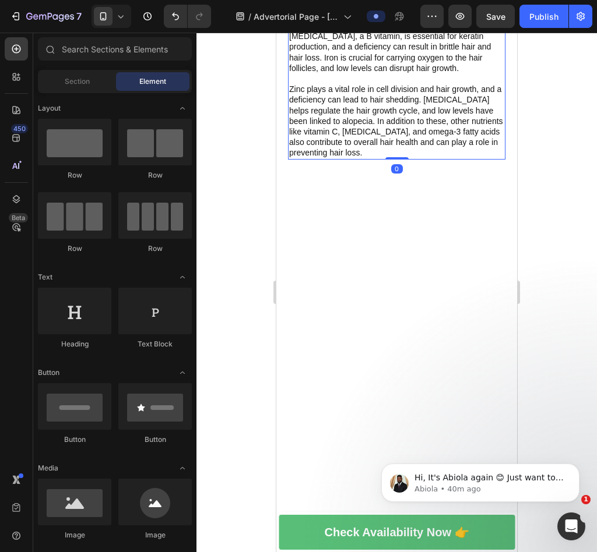
click at [373, 131] on p "Let's take a closer look at some of these key nutrients. Biotin, a B vitamin, i…" at bounding box center [396, 89] width 215 height 138
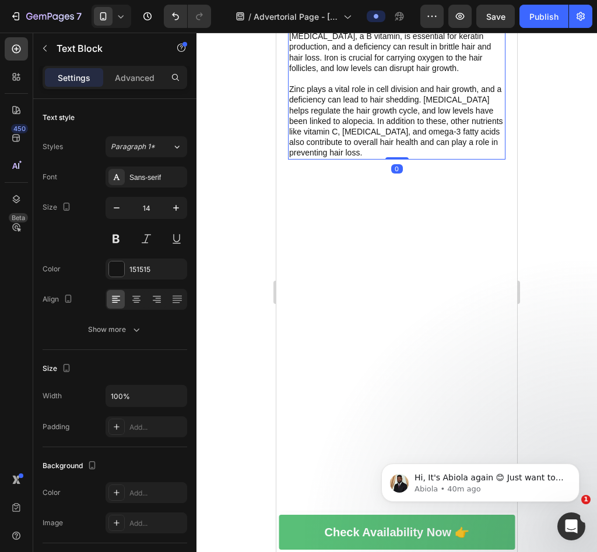
click at [385, 15] on div at bounding box center [380, 8] width 14 height 14
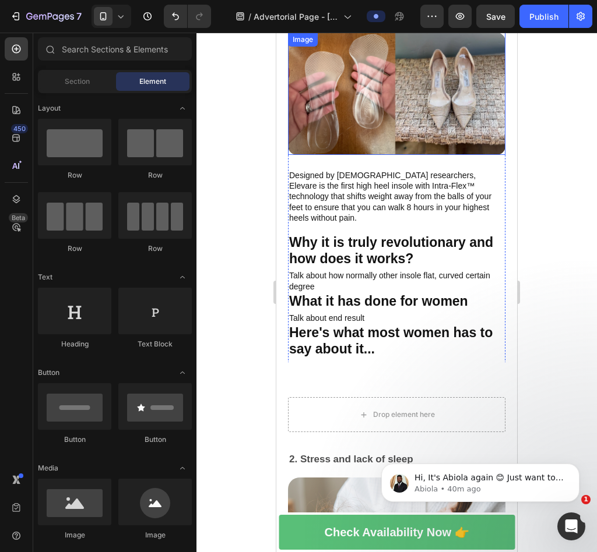
scroll to position [1072, 0]
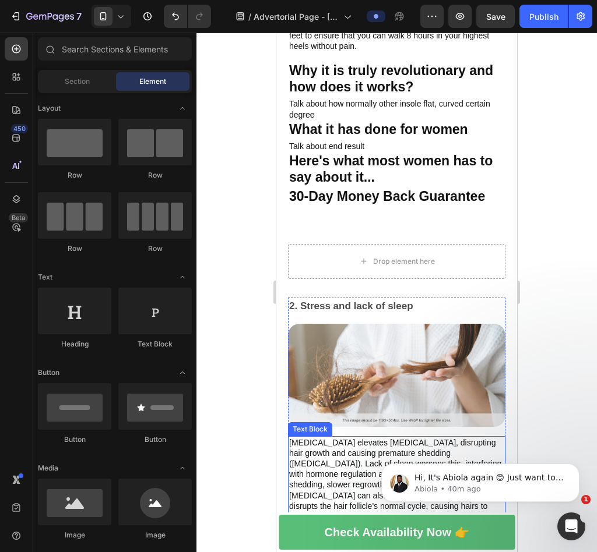
drag, startPoint x: 362, startPoint y: 198, endPoint x: 355, endPoint y: 417, distance: 219.2
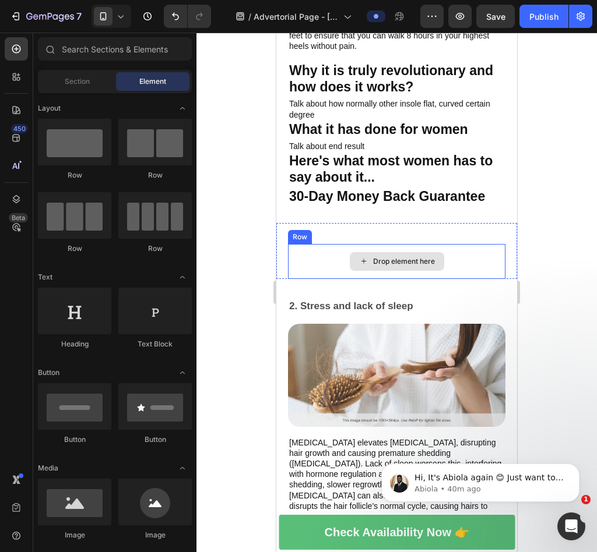
click at [416, 252] on div "Drop element here" at bounding box center [397, 261] width 94 height 19
click at [385, 252] on div "Drop element here" at bounding box center [397, 261] width 94 height 19
click at [307, 244] on div "Drop element here" at bounding box center [396, 261] width 217 height 35
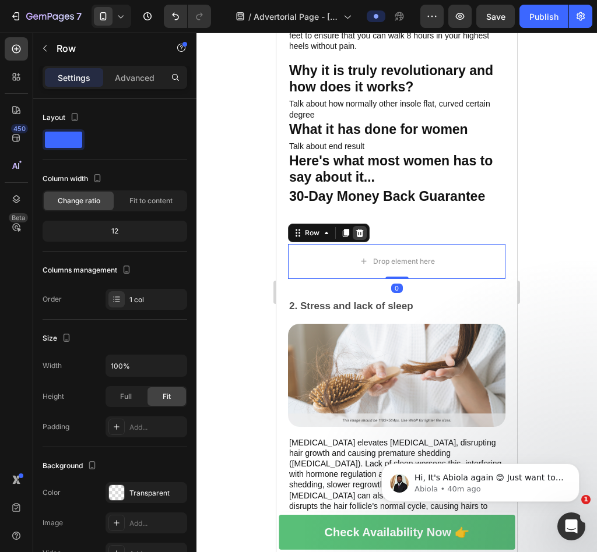
click at [362, 226] on div at bounding box center [360, 233] width 14 height 14
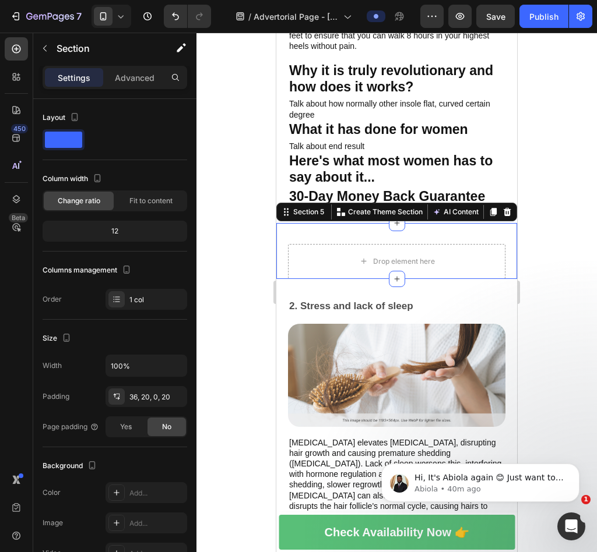
click at [332, 223] on div "Drop element here Section 5 You can create reusable sections Create Theme Secti…" at bounding box center [396, 251] width 241 height 56
click at [502, 205] on div at bounding box center [507, 212] width 14 height 14
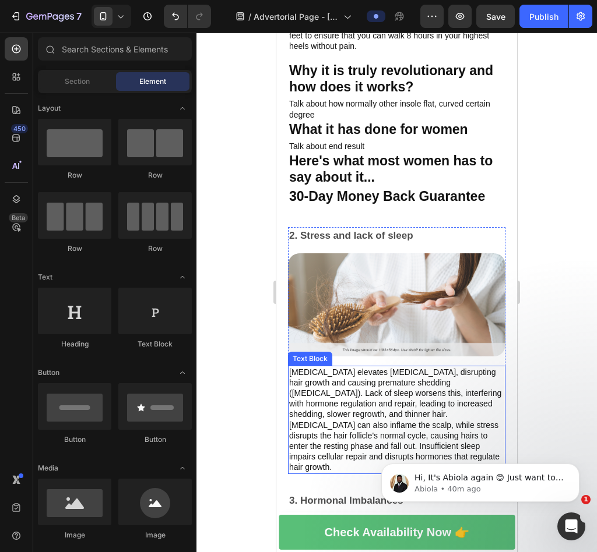
drag, startPoint x: 454, startPoint y: 208, endPoint x: 431, endPoint y: 396, distance: 189.1
click at [450, 227] on div "2. Stress and lack of sleep Text Block Image Chronic stress elevates cortisol, …" at bounding box center [396, 350] width 217 height 247
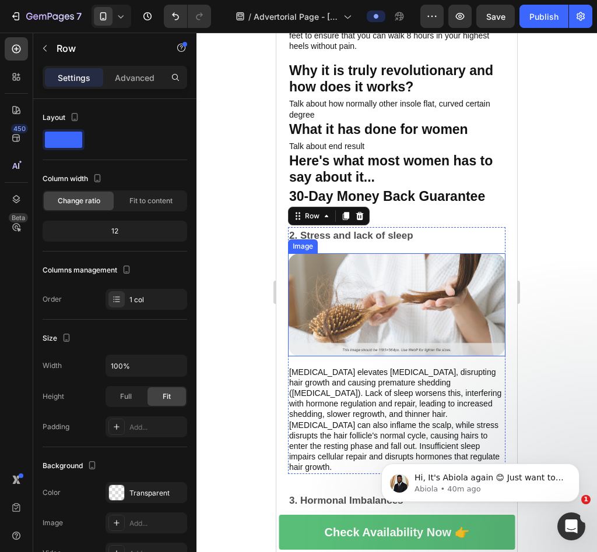
click at [426, 293] on img at bounding box center [396, 304] width 217 height 103
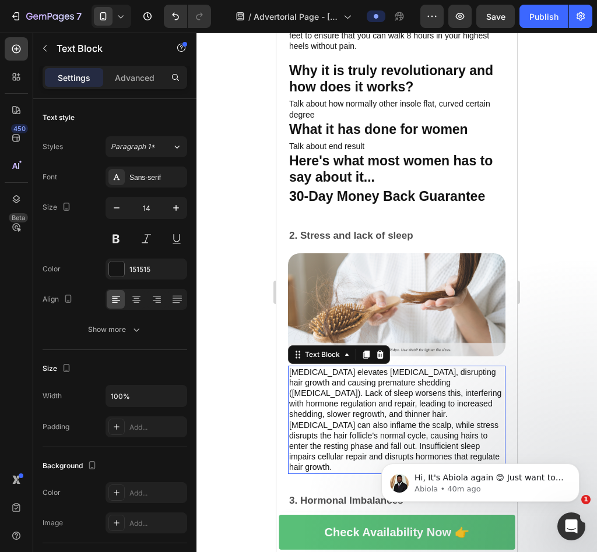
click at [418, 367] on p "[MEDICAL_DATA] elevates [MEDICAL_DATA], disrupting hair growth and causing prem…" at bounding box center [396, 420] width 215 height 106
click at [460, 228] on p "2. Stress and lack of sleep" at bounding box center [396, 235] width 215 height 15
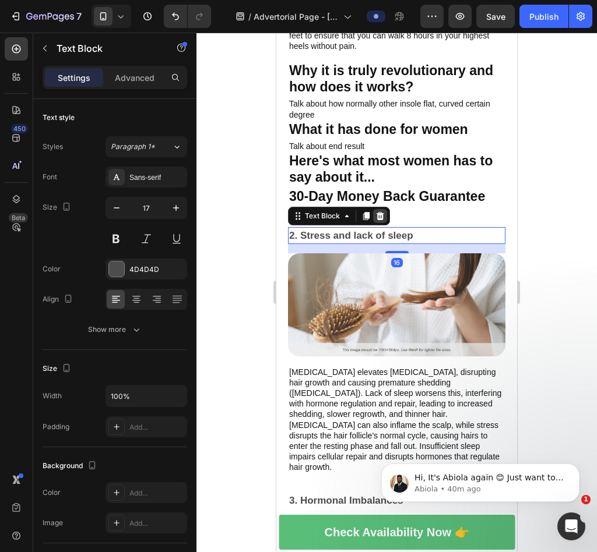
click at [380, 212] on icon at bounding box center [379, 216] width 9 height 9
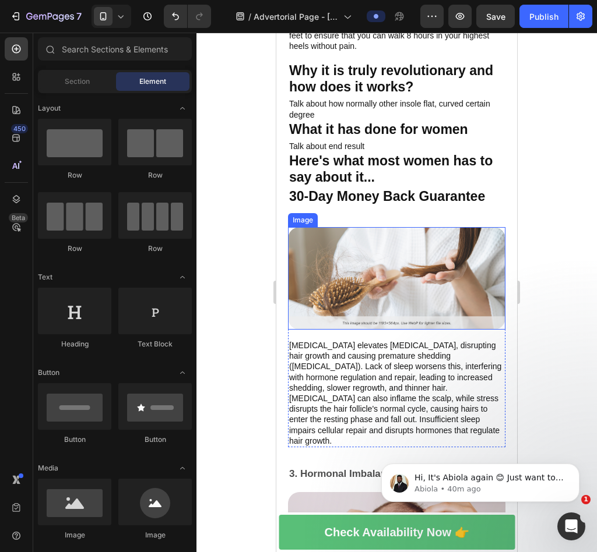
click at [434, 230] on img at bounding box center [396, 278] width 217 height 103
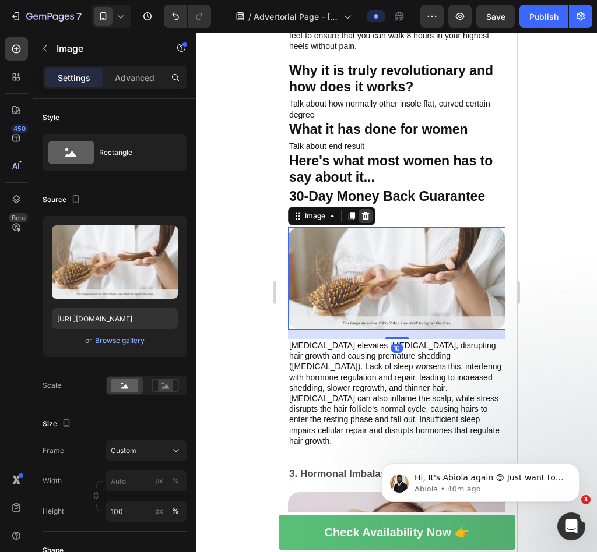
click at [364, 212] on icon at bounding box center [366, 216] width 8 height 8
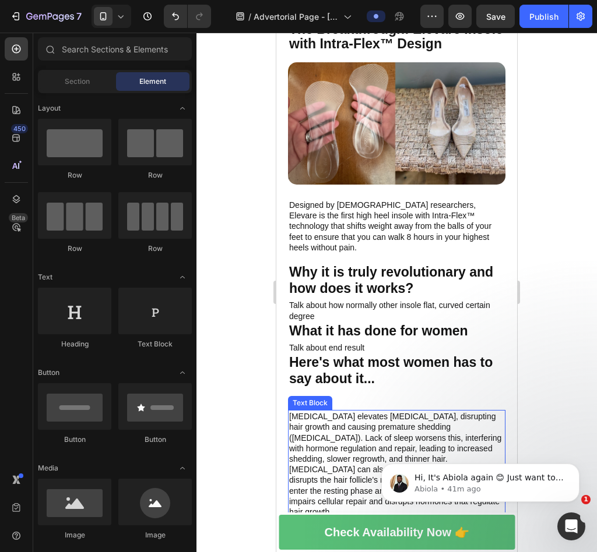
scroll to position [1000, 0]
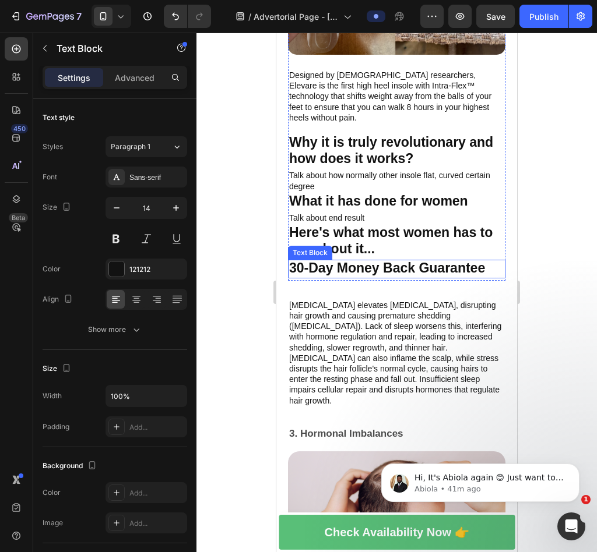
click at [463, 260] on strong "30-Day Money Back Guarantee" at bounding box center [387, 267] width 196 height 15
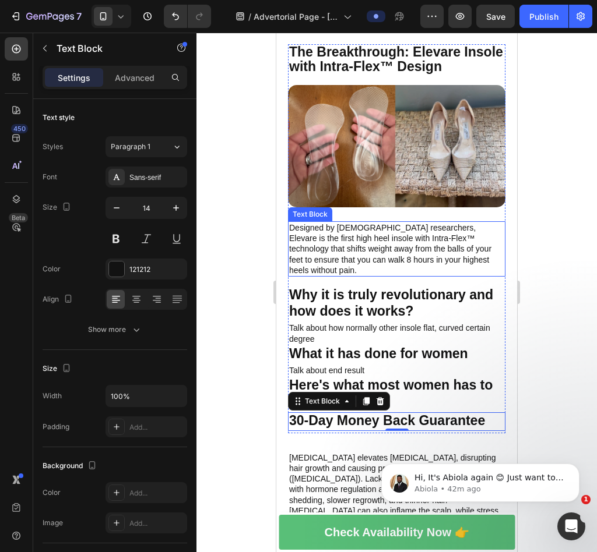
scroll to position [845, 0]
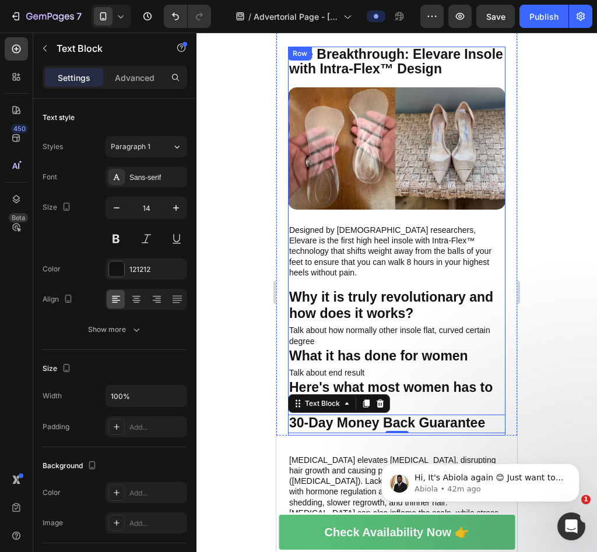
click at [426, 225] on p "Designed by [DEMOGRAPHIC_DATA] researchers, Elevare is the first high heel inso…" at bounding box center [396, 251] width 215 height 53
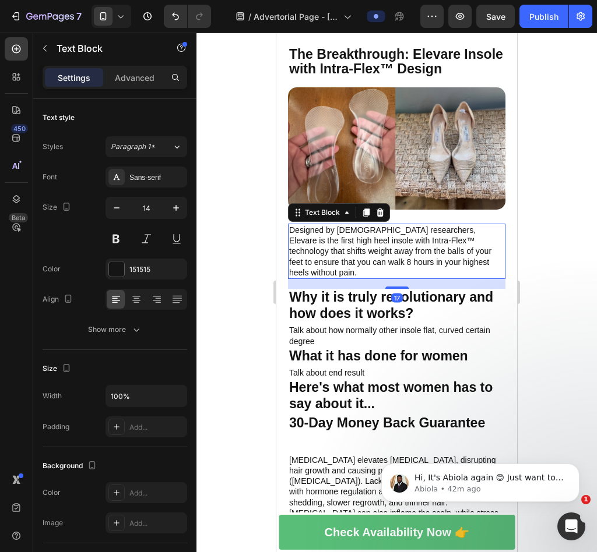
click at [426, 225] on p "Designed by [DEMOGRAPHIC_DATA] researchers, Elevare is the first high heel inso…" at bounding box center [396, 251] width 215 height 53
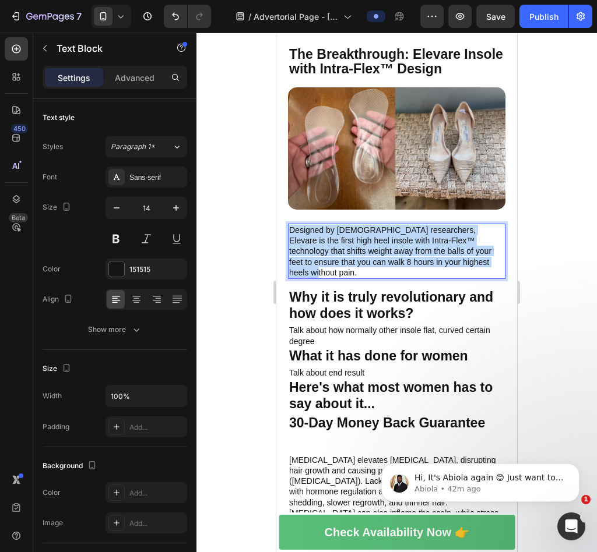
click at [426, 225] on p "Designed by [DEMOGRAPHIC_DATA] researchers, Elevare is the first high heel inso…" at bounding box center [396, 251] width 215 height 53
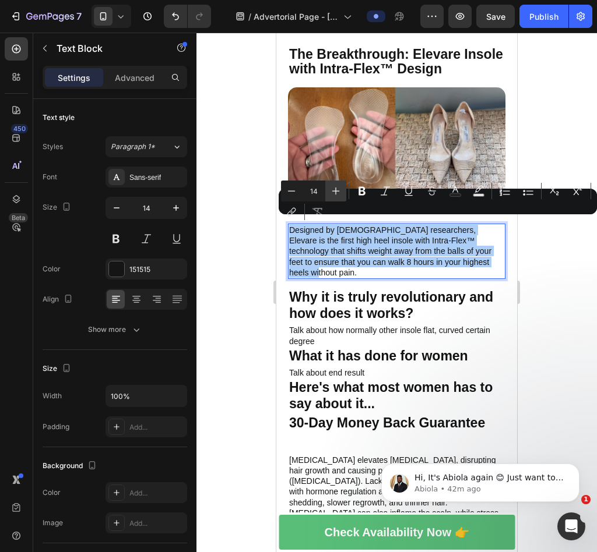
click at [341, 192] on icon "Editor contextual toolbar" at bounding box center [336, 191] width 12 height 12
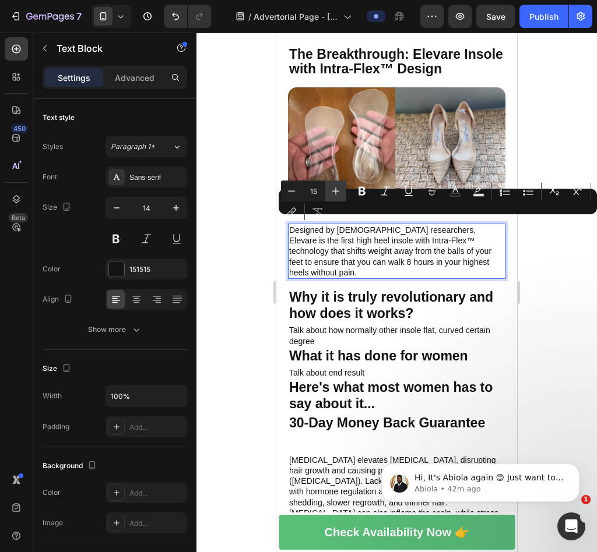
click at [341, 192] on icon "Editor contextual toolbar" at bounding box center [336, 191] width 12 height 12
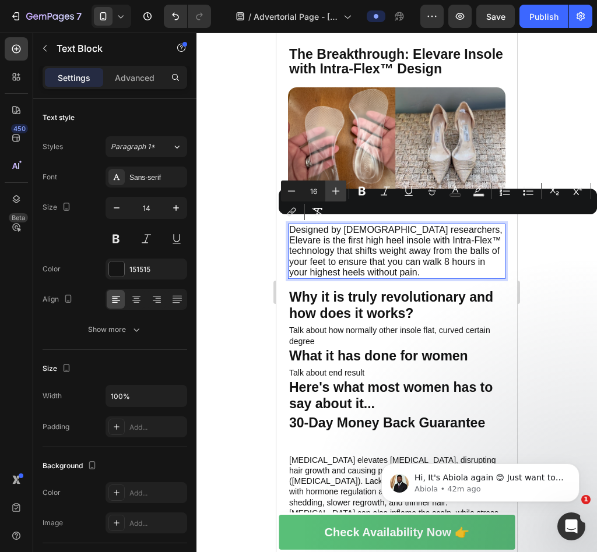
click at [341, 192] on icon "Editor contextual toolbar" at bounding box center [336, 191] width 12 height 12
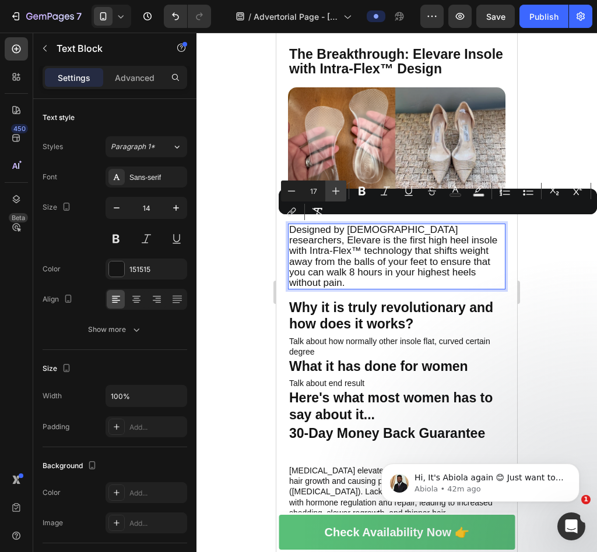
click at [341, 192] on icon "Editor contextual toolbar" at bounding box center [336, 191] width 12 height 12
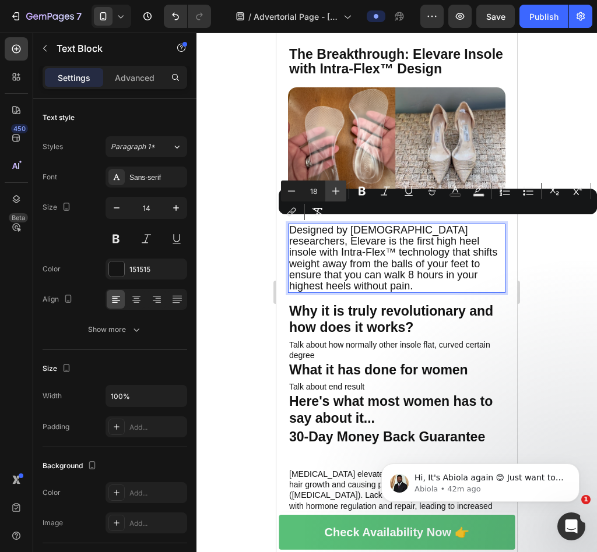
click at [341, 192] on icon "Editor contextual toolbar" at bounding box center [336, 191] width 12 height 12
type input "19"
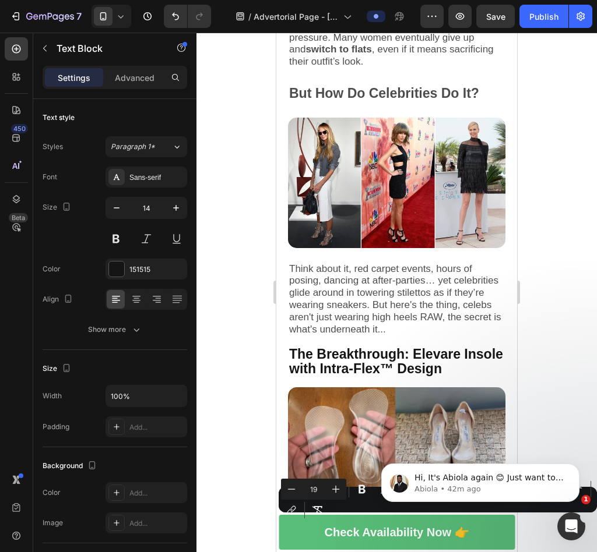
scroll to position [491, 0]
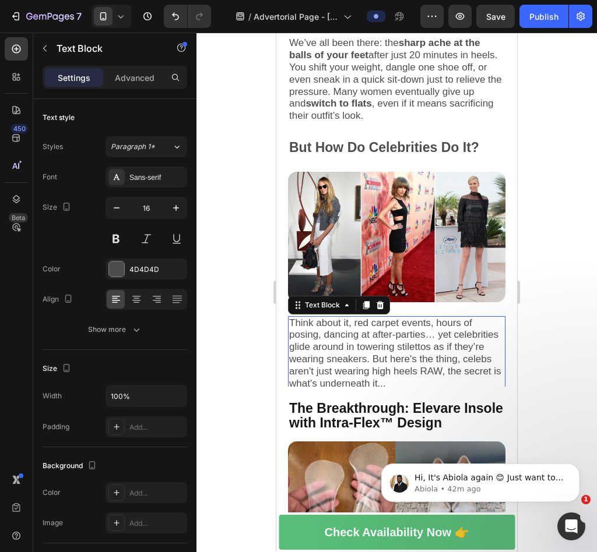
click at [424, 321] on span "Think about it, red carpet events, hours of posing, dancing at after-parties… y…" at bounding box center [395, 354] width 212 height 72
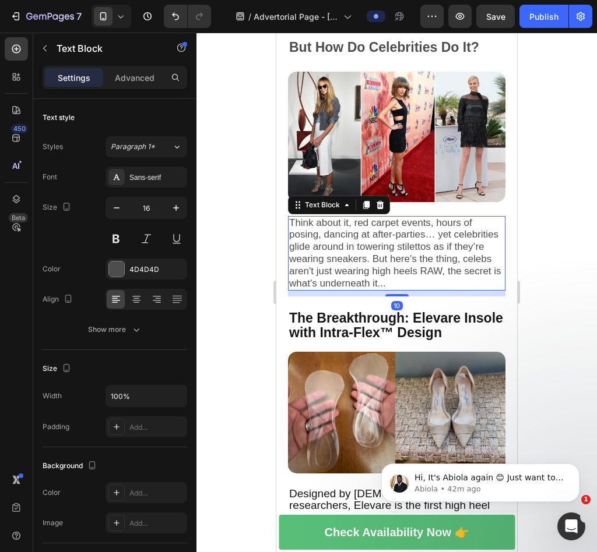
scroll to position [593, 0]
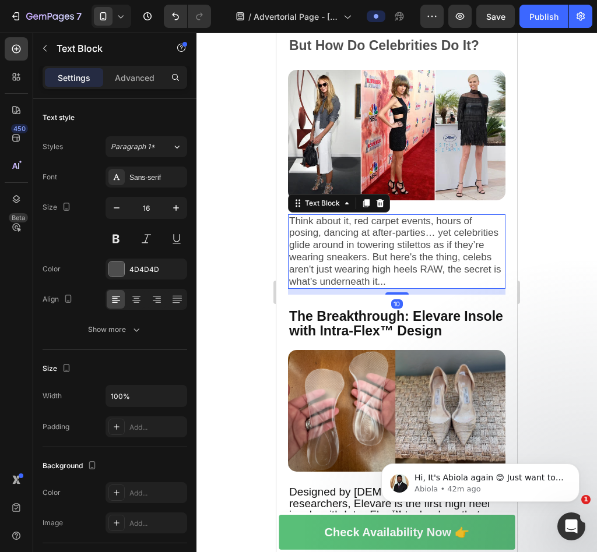
click at [434, 228] on span "Think about it, red carpet events, hours of posing, dancing at after-parties… y…" at bounding box center [395, 252] width 212 height 72
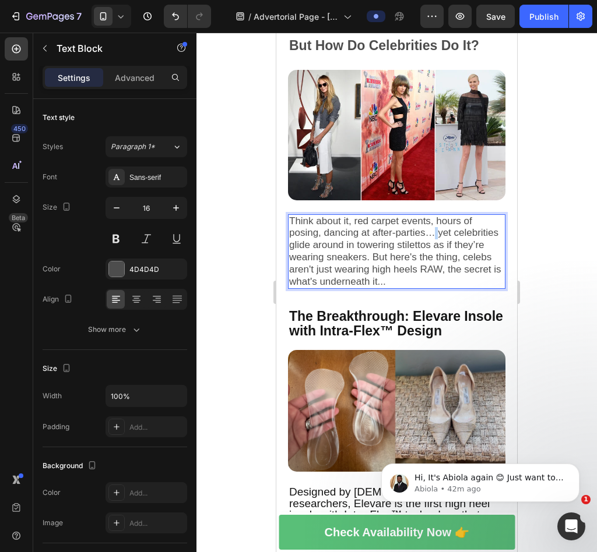
click at [434, 228] on span "Think about it, red carpet events, hours of posing, dancing at after-parties… y…" at bounding box center [395, 252] width 212 height 72
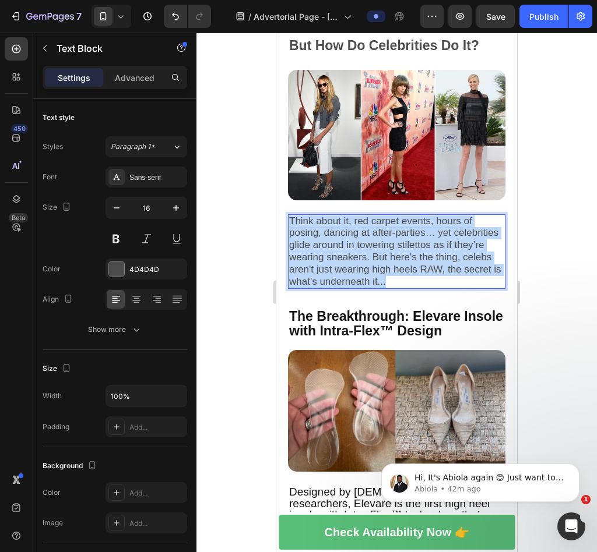
click at [434, 228] on span "Think about it, red carpet events, hours of posing, dancing at after-parties… y…" at bounding box center [395, 252] width 212 height 72
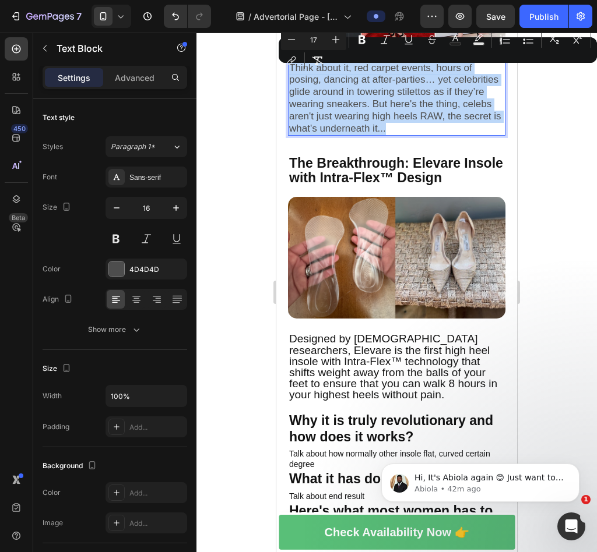
scroll to position [760, 0]
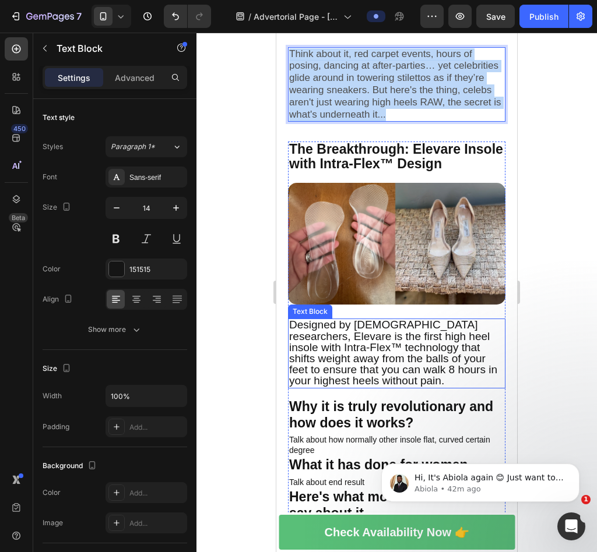
click at [382, 350] on span "Designed by [DEMOGRAPHIC_DATA] researchers, Elevare is the first high heel inso…" at bounding box center [393, 353] width 208 height 68
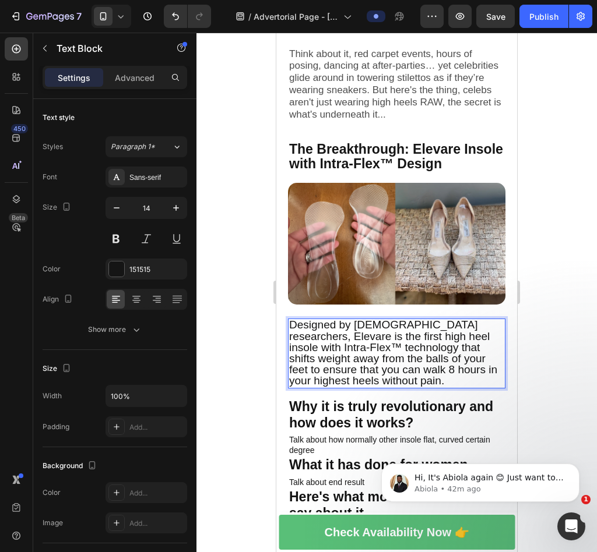
click at [382, 350] on span "Designed by [DEMOGRAPHIC_DATA] researchers, Elevare is the first high heel inso…" at bounding box center [393, 353] width 208 height 68
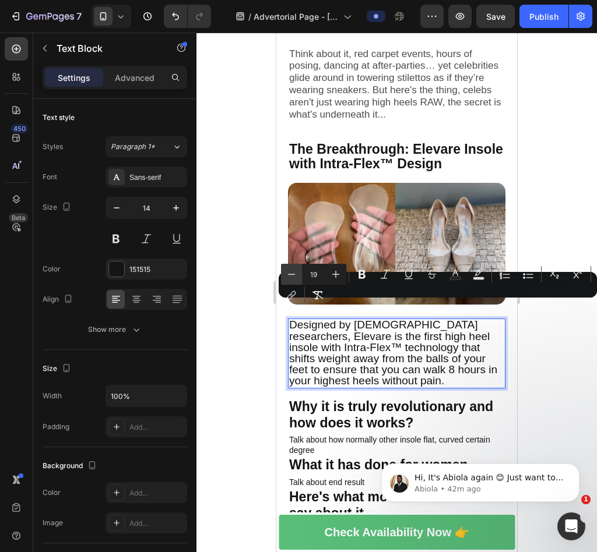
click at [292, 272] on icon "Editor contextual toolbar" at bounding box center [292, 275] width 12 height 12
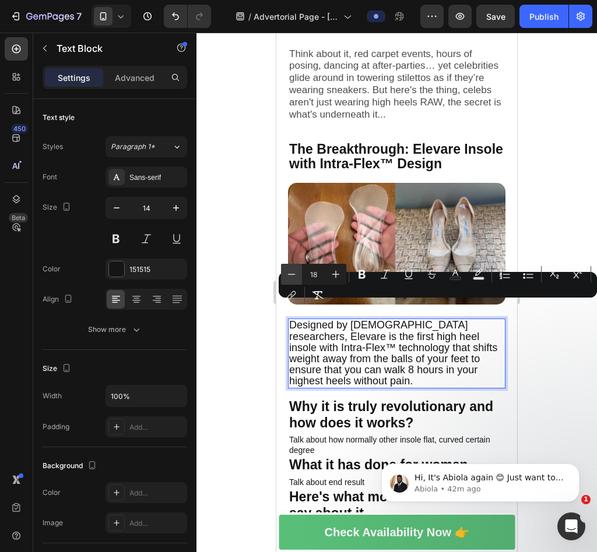
click at [292, 272] on icon "Editor contextual toolbar" at bounding box center [292, 275] width 12 height 12
type input "17"
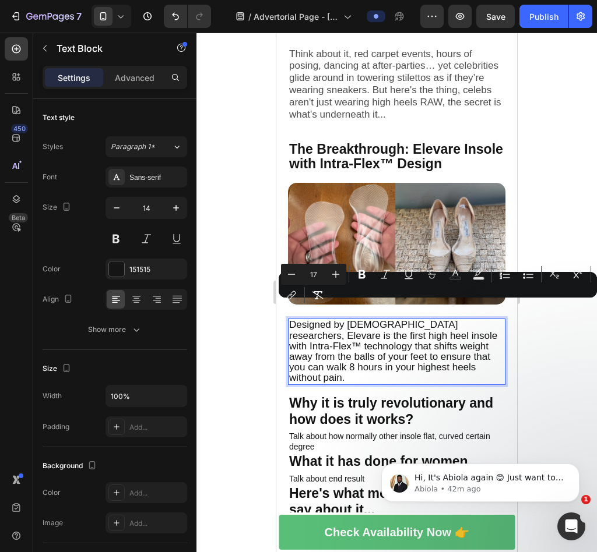
click at [571, 236] on div at bounding box center [396, 293] width 400 height 520
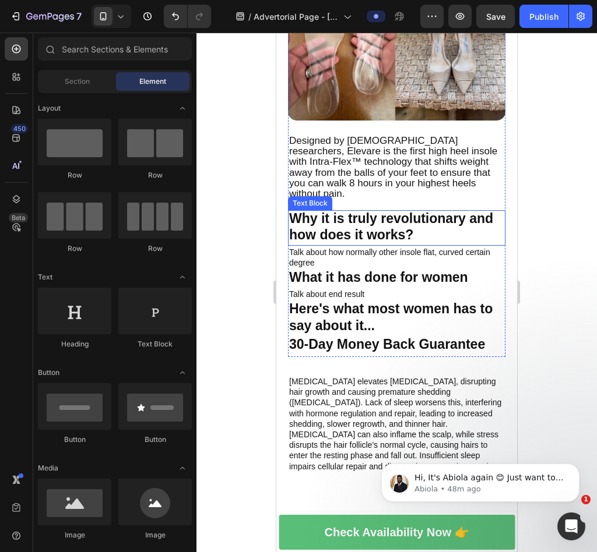
scroll to position [763, 0]
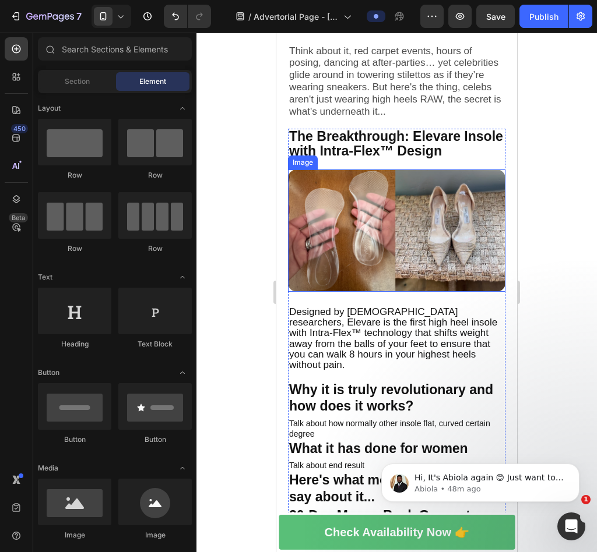
click at [384, 190] on img at bounding box center [396, 231] width 217 height 122
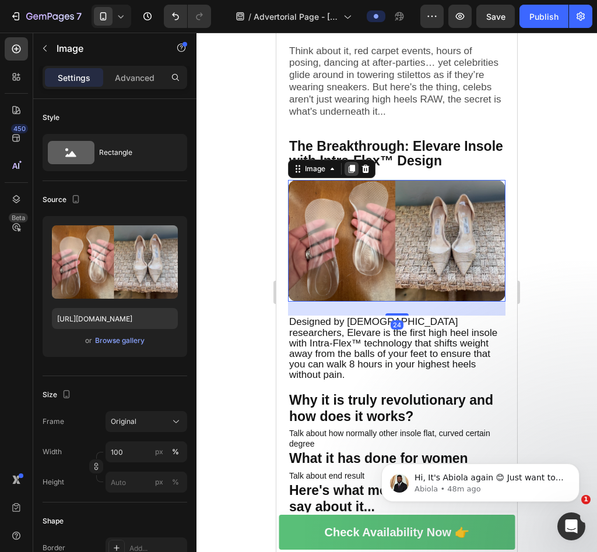
click at [350, 165] on icon at bounding box center [351, 169] width 6 height 8
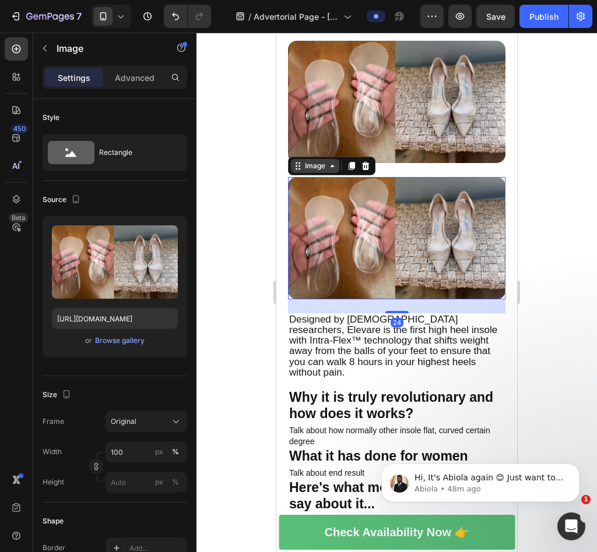
scroll to position [945, 0]
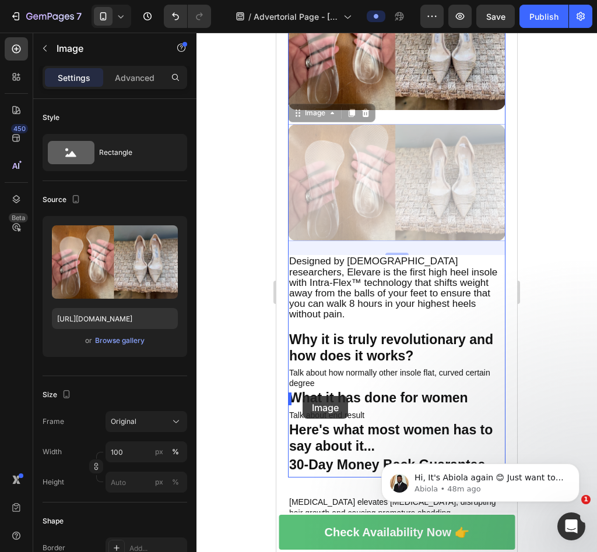
drag, startPoint x: 295, startPoint y: 108, endPoint x: 302, endPoint y: 396, distance: 287.9
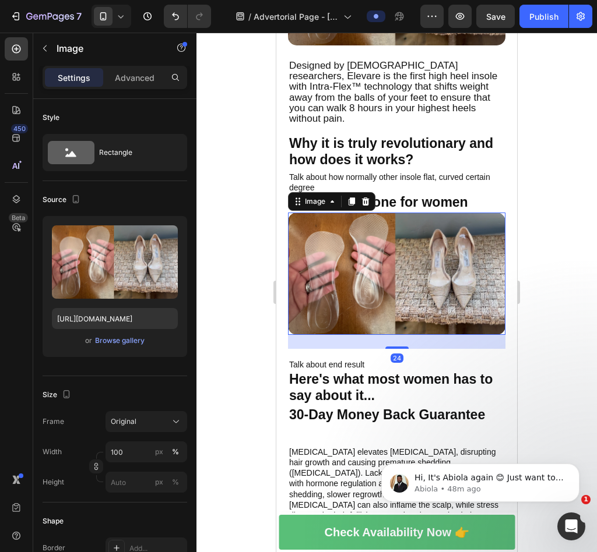
scroll to position [989, 0]
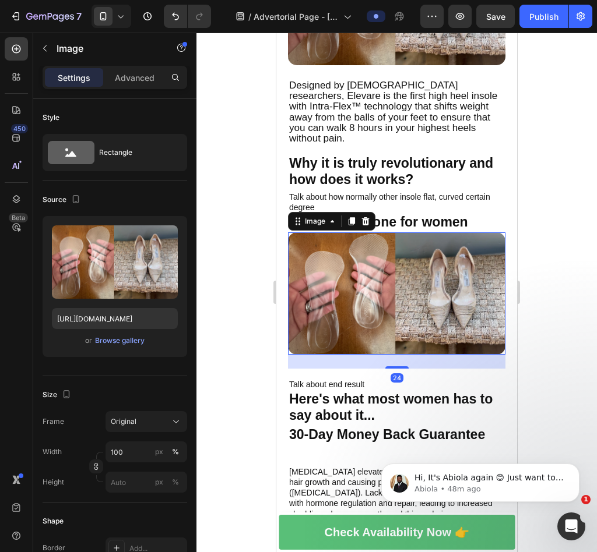
click at [535, 258] on div at bounding box center [396, 293] width 400 height 520
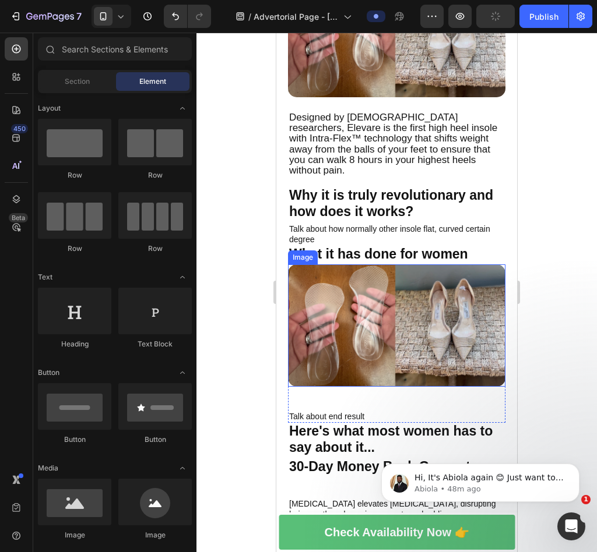
scroll to position [956, 0]
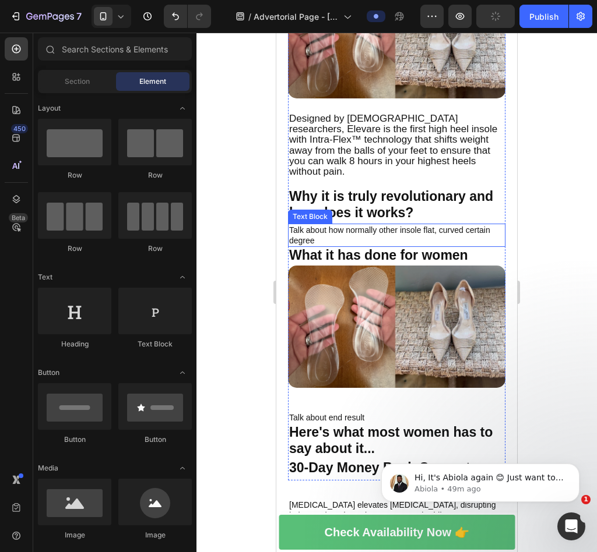
click at [463, 225] on p "Talk about how normally other insole flat, curved certain degree" at bounding box center [396, 235] width 215 height 21
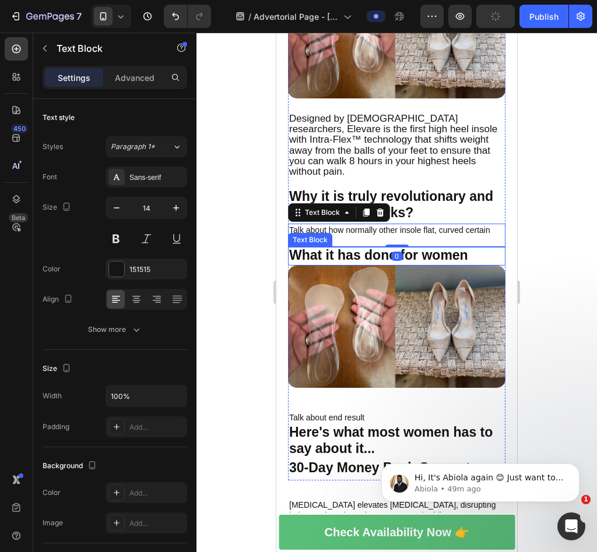
click at [447, 248] on strong "What it has done for women" at bounding box center [378, 255] width 179 height 15
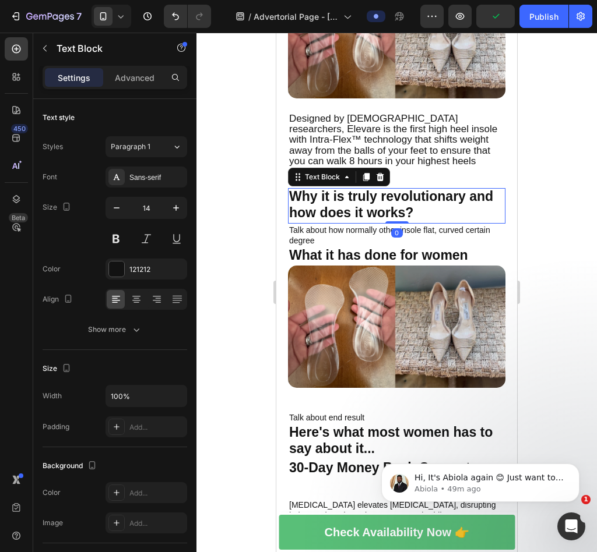
click at [446, 192] on p "Why it is truly revolutionary and how does it works?" at bounding box center [396, 205] width 215 height 33
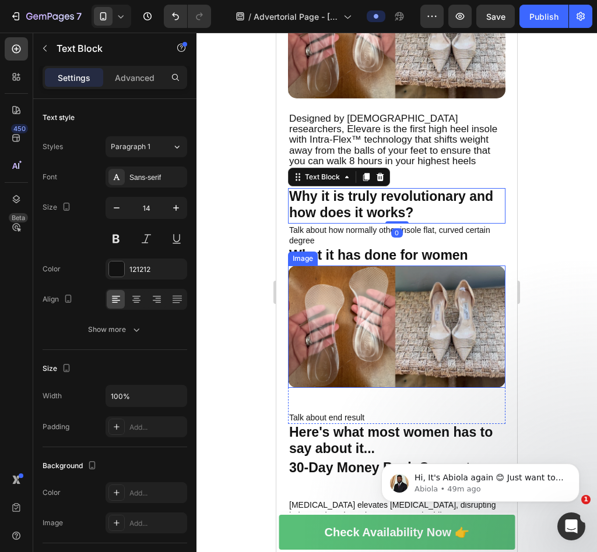
click at [436, 325] on img at bounding box center [396, 327] width 217 height 122
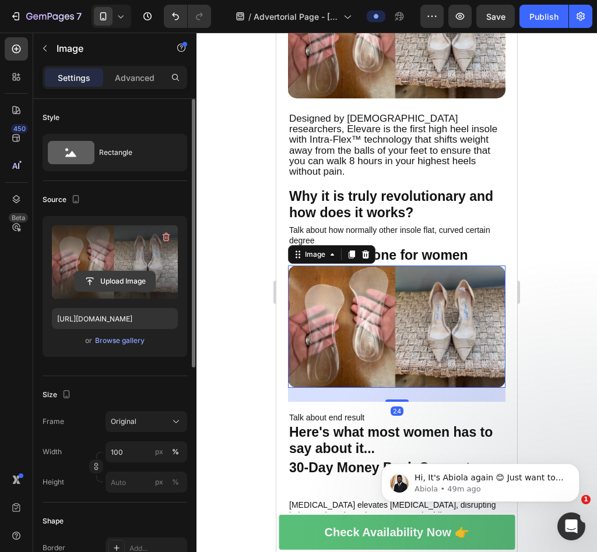
click at [133, 282] on input "file" at bounding box center [115, 282] width 80 height 20
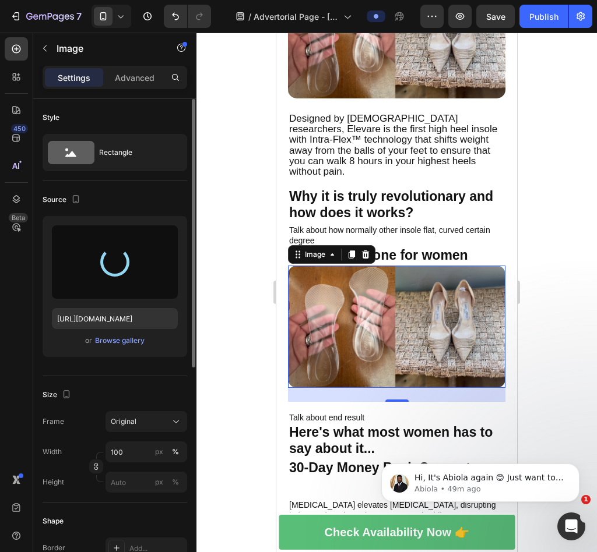
type input "https://cdn.shopify.com/s/files/1/0675/5919/4684/files/gempages_584260948995342…"
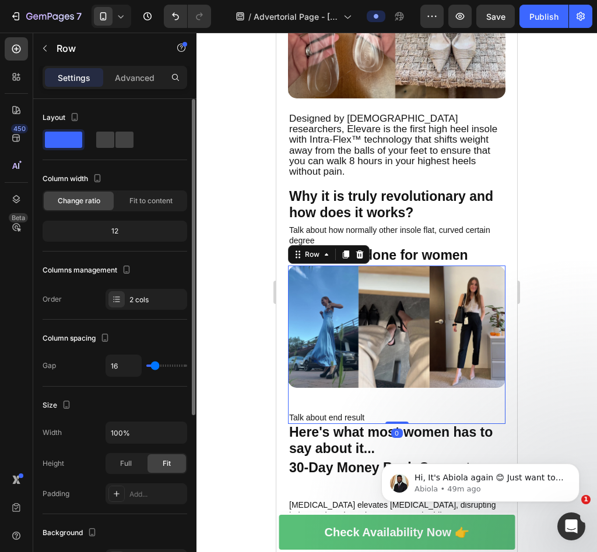
click at [413, 389] on div "Image Talk about end result Text Block Row 0" at bounding box center [396, 345] width 217 height 158
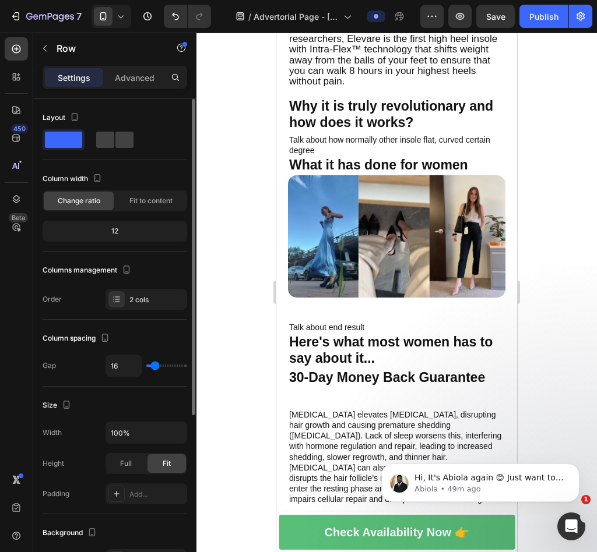
scroll to position [1094, 0]
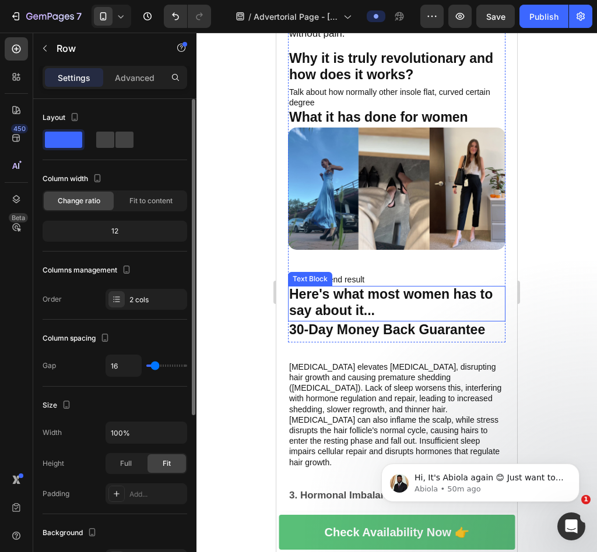
click at [420, 287] on strong "Here's what most women has to say about it..." at bounding box center [390, 302] width 203 height 31
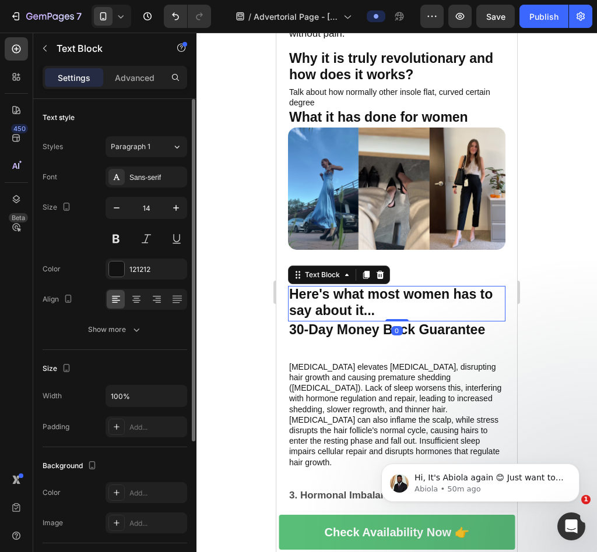
scroll to position [1051, 0]
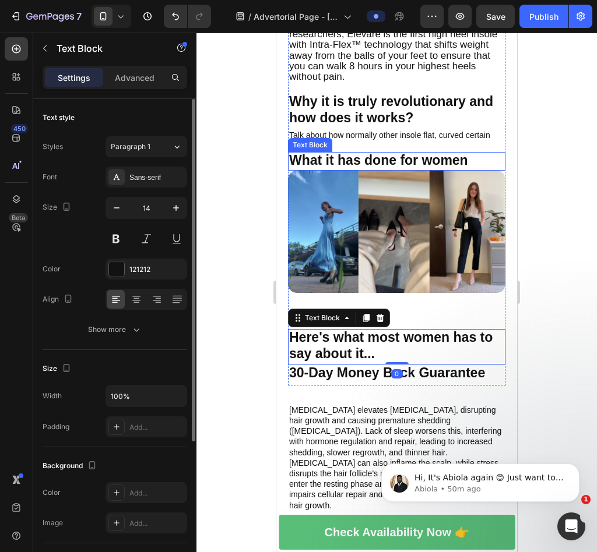
click at [466, 153] on strong "What it has done for women" at bounding box center [378, 160] width 179 height 15
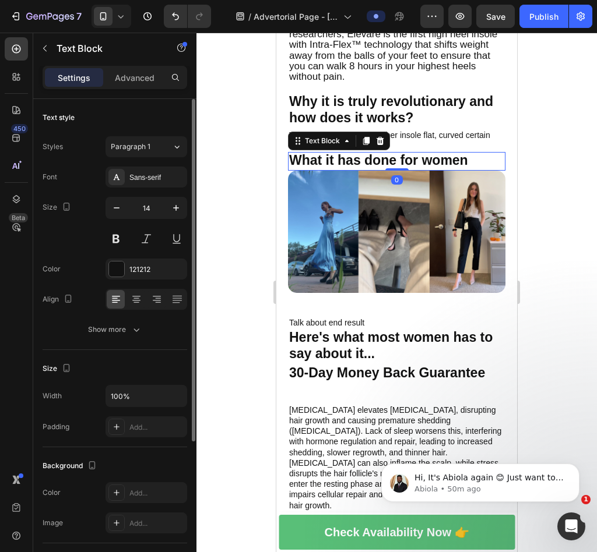
click at [466, 153] on strong "What it has done for women" at bounding box center [378, 160] width 179 height 15
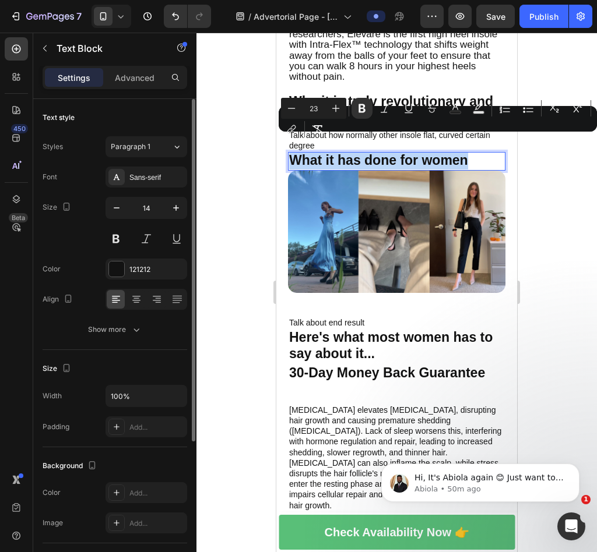
click at [438, 153] on strong "What it has done for women" at bounding box center [378, 160] width 179 height 15
click at [341, 153] on strong "What it has done for women" at bounding box center [378, 160] width 179 height 15
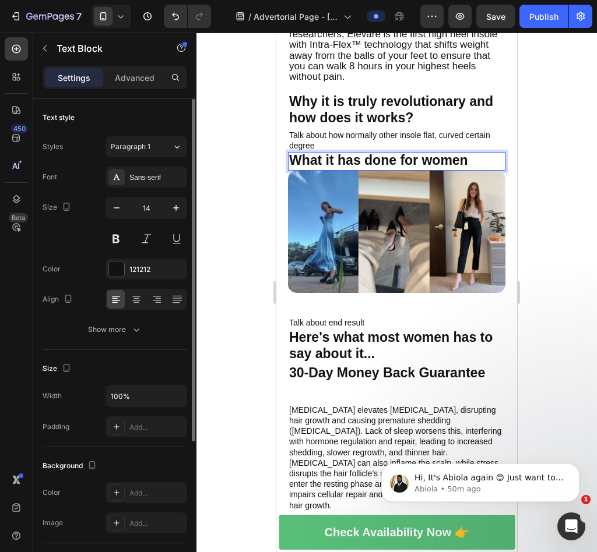
click at [344, 153] on strong "What it has done for women" at bounding box center [378, 160] width 179 height 15
click at [374, 153] on strong "What it Has done for women" at bounding box center [379, 160] width 180 height 15
click at [442, 153] on strong "What it Has Done for women" at bounding box center [380, 160] width 182 height 15
click at [435, 153] on strong "What it Has Done for women" at bounding box center [380, 160] width 182 height 15
click at [329, 153] on strong "What it Has Done for Women" at bounding box center [381, 160] width 184 height 15
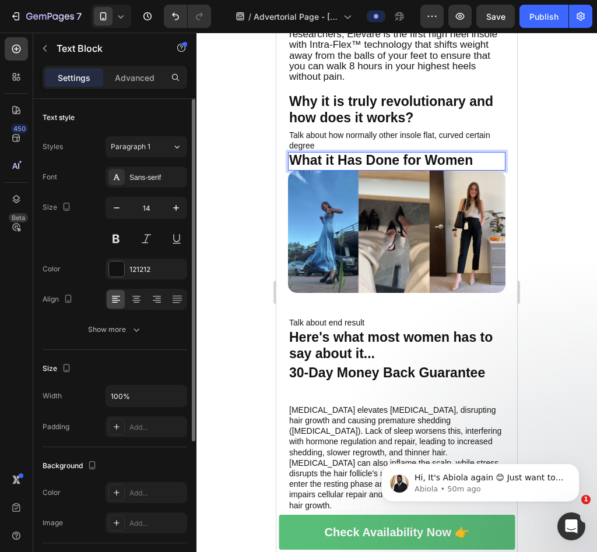
click at [470, 153] on strong "What it Has Done for Women" at bounding box center [381, 160] width 184 height 15
click at [476, 153] on p "What it Has Done for Women" at bounding box center [396, 161] width 215 height 16
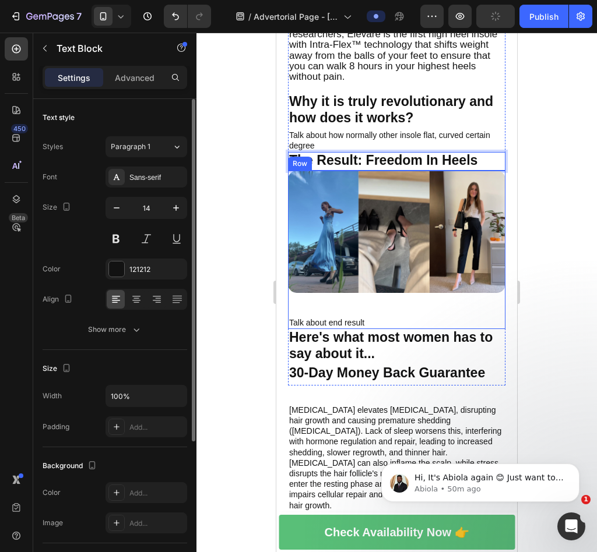
click at [422, 294] on div "Image Talk about end result Text Block Row" at bounding box center [396, 250] width 217 height 158
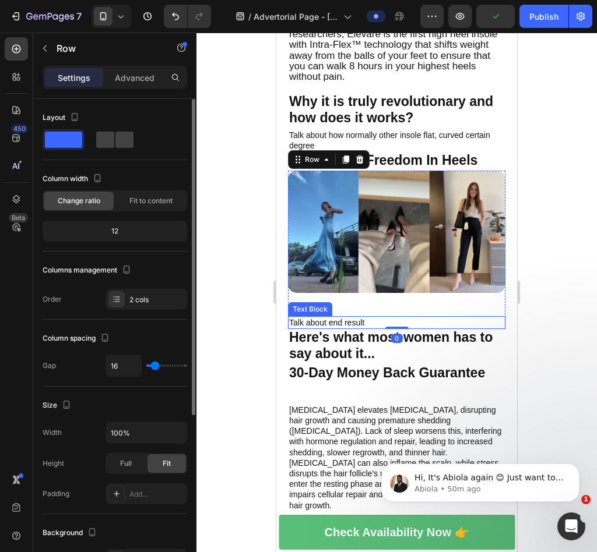
click at [363, 318] on p "Talk about end result" at bounding box center [396, 323] width 215 height 10
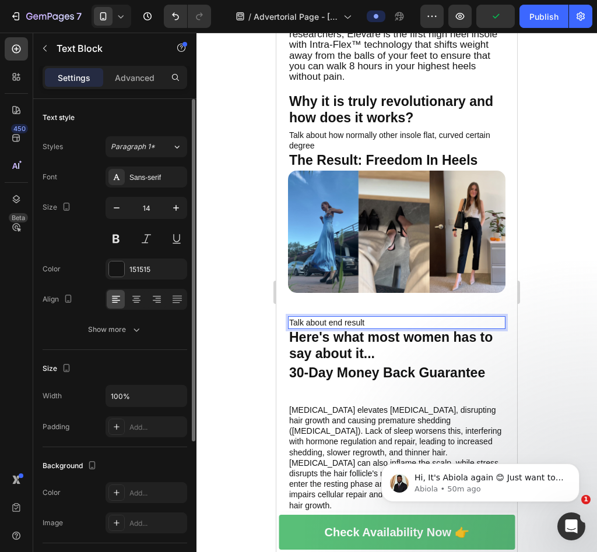
click at [324, 318] on p "Talk about end result" at bounding box center [396, 323] width 215 height 10
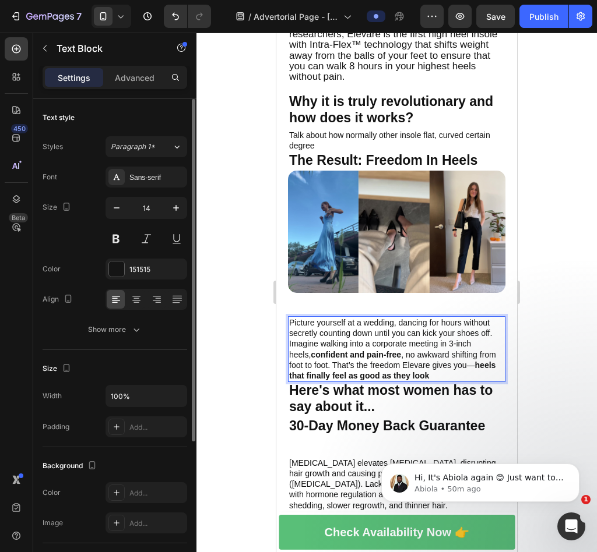
click at [449, 318] on p "Picture yourself at a wedding, dancing for hours without secretly counting down…" at bounding box center [396, 350] width 215 height 64
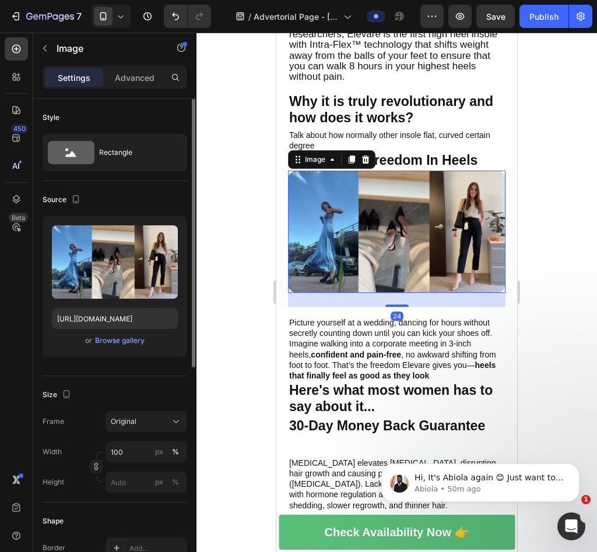
click at [424, 260] on img at bounding box center [396, 232] width 217 height 122
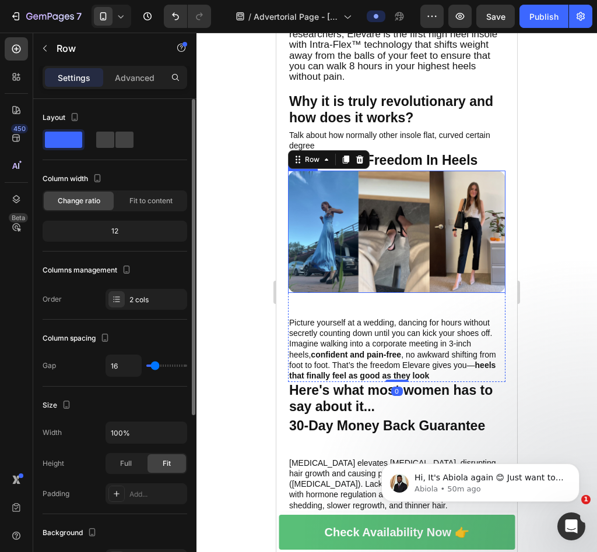
click at [415, 258] on img at bounding box center [396, 232] width 217 height 122
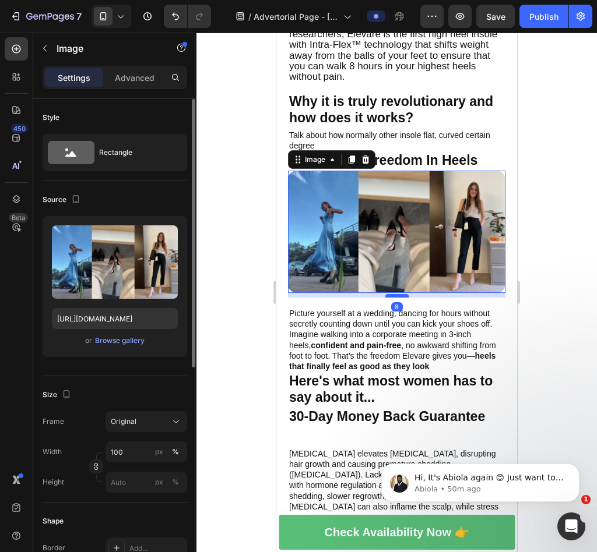
drag, startPoint x: 398, startPoint y: 283, endPoint x: 401, endPoint y: 274, distance: 10.0
click at [401, 294] on div at bounding box center [396, 295] width 23 height 3
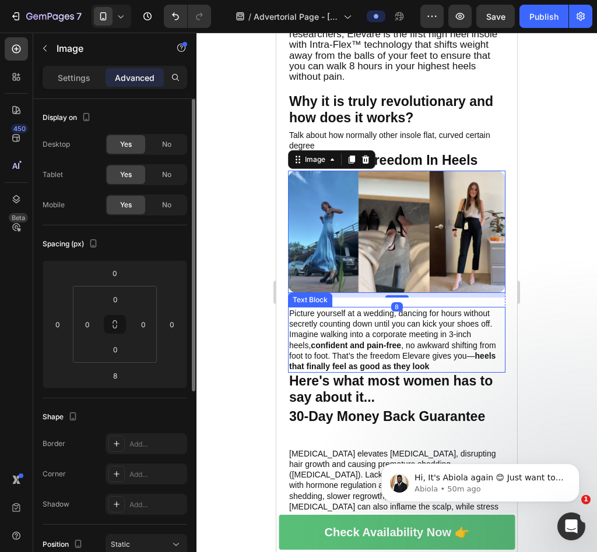
click at [393, 308] on p "Picture yourself at a wedding, dancing for hours without secretly counting down…" at bounding box center [396, 340] width 215 height 64
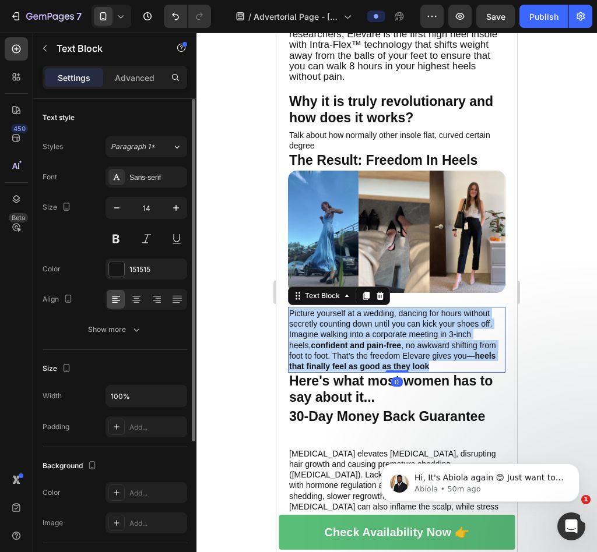
click at [393, 308] on p "Picture yourself at a wedding, dancing for hours without secretly counting down…" at bounding box center [396, 340] width 215 height 64
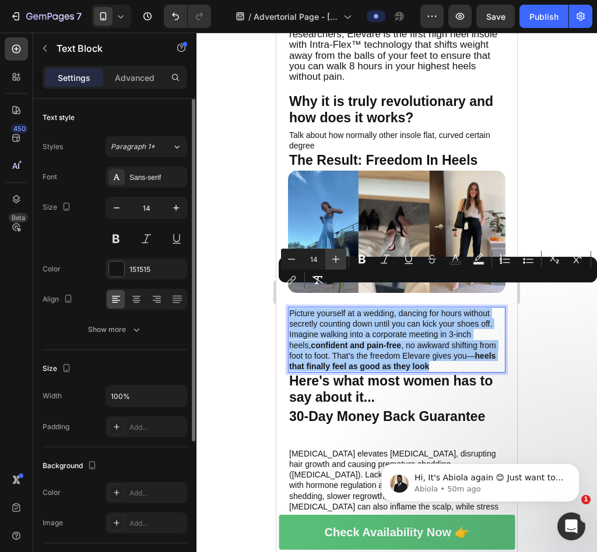
click at [337, 262] on icon "Editor contextual toolbar" at bounding box center [336, 259] width 12 height 12
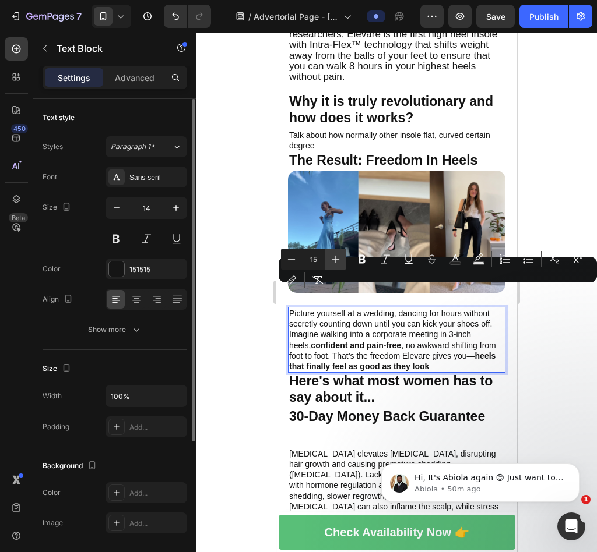
click at [337, 262] on icon "Editor contextual toolbar" at bounding box center [336, 259] width 12 height 12
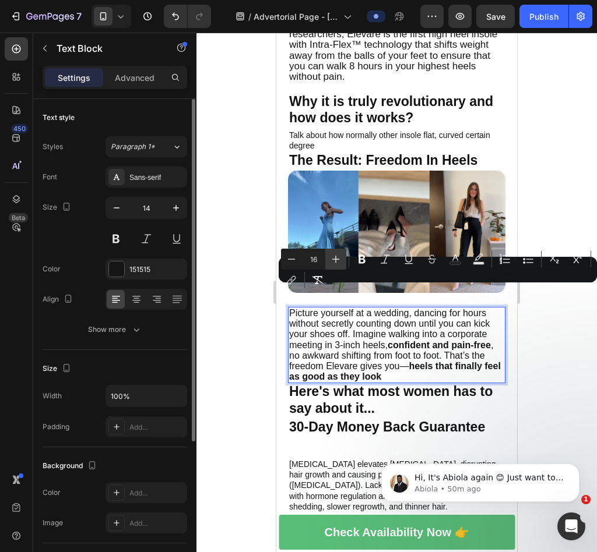
click at [337, 262] on icon "Editor contextual toolbar" at bounding box center [336, 259] width 12 height 12
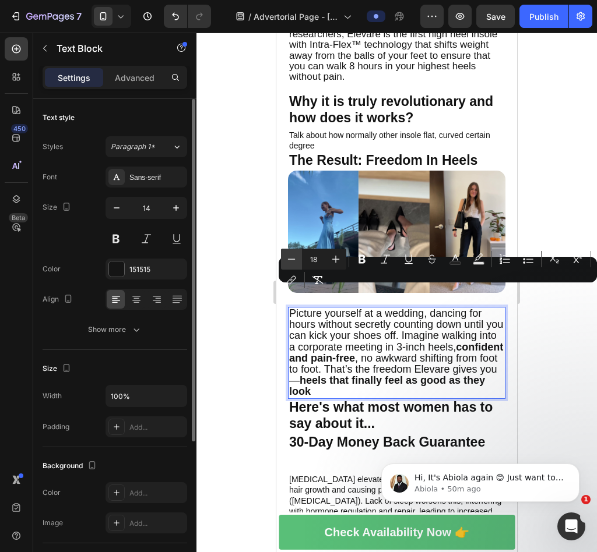
click at [293, 262] on icon "Editor contextual toolbar" at bounding box center [292, 259] width 12 height 12
type input "17"
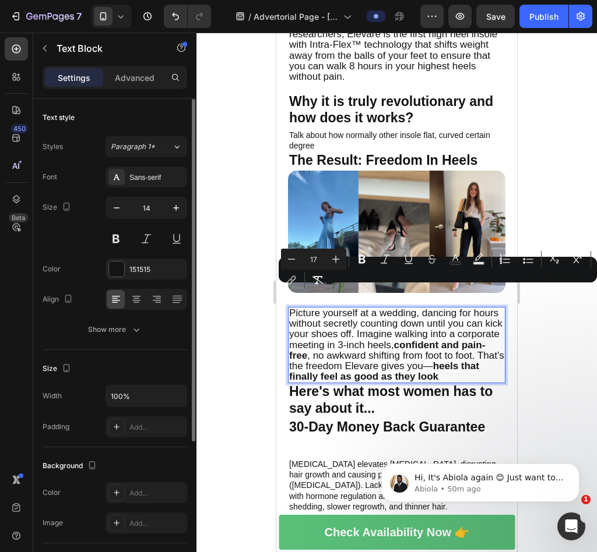
click at [550, 344] on div at bounding box center [396, 293] width 400 height 520
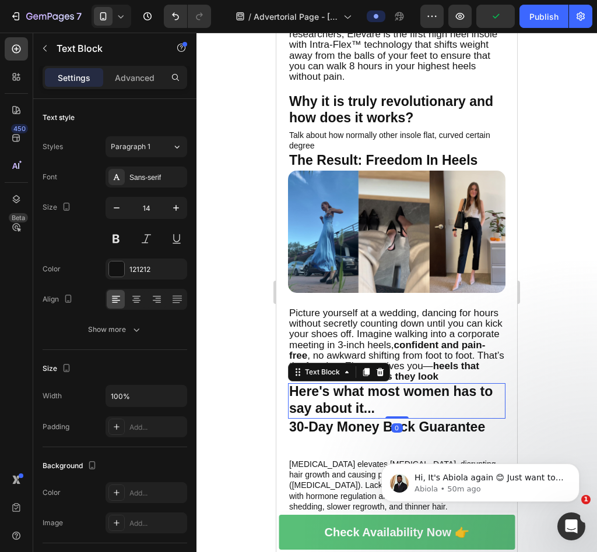
click at [432, 397] on p "Here's what most women has to say about it..." at bounding box center [396, 401] width 215 height 33
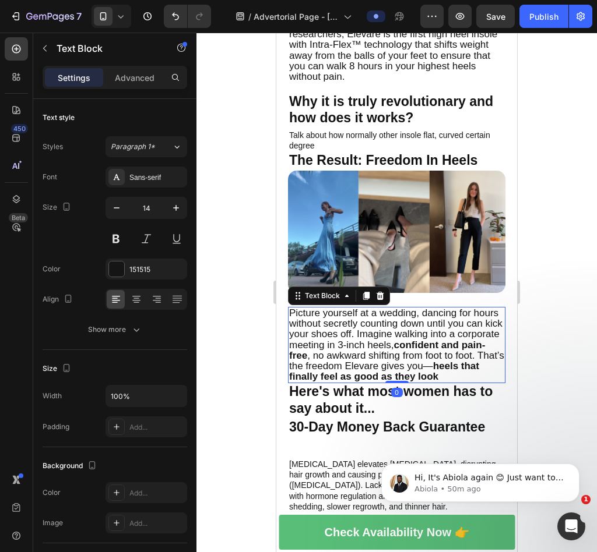
click at [456, 340] on strong "confident and pain-free" at bounding box center [387, 351] width 196 height 22
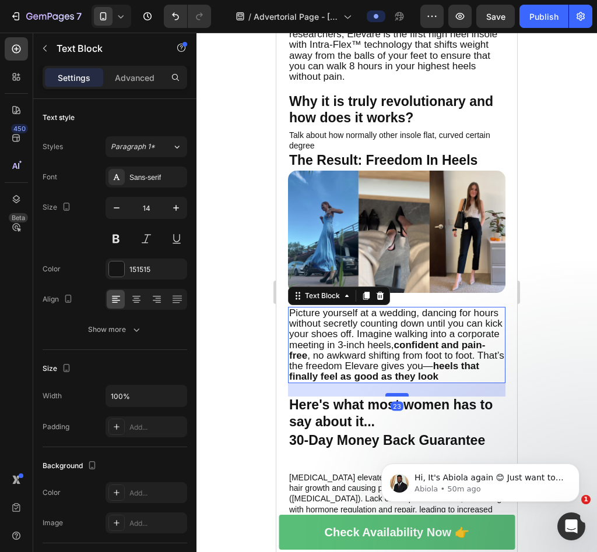
drag, startPoint x: 394, startPoint y: 362, endPoint x: 394, endPoint y: 375, distance: 12.8
click at [394, 393] on div at bounding box center [396, 394] width 23 height 3
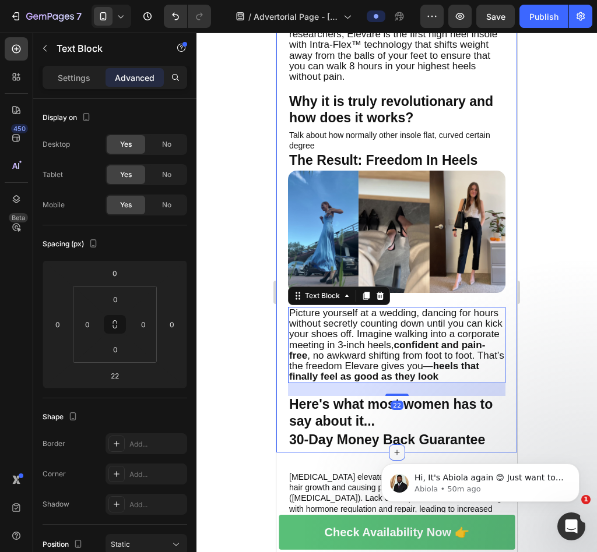
click at [569, 368] on div at bounding box center [396, 293] width 400 height 520
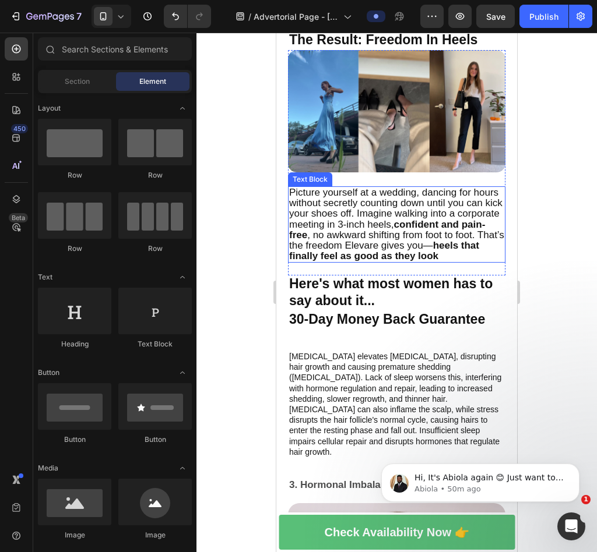
scroll to position [1164, 0]
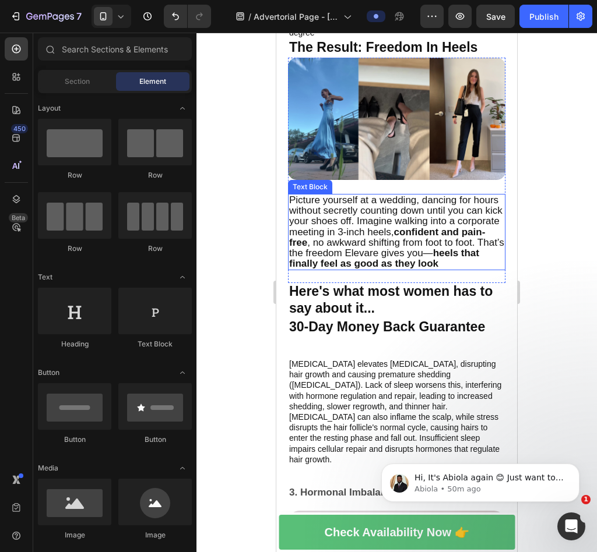
click at [593, 330] on div at bounding box center [396, 293] width 400 height 520
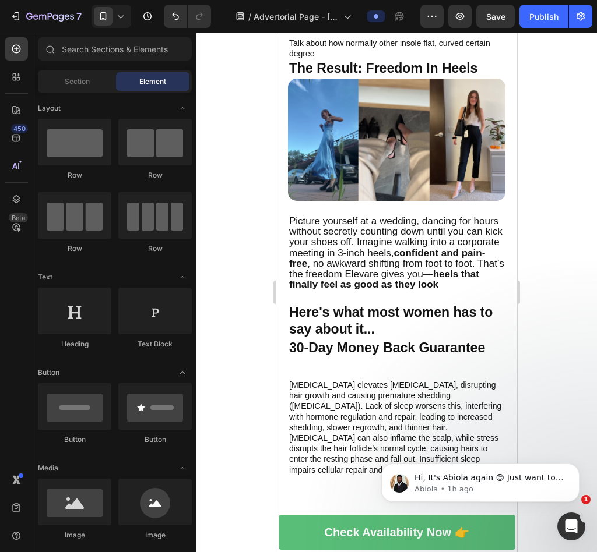
scroll to position [1160, 0]
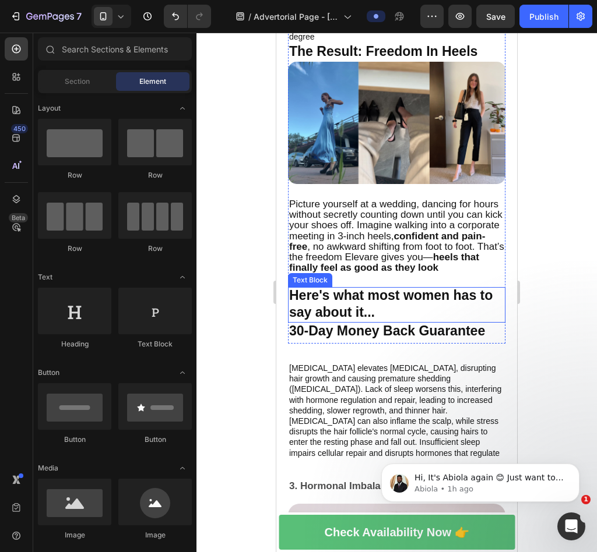
click at [419, 293] on p "Here's what most women has to say about it..." at bounding box center [396, 304] width 215 height 33
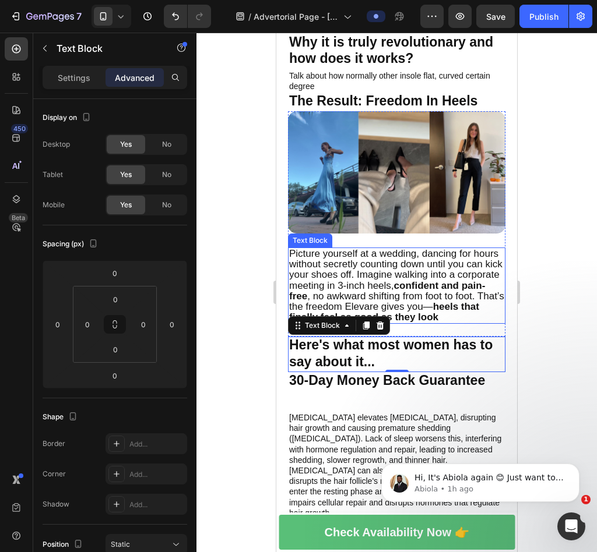
scroll to position [1087, 0]
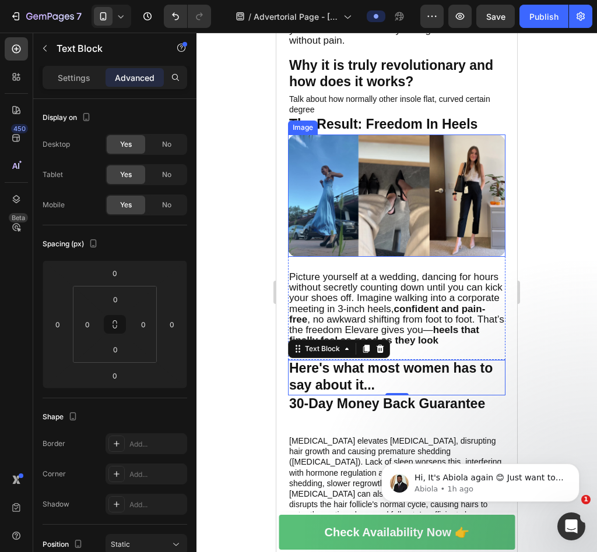
click at [320, 135] on img at bounding box center [396, 196] width 217 height 122
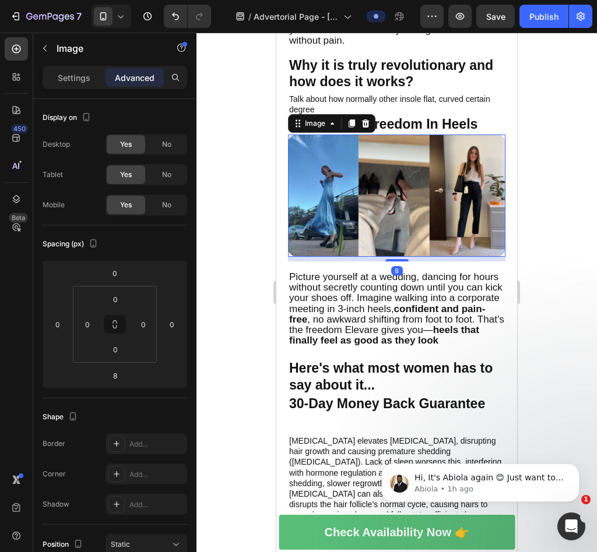
click at [353, 119] on icon at bounding box center [351, 123] width 6 height 8
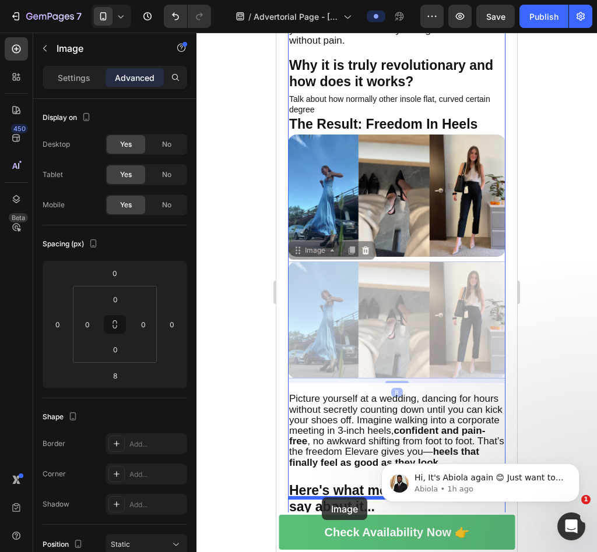
drag, startPoint x: 300, startPoint y: 262, endPoint x: 322, endPoint y: 498, distance: 236.4
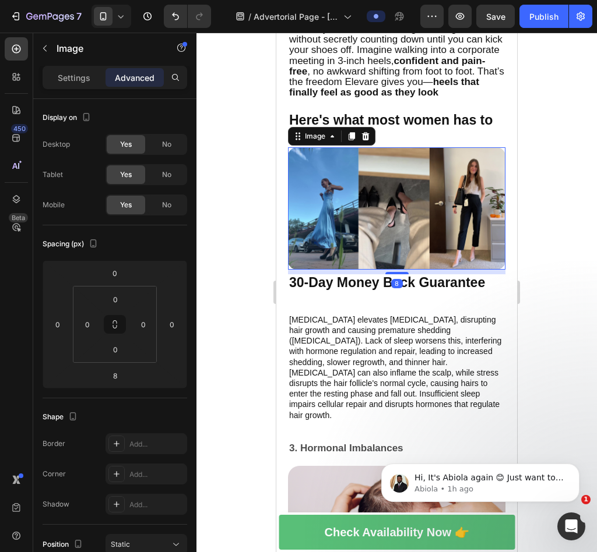
scroll to position [1340, 0]
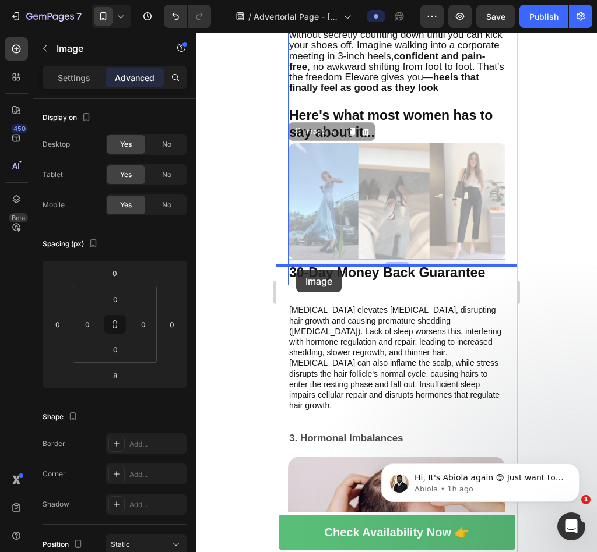
drag, startPoint x: 299, startPoint y: 111, endPoint x: 296, endPoint y: 270, distance: 158.5
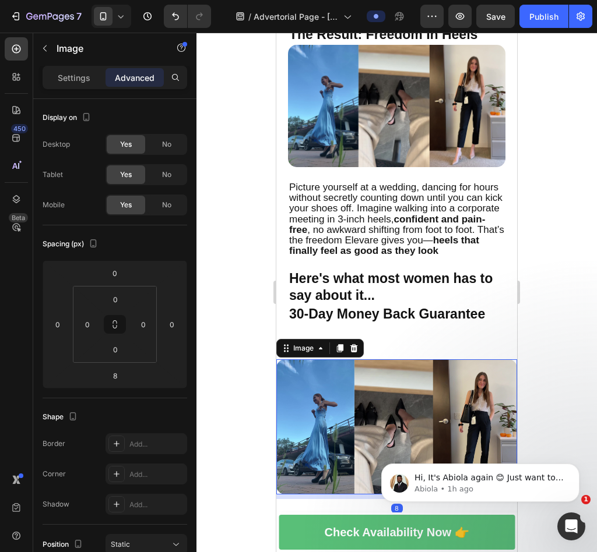
scroll to position [1155, 0]
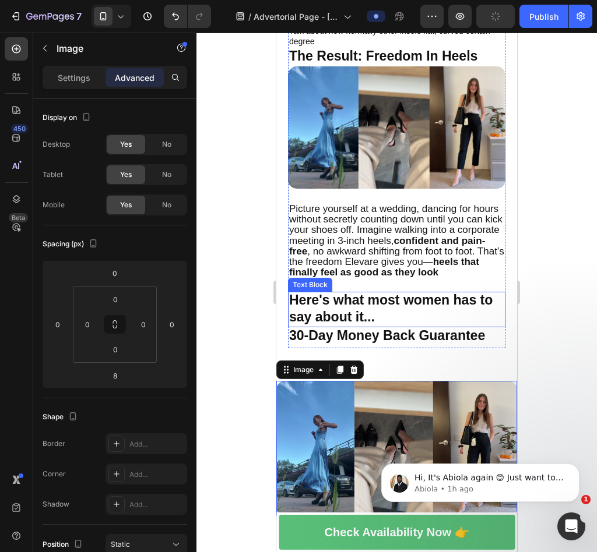
click at [383, 293] on p "Here's what most women has to say about it..." at bounding box center [396, 309] width 215 height 33
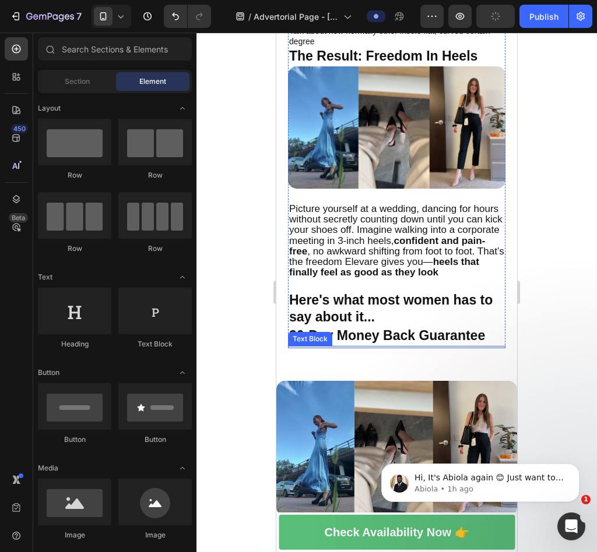
click at [429, 328] on strong "30-Day Money Back Guarantee" at bounding box center [387, 335] width 196 height 15
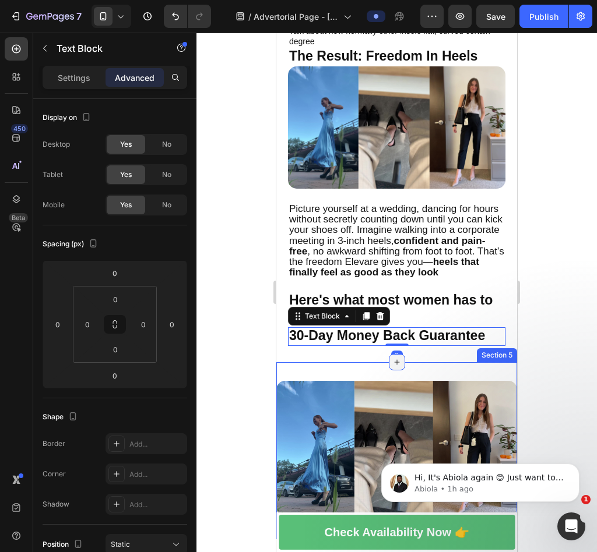
click at [394, 354] on div at bounding box center [397, 362] width 16 height 16
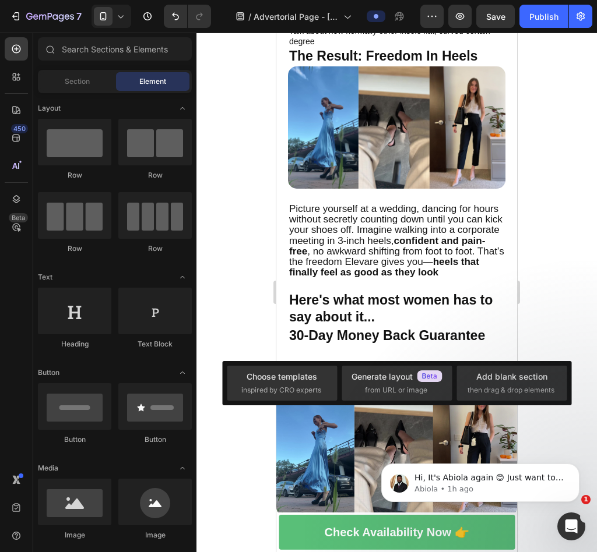
click at [543, 329] on div at bounding box center [396, 293] width 400 height 520
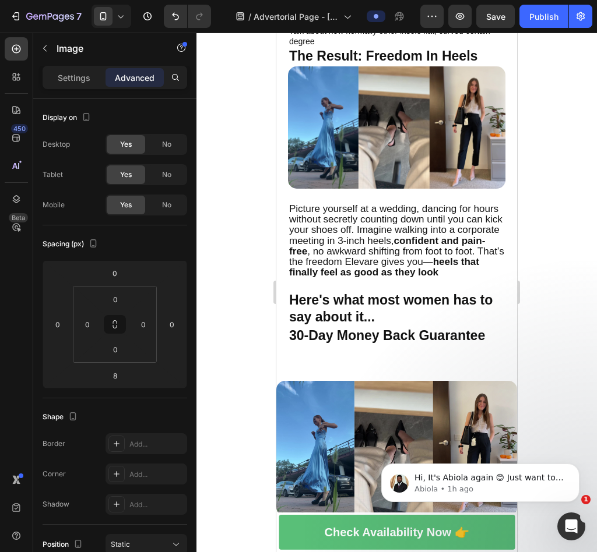
click at [411, 401] on img at bounding box center [396, 448] width 241 height 135
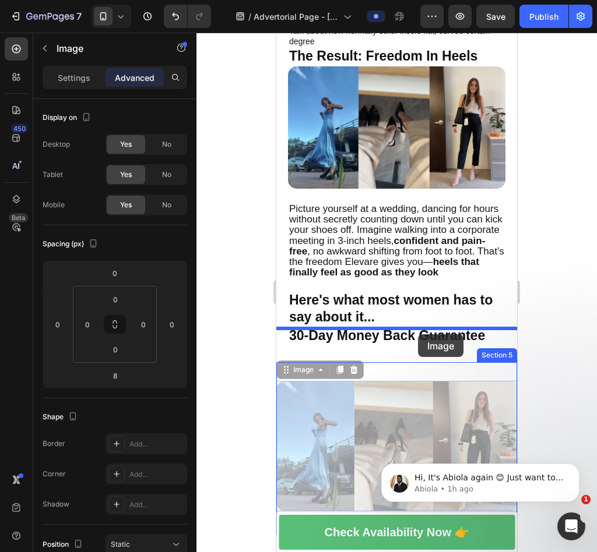
drag, startPoint x: 411, startPoint y: 401, endPoint x: 416, endPoint y: 334, distance: 66.6
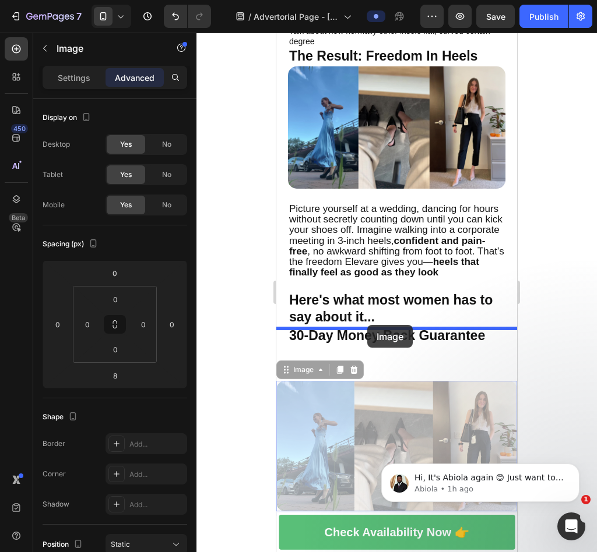
drag, startPoint x: 415, startPoint y: 378, endPoint x: 367, endPoint y: 326, distance: 71.3
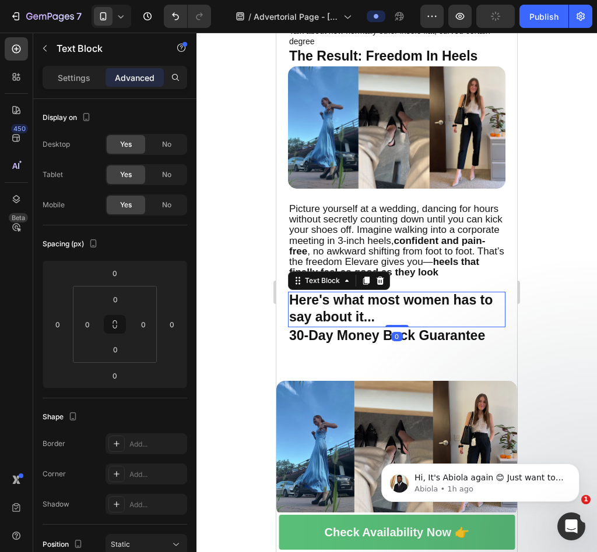
click at [414, 292] on strong "Here's what most women has to say about it..." at bounding box center [390, 307] width 203 height 31
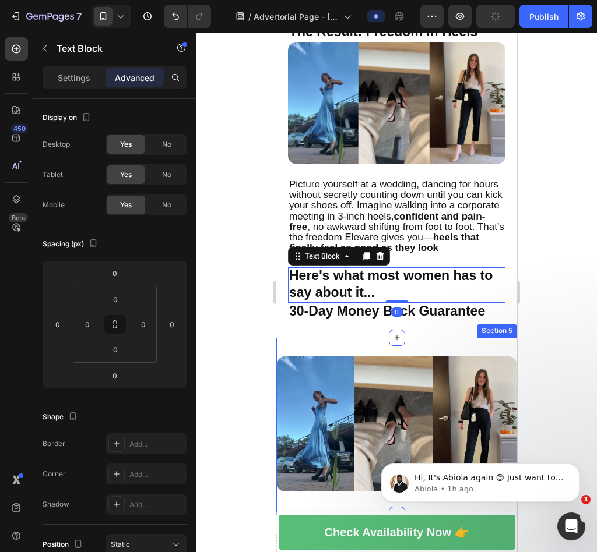
scroll to position [1194, 0]
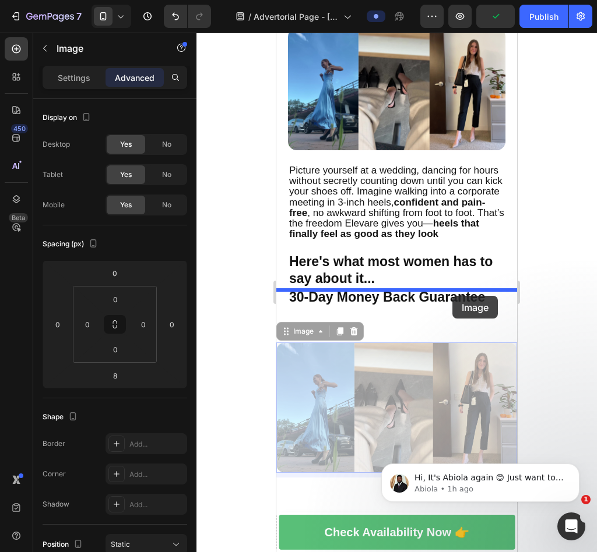
drag, startPoint x: 443, startPoint y: 336, endPoint x: 452, endPoint y: 296, distance: 41.3
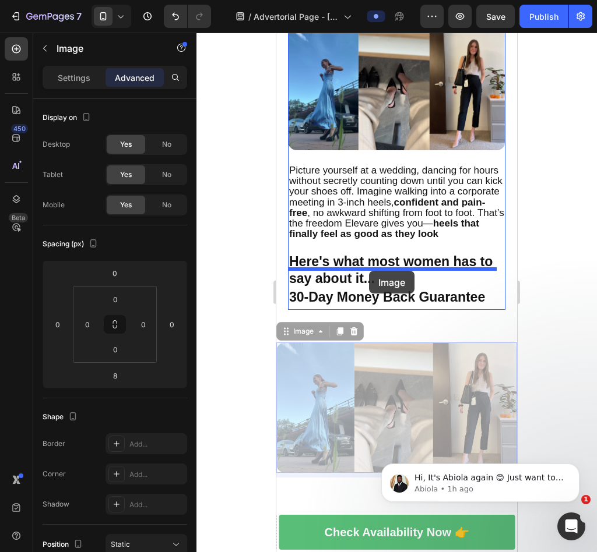
drag, startPoint x: 288, startPoint y: 314, endPoint x: 368, endPoint y: 272, distance: 91.0
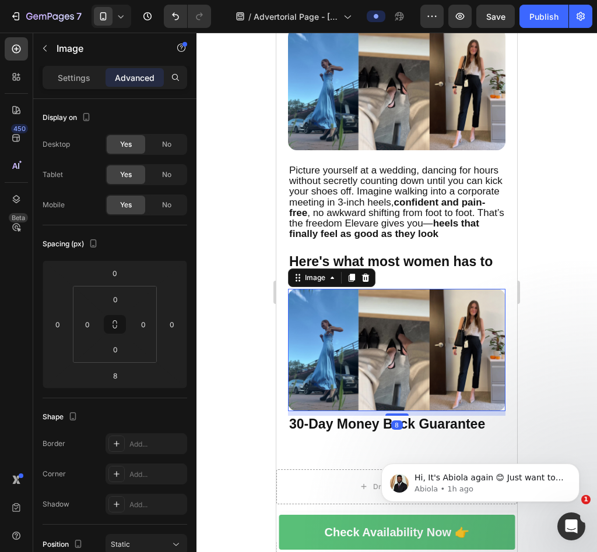
click at [309, 417] on strong "30-Day Money Back Guarantee" at bounding box center [387, 424] width 196 height 15
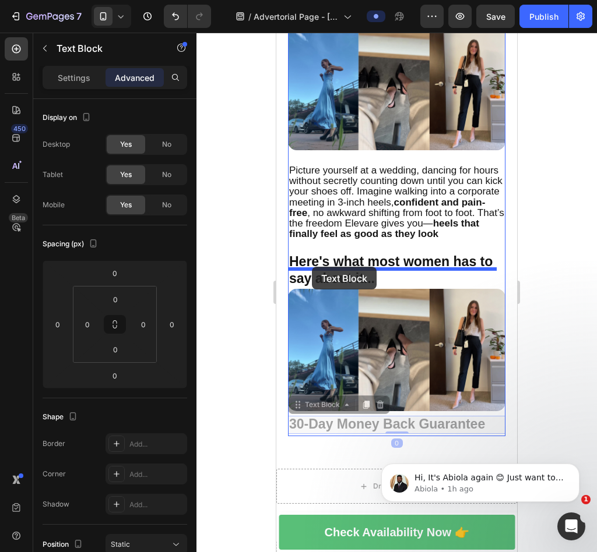
drag, startPoint x: 297, startPoint y: 382, endPoint x: 312, endPoint y: 267, distance: 116.3
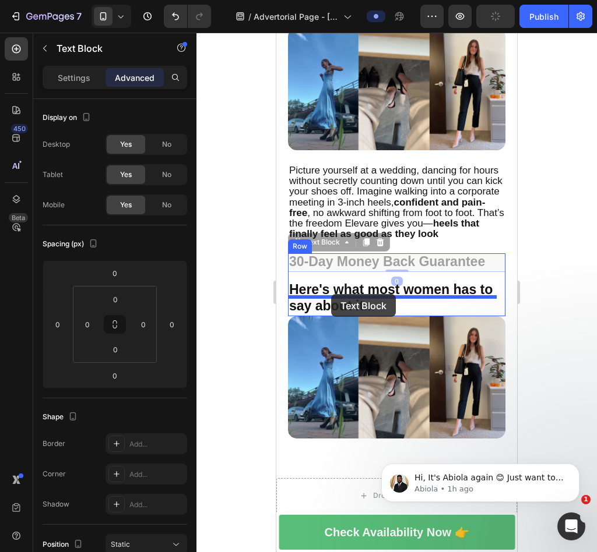
drag, startPoint x: 296, startPoint y: 226, endPoint x: 332, endPoint y: 295, distance: 77.4
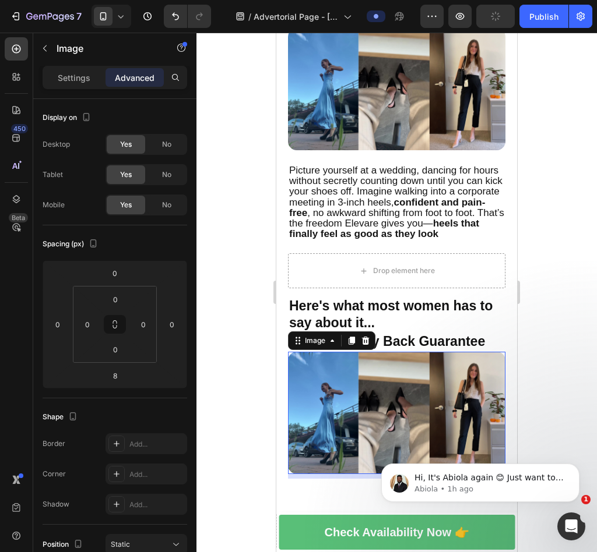
click at [364, 354] on img at bounding box center [396, 413] width 217 height 122
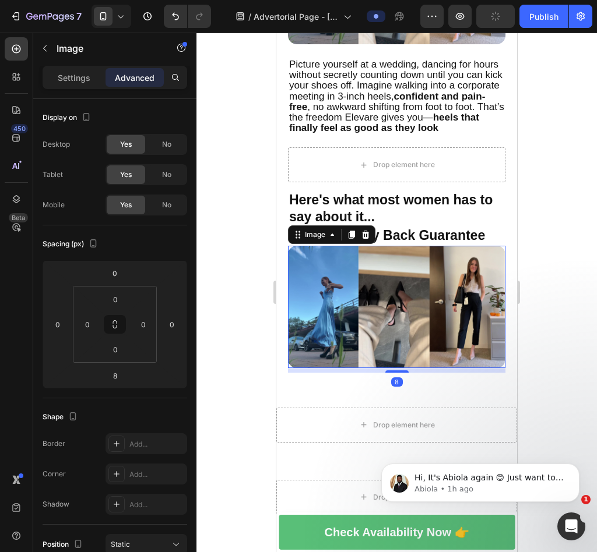
scroll to position [1305, 0]
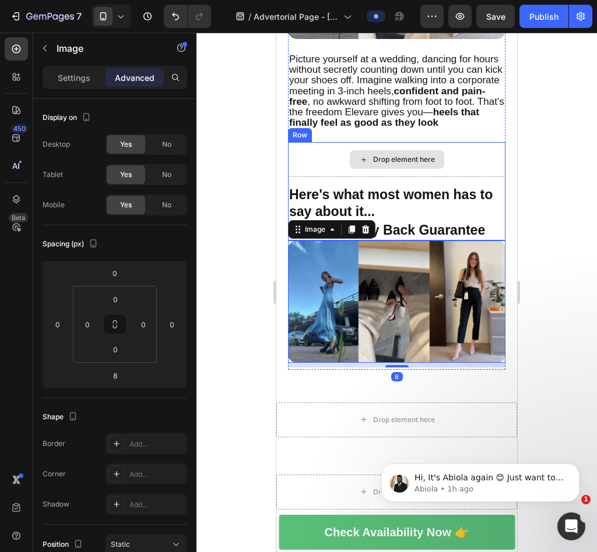
click at [375, 142] on div "Drop element here" at bounding box center [396, 159] width 217 height 35
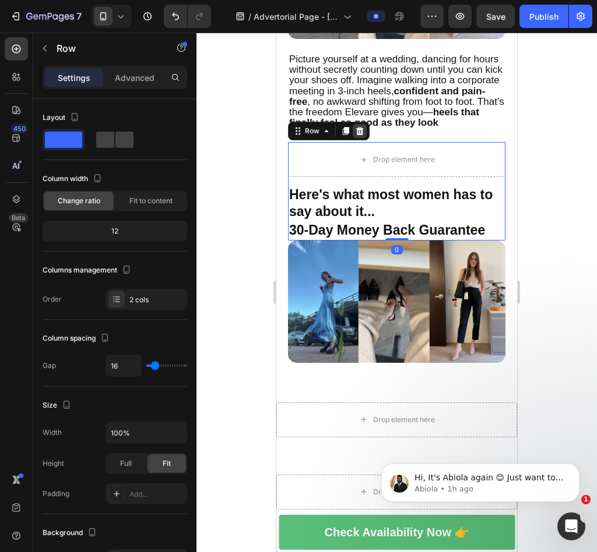
click at [358, 127] on icon at bounding box center [360, 131] width 8 height 8
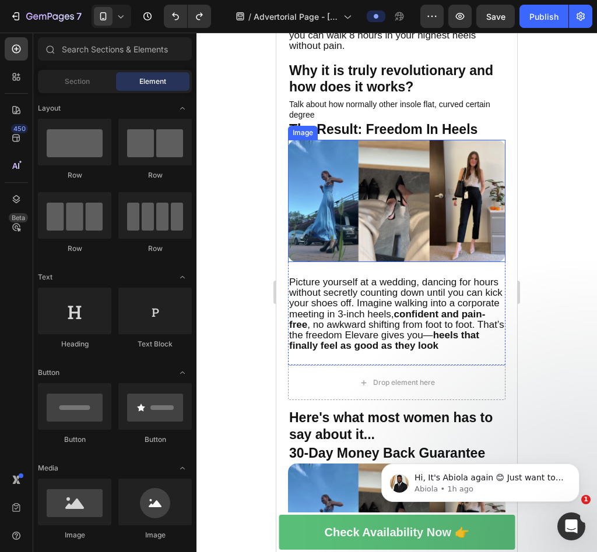
scroll to position [1145, 0]
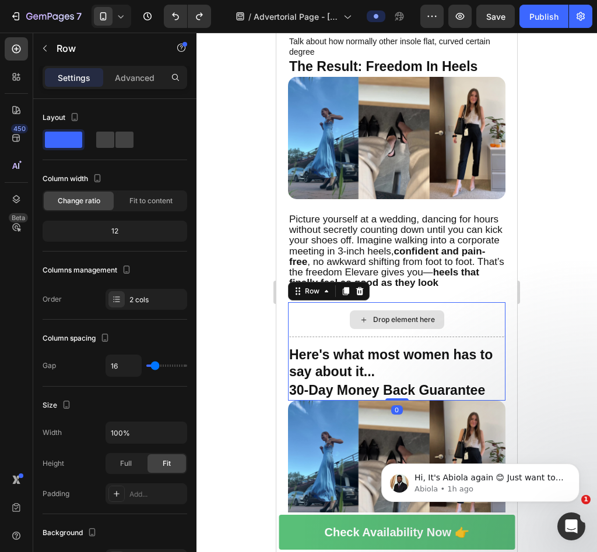
click at [371, 312] on div "Drop element here" at bounding box center [396, 319] width 217 height 35
click at [367, 282] on div "Row" at bounding box center [329, 291] width 82 height 19
click at [358, 287] on icon at bounding box center [360, 291] width 8 height 8
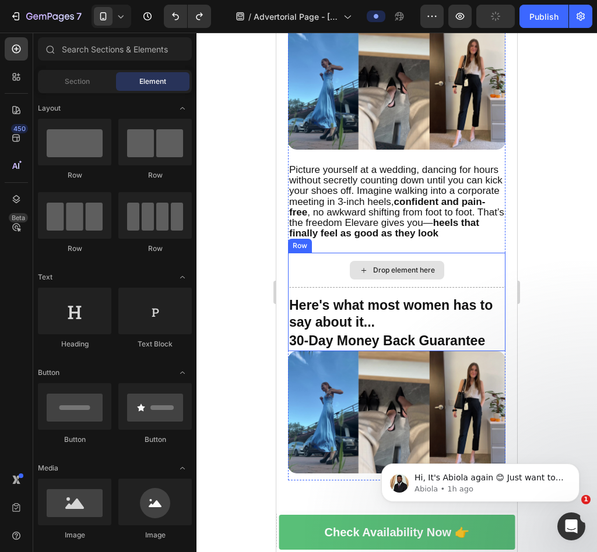
scroll to position [1197, 0]
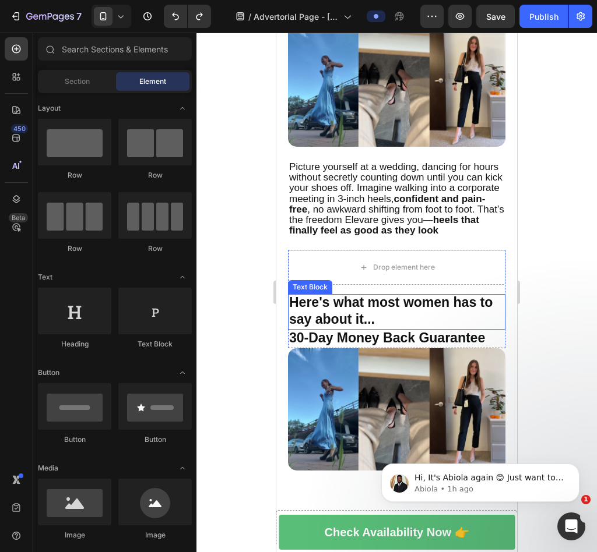
click at [419, 295] on strong "Here's what most women has to say about it..." at bounding box center [390, 310] width 203 height 31
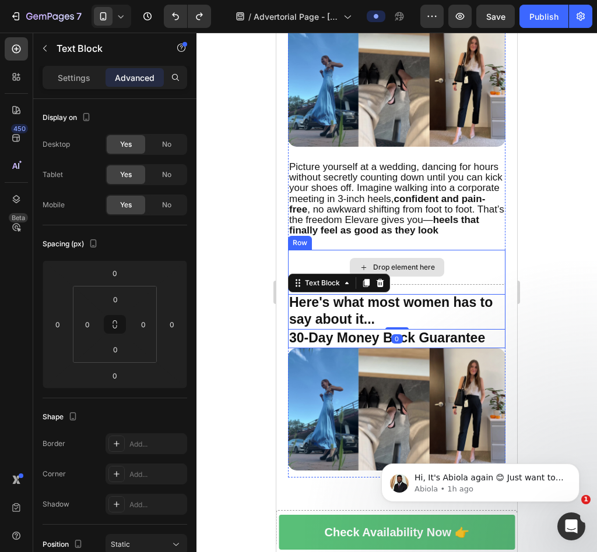
click at [404, 258] on div "Drop element here" at bounding box center [397, 267] width 94 height 19
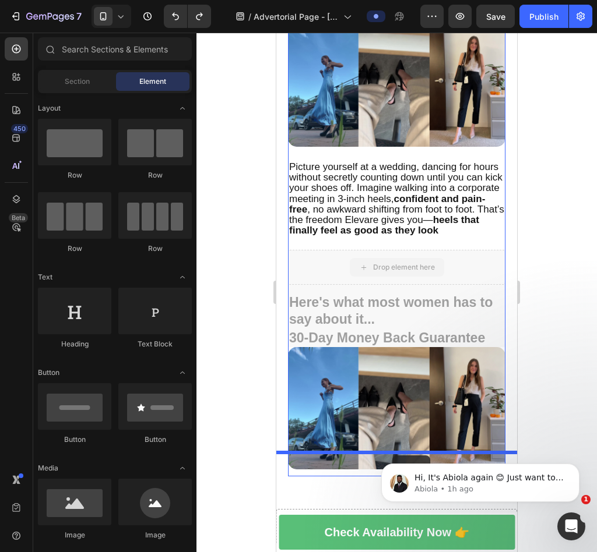
drag, startPoint x: 418, startPoint y: 241, endPoint x: 392, endPoint y: 455, distance: 215.9
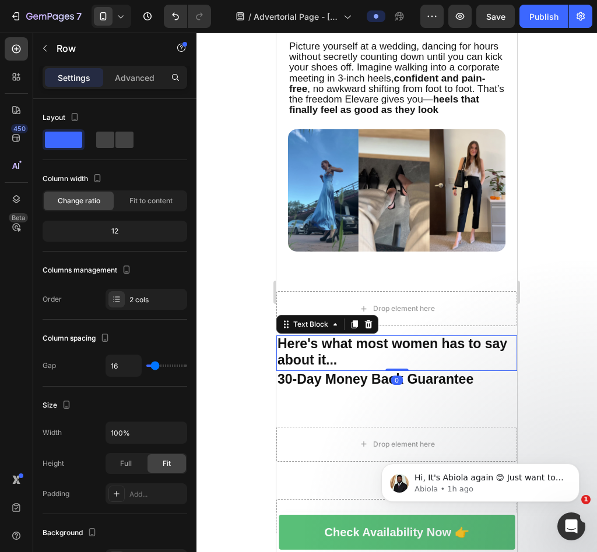
click at [420, 336] on strong "Here's what most women has to say about it..." at bounding box center [392, 351] width 230 height 31
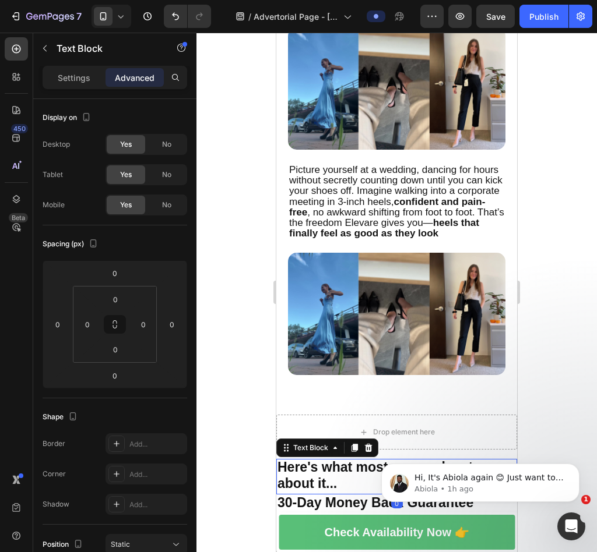
scroll to position [1158, 0]
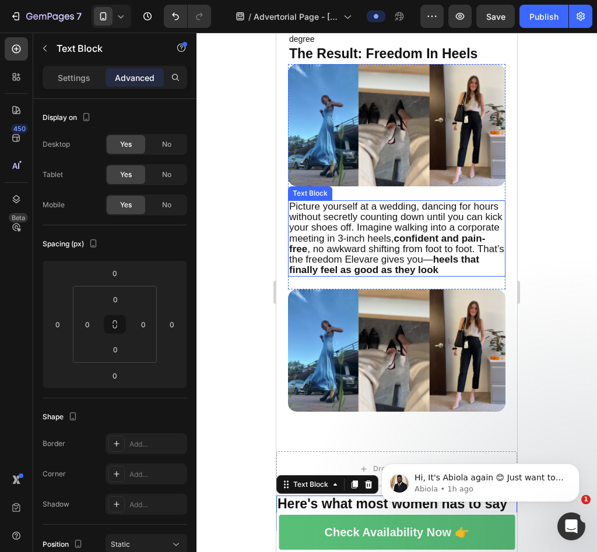
click at [404, 257] on div "Picture yourself at a wedding, dancing for hours without secretly counting down…" at bounding box center [396, 238] width 217 height 76
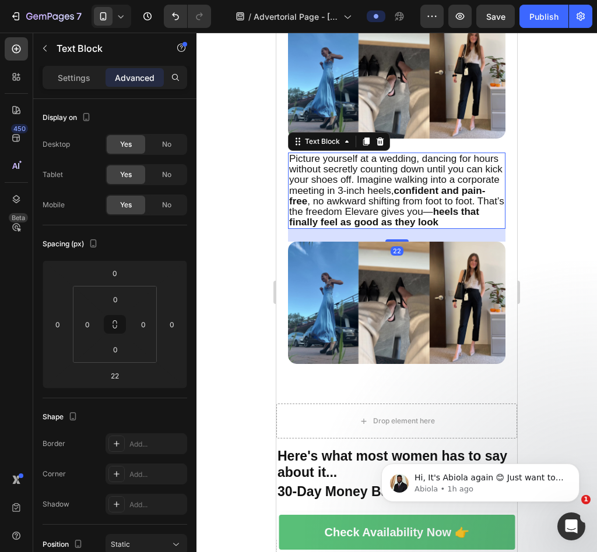
scroll to position [1208, 0]
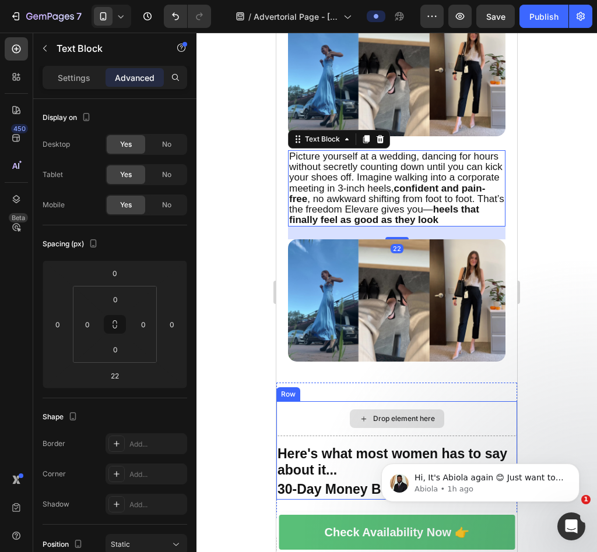
click at [342, 446] on strong "Here's what most women has to say about it..." at bounding box center [392, 461] width 230 height 31
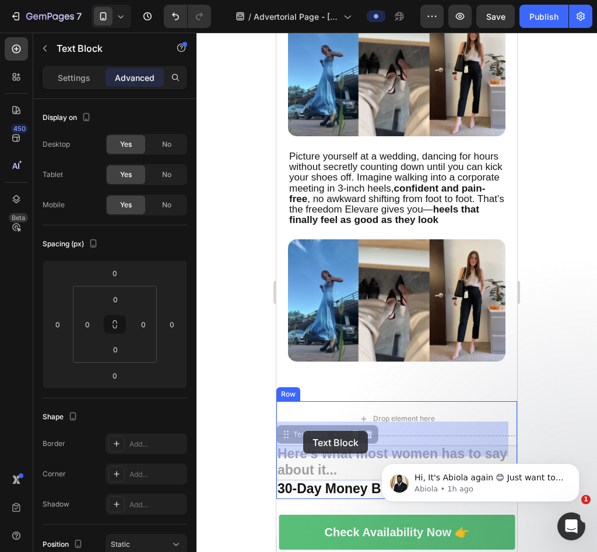
drag, startPoint x: 288, startPoint y: 415, endPoint x: 304, endPoint y: 431, distance: 22.3
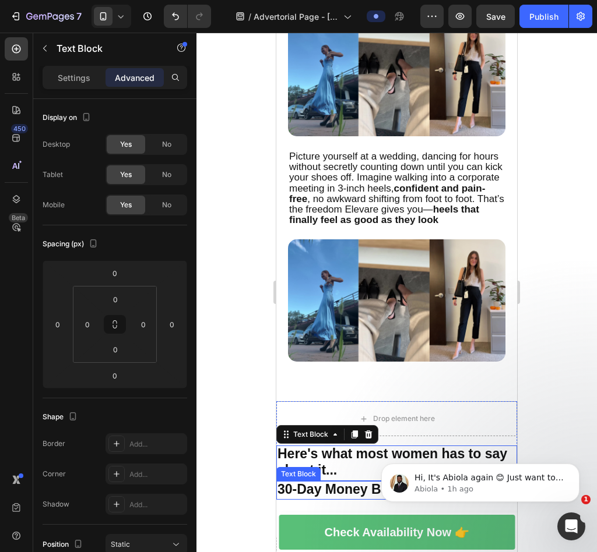
click at [302, 482] on strong "30-Day Money Back Guarantee" at bounding box center [375, 489] width 196 height 15
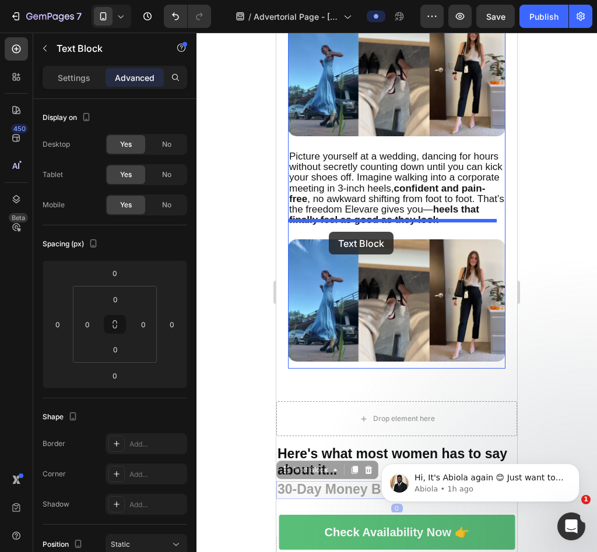
drag, startPoint x: 287, startPoint y: 449, endPoint x: 329, endPoint y: 227, distance: 226.0
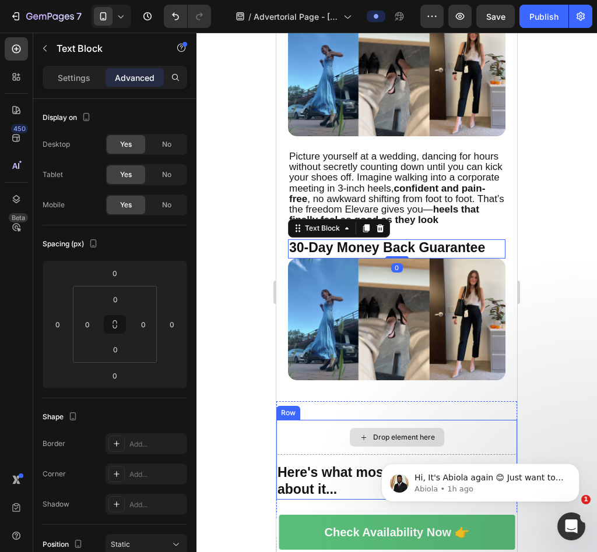
scroll to position [1253, 0]
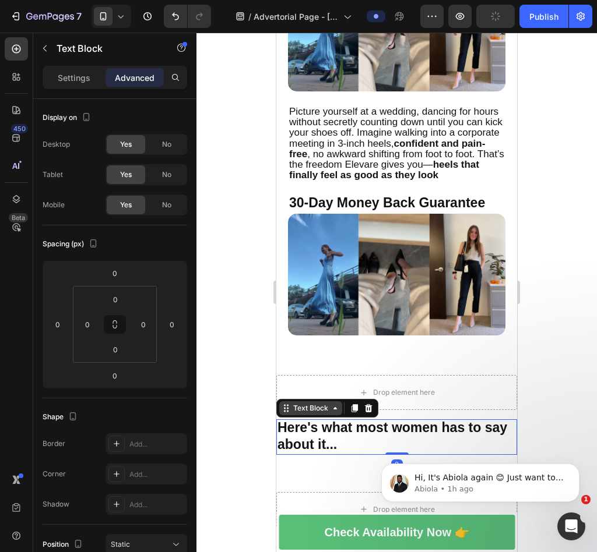
click at [315, 403] on div "Text Block" at bounding box center [311, 408] width 40 height 10
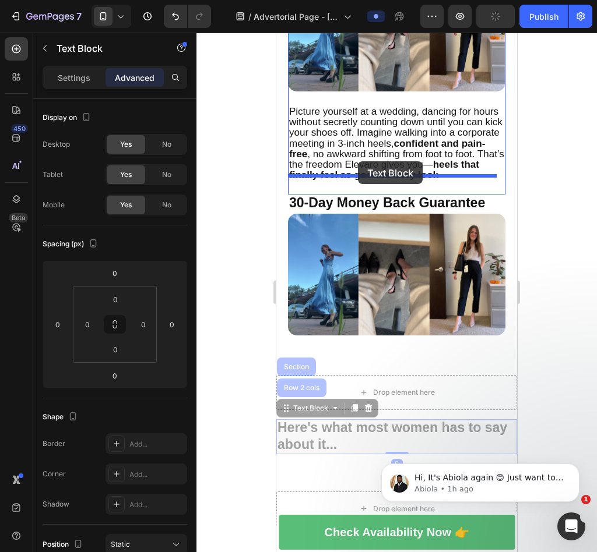
drag, startPoint x: 284, startPoint y: 386, endPoint x: 358, endPoint y: 161, distance: 236.0
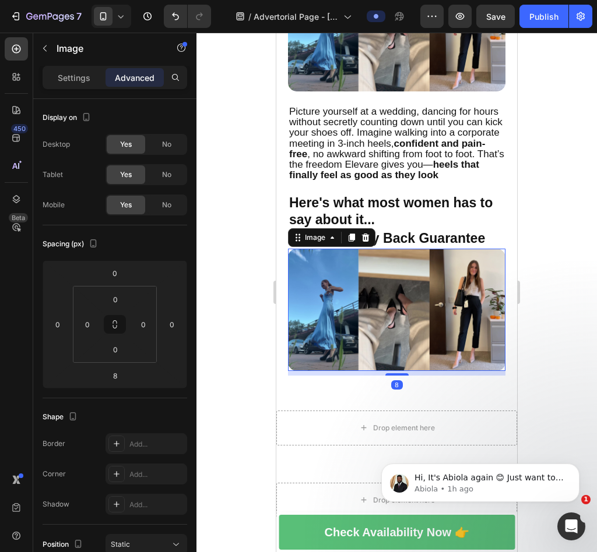
click at [363, 295] on img at bounding box center [396, 310] width 217 height 122
click at [61, 75] on p "Settings" at bounding box center [74, 78] width 33 height 12
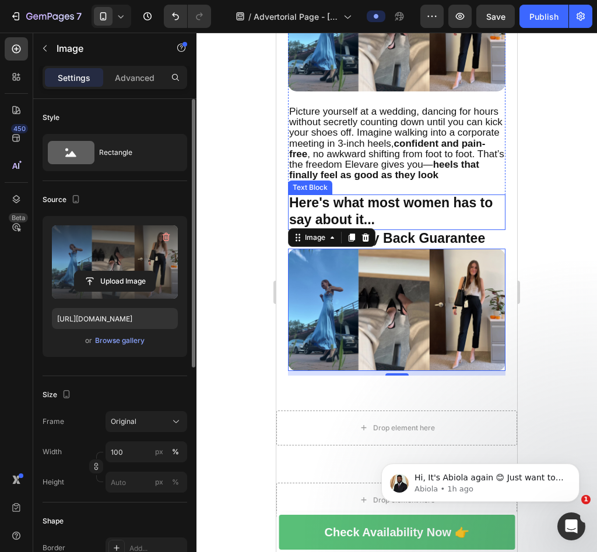
click at [105, 269] on label at bounding box center [115, 261] width 126 height 73
click at [105, 272] on input "file" at bounding box center [115, 282] width 80 height 20
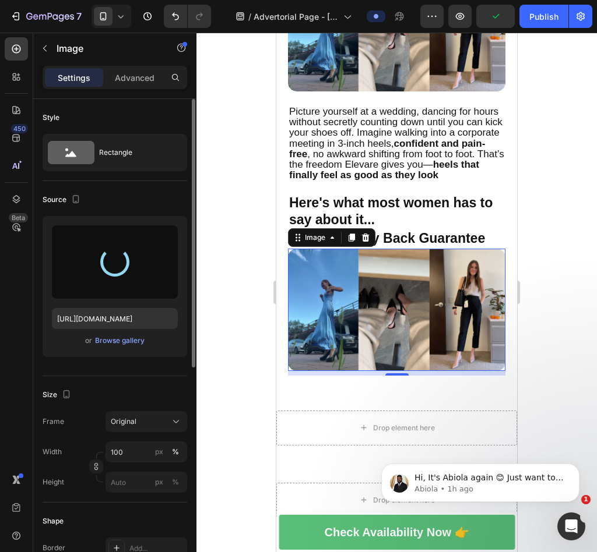
type input "https://cdn.shopify.com/s/files/1/0675/5919/4684/files/gempages_584260948995342…"
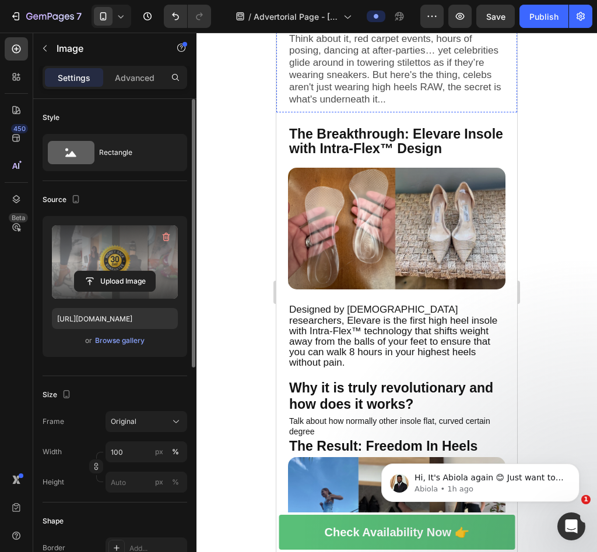
scroll to position [855, 0]
